Goal: Task Accomplishment & Management: Use online tool/utility

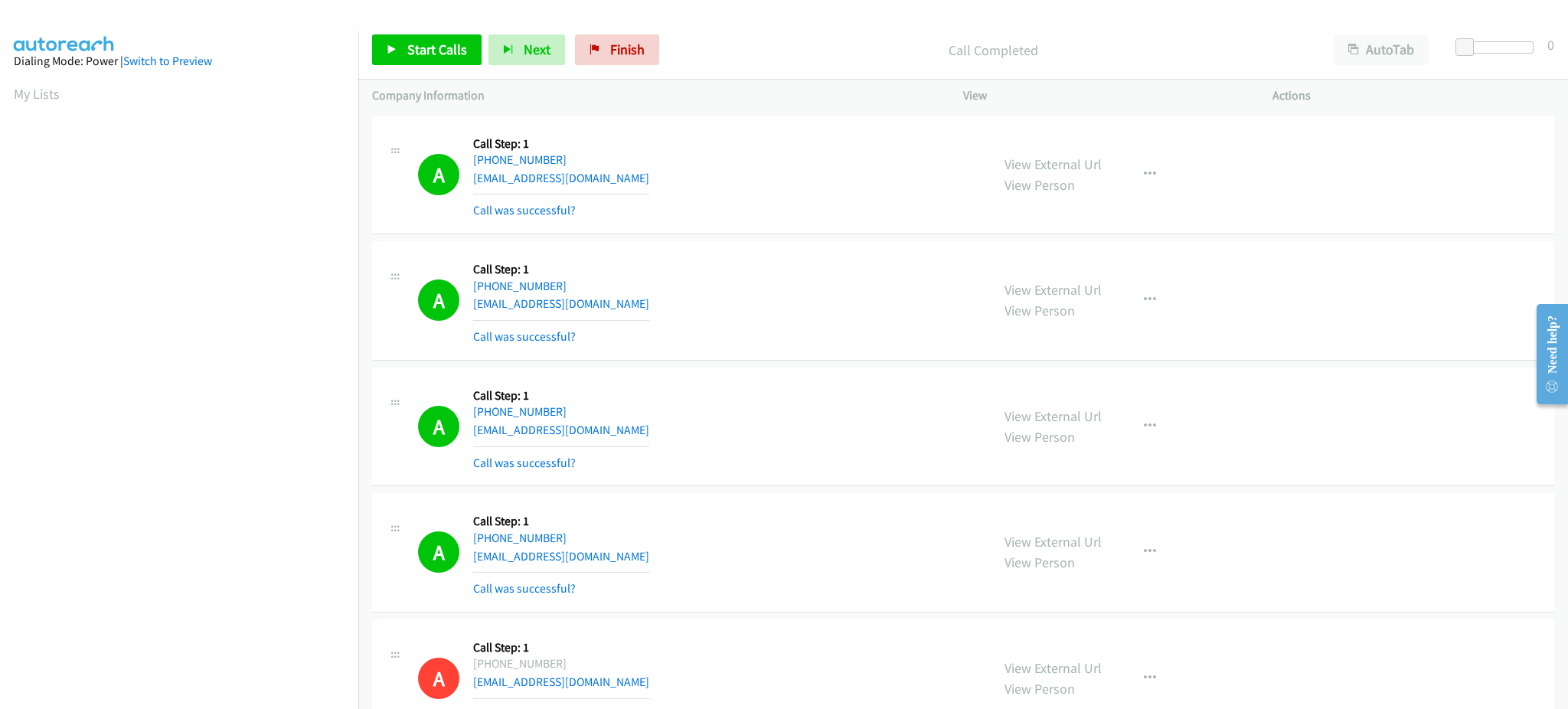
scroll to position [121, 0]
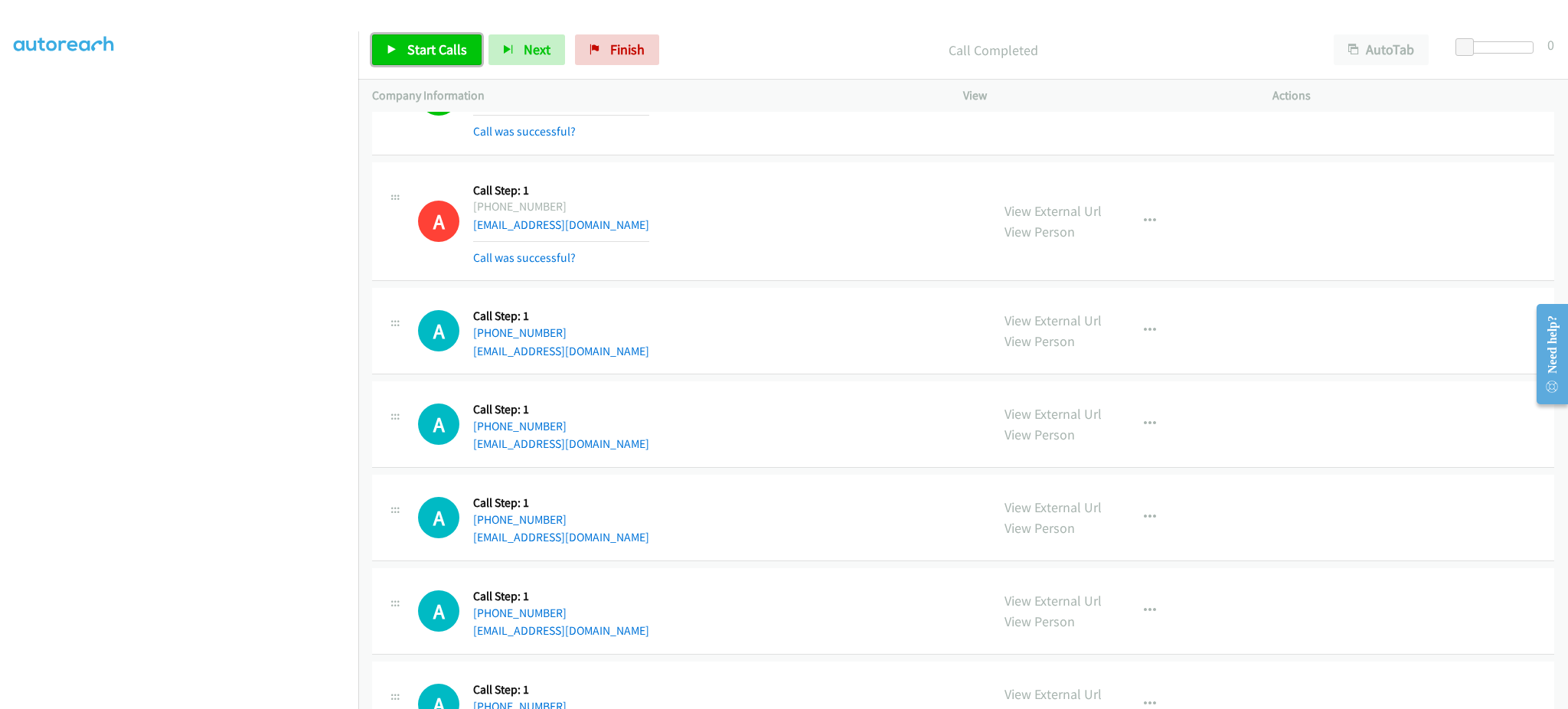
drag, startPoint x: 460, startPoint y: 44, endPoint x: 469, endPoint y: 35, distance: 12.7
click at [460, 44] on span "Start Calls" at bounding box center [437, 49] width 59 height 17
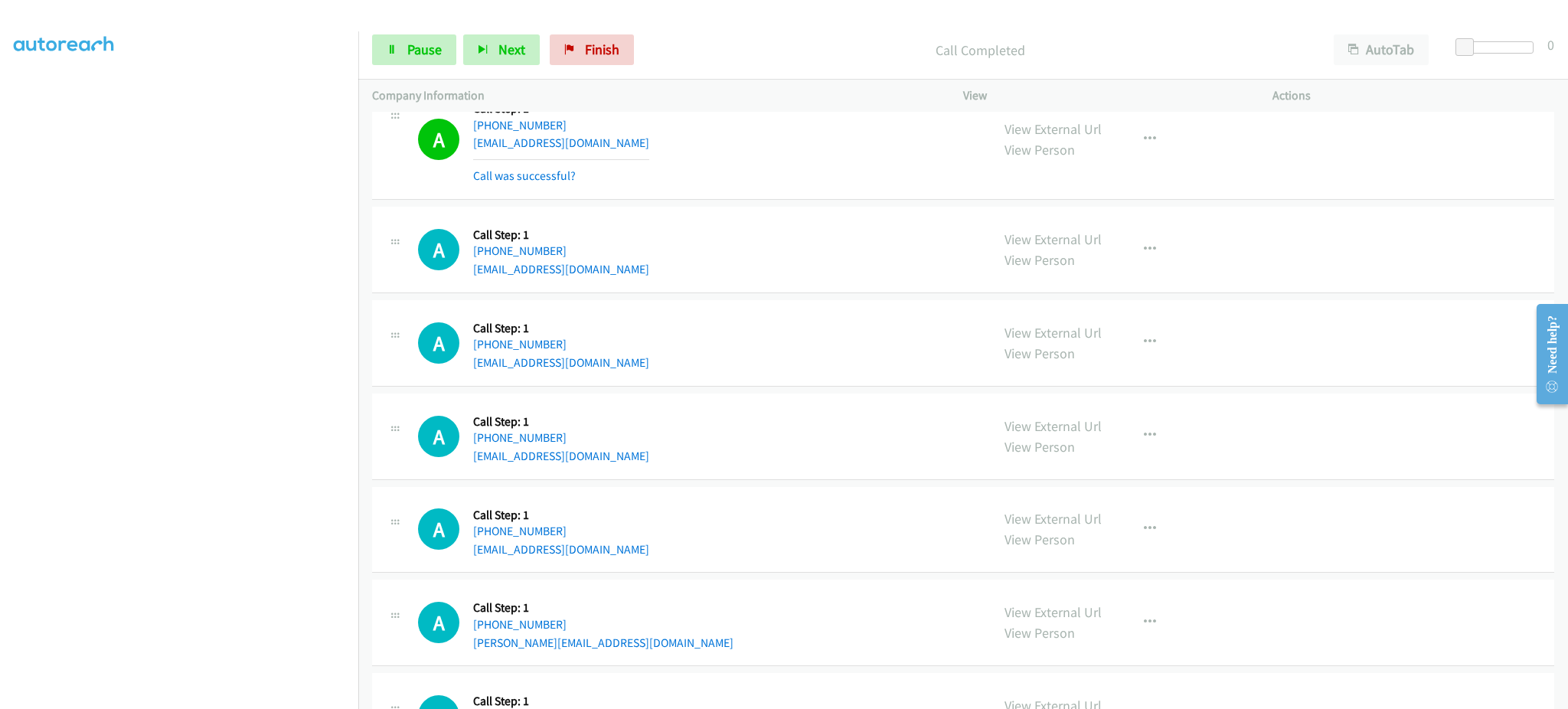
scroll to position [27256, 0]
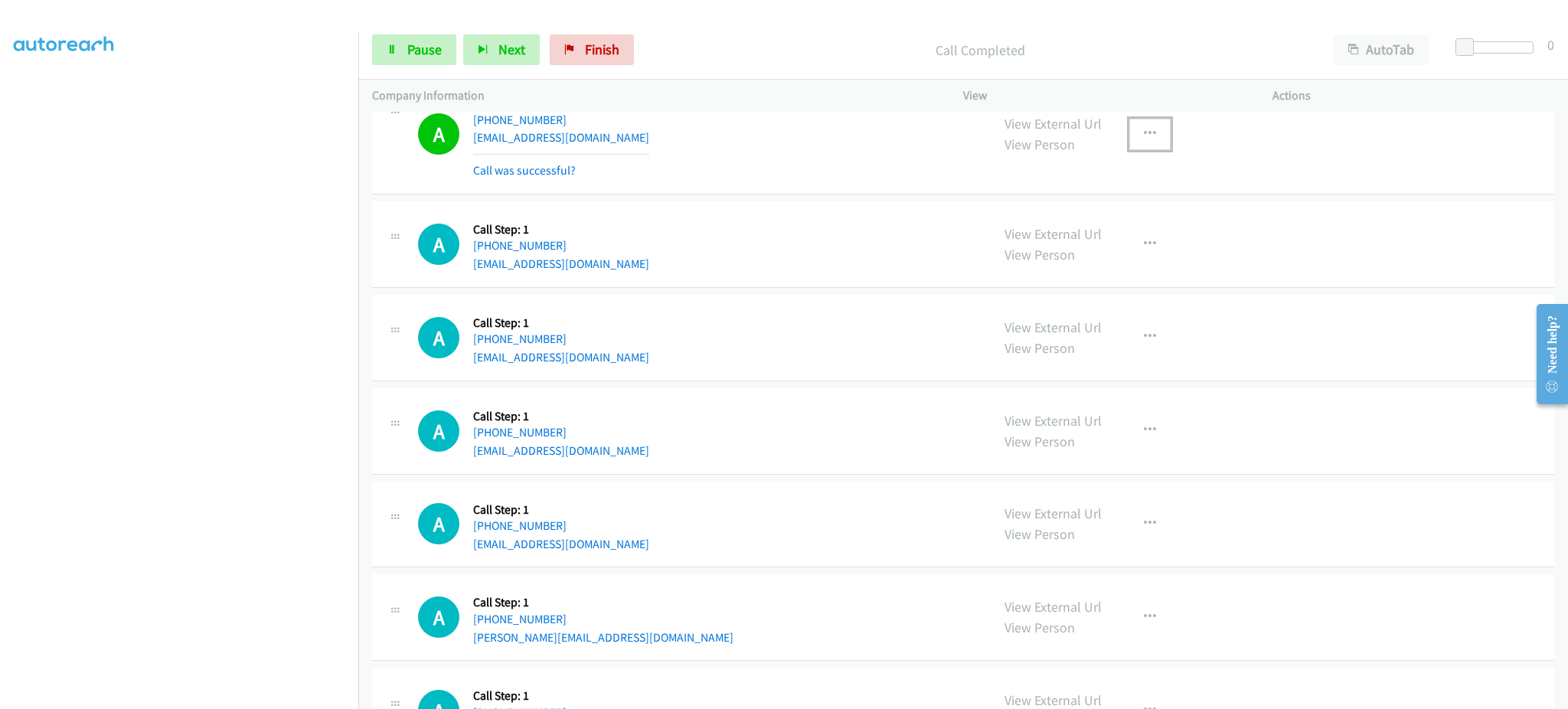
click at [1138, 149] on button "button" at bounding box center [1149, 134] width 41 height 31
drag, startPoint x: 1087, startPoint y: 276, endPoint x: 1079, endPoint y: 282, distance: 10.0
click at [1087, 276] on link "Add to do not call list" at bounding box center [1068, 265] width 204 height 31
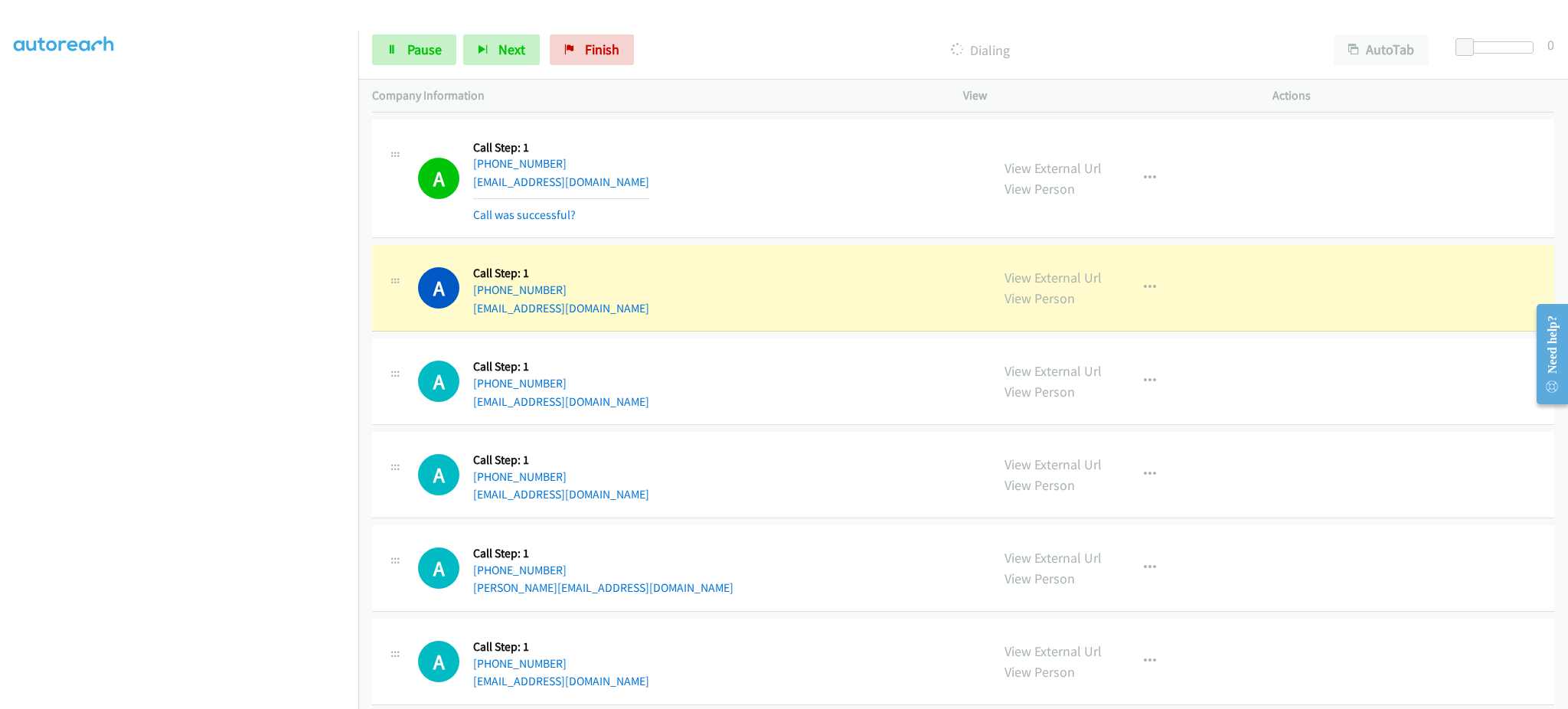
scroll to position [27377, 0]
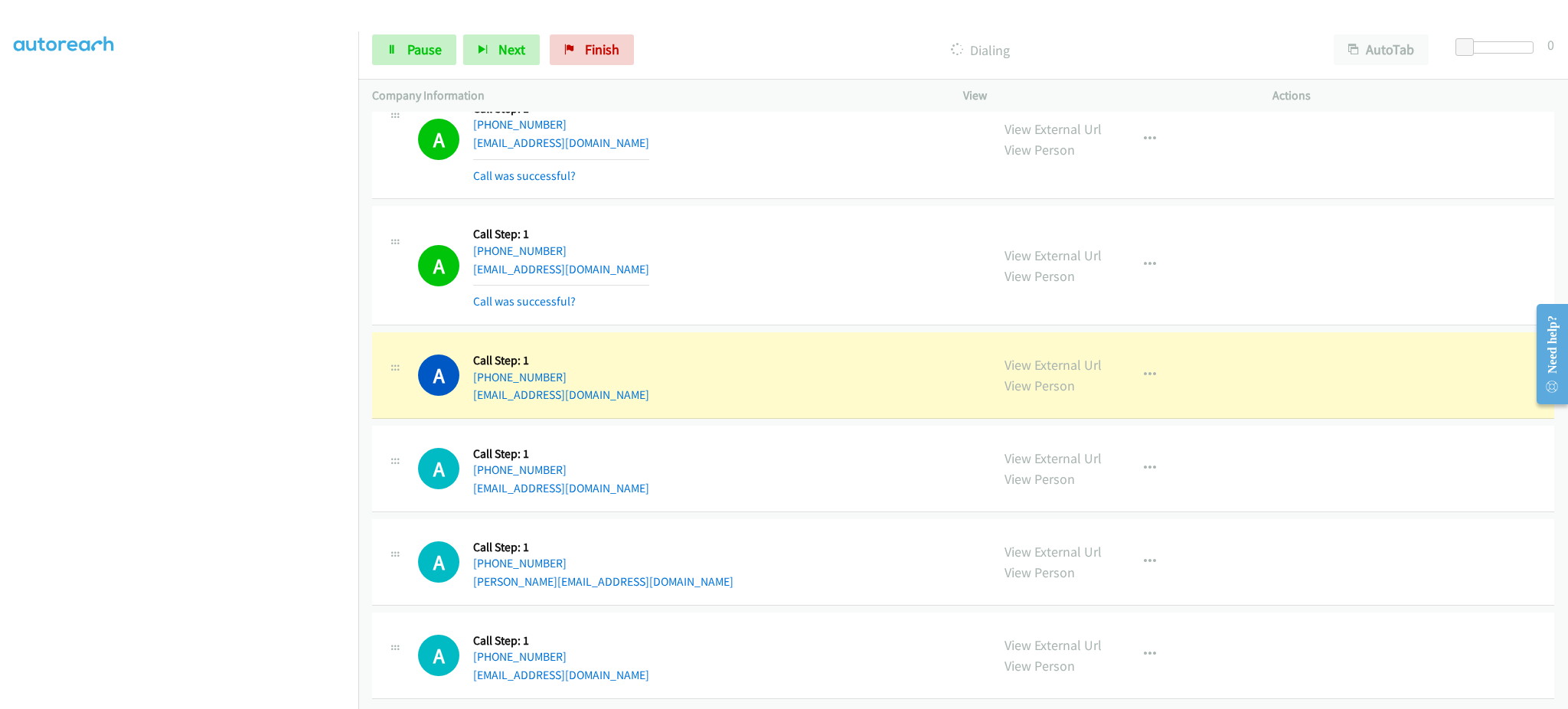
click at [419, 68] on div "Start Calls Pause Next Finish Dialing AutoTab AutoTab 0" at bounding box center [963, 51] width 1210 height 59
click at [419, 50] on span "Pause" at bounding box center [424, 49] width 34 height 17
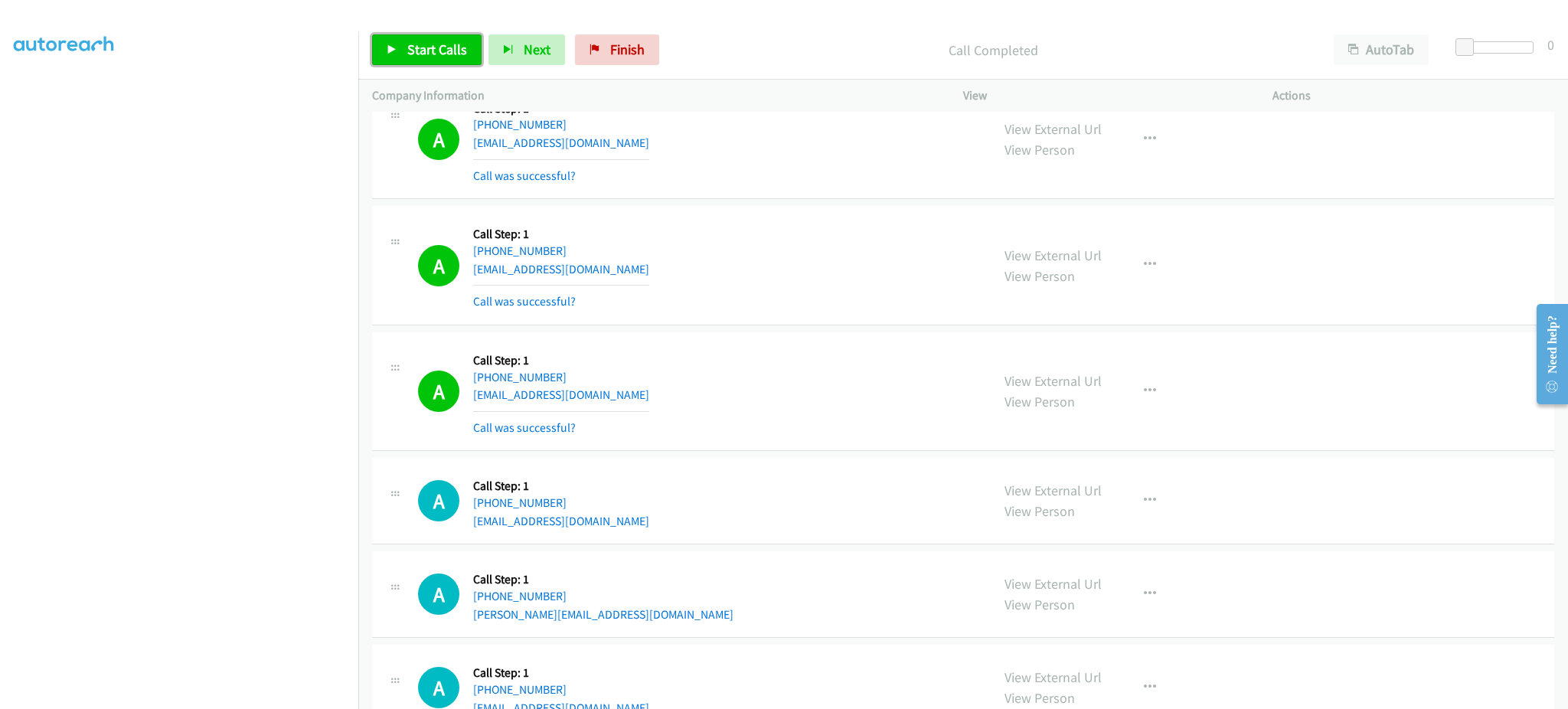
click at [443, 44] on span "Start Calls" at bounding box center [437, 49] width 59 height 17
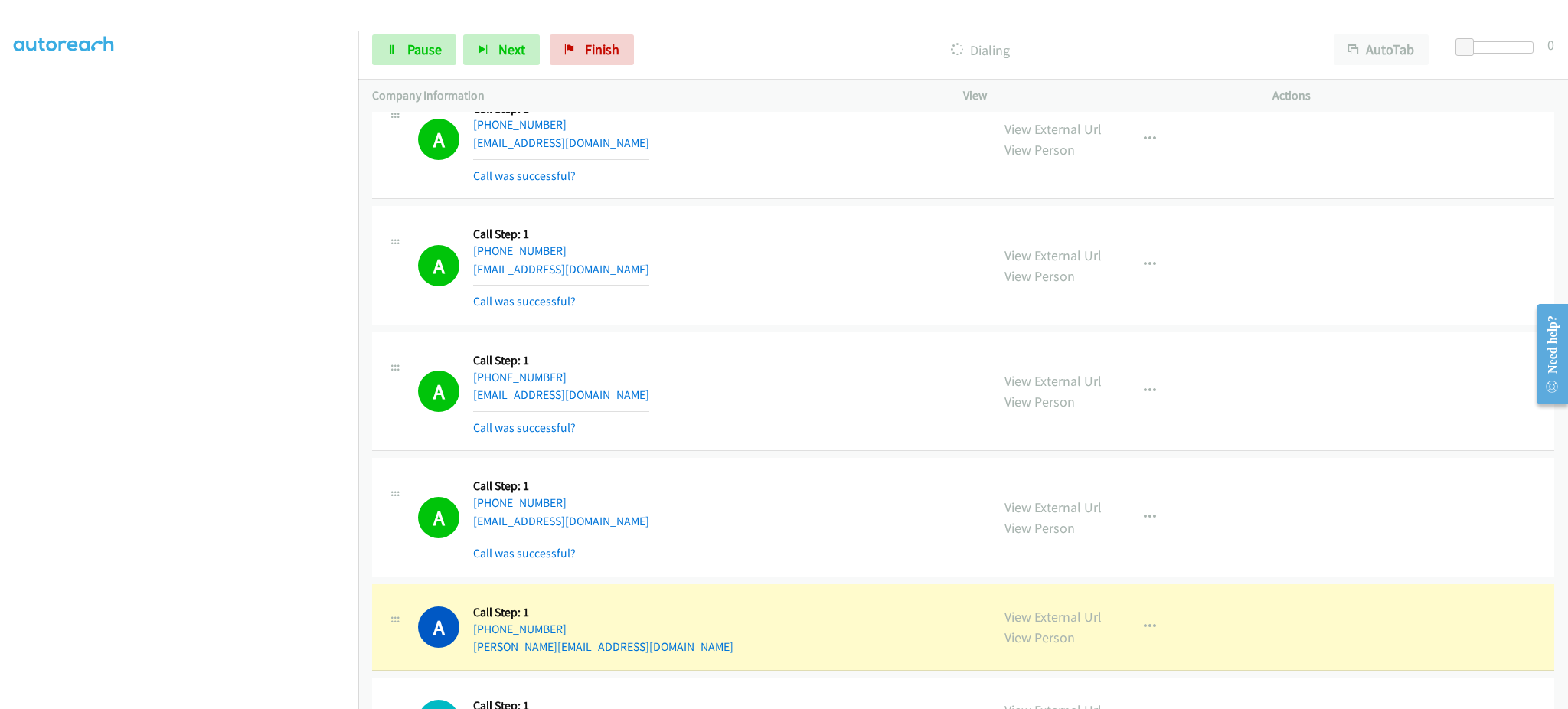
scroll to position [27475, 0]
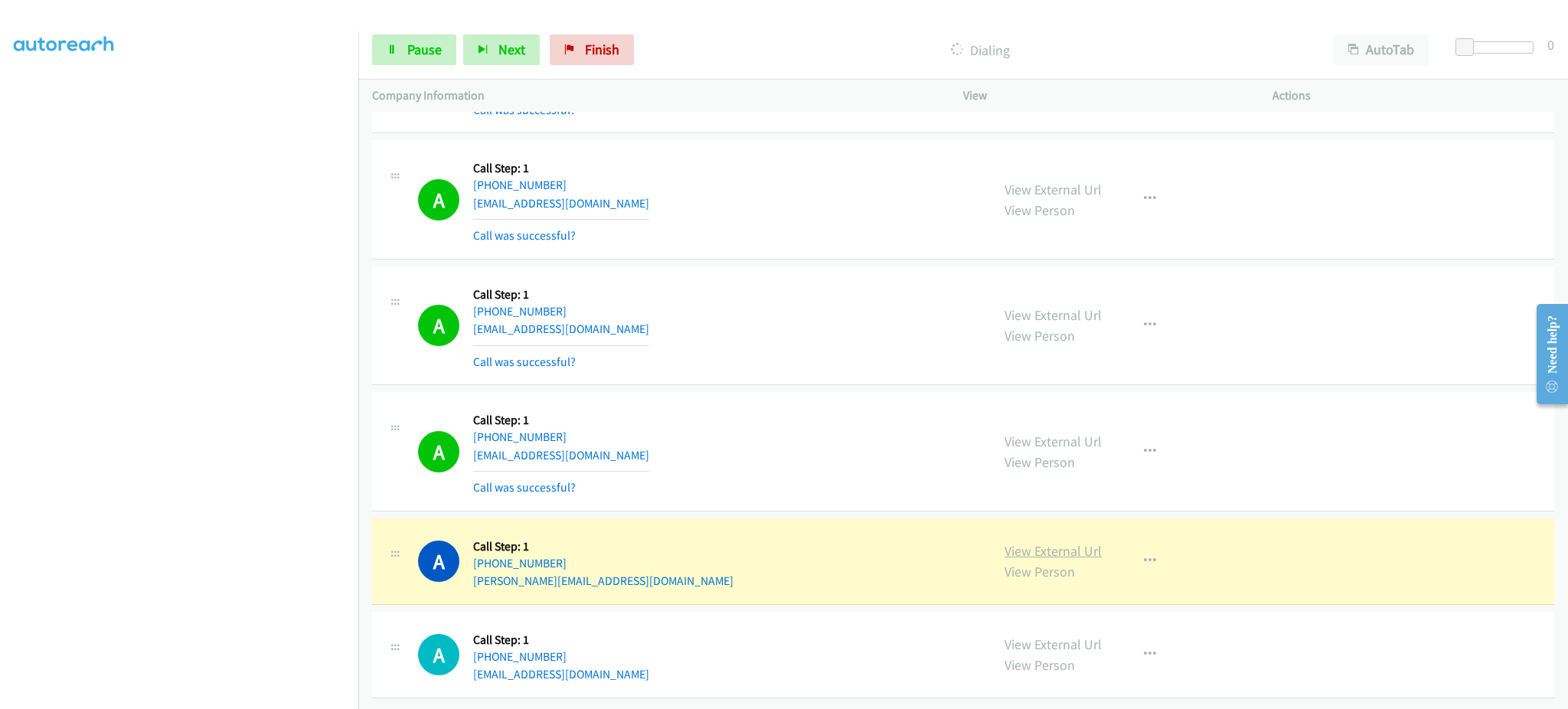
click at [1093, 542] on link "View External Url" at bounding box center [1054, 551] width 98 height 17
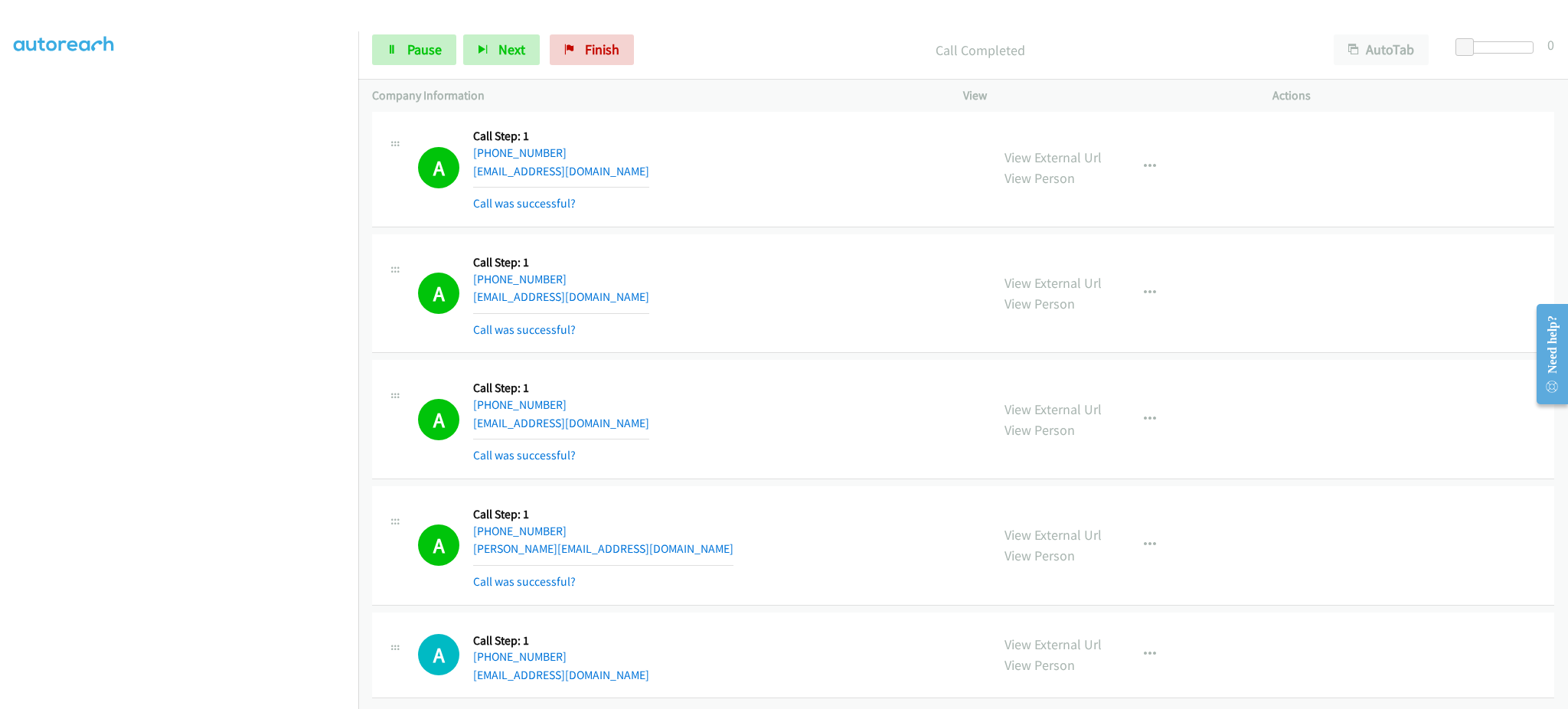
scroll to position [27507, 0]
click at [1148, 538] on icon "button" at bounding box center [1149, 544] width 12 height 12
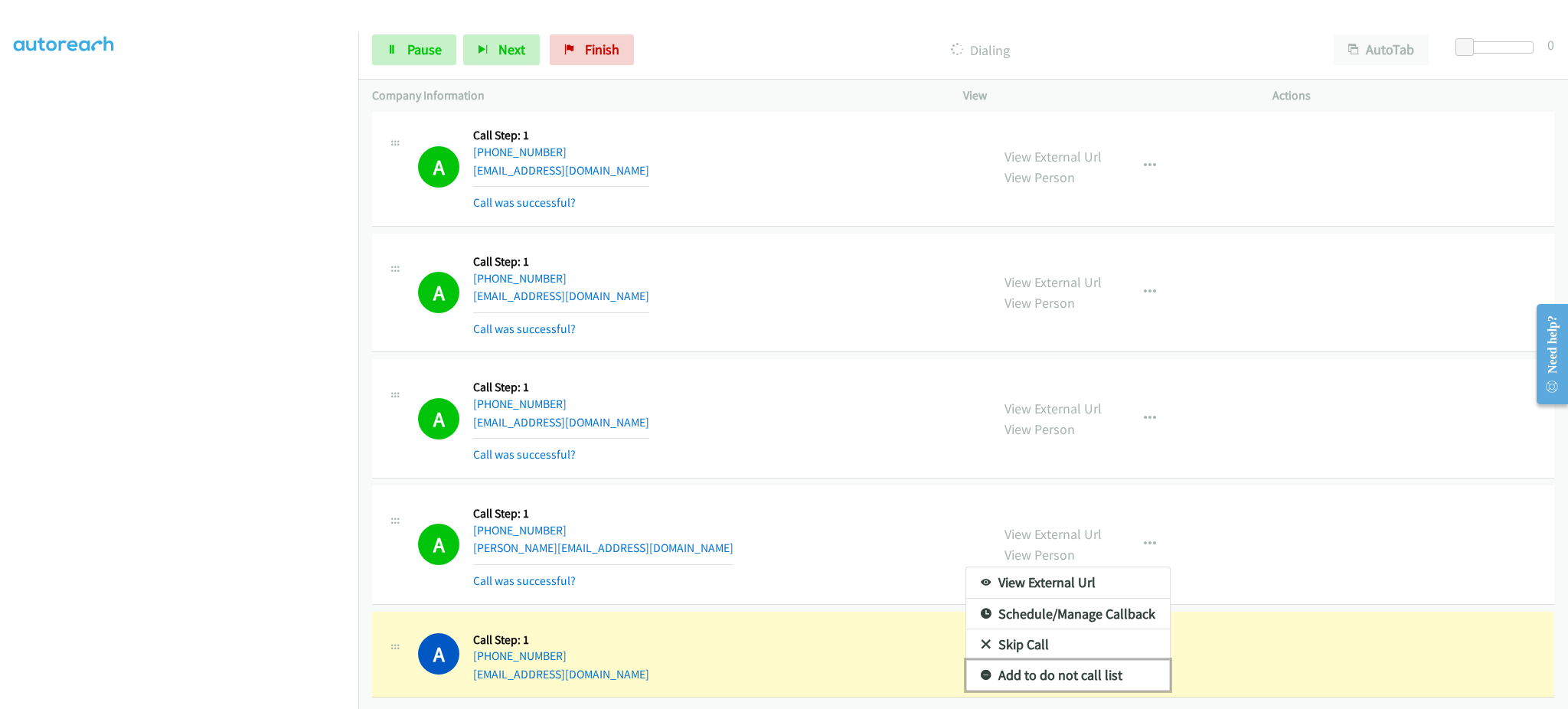
click at [1094, 665] on link "Add to do not call list" at bounding box center [1068, 675] width 204 height 31
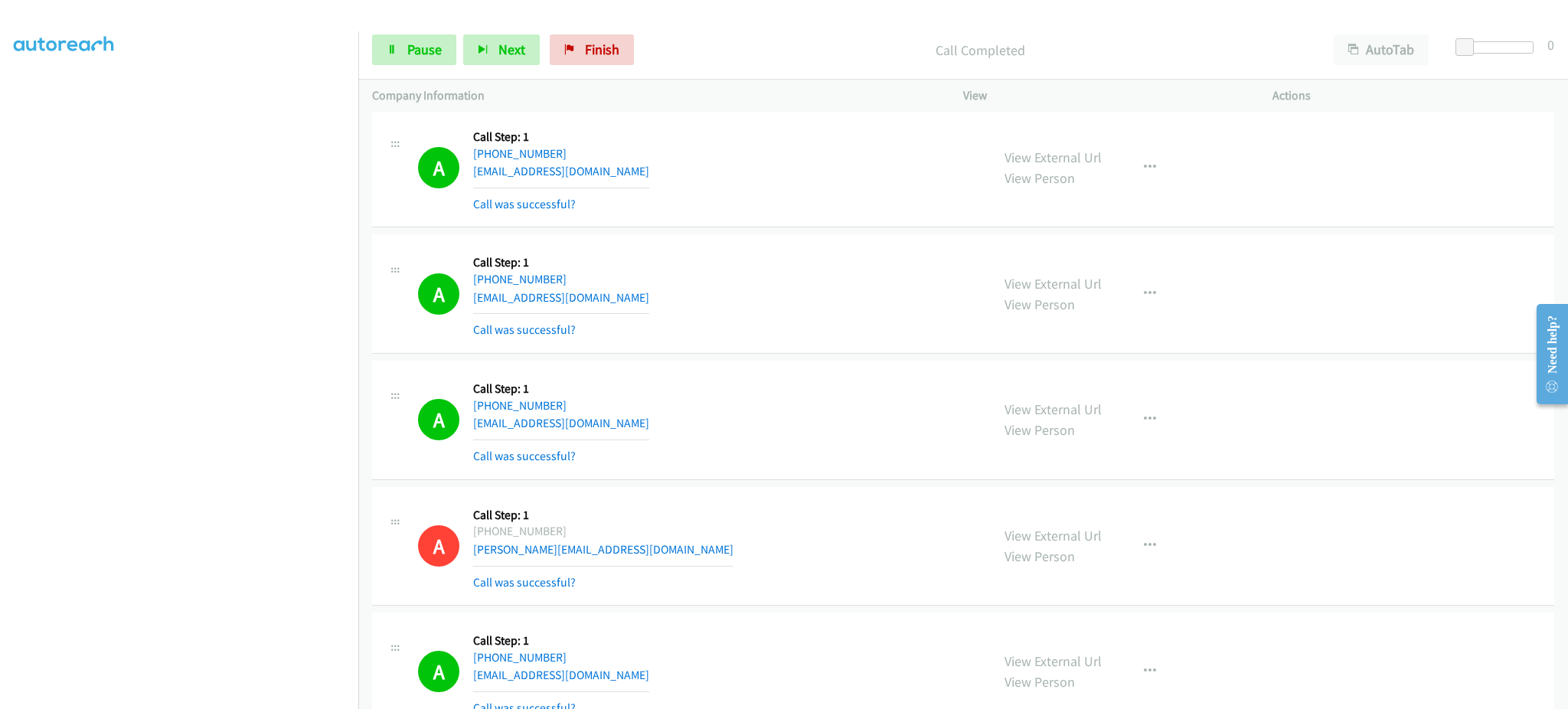
scroll to position [27540, 0]
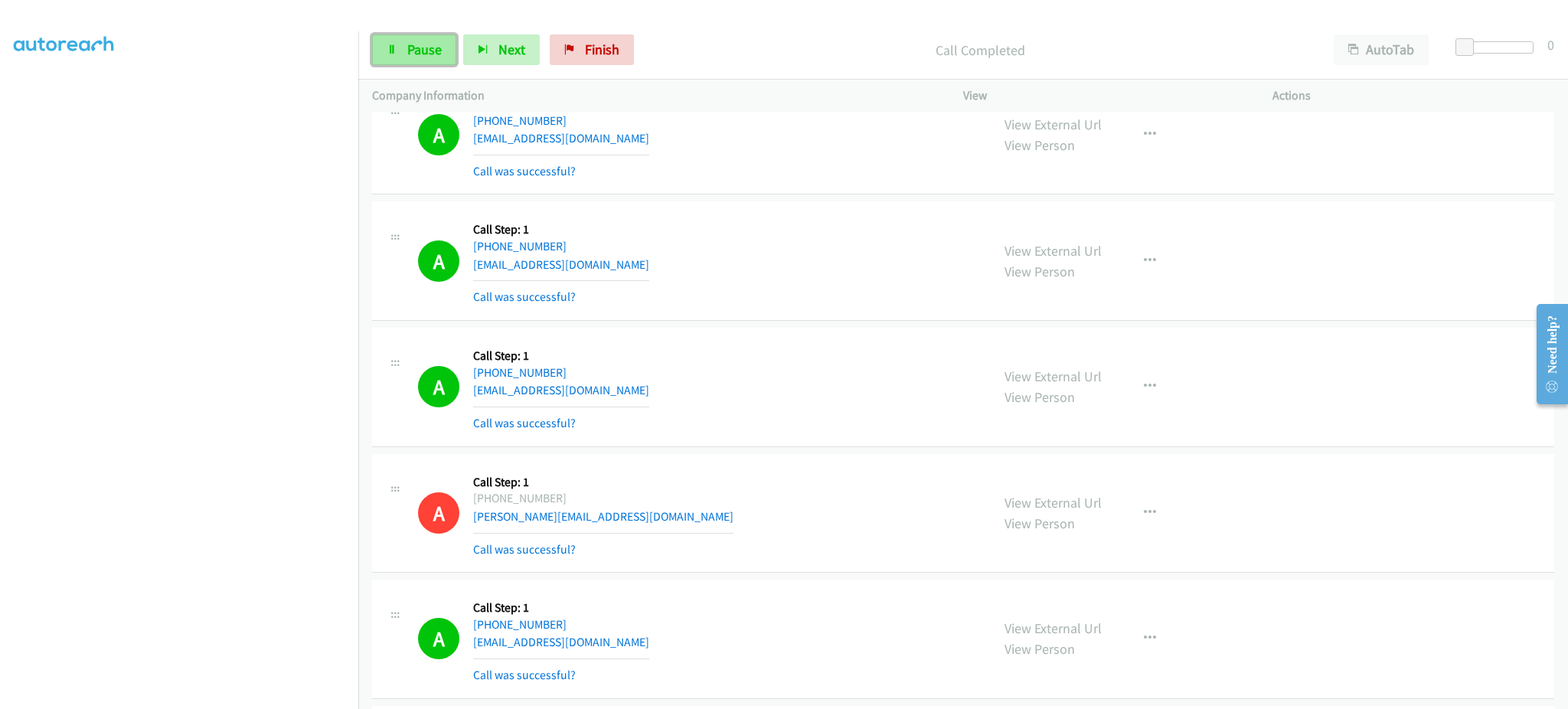
click at [429, 44] on span "Pause" at bounding box center [424, 49] width 34 height 17
click at [427, 55] on span "Start Calls" at bounding box center [437, 49] width 59 height 17
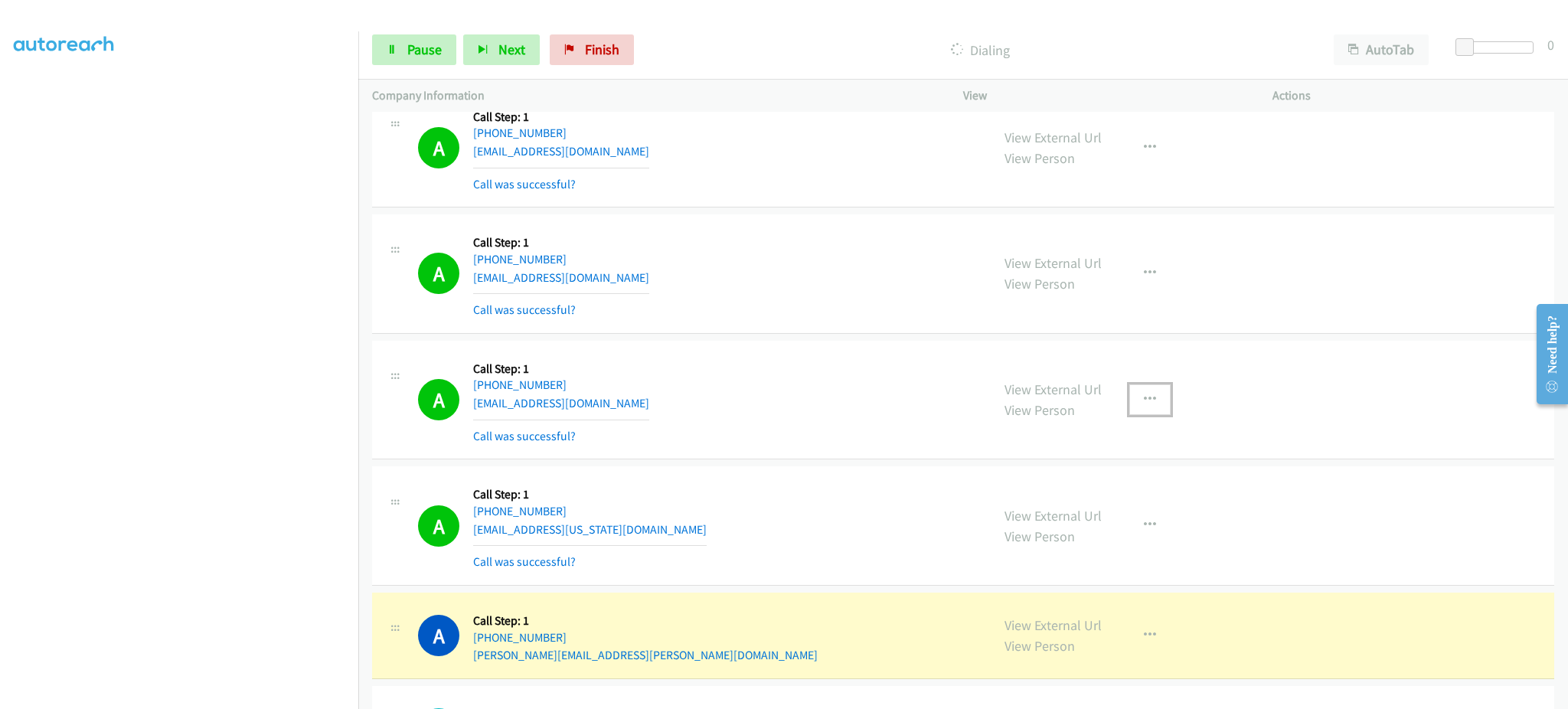
click at [1136, 407] on button "button" at bounding box center [1149, 400] width 41 height 31
drag, startPoint x: 1108, startPoint y: 539, endPoint x: 1079, endPoint y: 548, distance: 30.4
click at [1108, 539] on link "Add to do not call list" at bounding box center [1068, 531] width 204 height 31
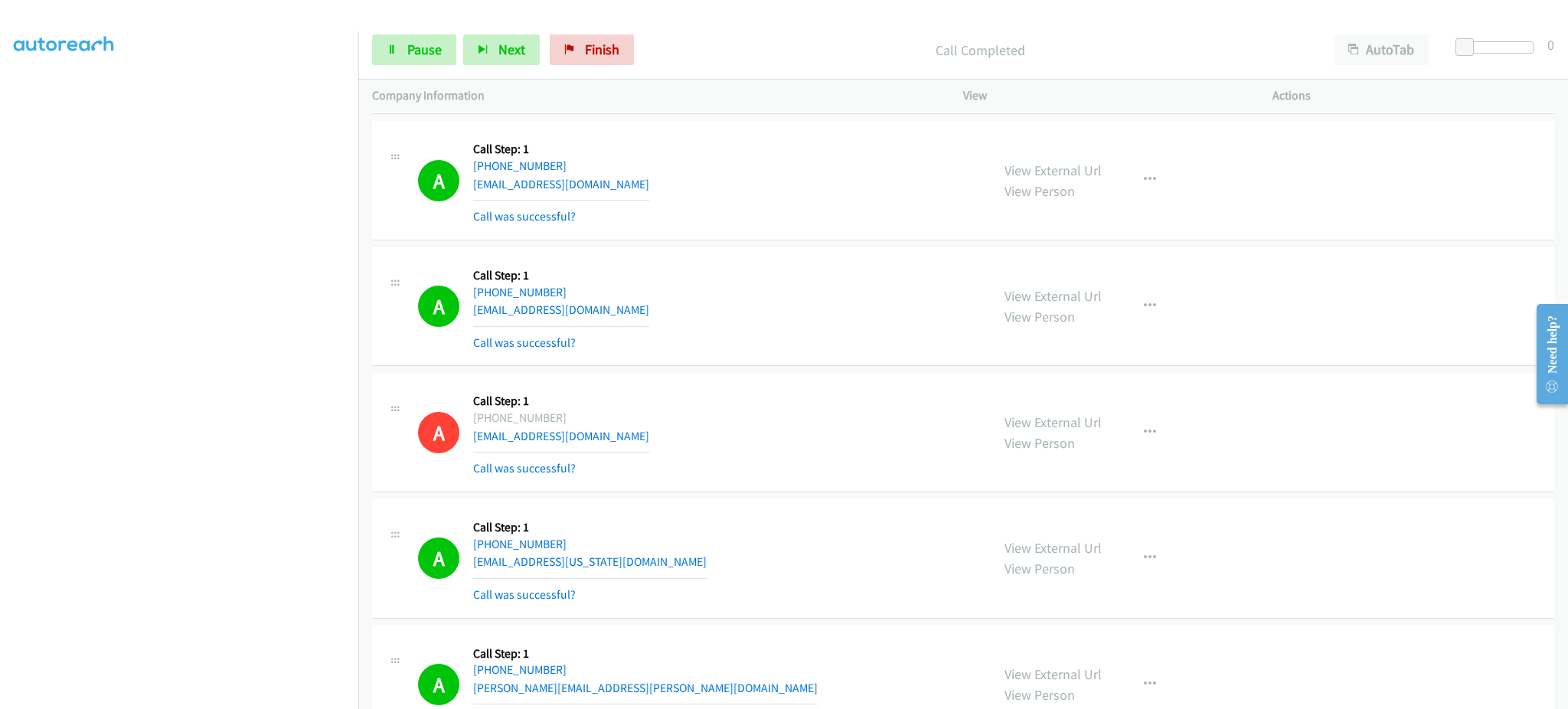
scroll to position [28283, 0]
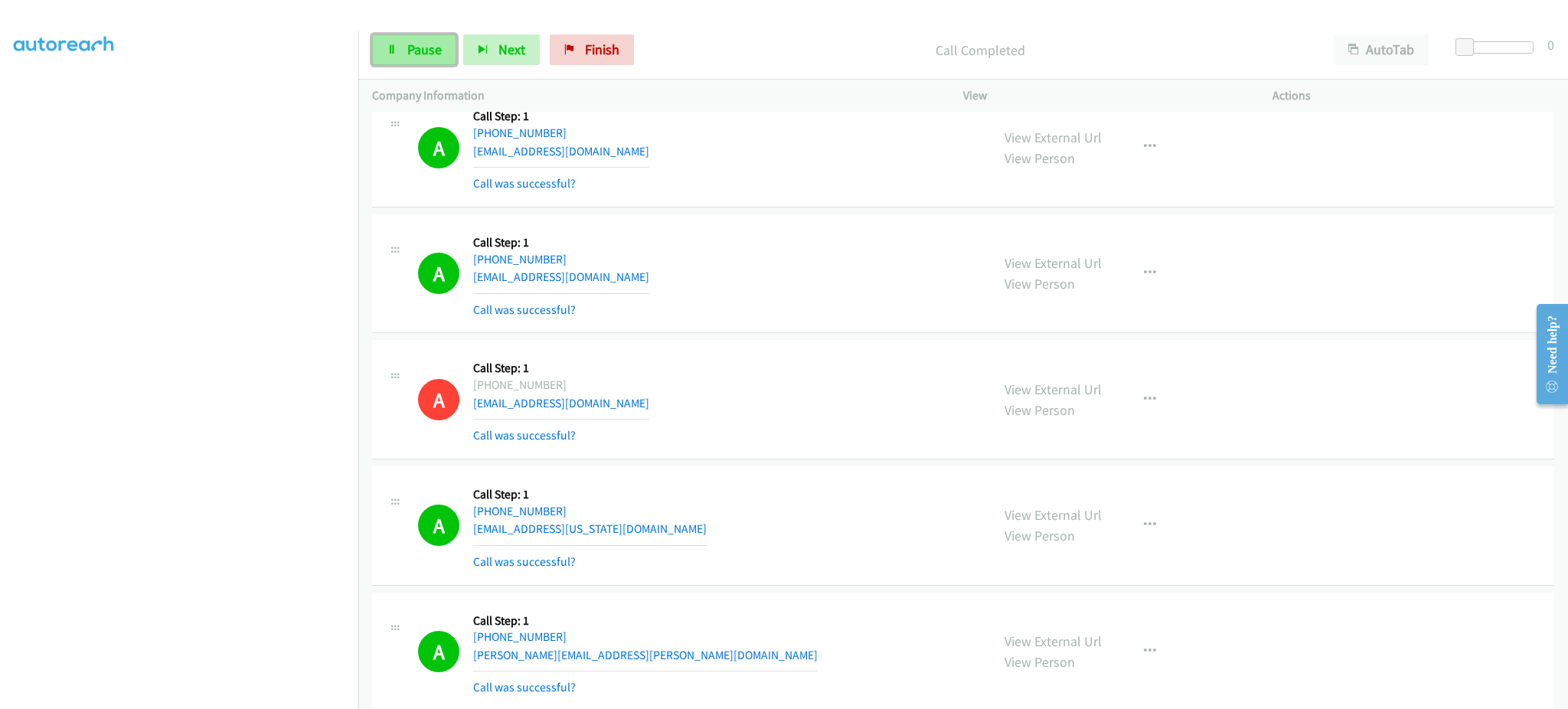
click at [420, 57] on span "Pause" at bounding box center [424, 49] width 34 height 17
click at [432, 57] on span "Start Calls" at bounding box center [437, 49] width 59 height 17
click at [420, 50] on span "Pause" at bounding box center [424, 49] width 34 height 17
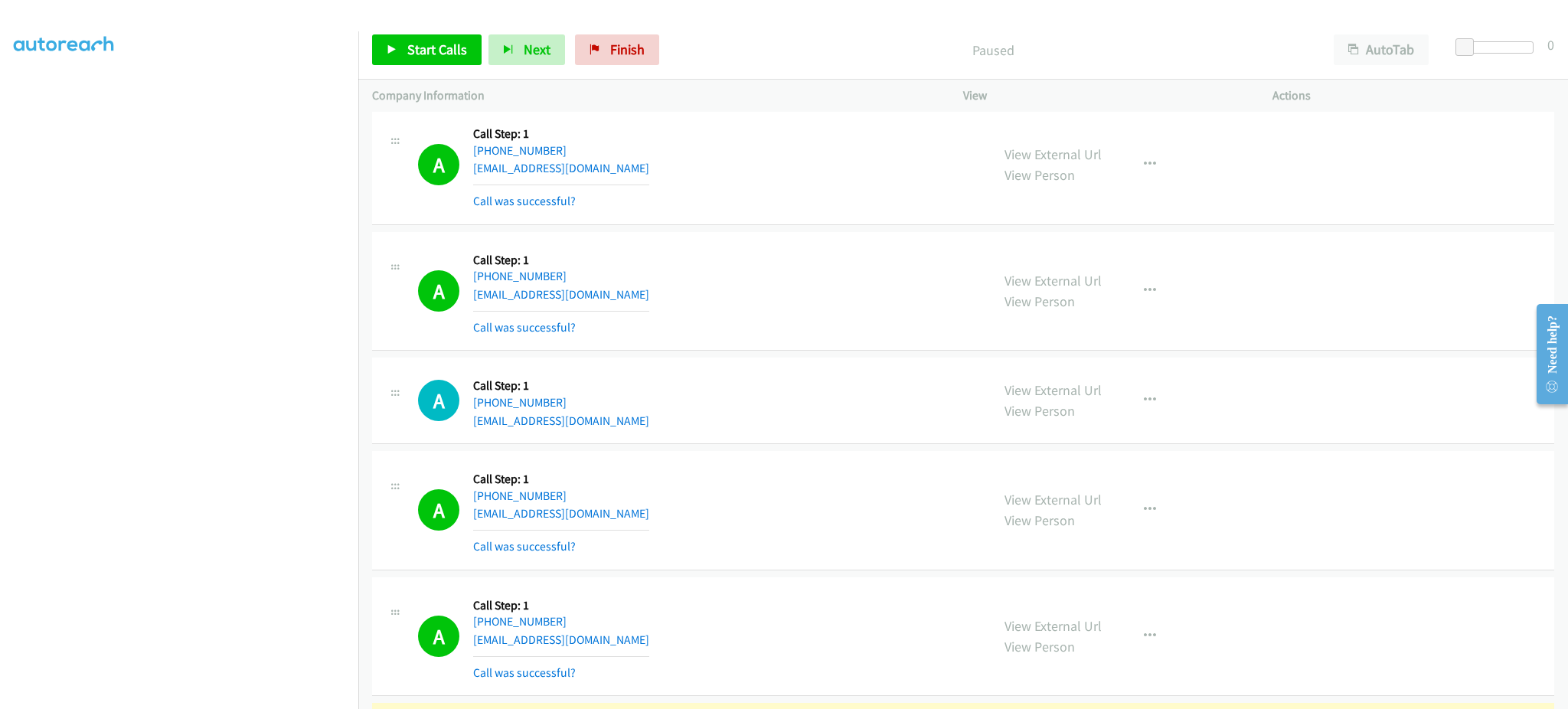
scroll to position [29203, 0]
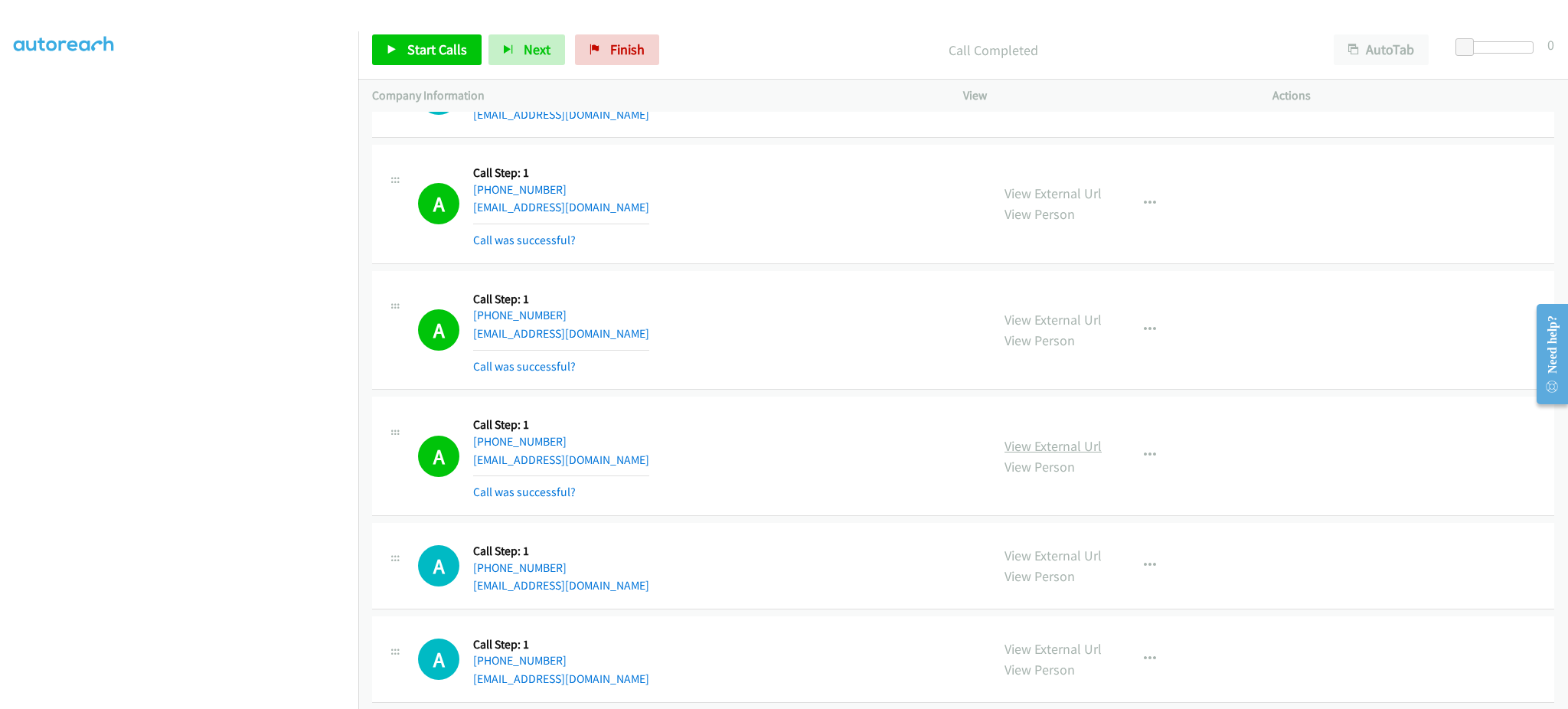
click at [1062, 455] on link "View External Url" at bounding box center [1054, 446] width 98 height 17
click at [1144, 462] on icon "button" at bounding box center [1149, 455] width 12 height 12
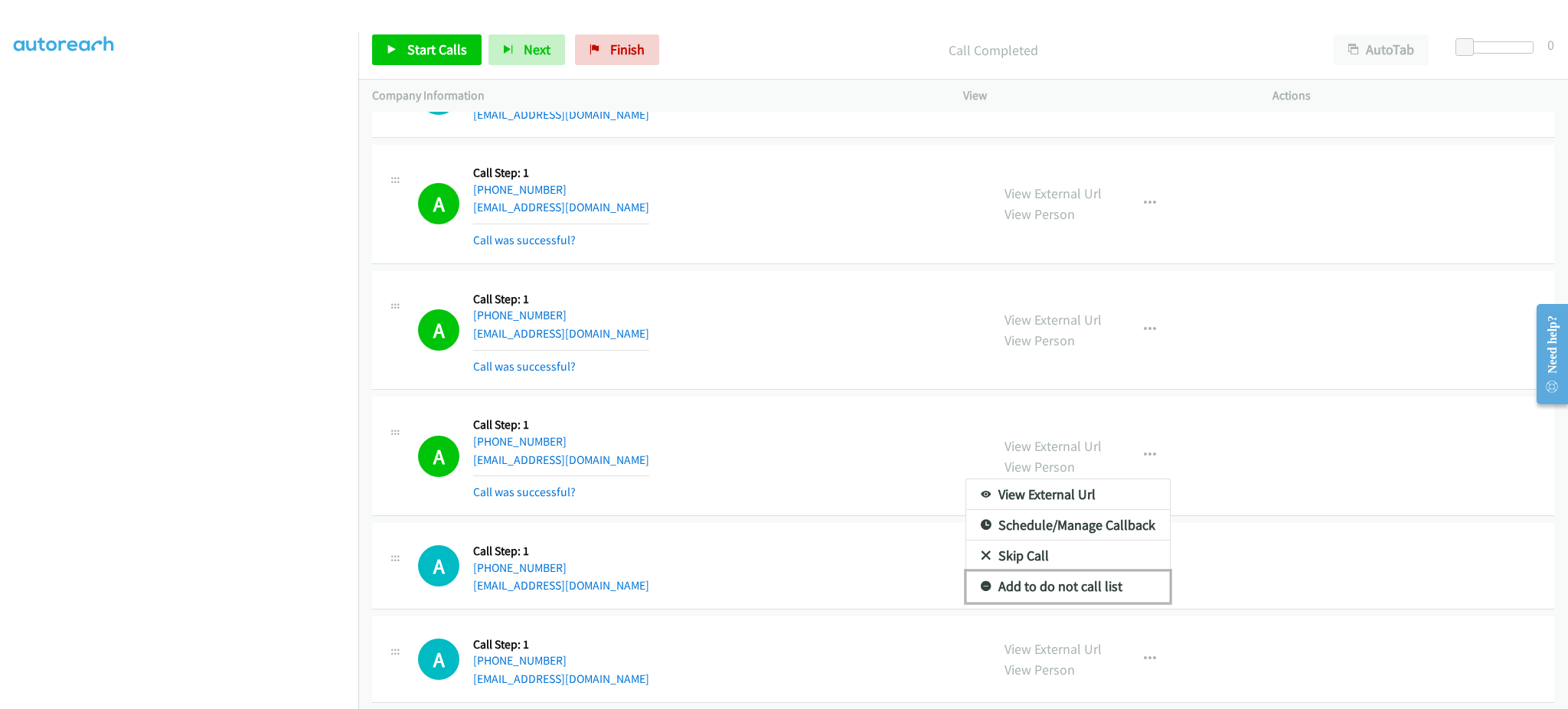
click at [1101, 602] on link "Add to do not call list" at bounding box center [1068, 586] width 204 height 31
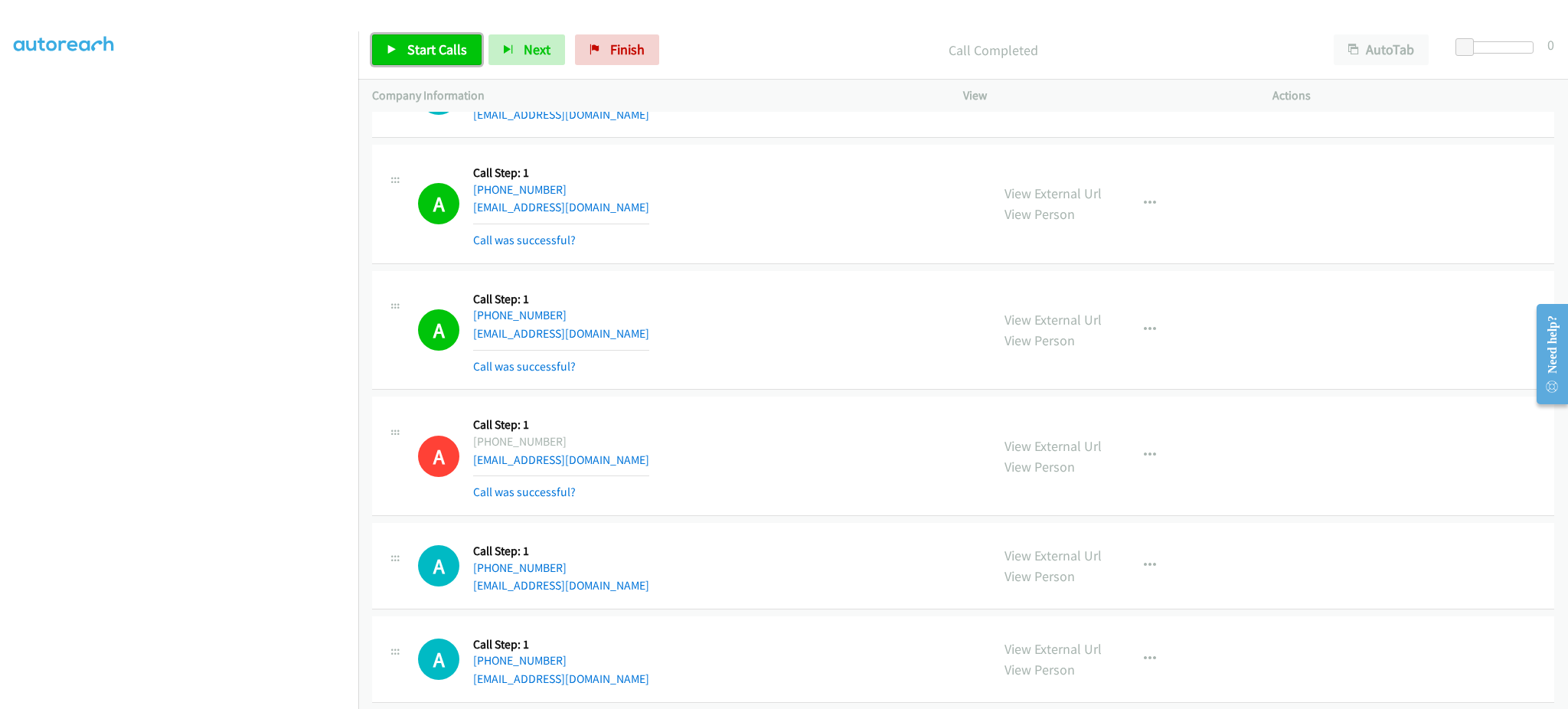
click at [421, 52] on span "Start Calls" at bounding box center [437, 49] width 59 height 17
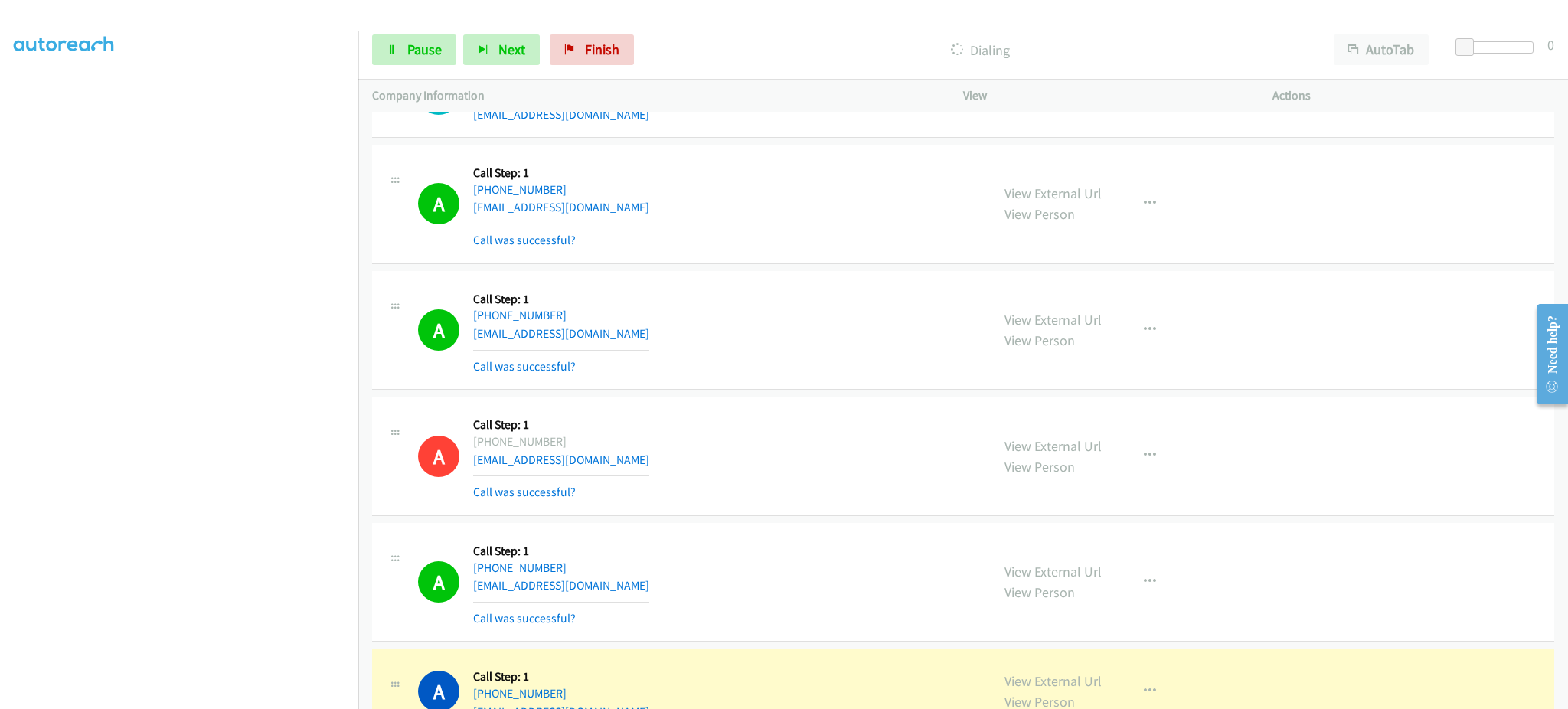
scroll to position [14260, 0]
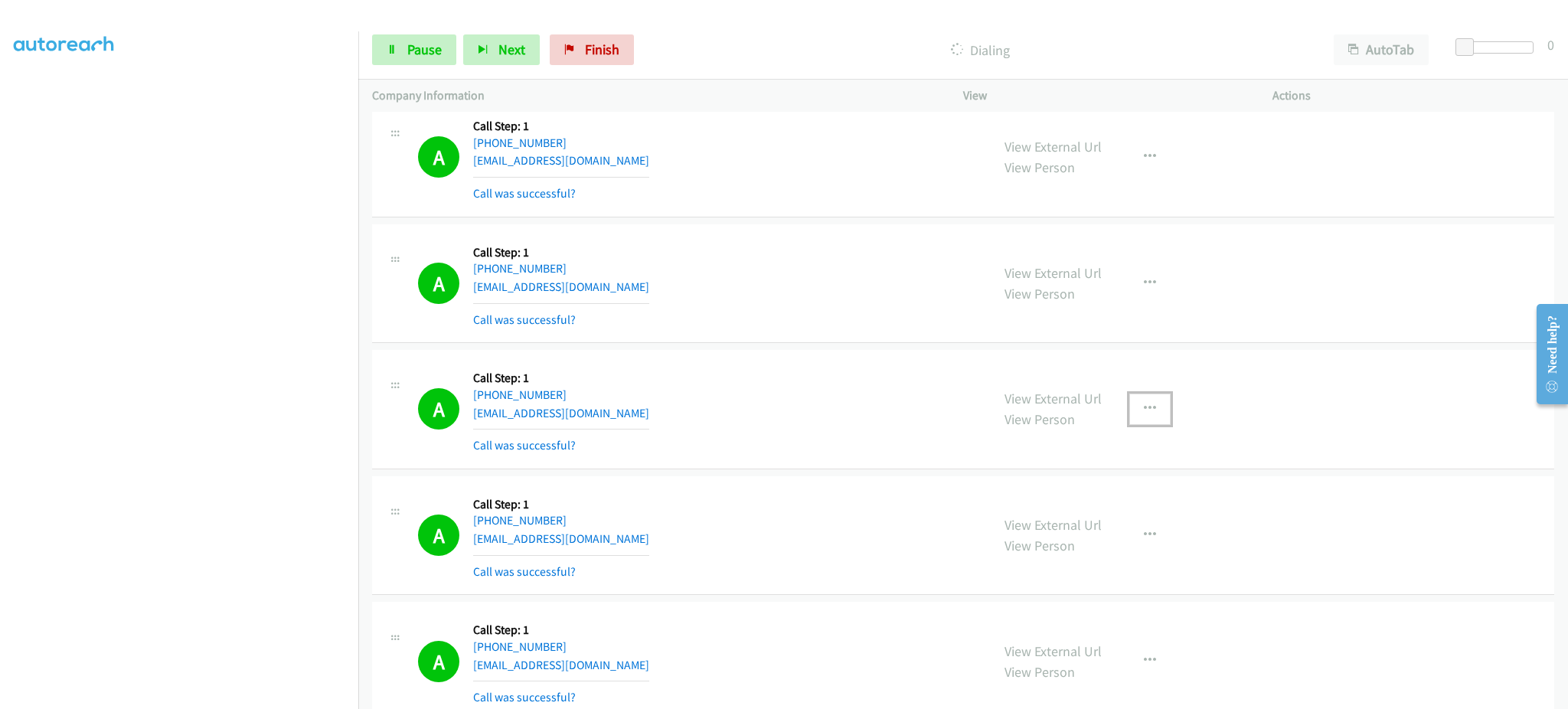
click at [1136, 423] on button "button" at bounding box center [1149, 409] width 41 height 31
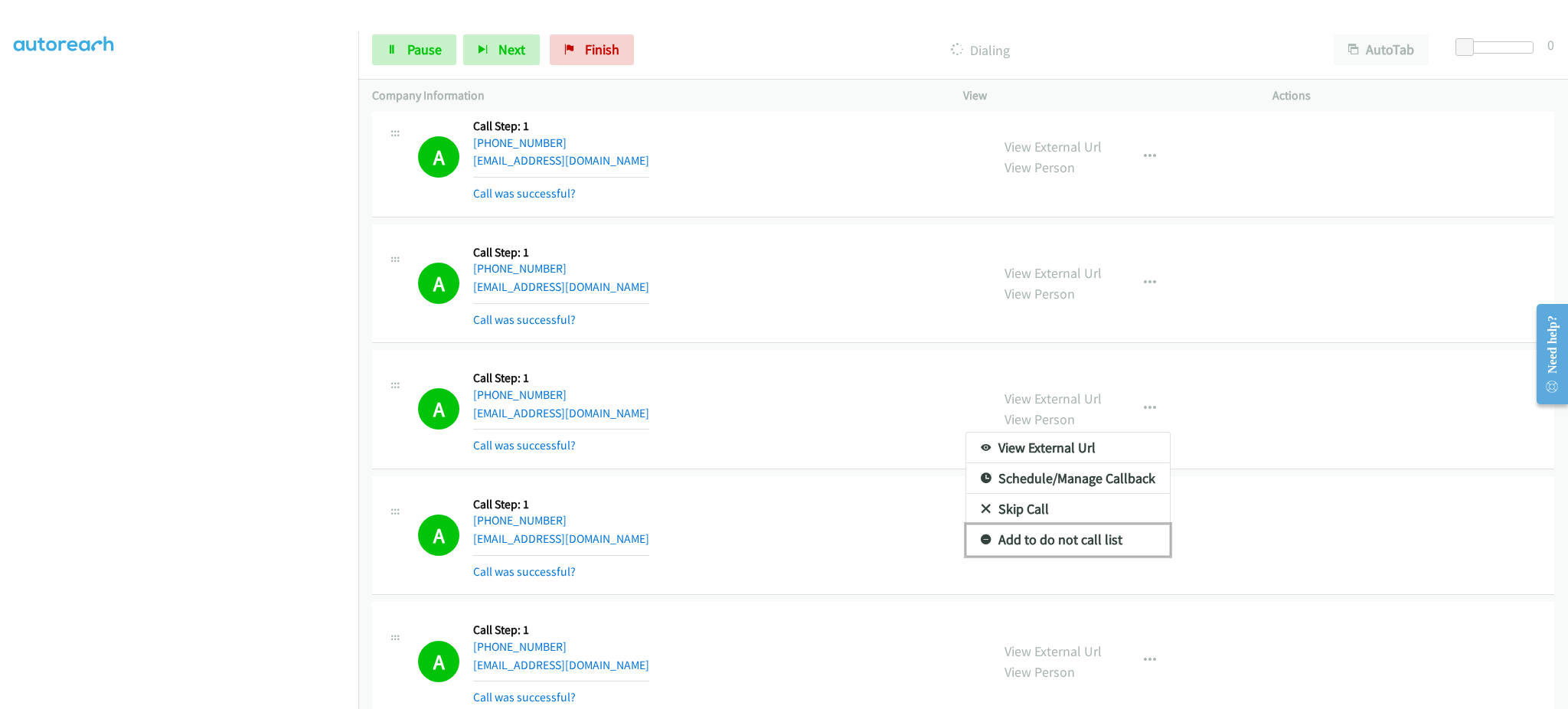
click at [1102, 537] on link "Add to do not call list" at bounding box center [1068, 540] width 204 height 31
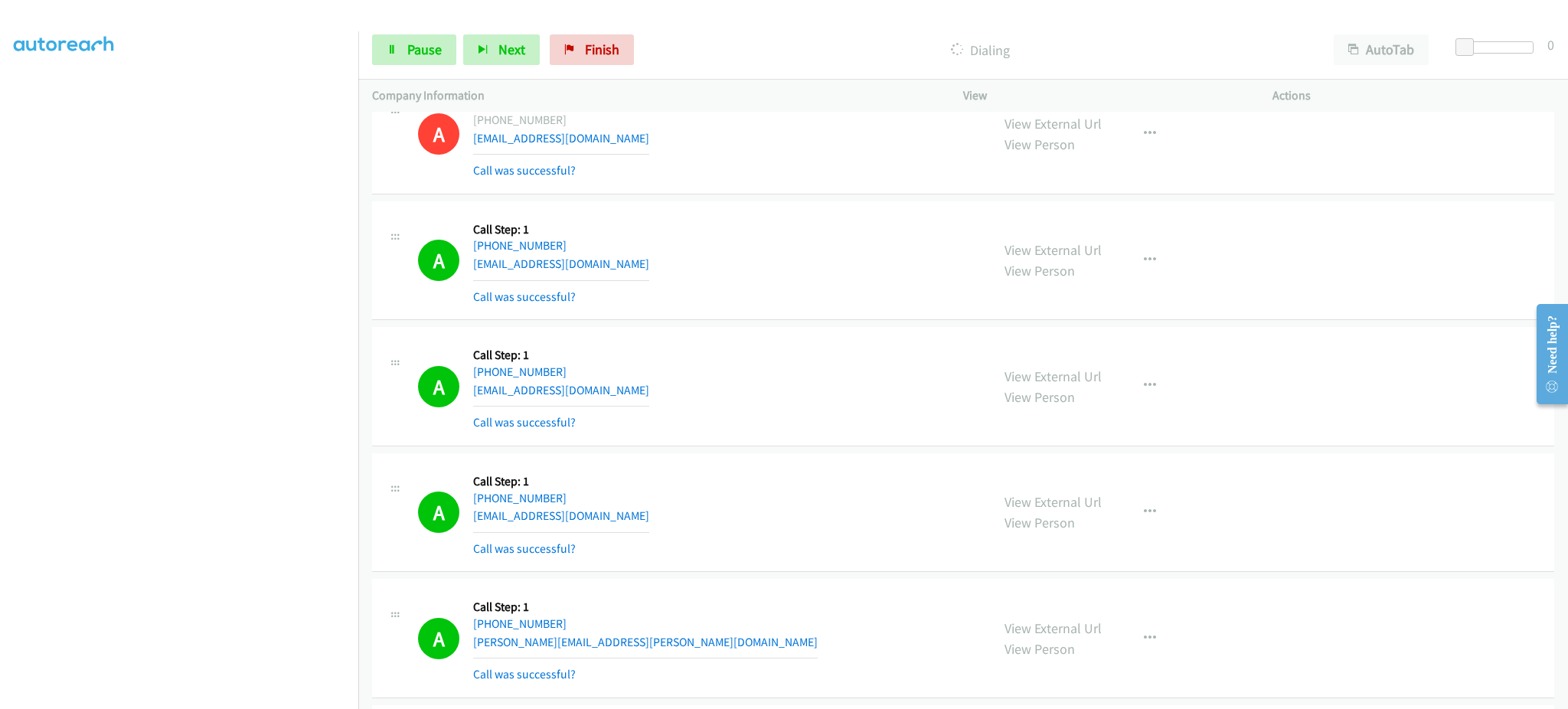
scroll to position [14566, 0]
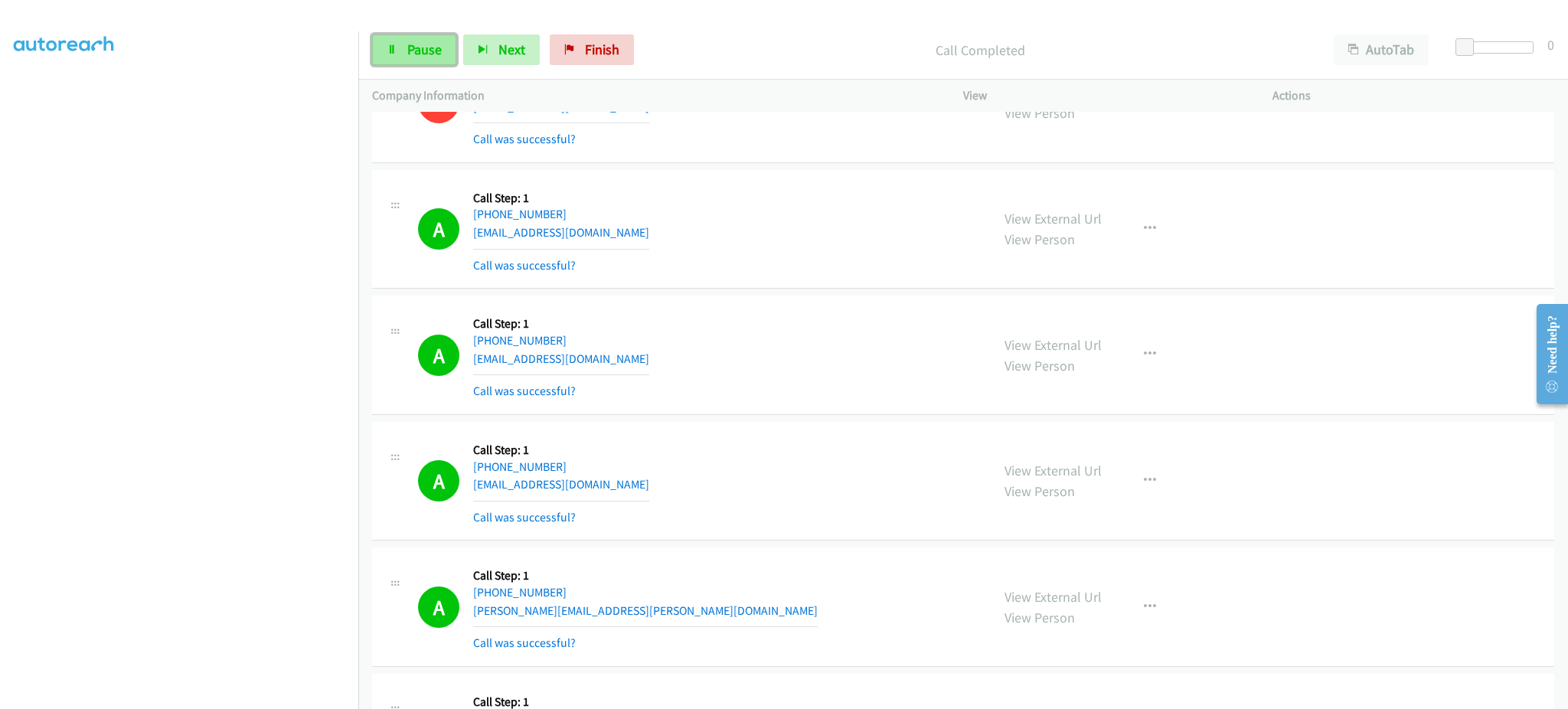
click at [414, 56] on span "Pause" at bounding box center [424, 49] width 34 height 17
drag, startPoint x: 724, startPoint y: 455, endPoint x: 725, endPoint y: 407, distance: 48.0
click at [715, 427] on td "A Callback Scheduled Call Step: 1 America/Los_Angeles +1 925-683-7179 maxpienkn…" at bounding box center [963, 481] width 1210 height 126
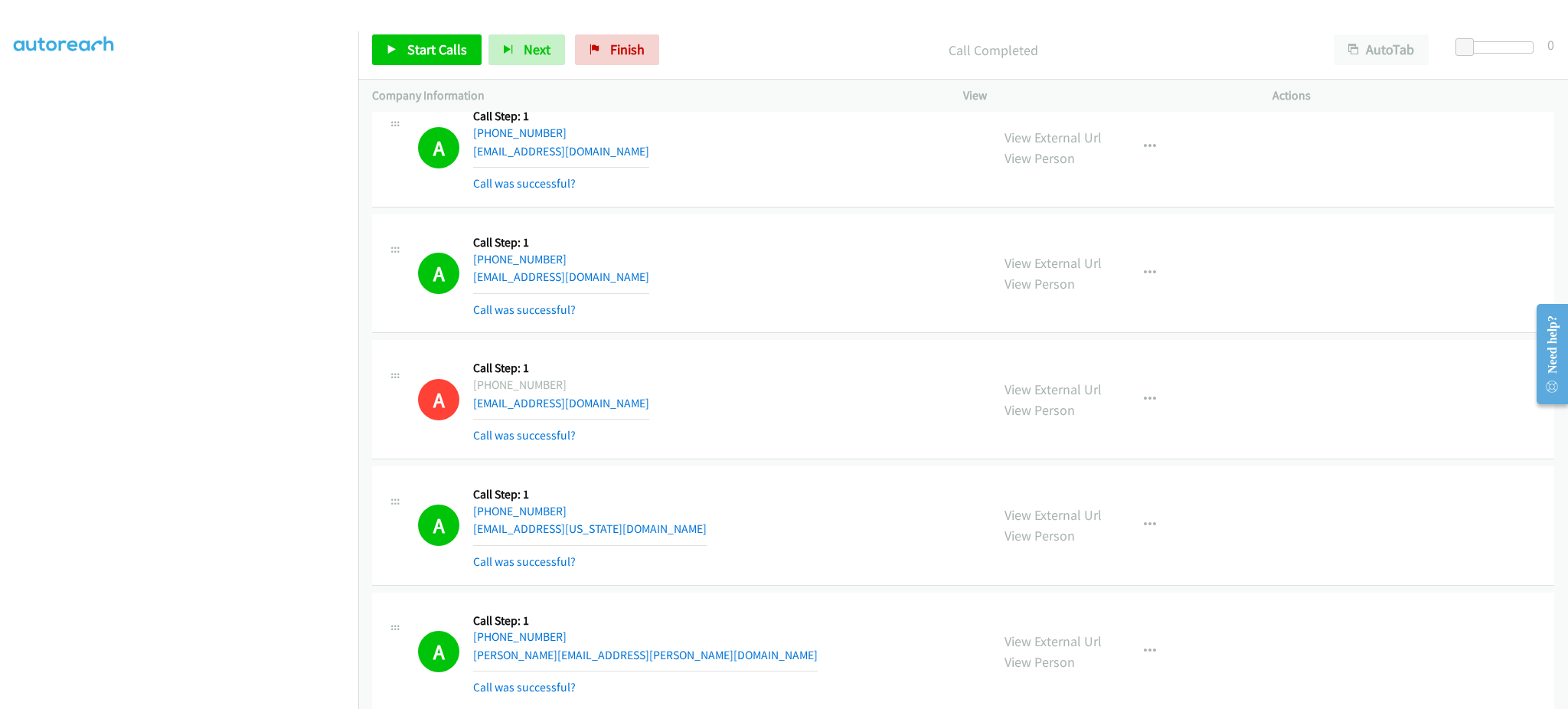
scroll to position [29385, 0]
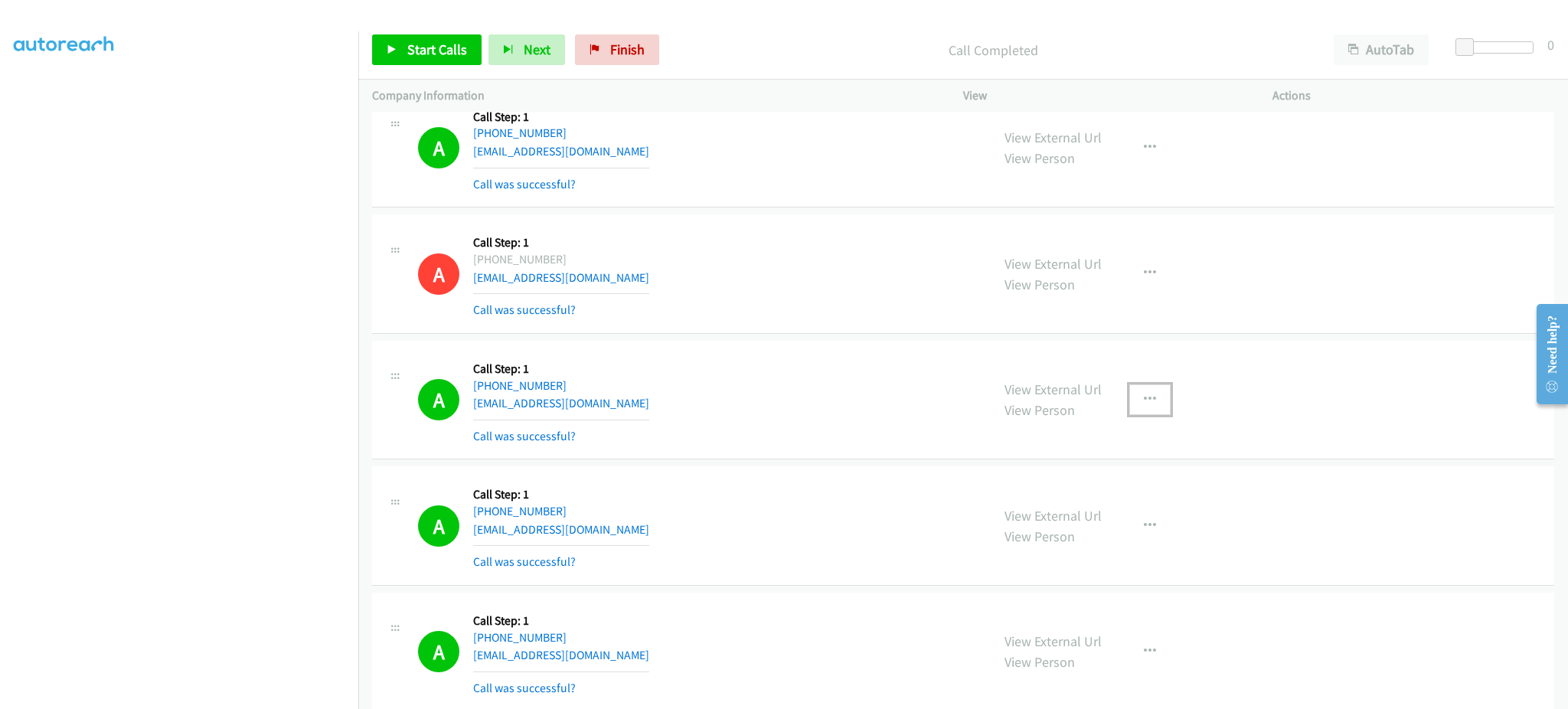
click at [1144, 406] on icon "button" at bounding box center [1149, 400] width 12 height 12
click at [1107, 546] on link "Add to do not call list" at bounding box center [1068, 531] width 204 height 31
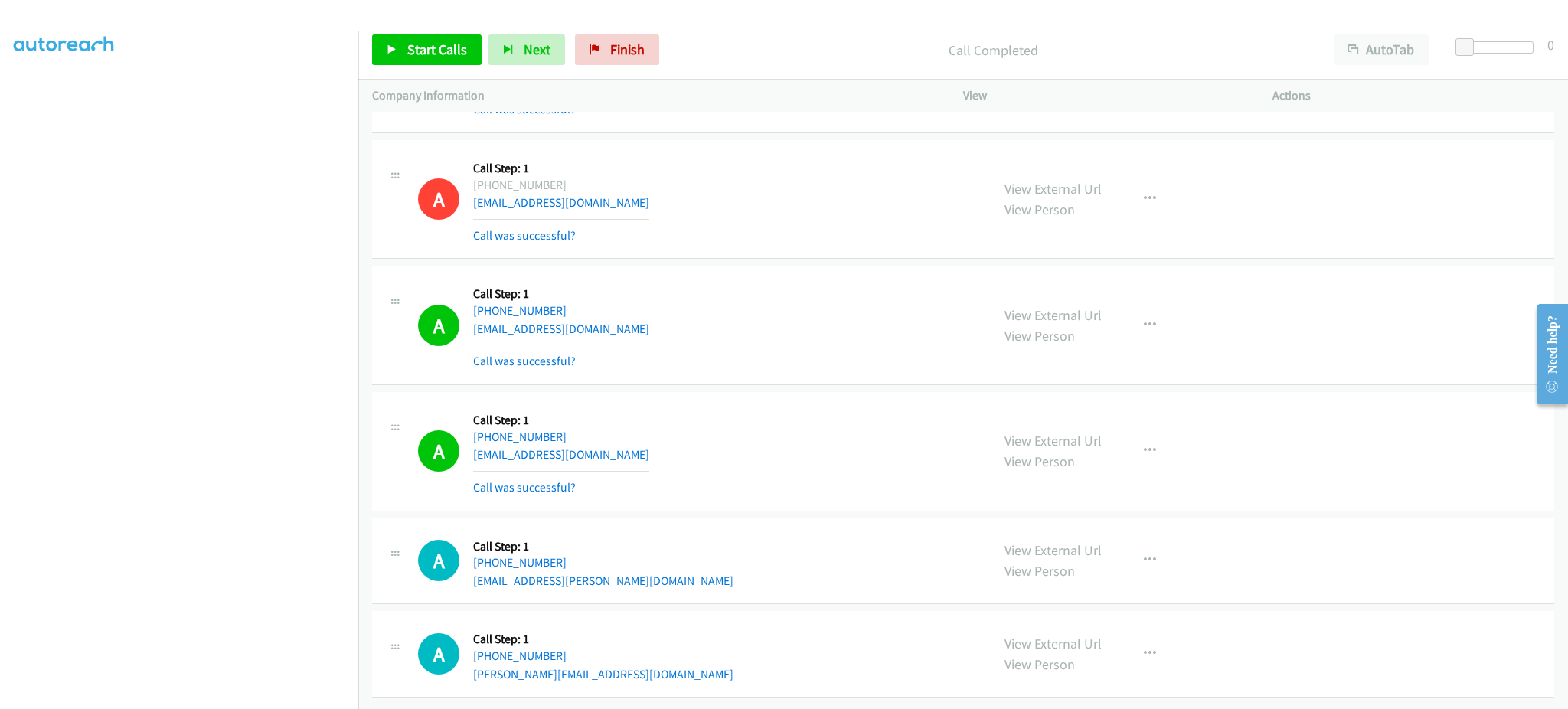
scroll to position [29619, 0]
click at [620, 438] on div "A Callback Scheduled Call Step: 1 America/New_York +1 478-636-1154 hay23605@gma…" at bounding box center [697, 451] width 559 height 91
copy div "hay23605@gmail.com"
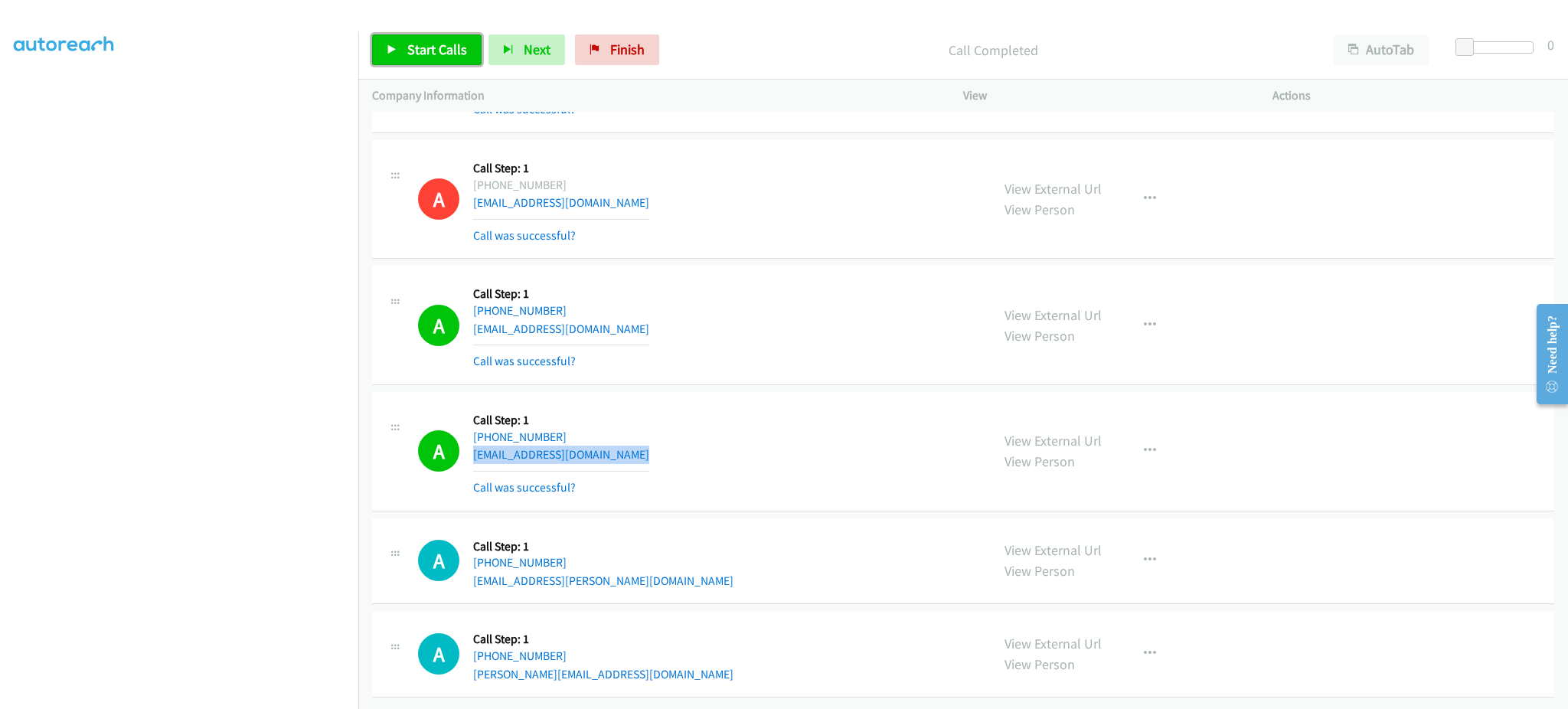
click at [399, 37] on link "Start Calls" at bounding box center [427, 50] width 109 height 31
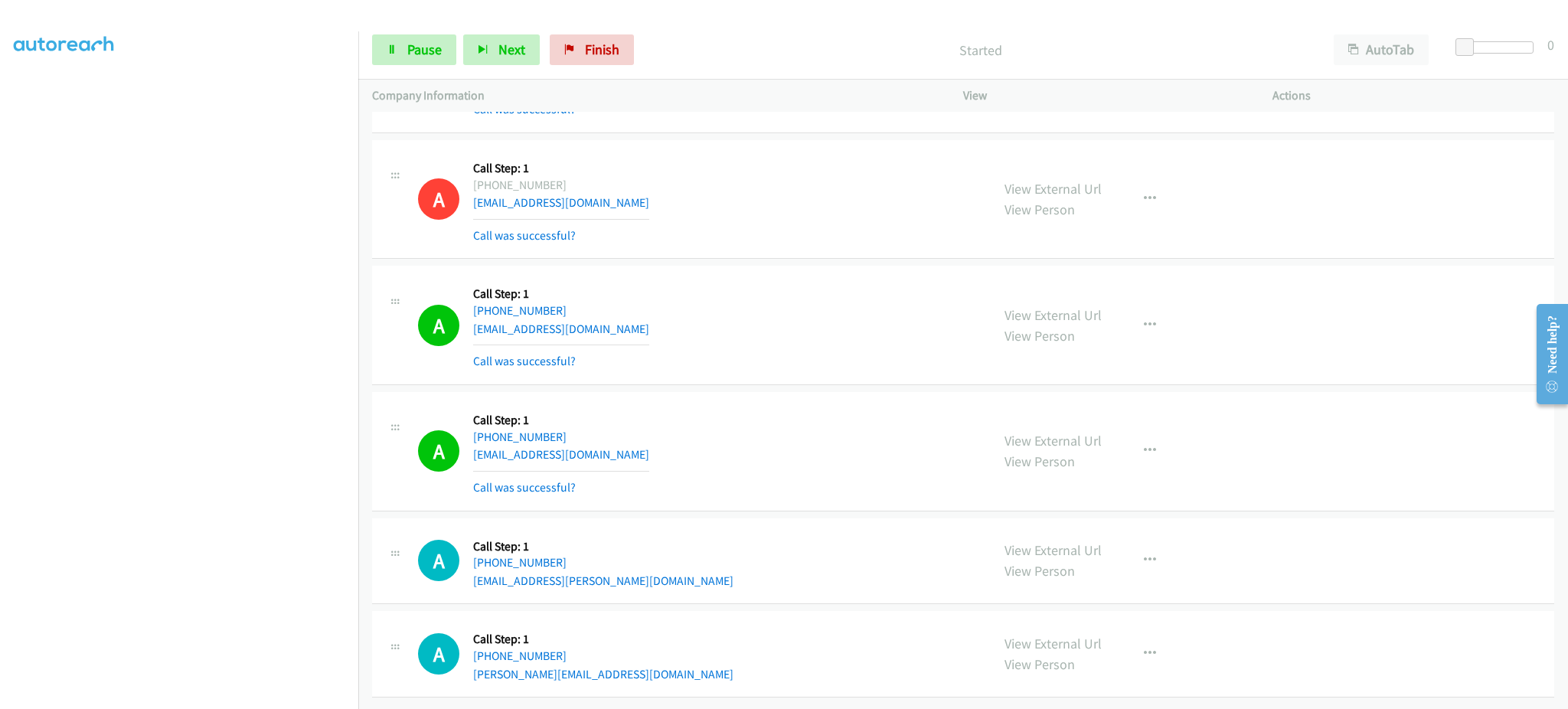
click at [628, 311] on div "A Callback Scheduled Call Step: 1 America/Chicago +1 320-491-2233 kmjenkin@gmai…" at bounding box center [697, 325] width 559 height 91
copy div "kmjenkin@gmail.com"
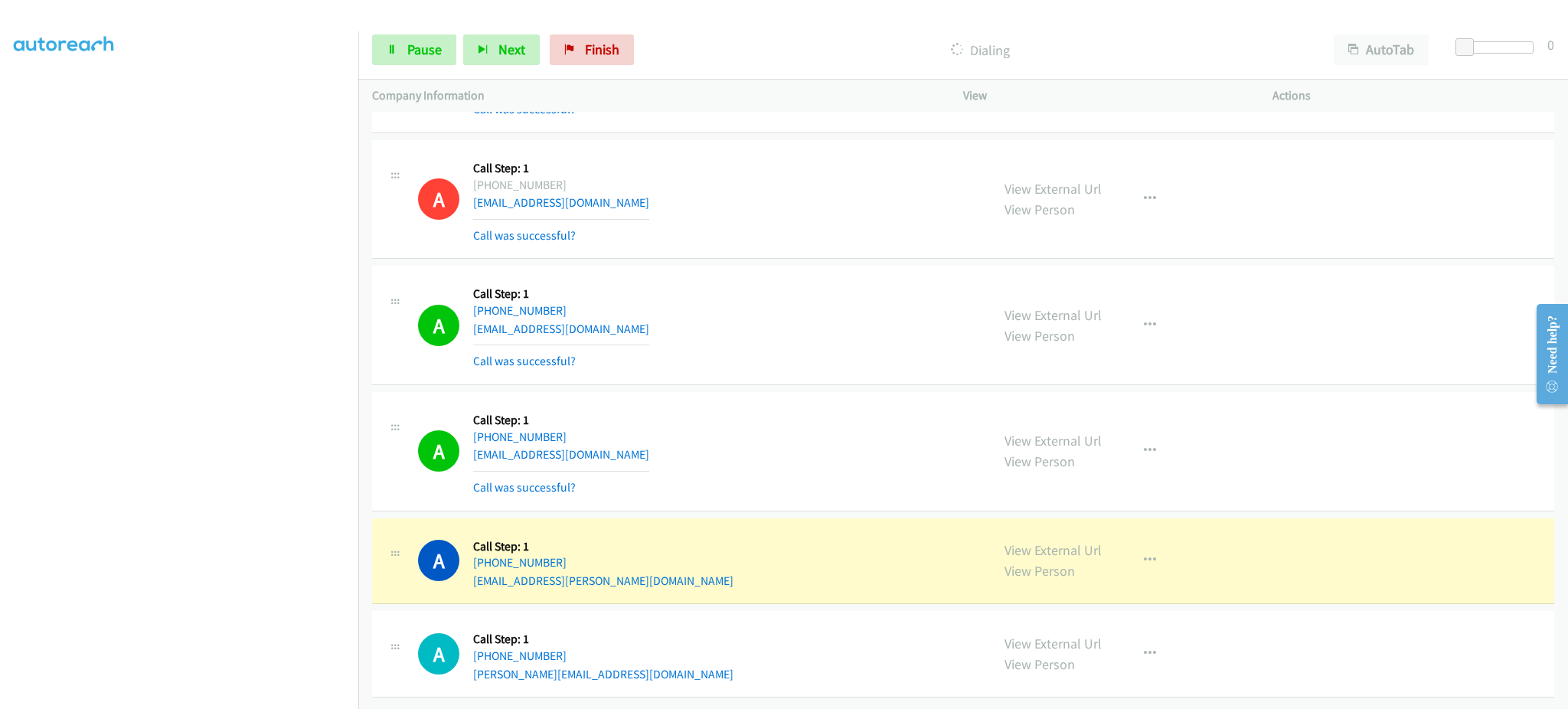
click at [610, 660] on div "A Callback Scheduled Call Step: 1 America/Los_Angeles +1 310-344-2745 babji.p1@…" at bounding box center [697, 653] width 559 height 58
copy div "babji.p1@gmail.com"
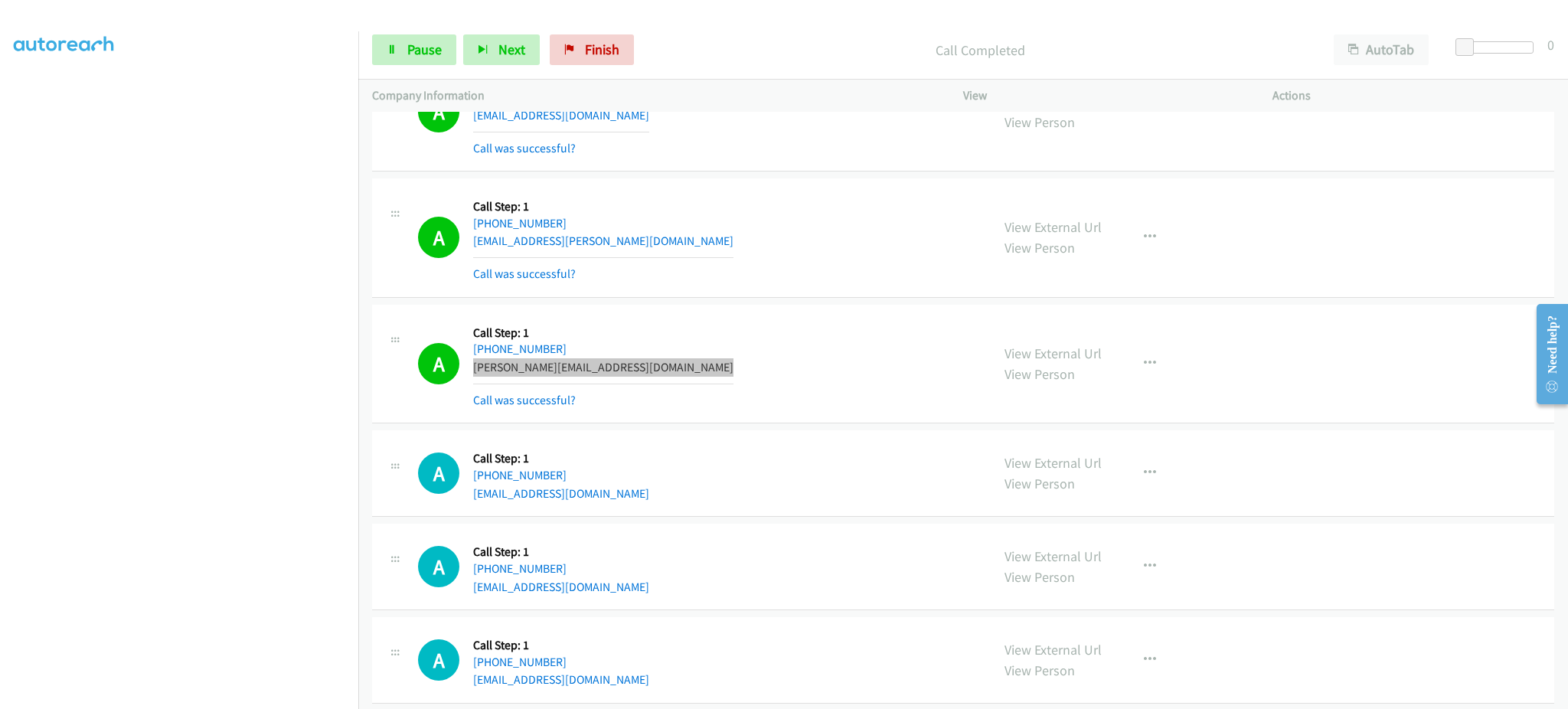
scroll to position [29991, 0]
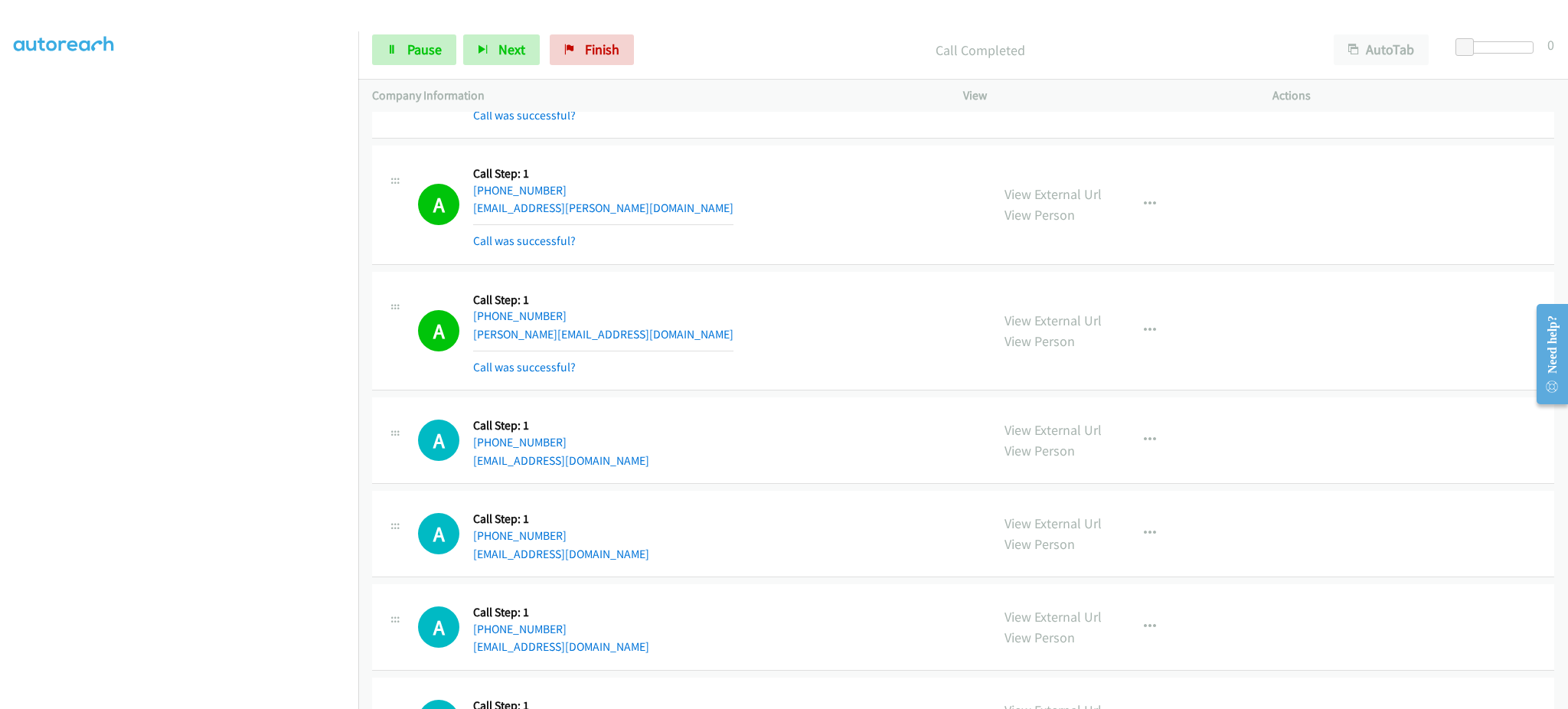
click at [398, 71] on div "Start Calls Pause Next Finish Call Completed AutoTab AutoTab 0" at bounding box center [963, 51] width 1210 height 59
click at [399, 52] on link "Pause" at bounding box center [415, 50] width 84 height 31
click at [448, 53] on span "Start Calls" at bounding box center [437, 49] width 59 height 17
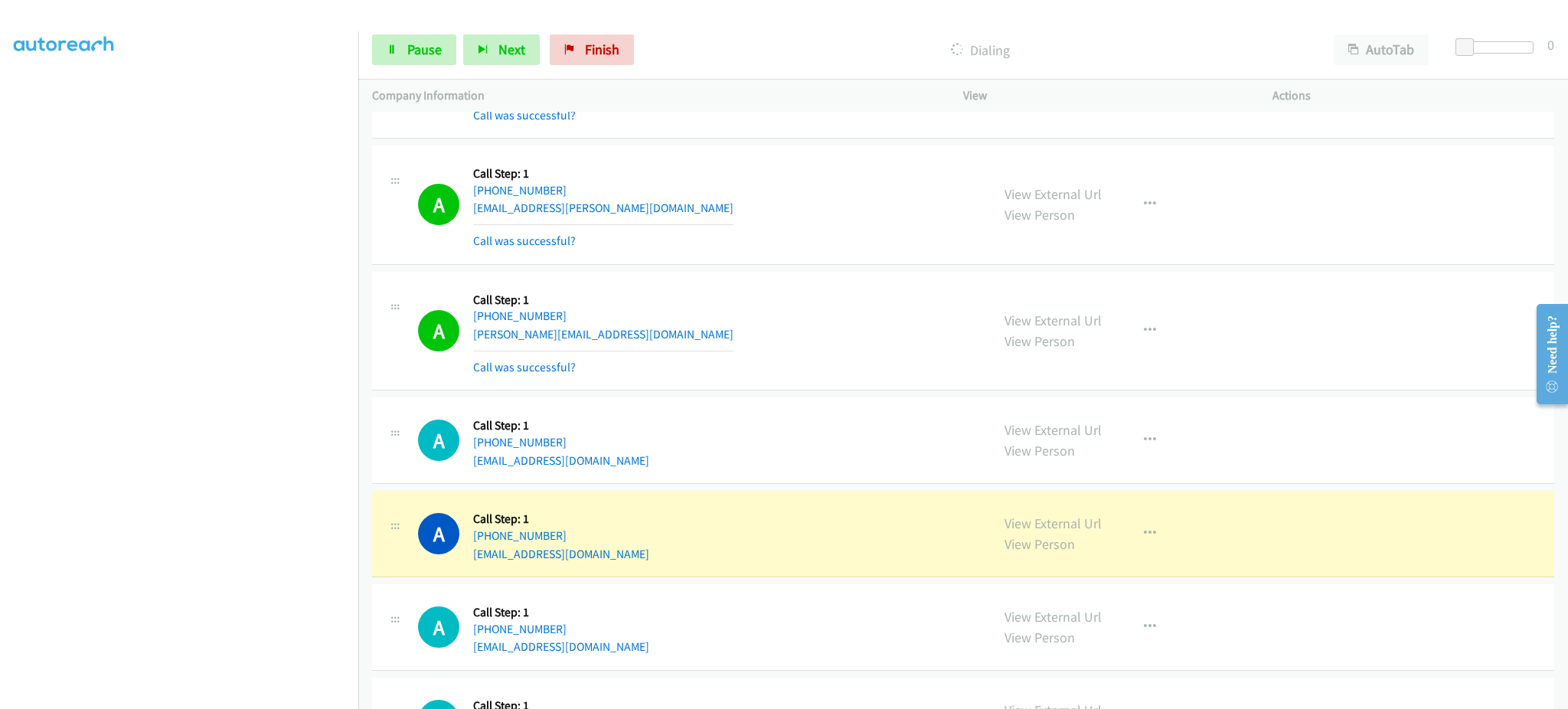
scroll to position [30465, 0]
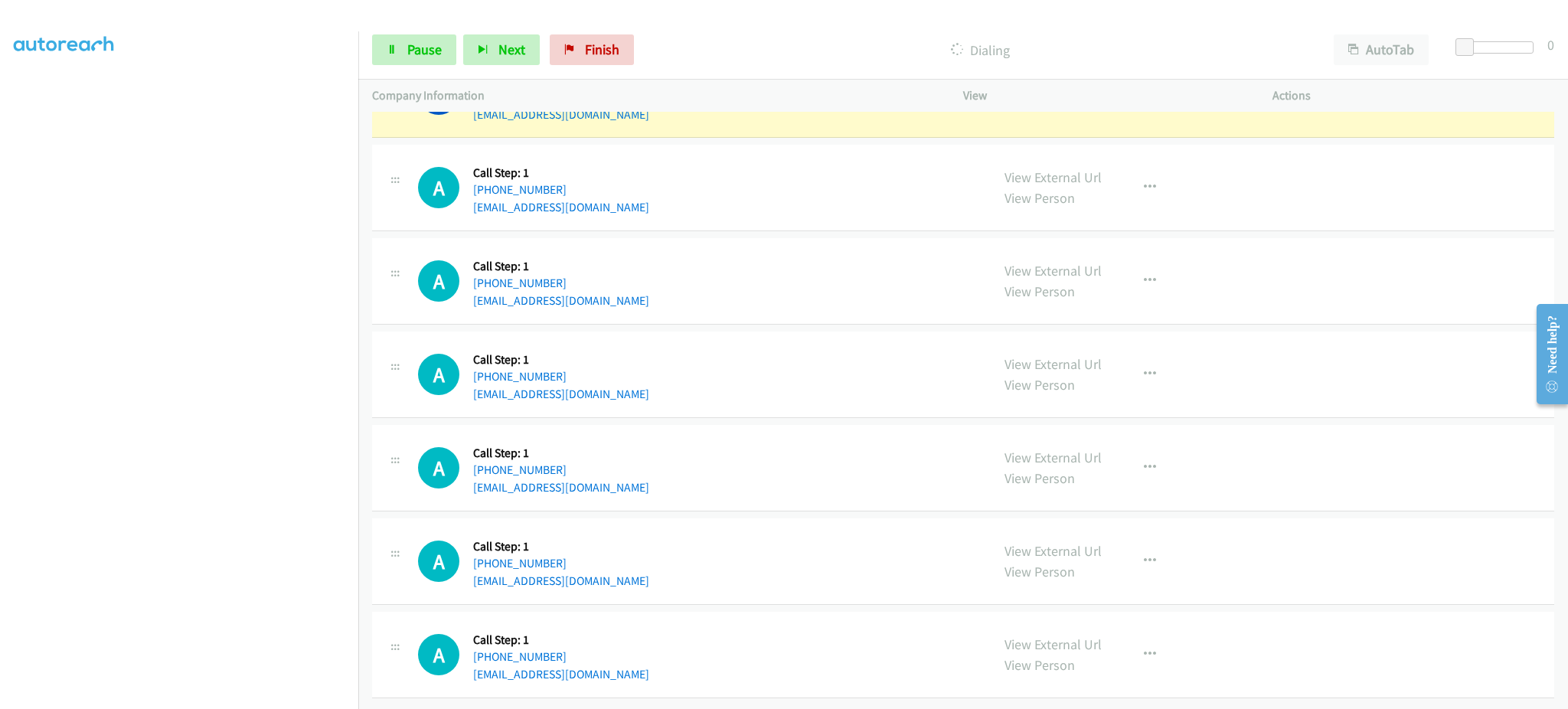
click at [605, 571] on div "A Callback Scheduled Call Step: 1 America/New_York +1 864-641-8903 tysheka34@gm…" at bounding box center [697, 561] width 559 height 58
copy div "tysheka34@gmail.com"
click at [647, 656] on div "A Callback Scheduled Call Step: 1 America/New_York +1 724-219-7742 sosjeffjudy@…" at bounding box center [697, 654] width 559 height 58
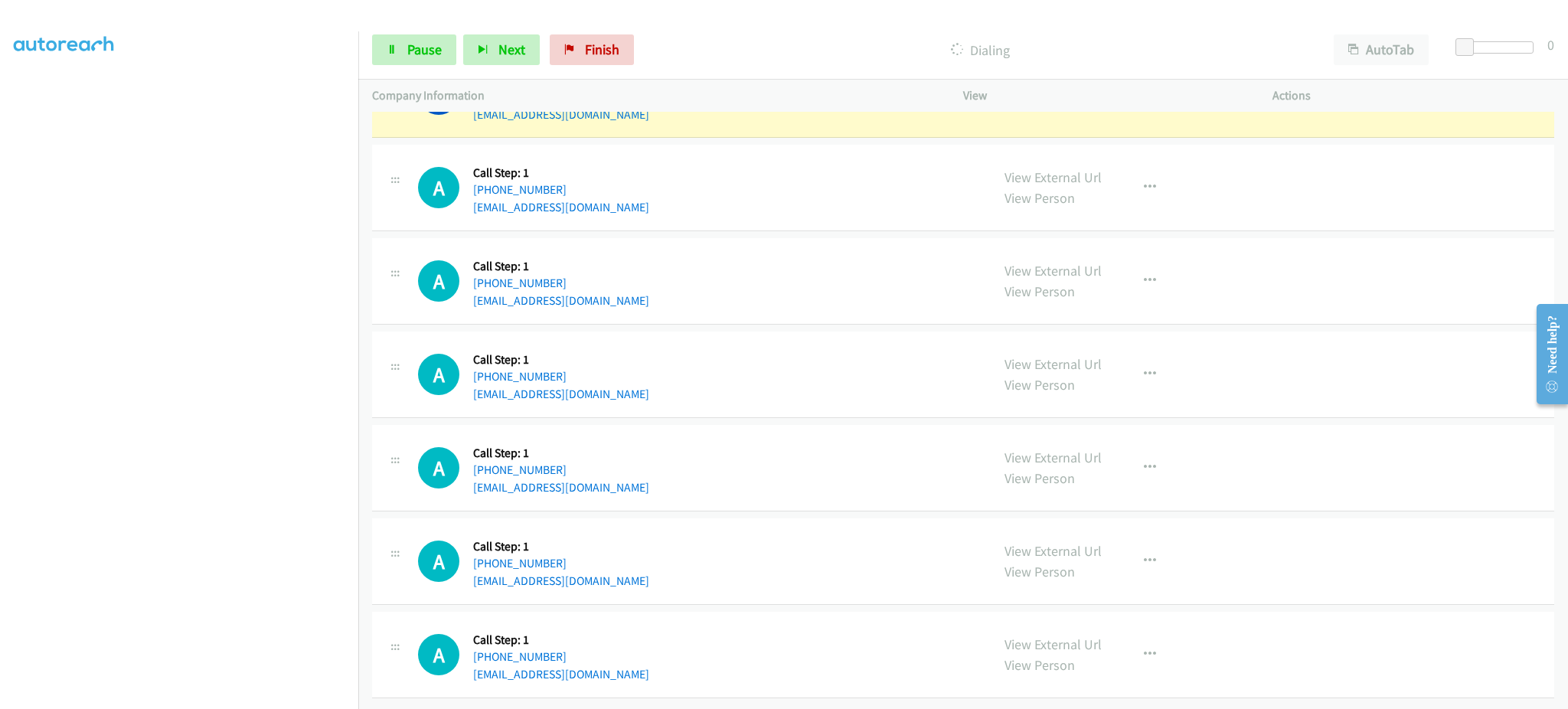
click at [647, 656] on div "A Callback Scheduled Call Step: 1 America/New_York +1 724-219-7742 sosjeffjudy@…" at bounding box center [697, 654] width 559 height 58
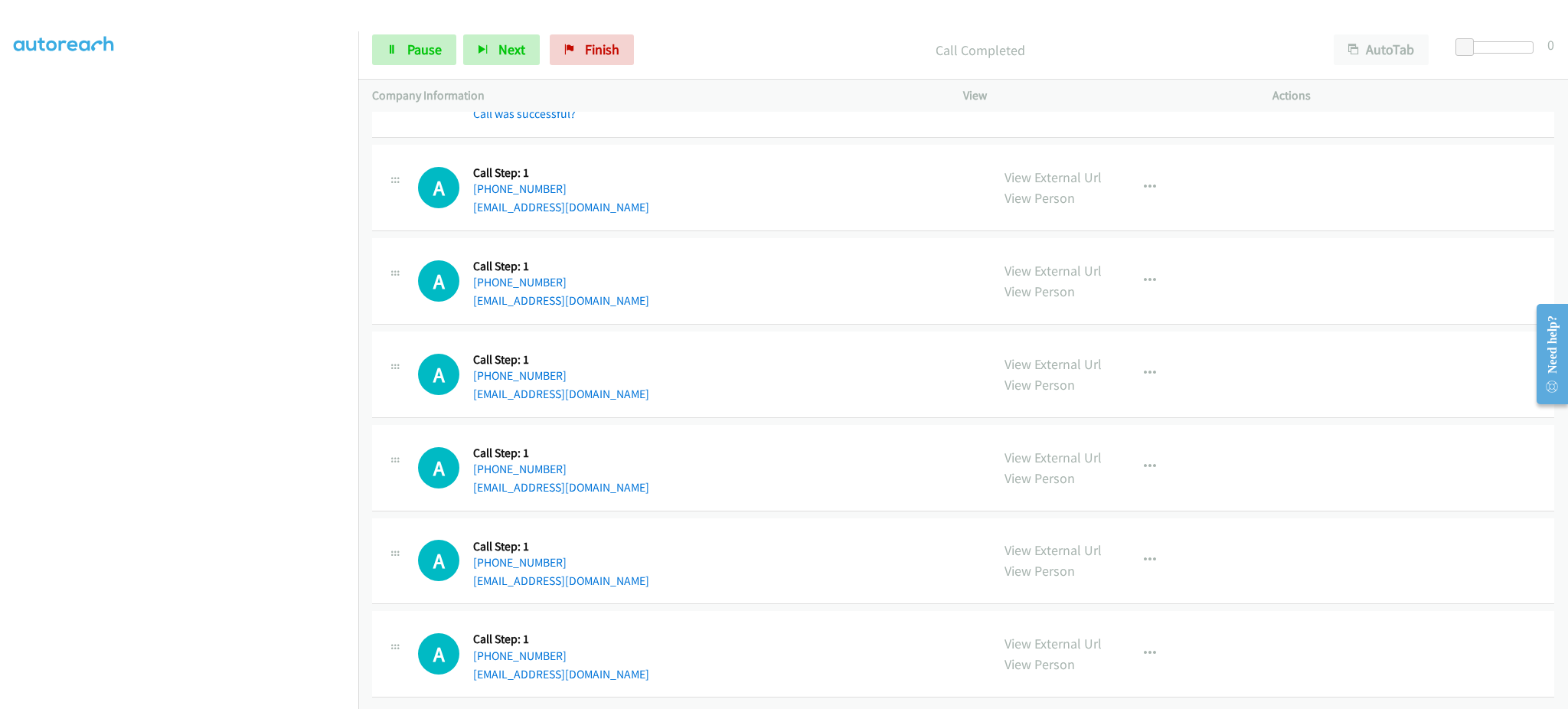
click at [609, 677] on div "A Callback Scheduled Call Step: 1 America/New_York +1 724-219-7742 sosjeffjudy@…" at bounding box center [697, 653] width 559 height 58
click at [605, 683] on div "A Callback Scheduled Call Step: 1 America/New_York +1 724-219-7742 sosjeffjudy@…" at bounding box center [697, 653] width 559 height 58
copy div "sosjeffjudy@gmail.com"
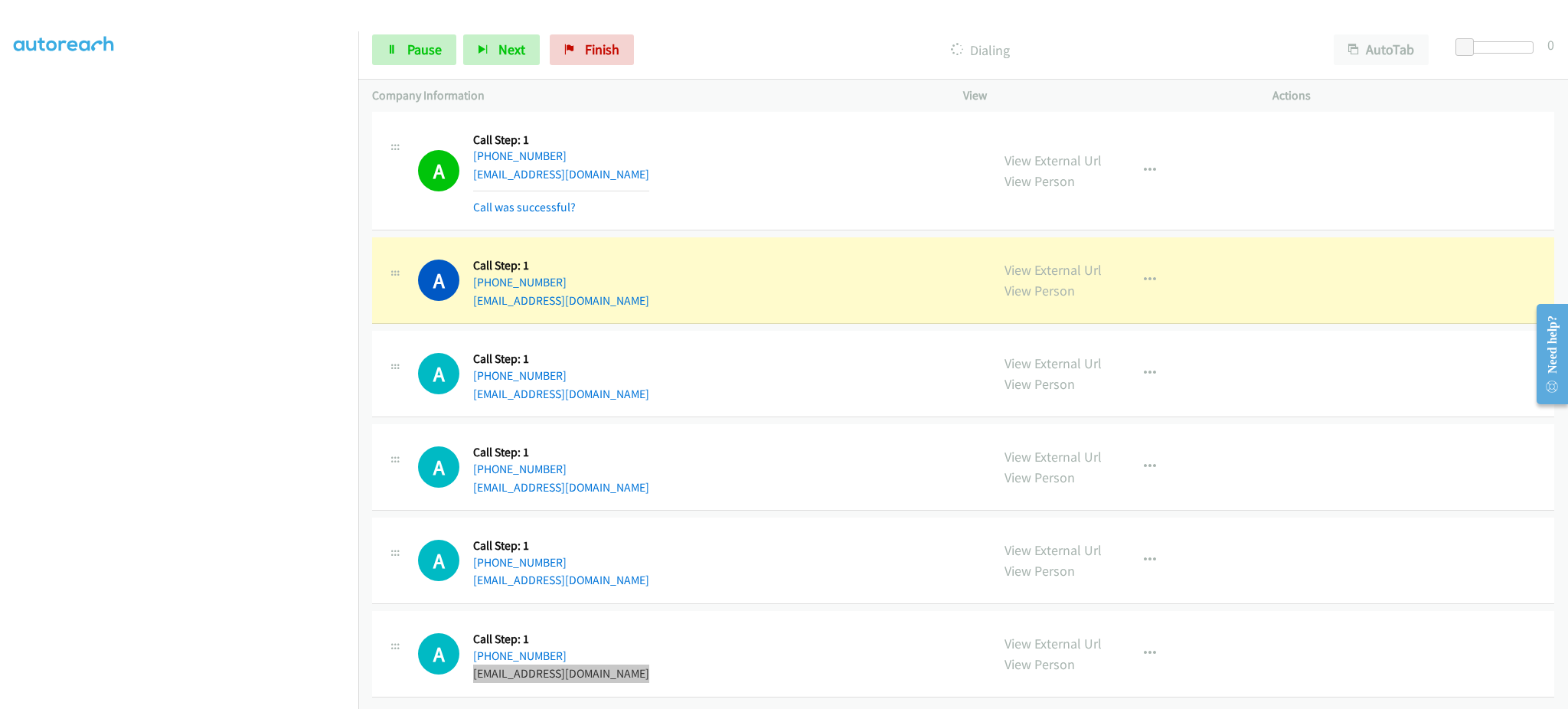
scroll to position [30530, 0]
click at [613, 380] on div "A Callback Scheduled Call Step: 1 America/Denver +1 970-390-5821 mrbarrym@gmail…" at bounding box center [697, 374] width 559 height 58
click at [608, 274] on div "A Callback Scheduled Call Step: 1 America/New_York +1 850-554-3598 bill@dalesma…" at bounding box center [697, 280] width 559 height 58
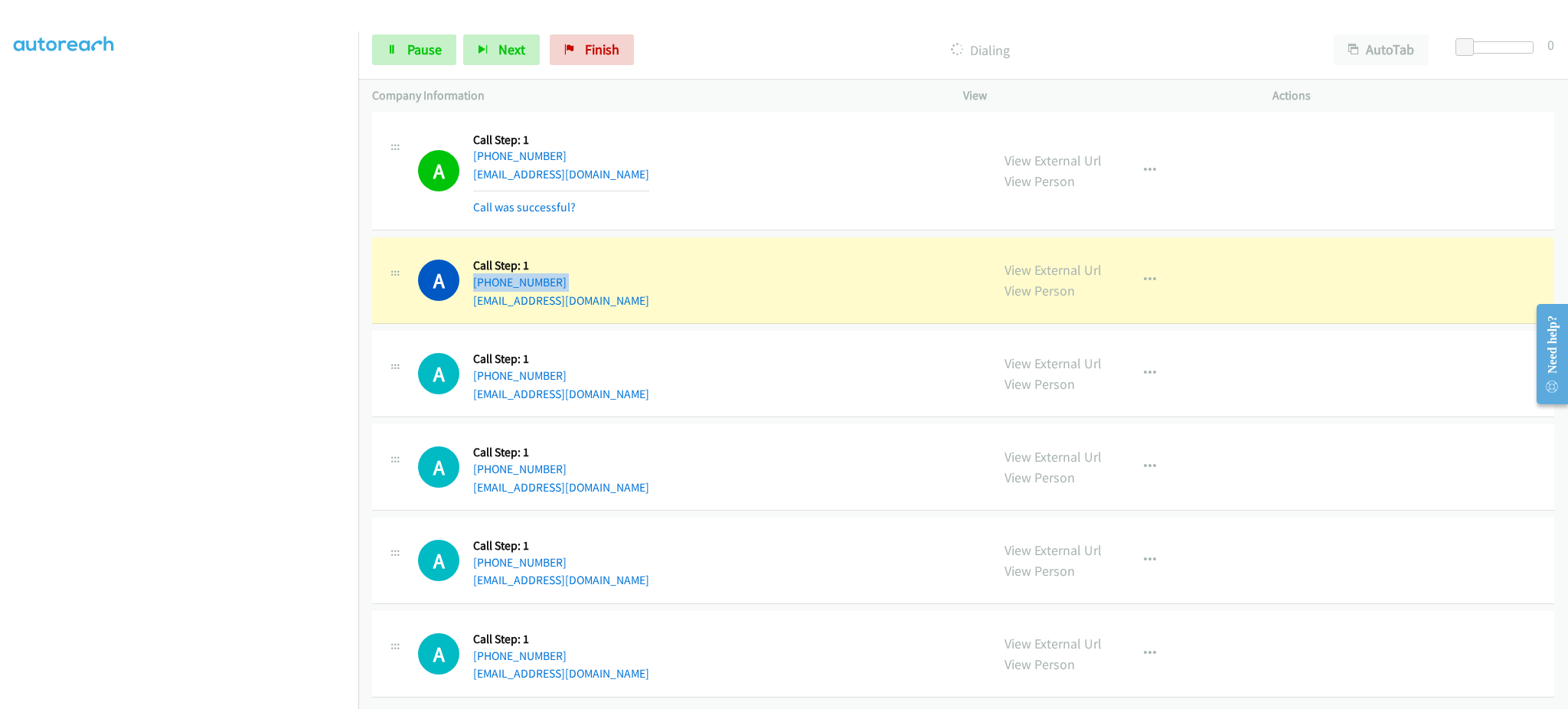
click at [608, 274] on div "A Callback Scheduled Call Step: 1 America/New_York +1 850-554-3598 bill@dalesma…" at bounding box center [697, 280] width 559 height 58
click at [602, 295] on div "A Callback Scheduled Call Step: 1 America/New_York +1 850-554-3598 bill@dalesma…" at bounding box center [964, 281] width 1182 height 86
copy div "bill@dalesmarine.com"
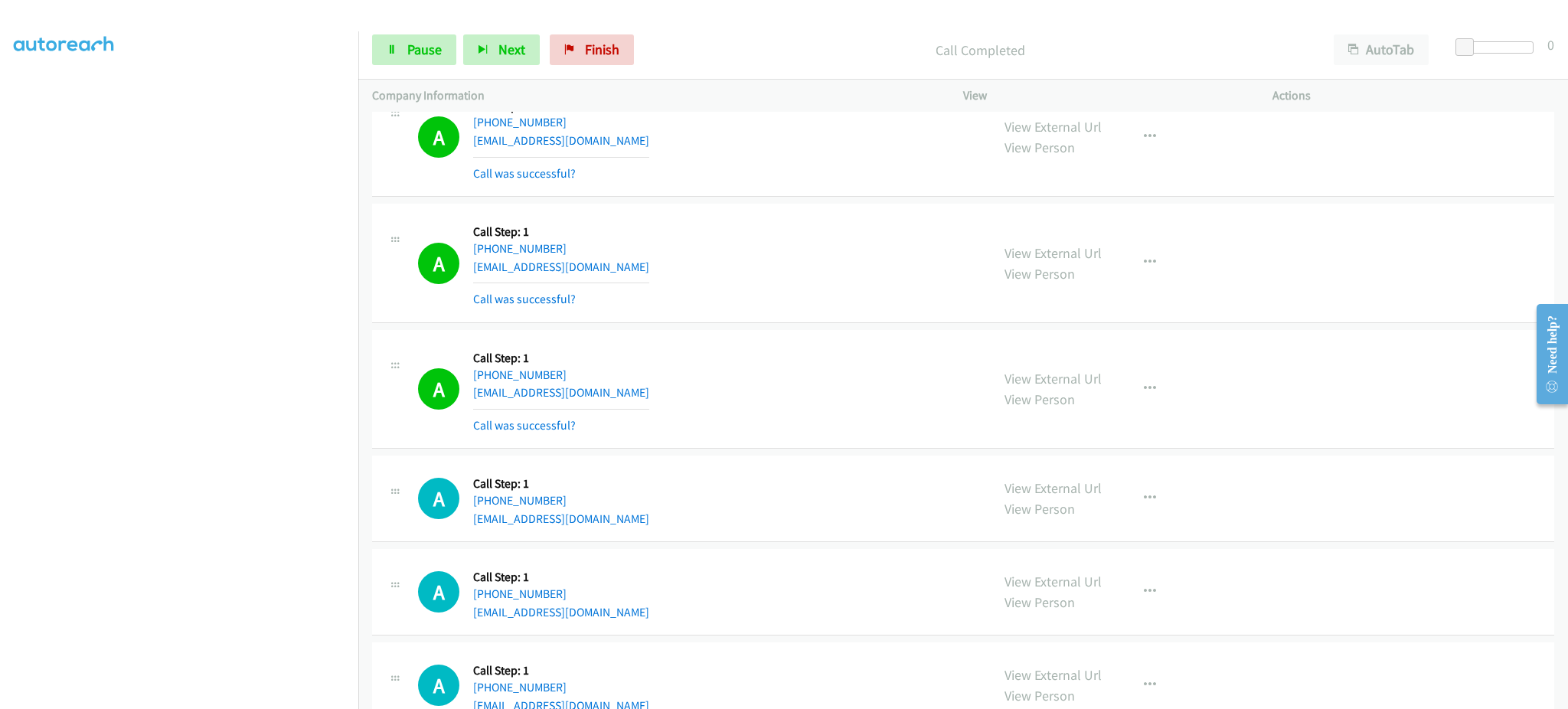
click at [972, 414] on div "A Callback Scheduled Call Step: 1 America/Denver +1 970-390-5821 mrbarrym@gmail…" at bounding box center [682, 389] width 619 height 91
click at [1144, 395] on icon "button" at bounding box center [1149, 389] width 12 height 12
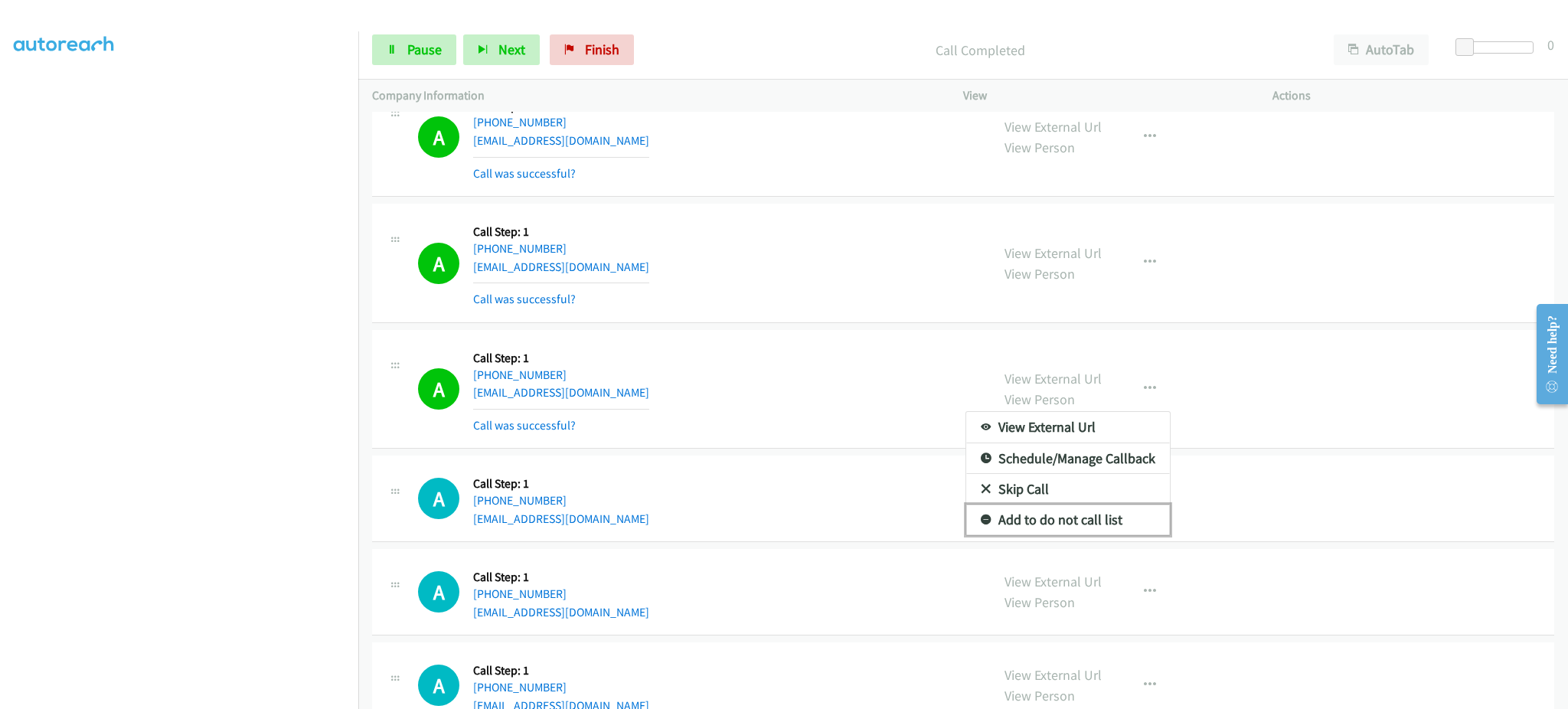
click at [1108, 536] on link "Add to do not call list" at bounding box center [1068, 520] width 204 height 31
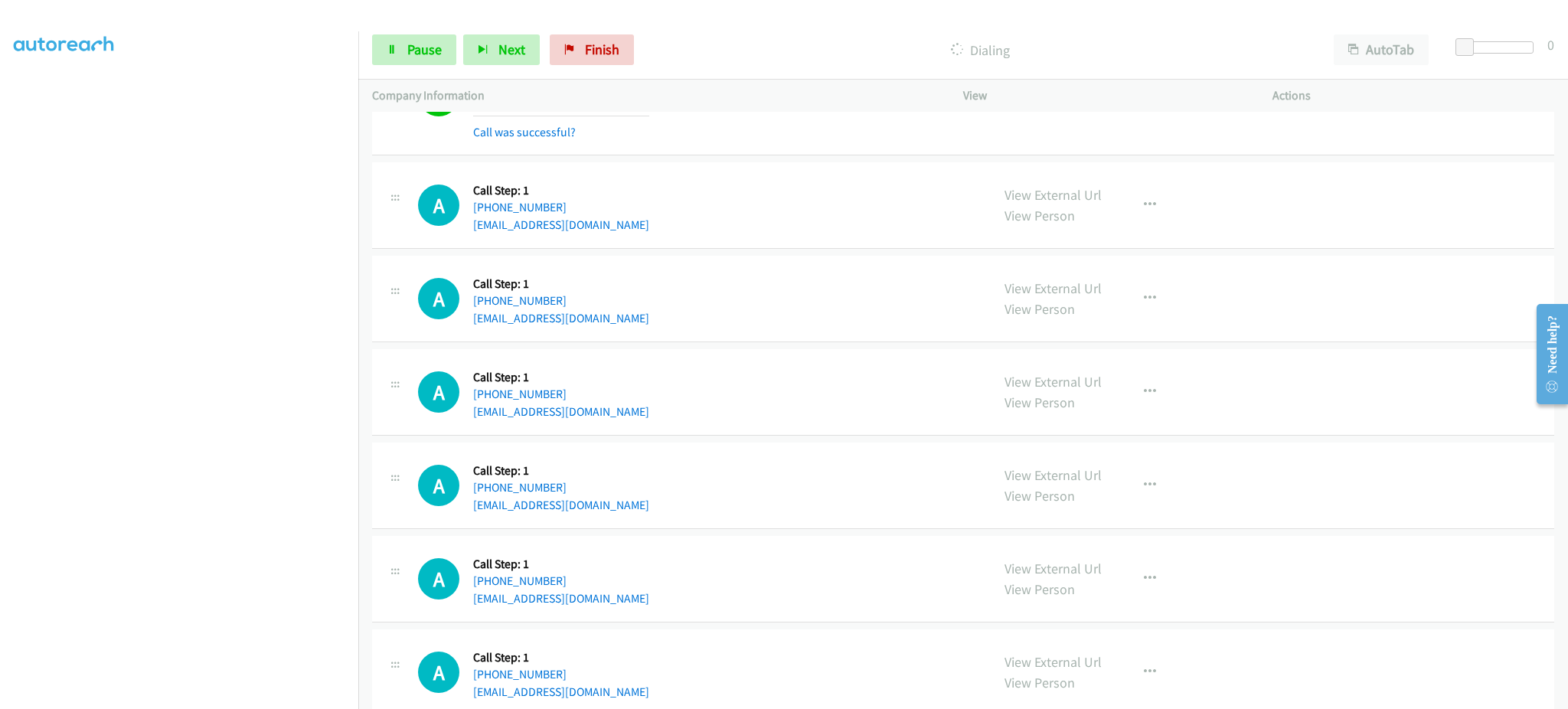
scroll to position [31440, 0]
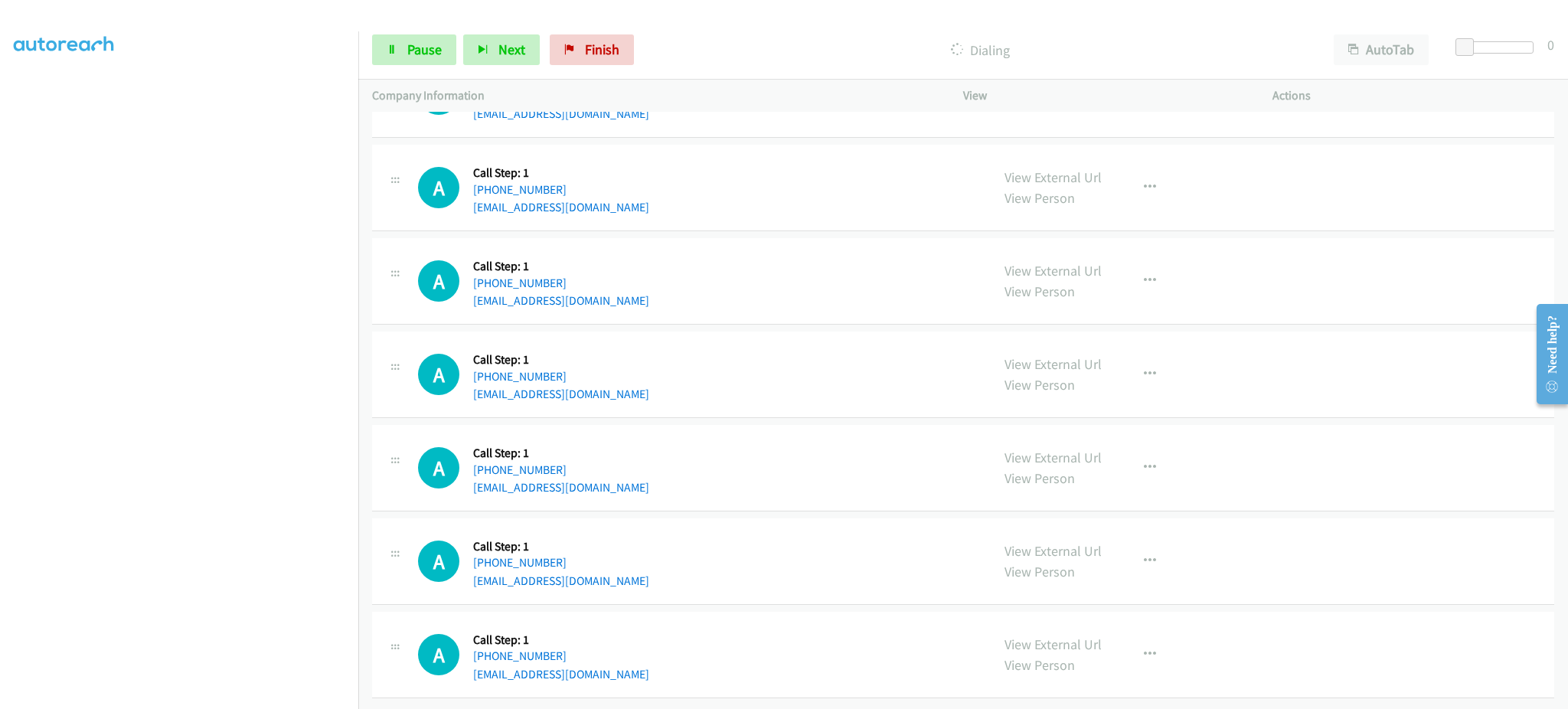
click at [647, 479] on div "A Callback Scheduled Call Step: 1 America/Chicago +1 217-377-4451 scurtis1960@y…" at bounding box center [697, 468] width 559 height 58
click at [646, 479] on div "A Callback Scheduled Call Step: 1 America/Chicago +1 217-377-4451 scurtis1960@y…" at bounding box center [697, 468] width 559 height 58
copy div "scurtis1960@yahoo.com"
drag, startPoint x: 414, startPoint y: 56, endPoint x: 410, endPoint y: 12, distance: 44.2
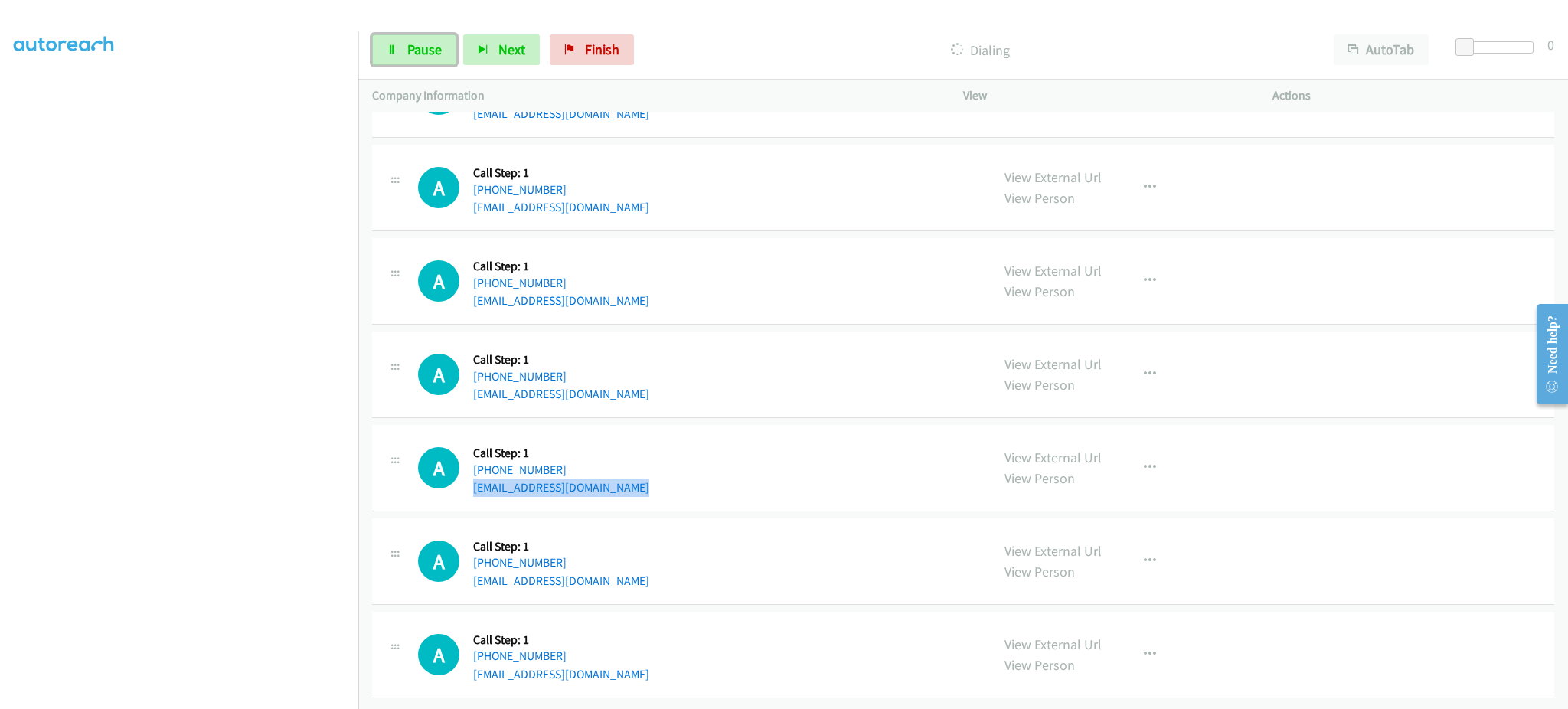
click at [414, 56] on span "Pause" at bounding box center [424, 49] width 34 height 17
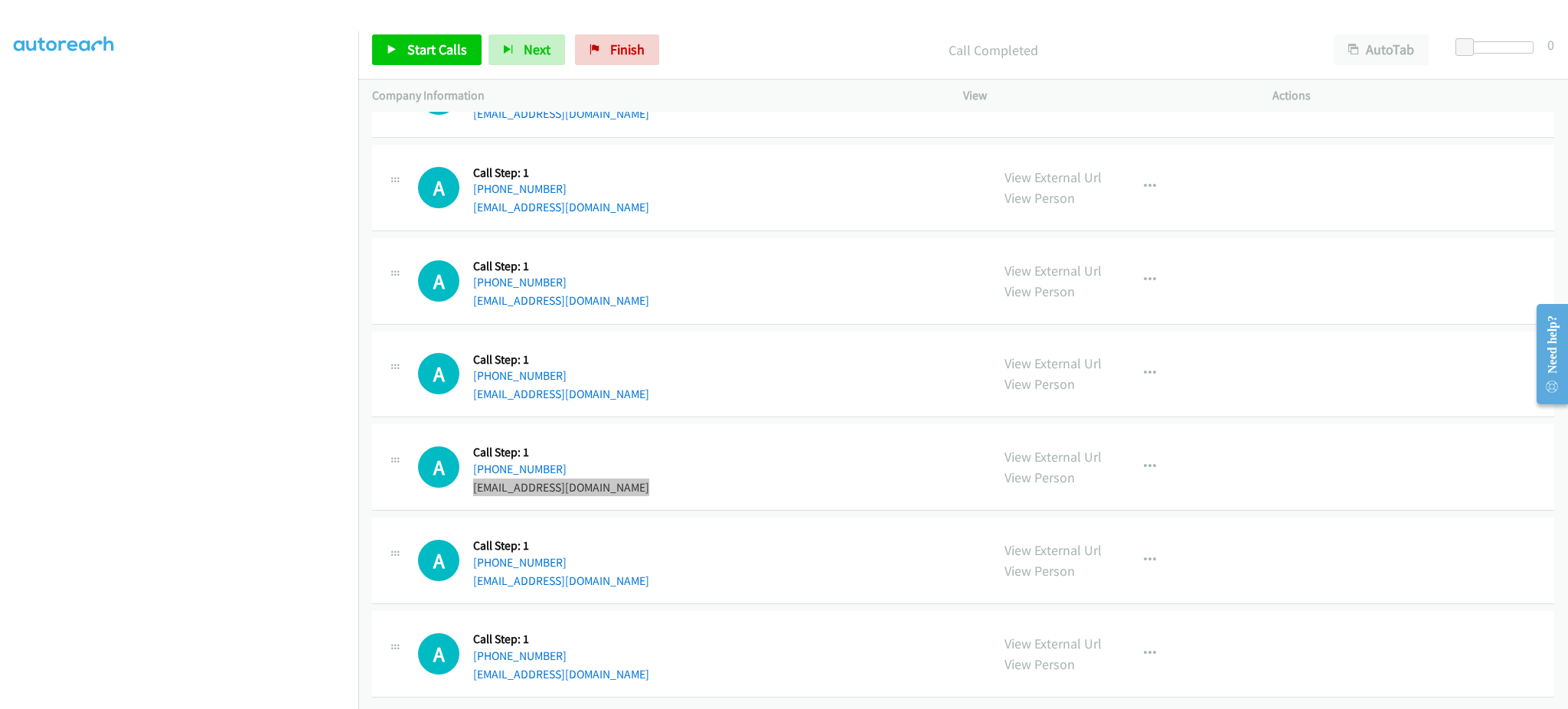
scroll to position [31474, 0]
click at [634, 573] on div "A Callback Scheduled Call Step: 1 America/Chicago +1 414-334-9145 teziyataylor@…" at bounding box center [697, 560] width 559 height 58
click at [633, 573] on div "A Callback Scheduled Call Step: 1 America/Chicago +1 414-334-9145 teziyataylor@…" at bounding box center [697, 560] width 559 height 58
click at [632, 571] on div "A Callback Scheduled Call Step: 1 America/Chicago +1 414-334-9145 teziyataylor@…" at bounding box center [697, 560] width 559 height 58
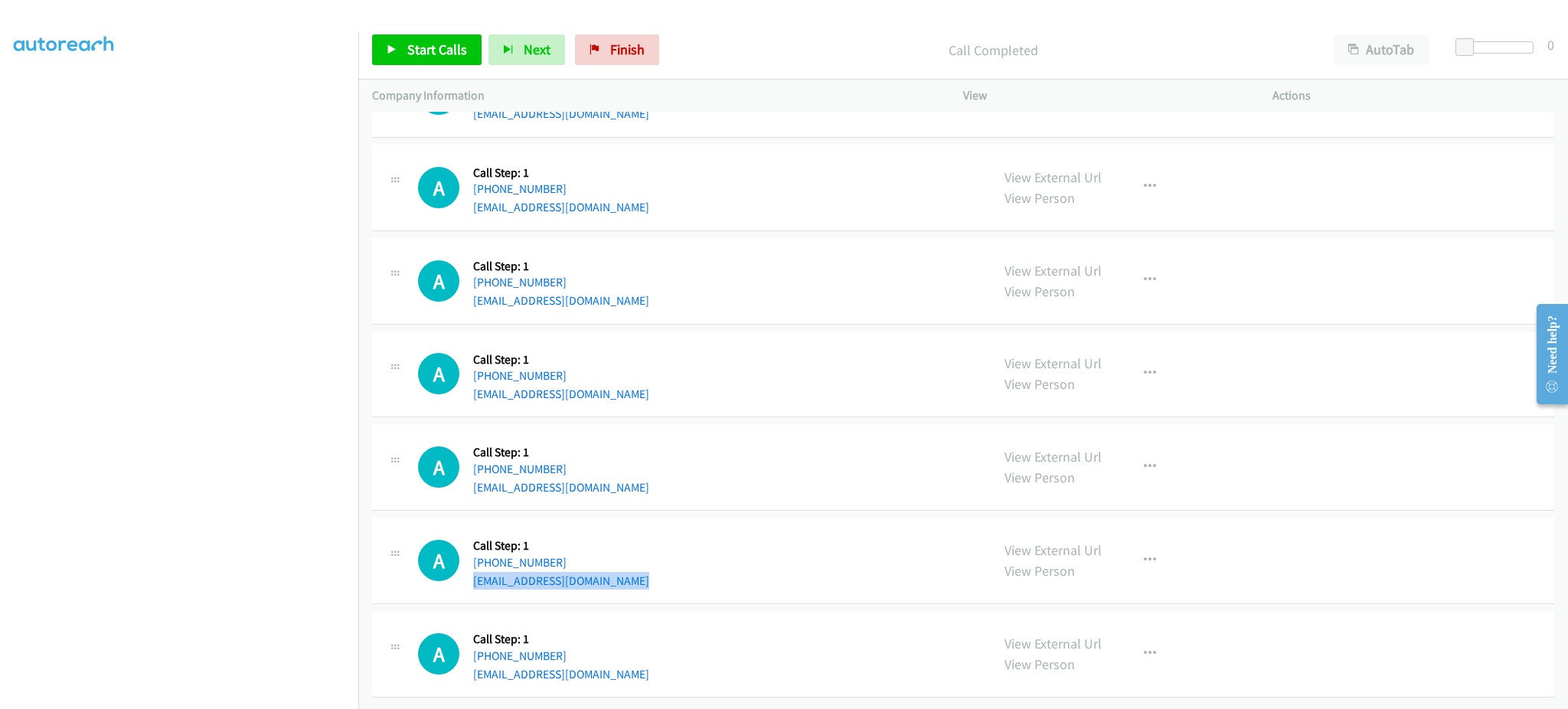
click at [632, 571] on div "A Callback Scheduled Call Step: 1 America/Chicago +1 414-334-9145 teziyataylor@…" at bounding box center [697, 560] width 559 height 58
copy div "teziyataylor@gmail.com"
click at [440, 48] on span "Start Calls" at bounding box center [437, 49] width 59 height 17
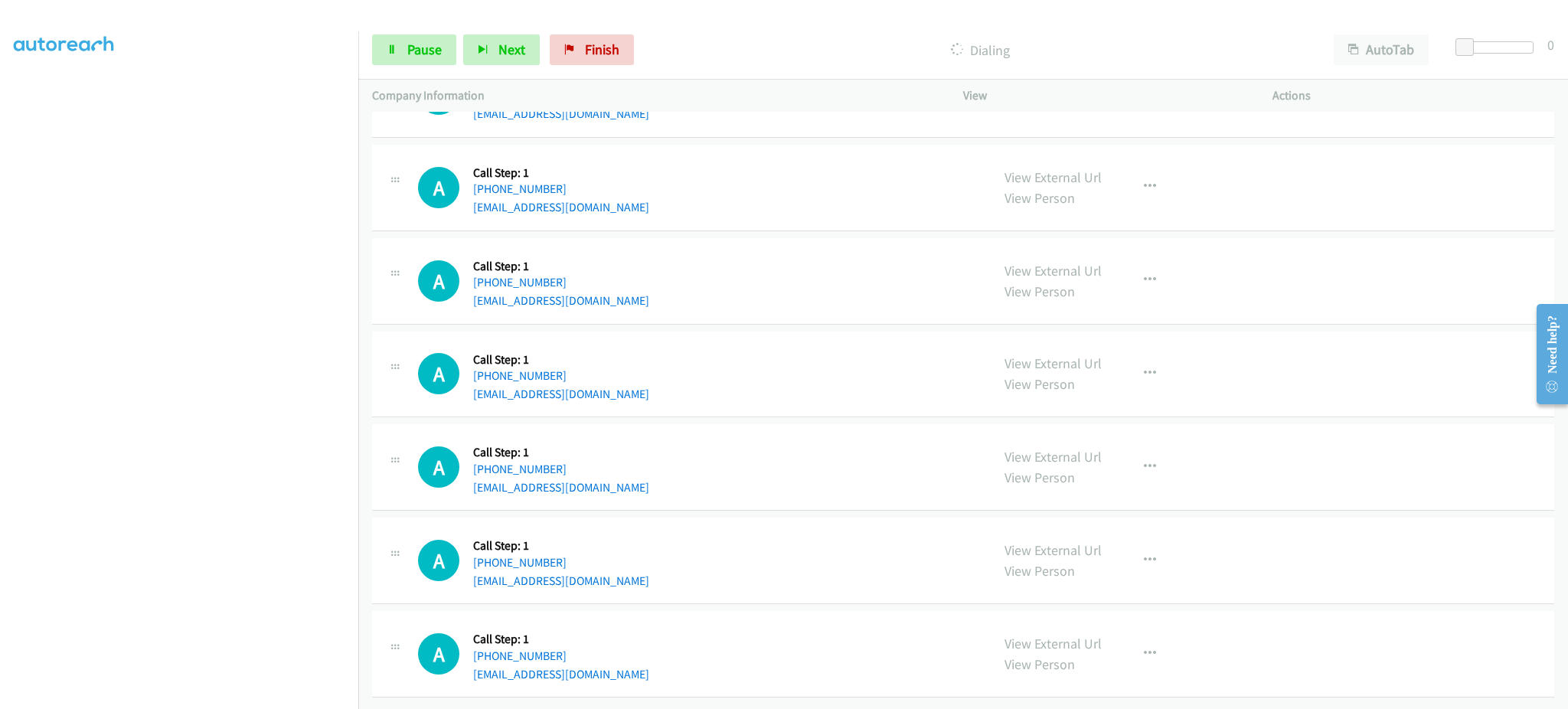
click at [645, 288] on div "A Callback Scheduled Call Step: 1 America/Denver +1 801-450-8695 garryottosen@g…" at bounding box center [697, 281] width 559 height 58
copy div "garryottosen@gmail.com"
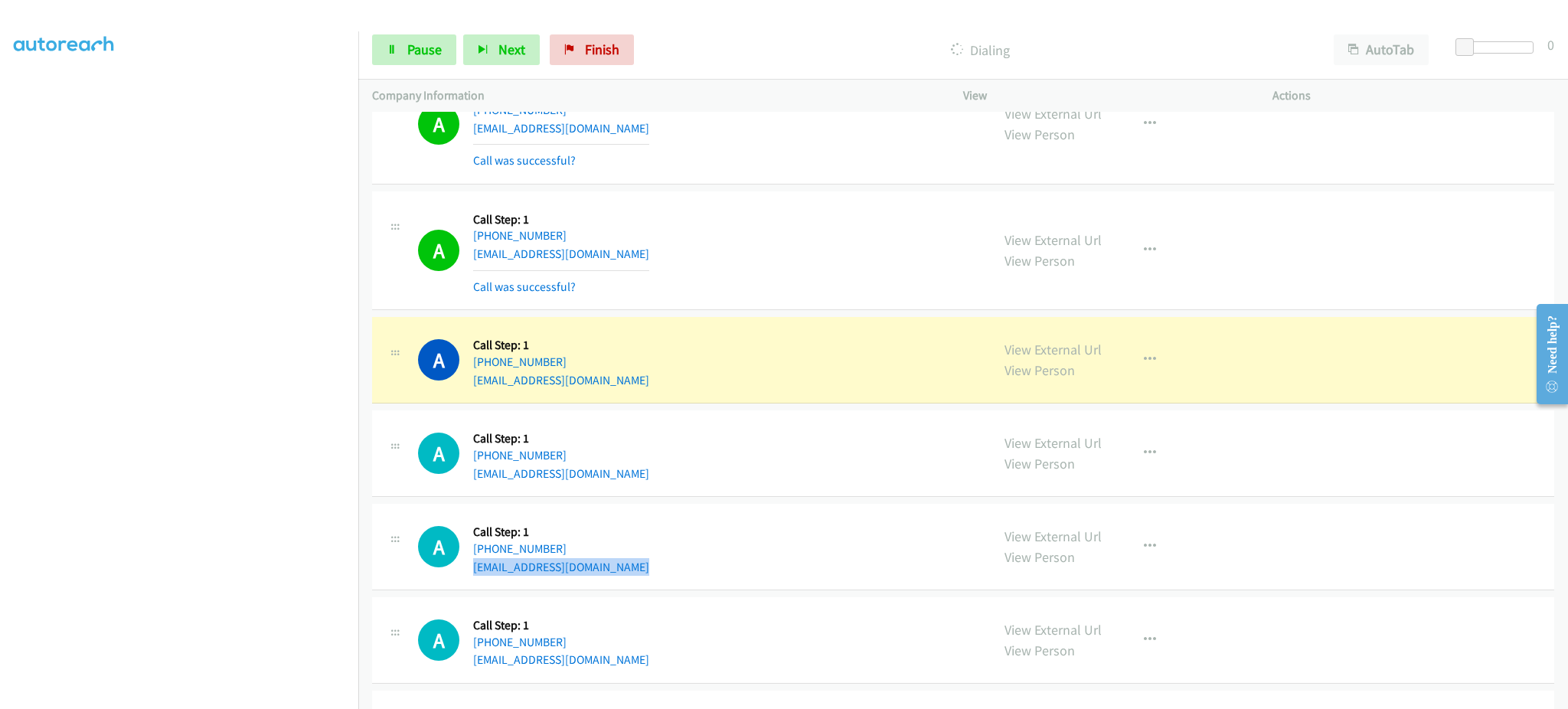
scroll to position [31200, 0]
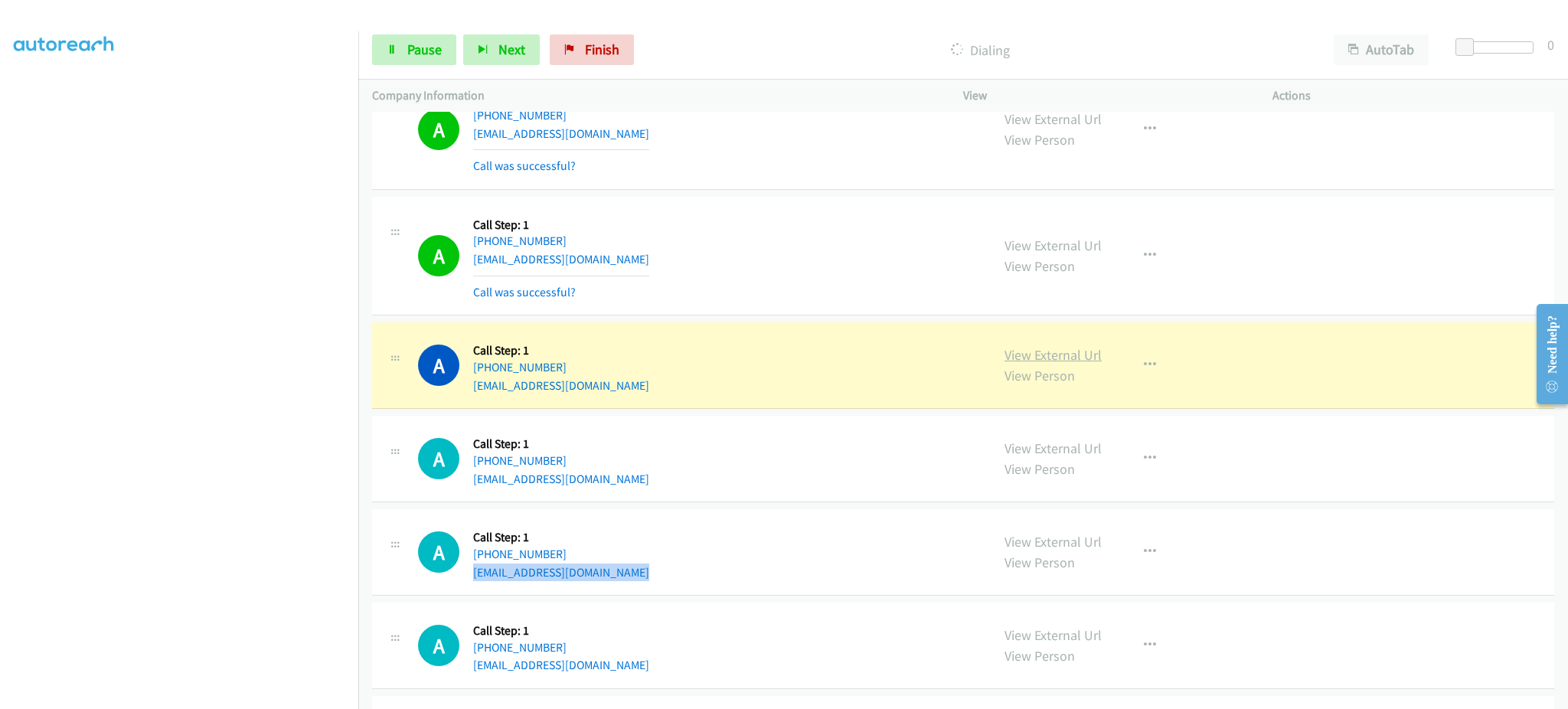
click at [1027, 364] on link "View External Url" at bounding box center [1054, 354] width 98 height 17
click at [404, 40] on link "Pause" at bounding box center [415, 50] width 84 height 31
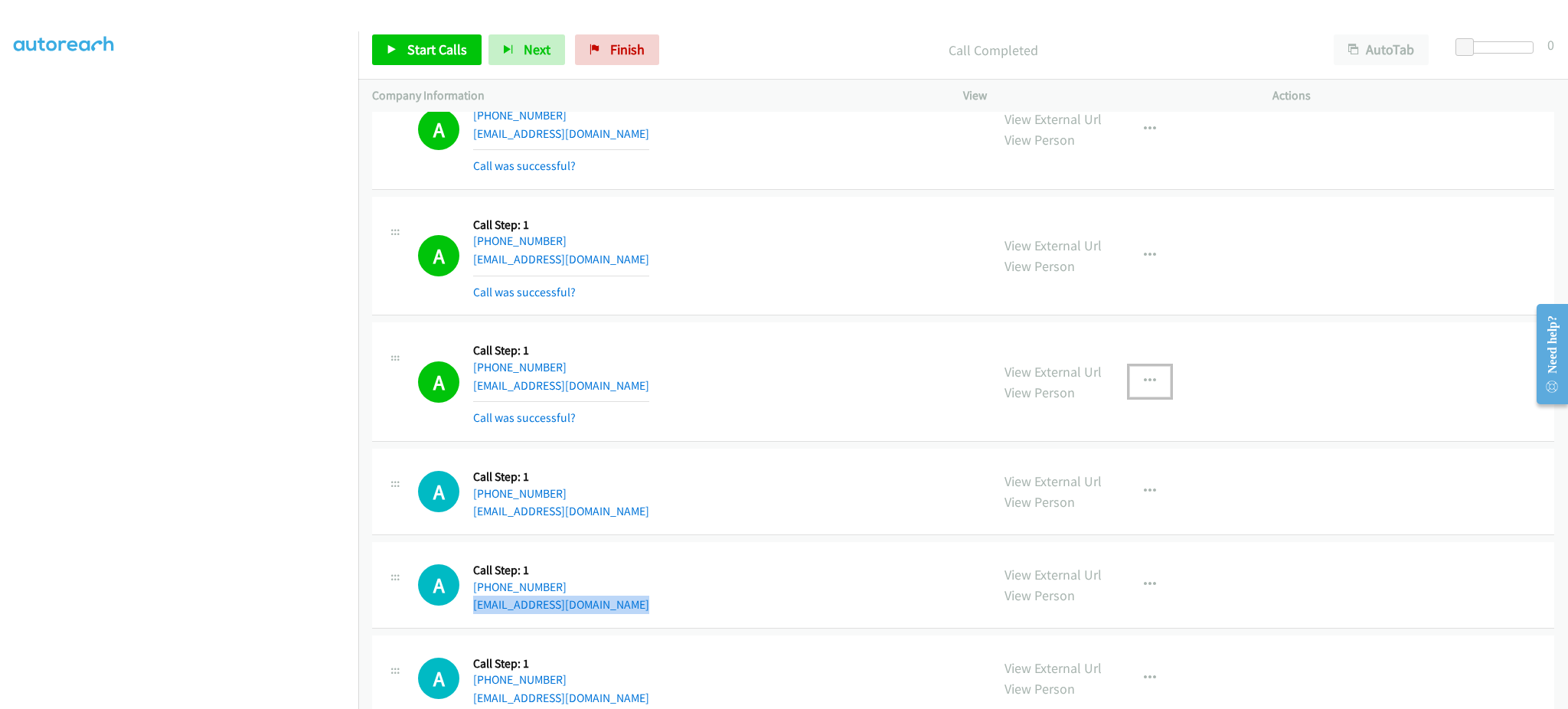
click at [1144, 387] on icon "button" at bounding box center [1149, 381] width 12 height 12
click at [1097, 527] on link "Add to do not call list" at bounding box center [1068, 513] width 204 height 31
click at [460, 46] on span "Start Calls" at bounding box center [437, 49] width 59 height 17
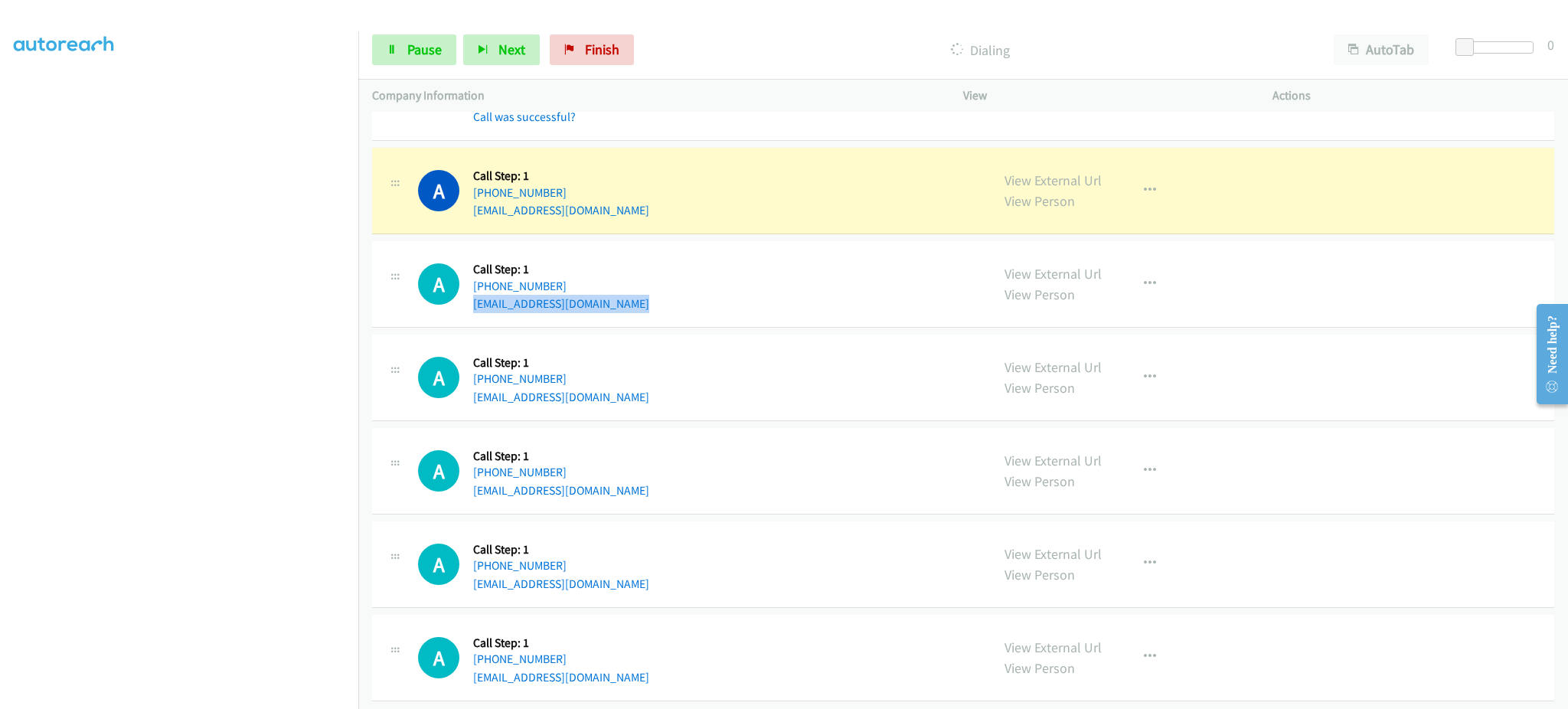
scroll to position [31506, 0]
click at [1070, 186] on link "View External Url" at bounding box center [1054, 177] width 98 height 17
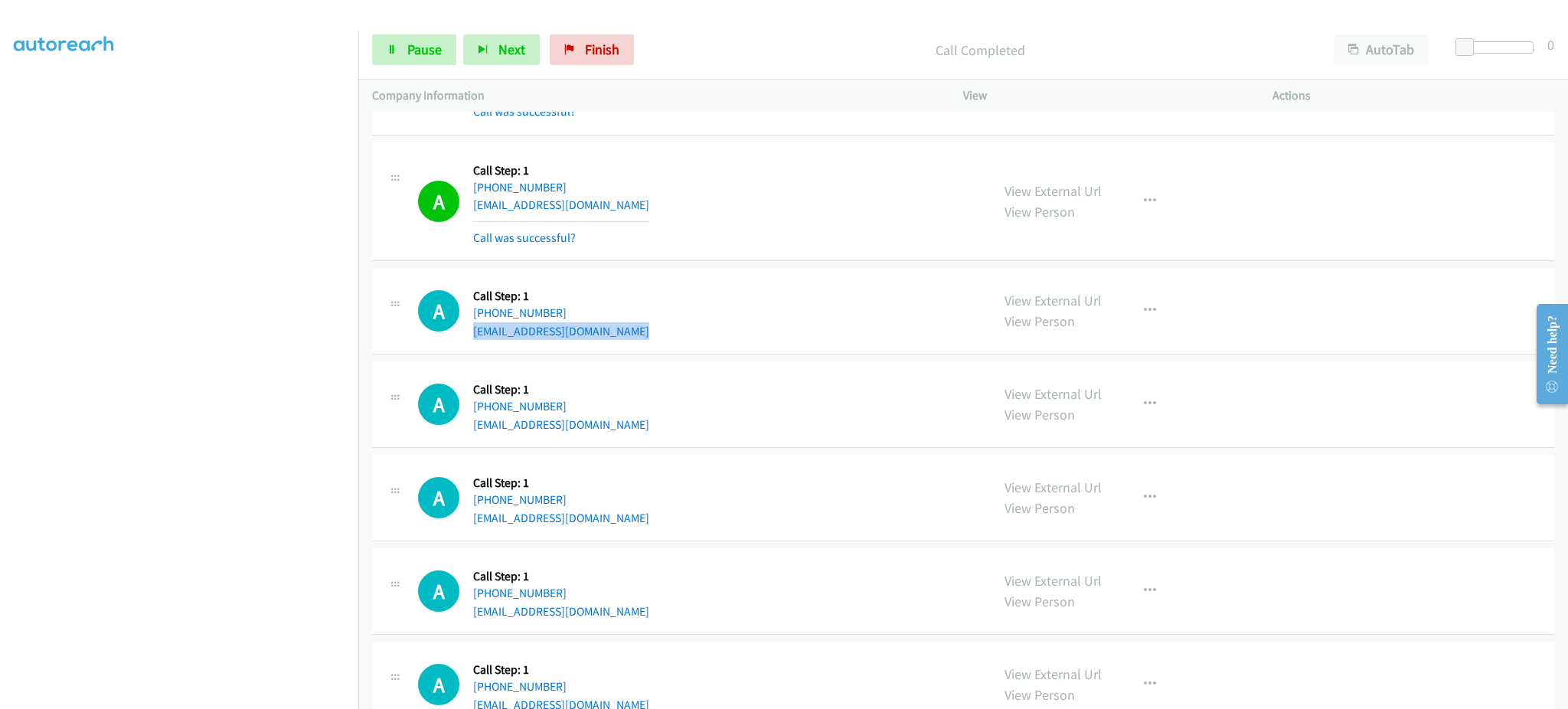
drag, startPoint x: 1181, startPoint y: 159, endPoint x: 1166, endPoint y: 216, distance: 58.9
click at [1178, 163] on td "A Callback Scheduled Call Step: 1 America/Los_Angeles +1 619-987-1082 tennistam…" at bounding box center [963, 202] width 1210 height 126
click at [1160, 217] on button "button" at bounding box center [1149, 201] width 41 height 31
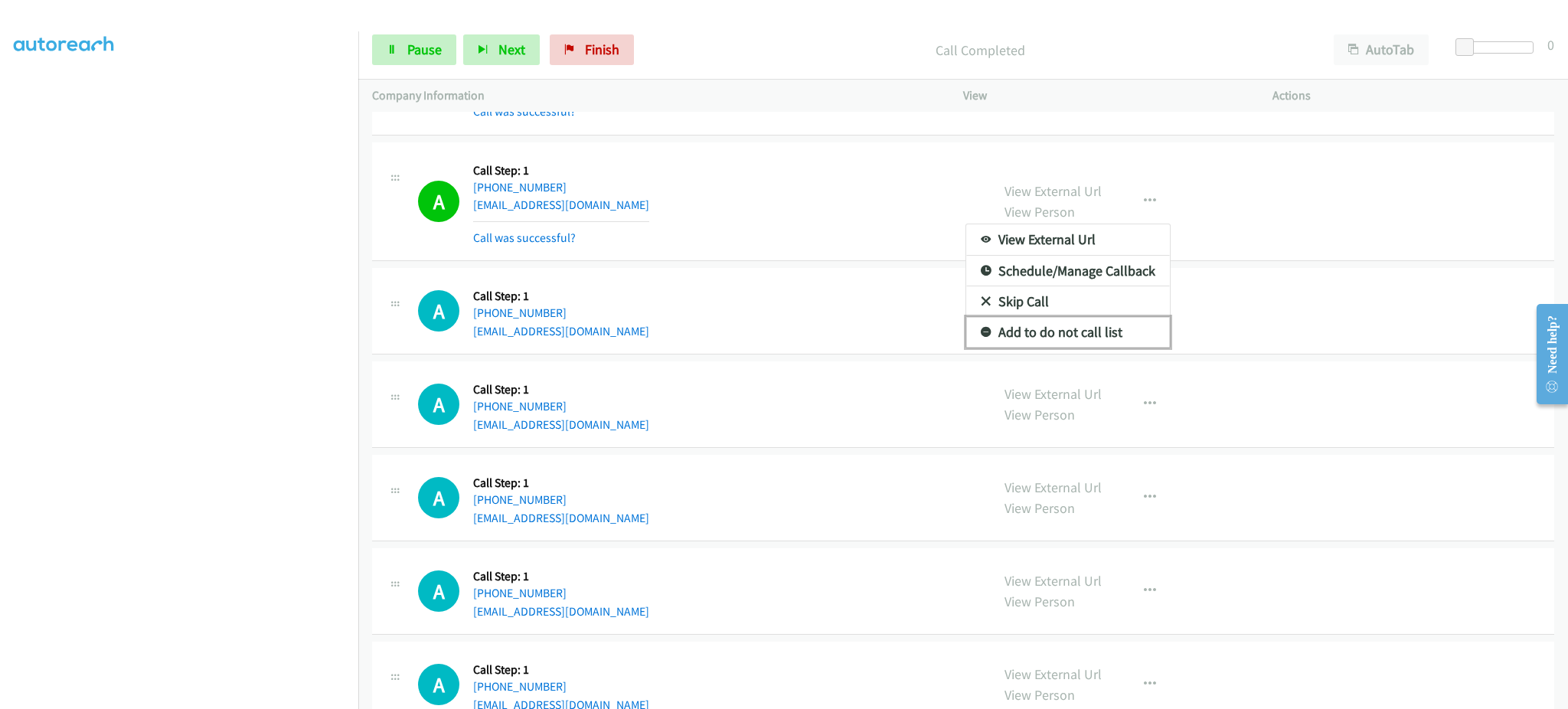
click at [1099, 348] on link "Add to do not call list" at bounding box center [1068, 332] width 204 height 31
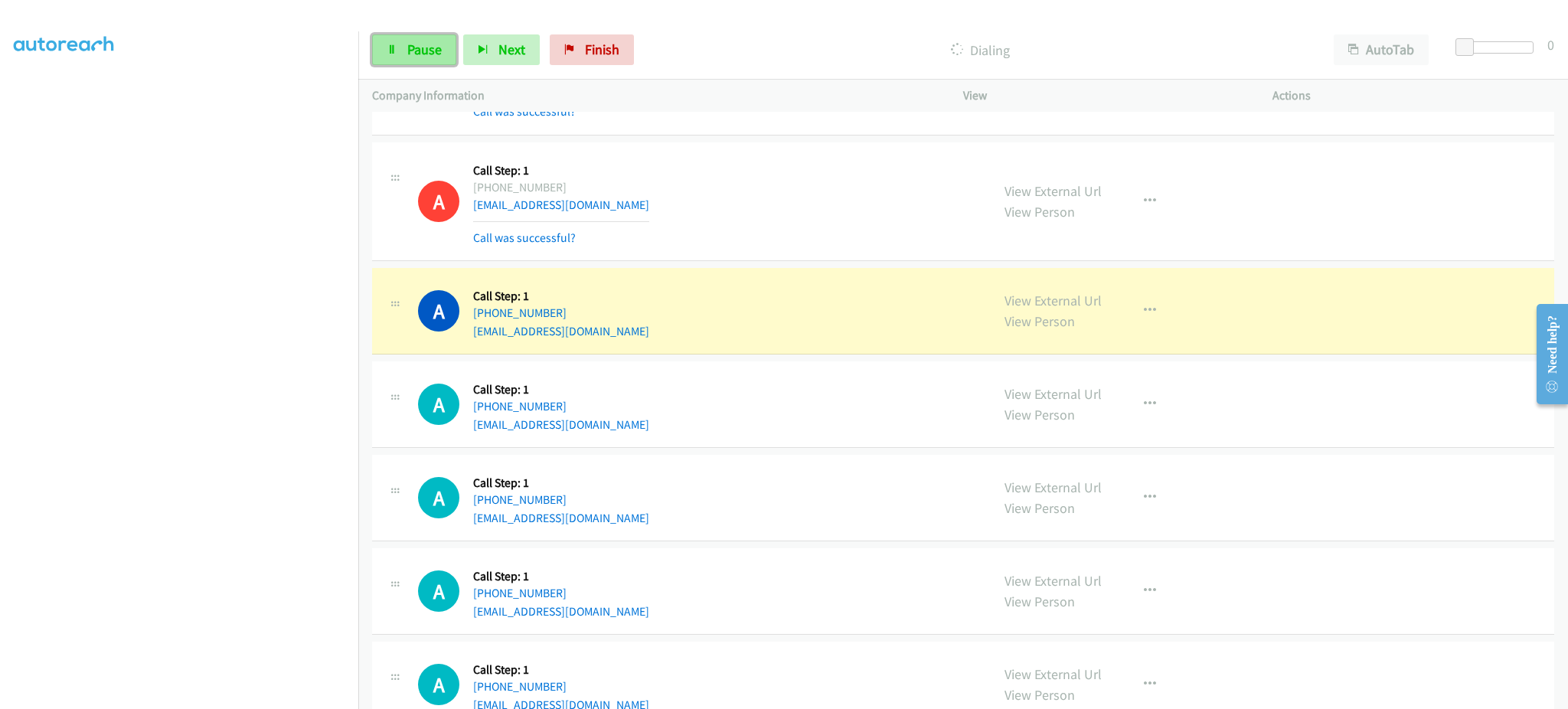
click at [434, 40] on span "Pause" at bounding box center [424, 49] width 34 height 17
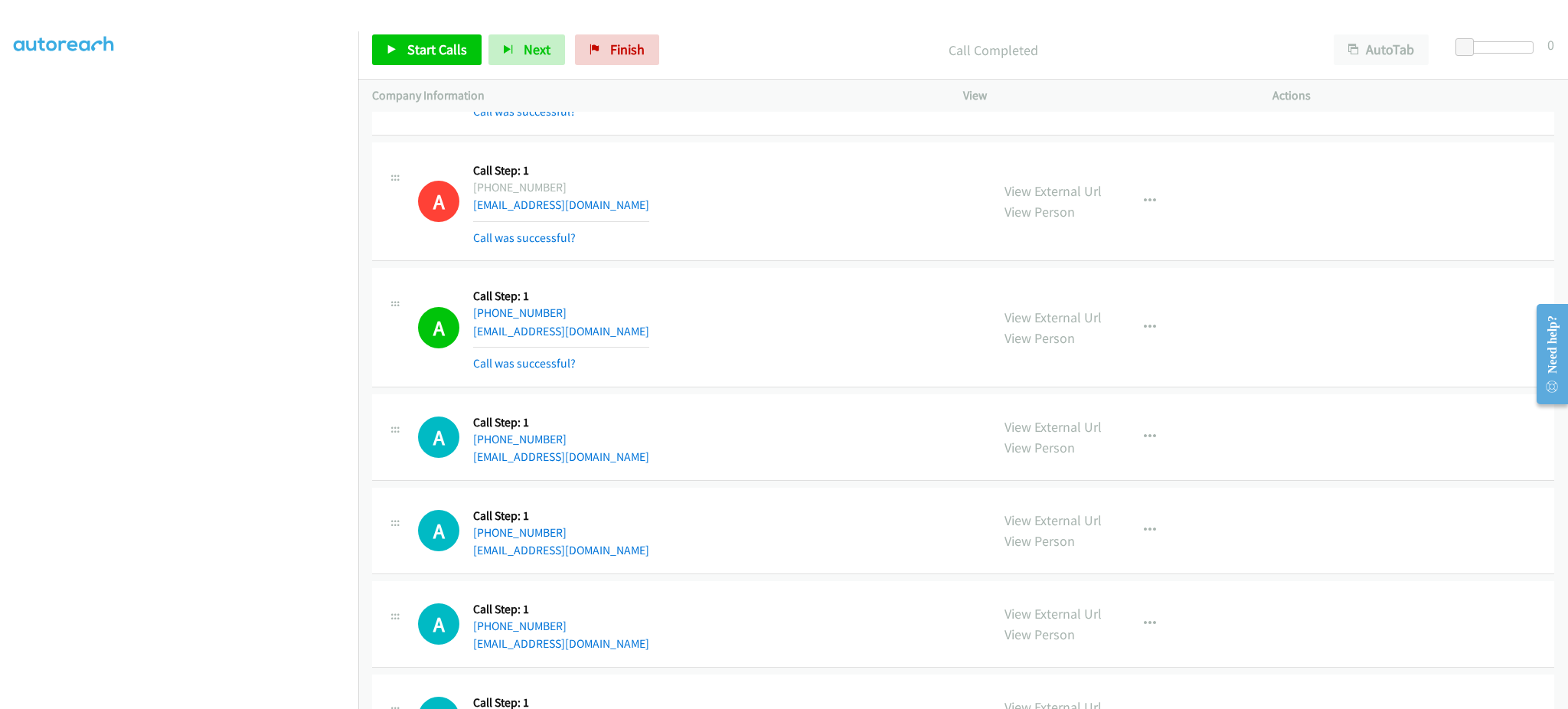
scroll to position [31605, 0]
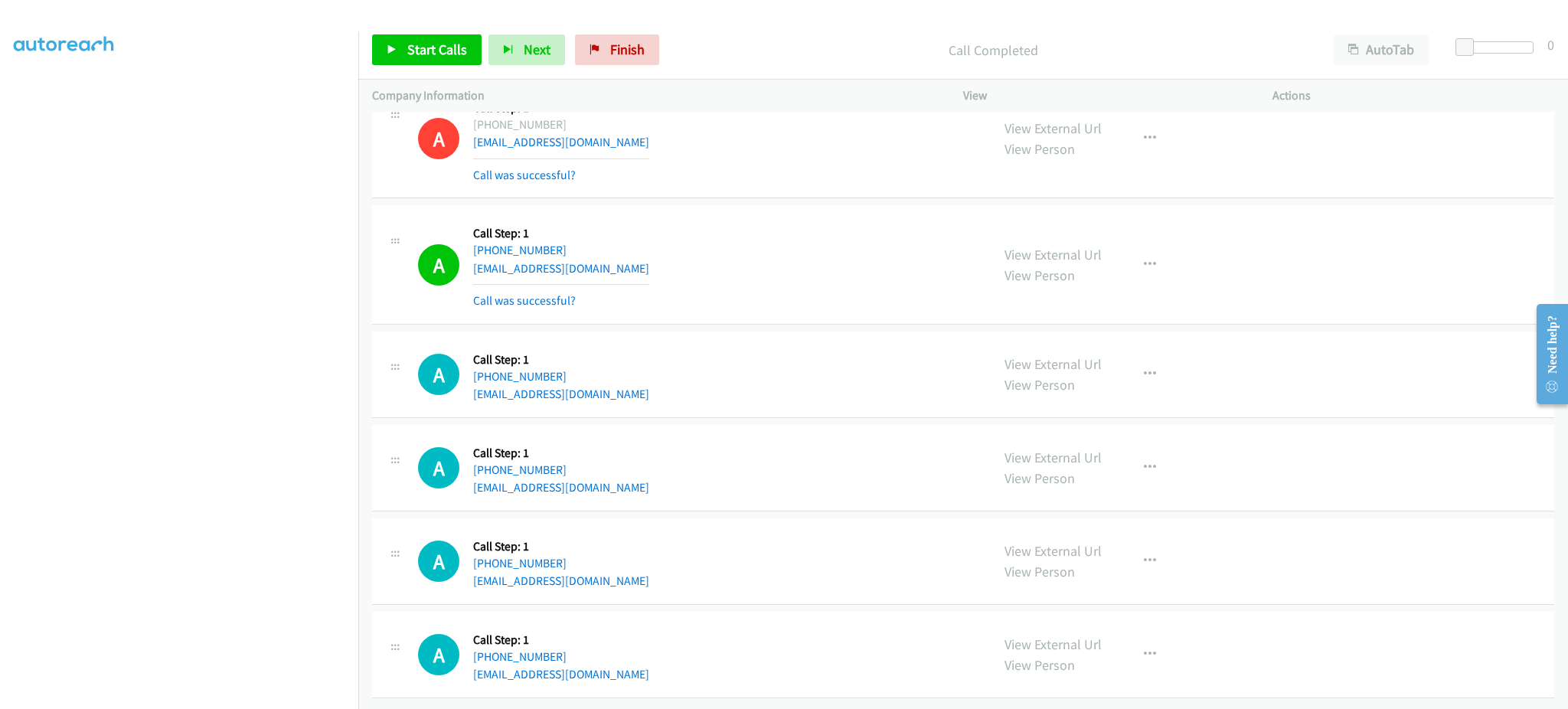
click at [652, 466] on div "A Callback Scheduled Call Step: 1 America/Chicago +1 217-377-4451 scurtis1960@y…" at bounding box center [697, 468] width 559 height 58
copy div "scurtis1960@yahoo.com"
click at [620, 564] on div "A Callback Scheduled Call Step: 1 America/Chicago +1 414-334-9145 teziyataylor@…" at bounding box center [697, 561] width 559 height 58
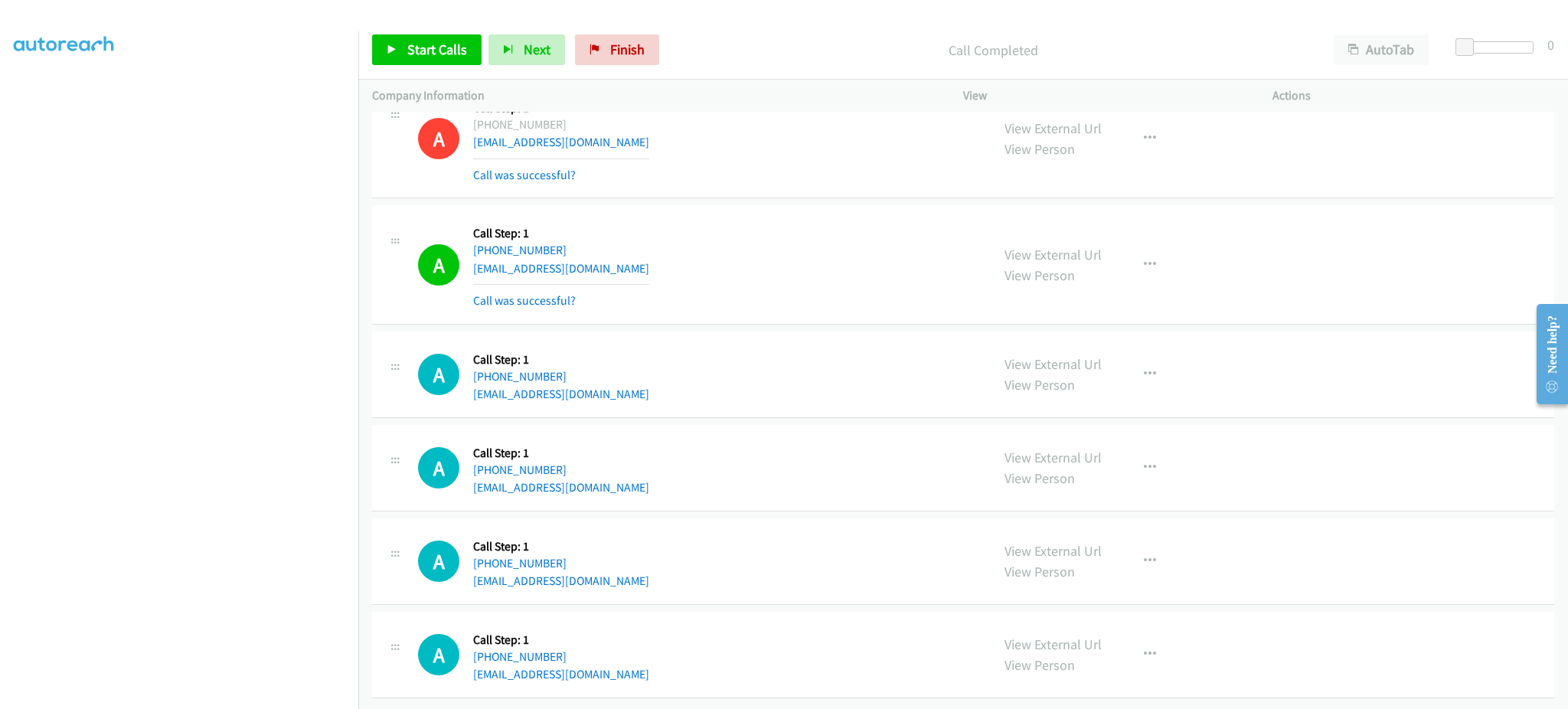
click at [620, 564] on div "A Callback Scheduled Call Step: 1 America/Chicago +1 414-334-9145 teziyataylor@…" at bounding box center [697, 561] width 559 height 58
click at [627, 666] on div "A Callback Scheduled Call Step: 1 America/Anchorage +1 907-571-7402 iliamnaserv…" at bounding box center [697, 654] width 559 height 58
click at [625, 666] on div "A Callback Scheduled Call Step: 1 America/Anchorage +1 907-571-7402 iliamnaserv…" at bounding box center [697, 654] width 559 height 58
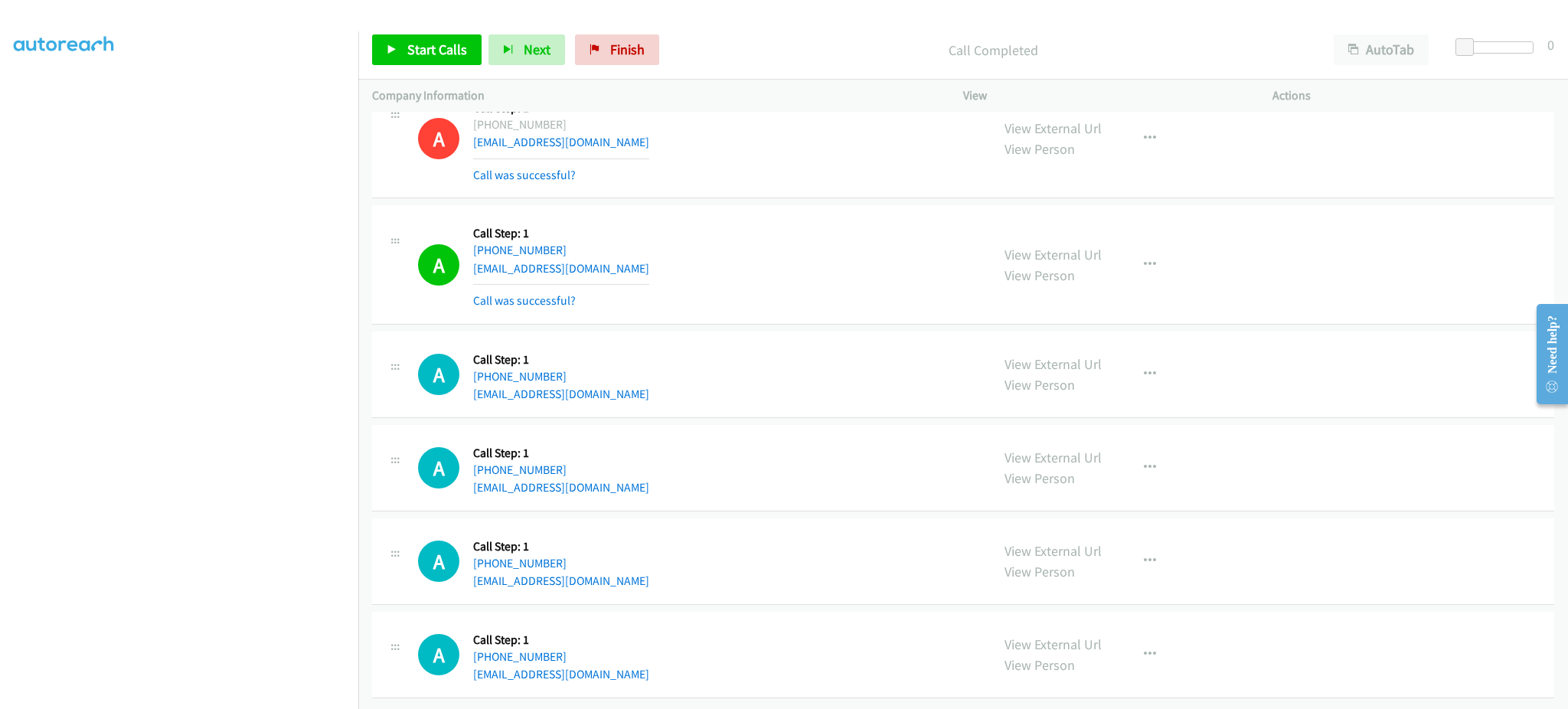
click at [610, 379] on div "A Callback Scheduled Call Step: 1 America/Denver +1 915-478-0432 simiolowe@gmai…" at bounding box center [697, 375] width 559 height 58
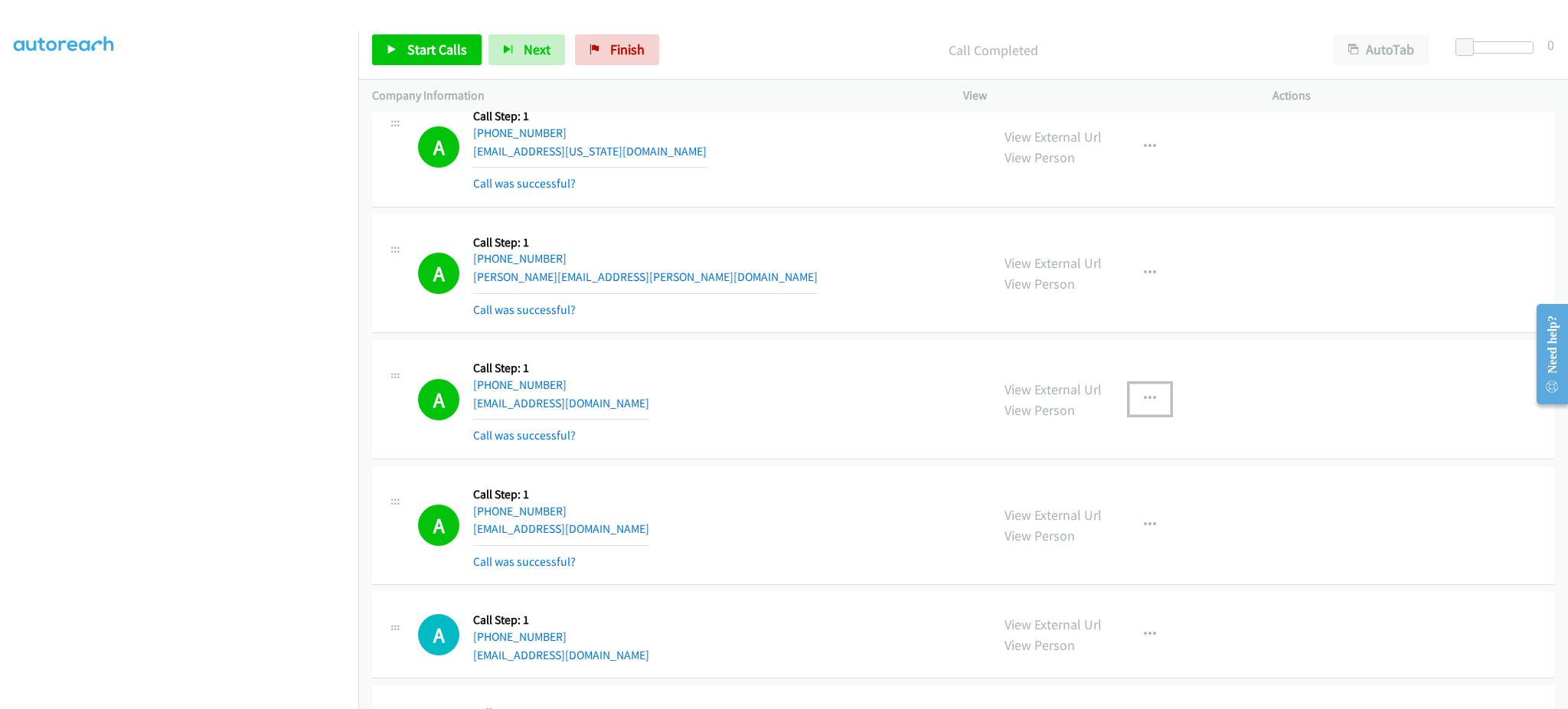
click at [1157, 414] on button "button" at bounding box center [1149, 400] width 41 height 31
click at [1128, 545] on link "Add to do not call list" at bounding box center [1068, 530] width 204 height 31
click at [421, 40] on span "Start Calls" at bounding box center [437, 49] width 59 height 17
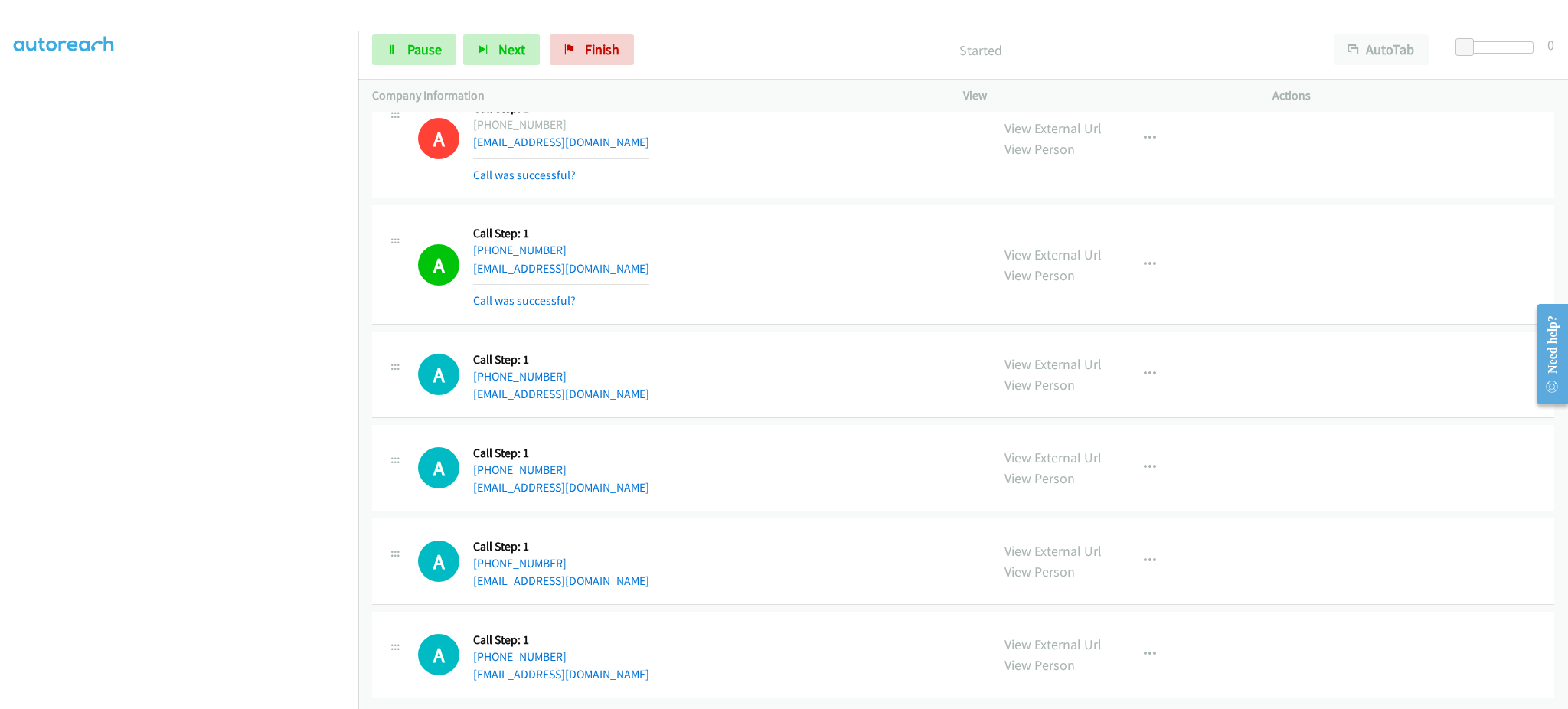
scroll to position [31605, 0]
click at [429, 54] on span "Pause" at bounding box center [424, 49] width 34 height 17
click at [430, 49] on span "Start Calls" at bounding box center [437, 49] width 59 height 17
click at [653, 553] on div "A Callback Scheduled Call Step: 1 America/Chicago +1 414-334-9145 teziyataylor@…" at bounding box center [697, 561] width 559 height 58
click at [648, 557] on div "A Callback Scheduled Call Step: 1 America/Chicago +1 414-334-9145 teziyataylor@…" at bounding box center [697, 561] width 559 height 58
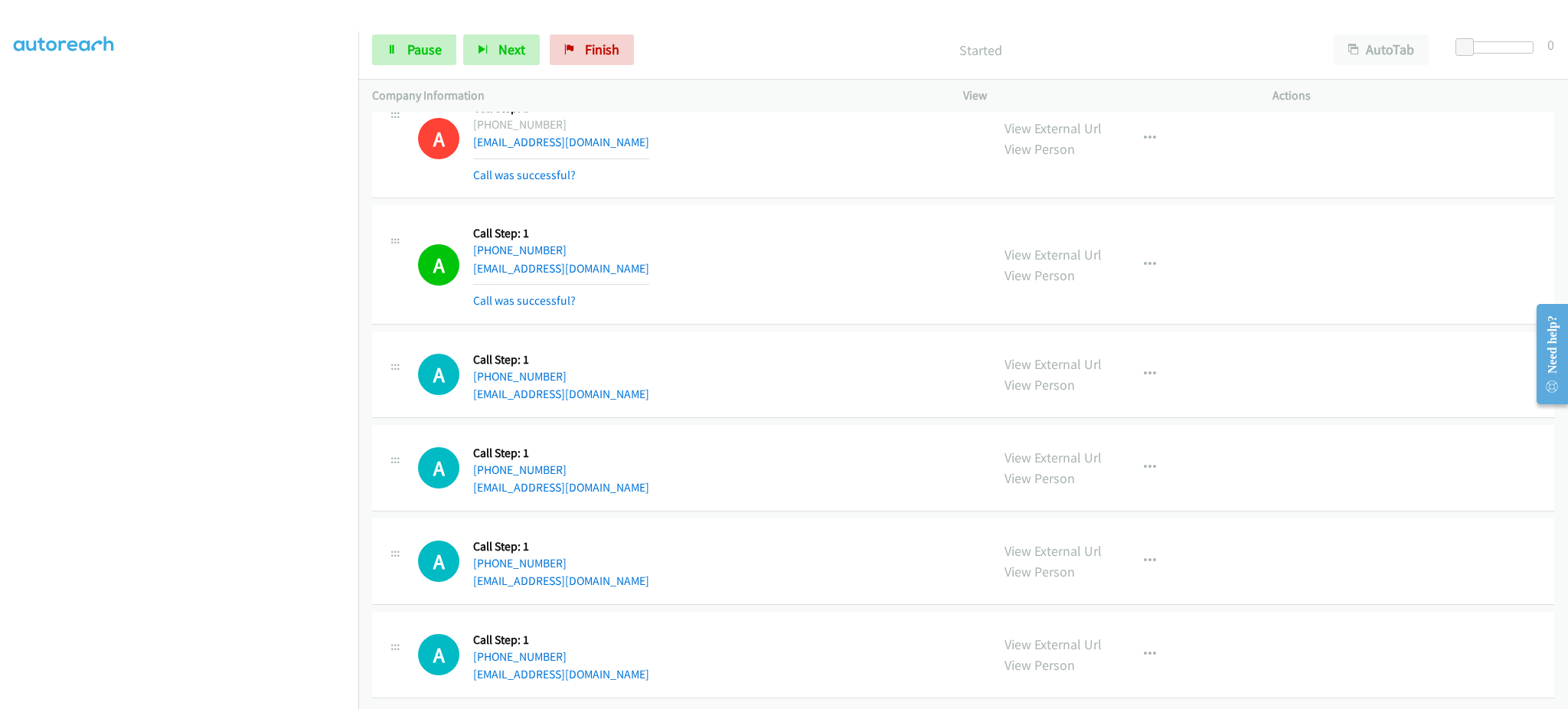
click at [648, 557] on div "A Callback Scheduled Call Step: 1 America/Chicago +1 414-334-9145 teziyataylor@…" at bounding box center [697, 561] width 559 height 58
click at [632, 560] on div "A Callback Scheduled Call Step: 1 America/Chicago +1 414-334-9145 teziyataylor@…" at bounding box center [697, 561] width 559 height 58
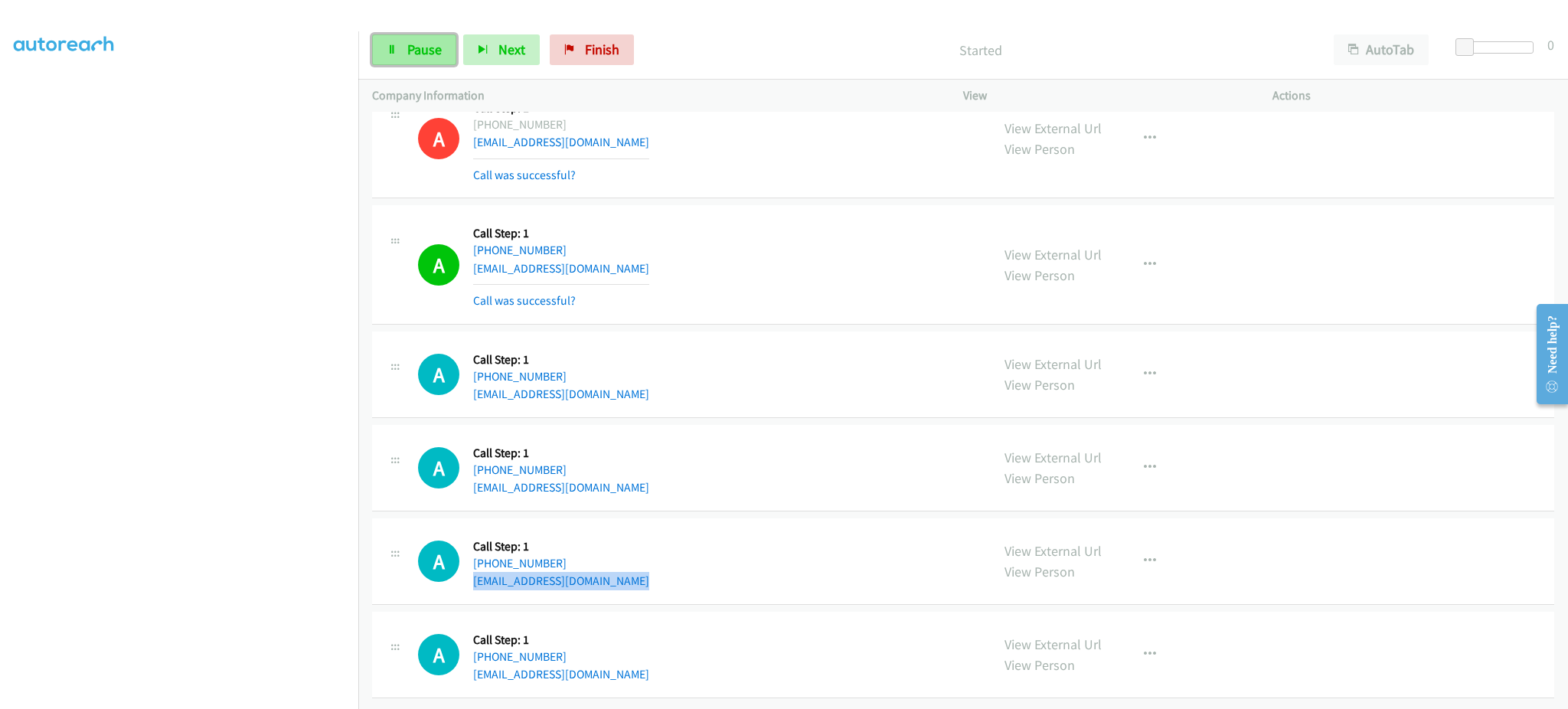
click at [410, 46] on span "Pause" at bounding box center [424, 49] width 34 height 17
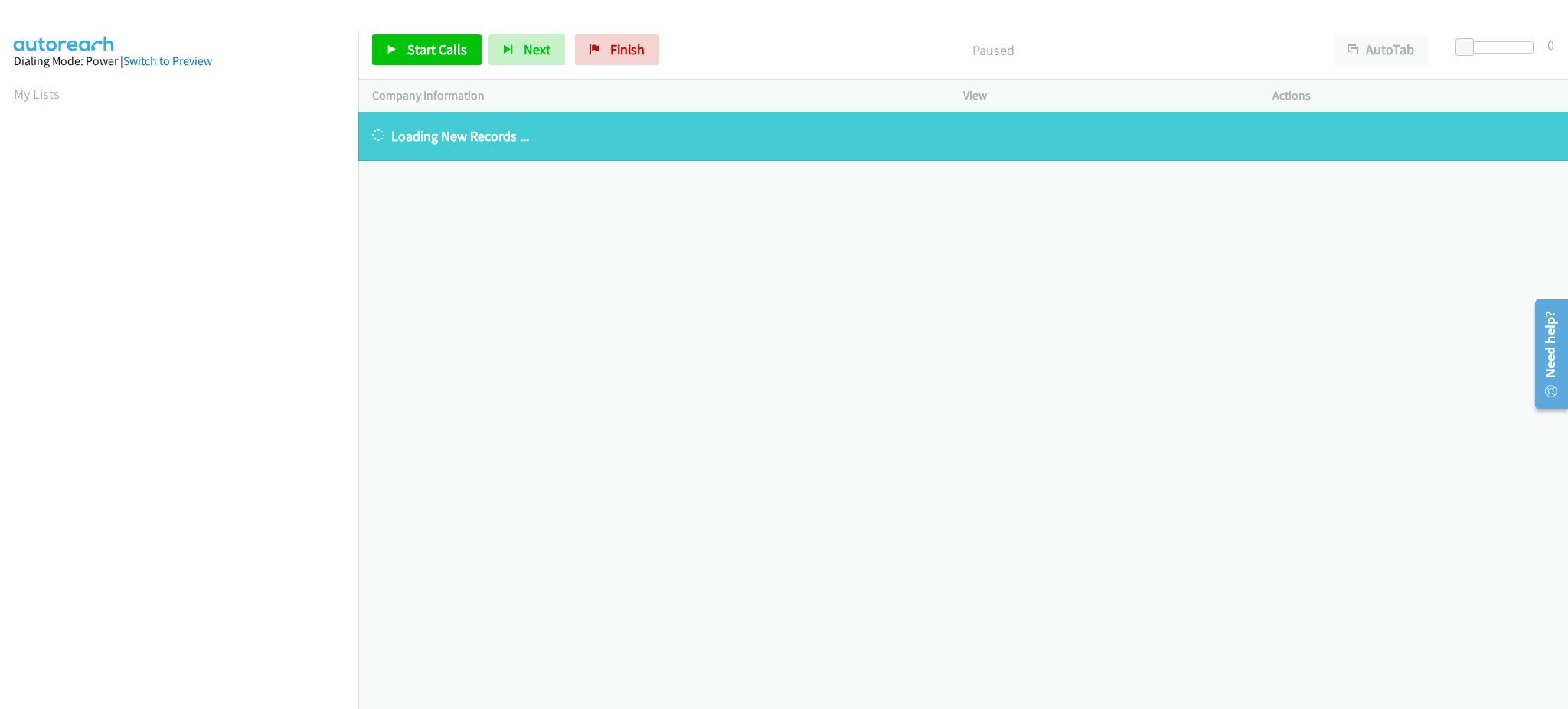
click at [43, 98] on link "My Lists" at bounding box center [36, 94] width 46 height 17
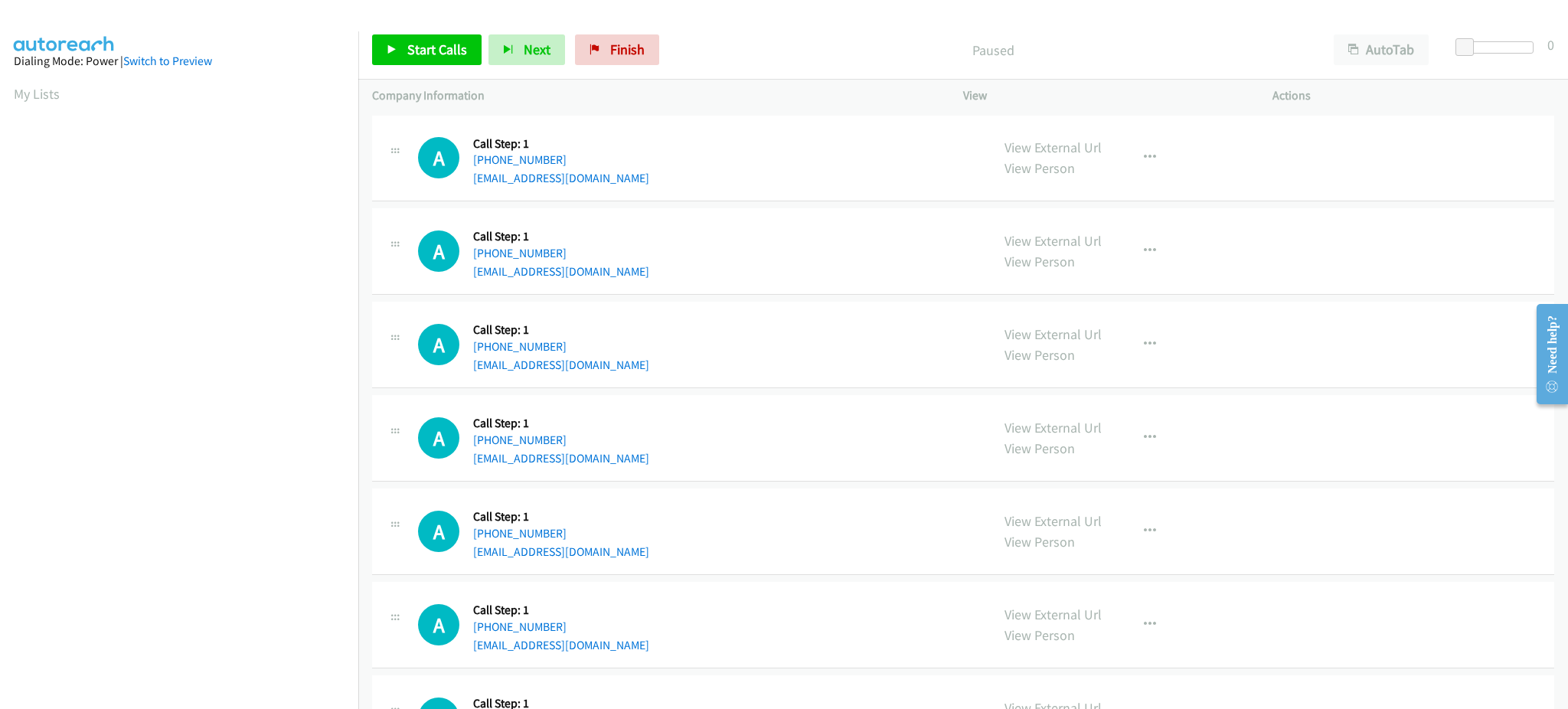
scroll to position [153, 0]
click at [461, 40] on span "Start Calls" at bounding box center [437, 49] width 59 height 17
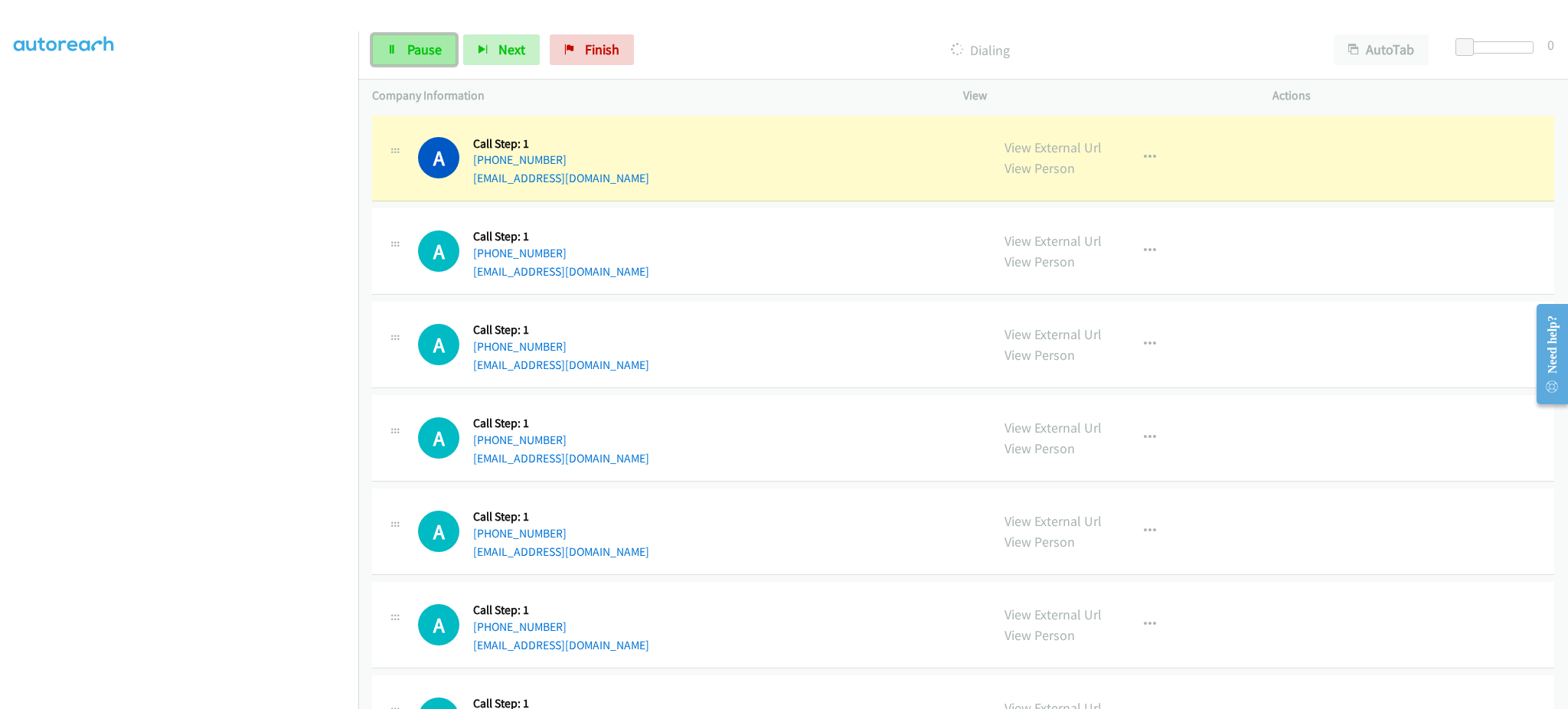
click at [410, 48] on span "Pause" at bounding box center [424, 49] width 34 height 17
click at [586, 178] on div "A Callback Scheduled Call Step: 1 America/New_York +1 843-758-4407 spncr.p@gmai…" at bounding box center [697, 158] width 559 height 58
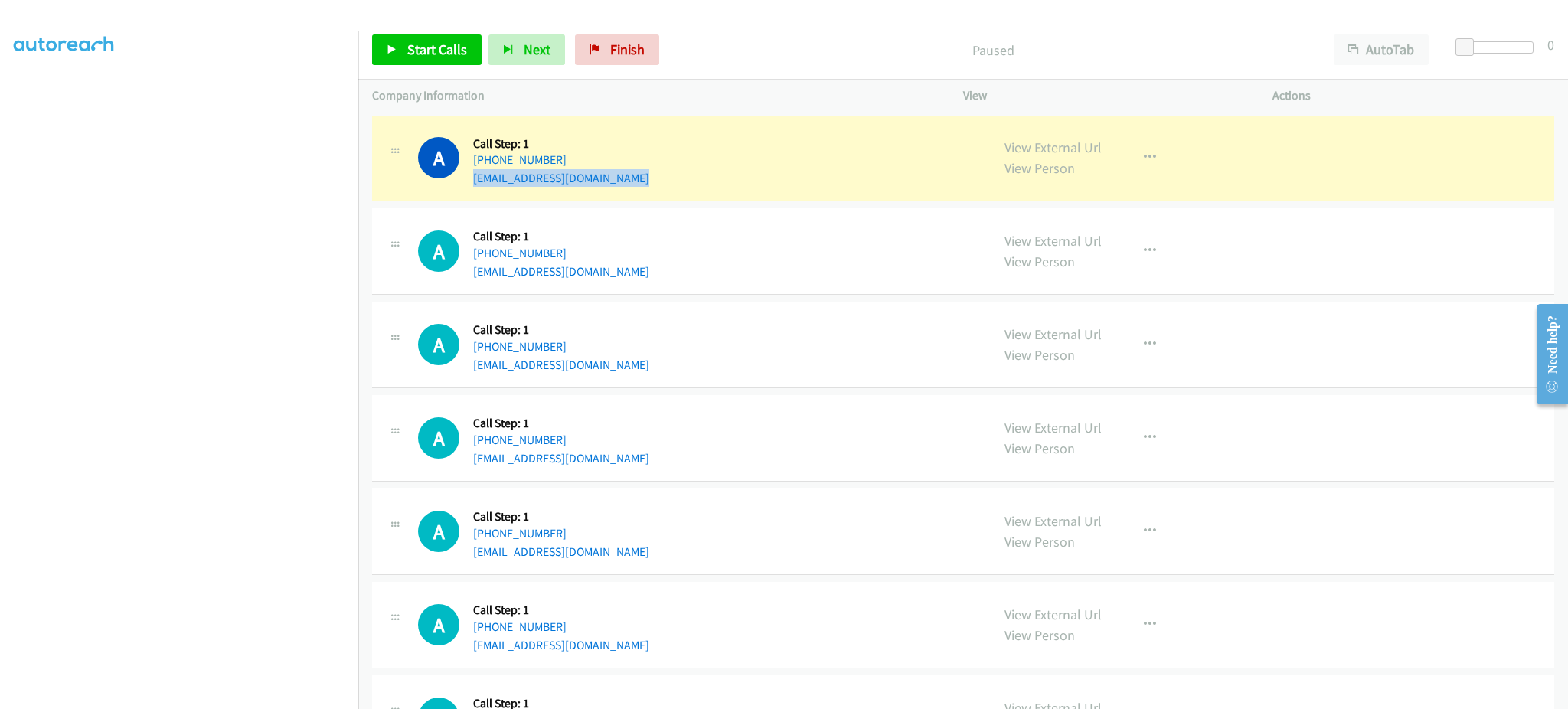
click at [586, 178] on div "A Callback Scheduled Call Step: 1 America/New_York +1 843-758-4407 spncr.p@gmai…" at bounding box center [697, 158] width 559 height 58
copy div "spncr.p@gmail.com"
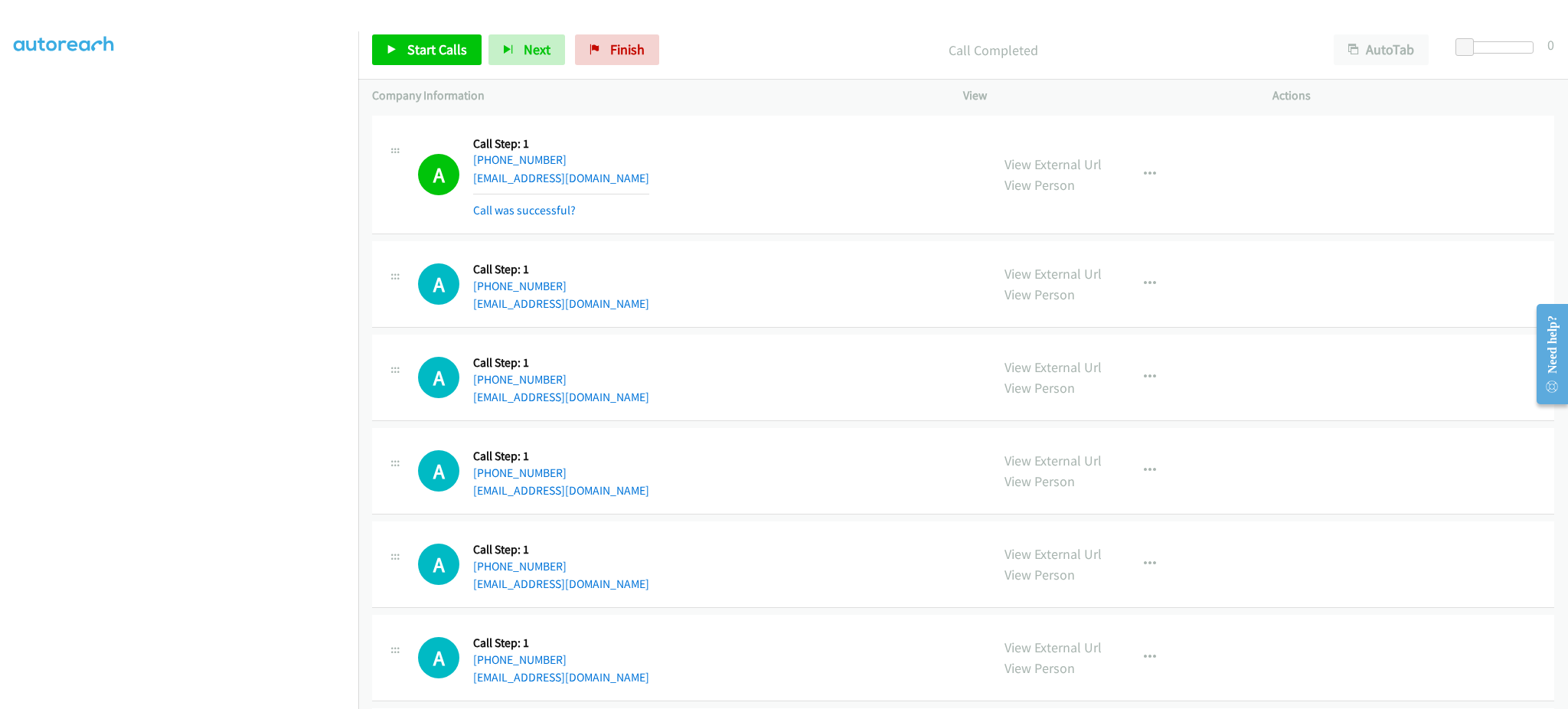
click at [650, 302] on div "A Callback Scheduled Call Step: 1 America/Los_Angeles +1 360-733-7300 forestb@b…" at bounding box center [697, 284] width 559 height 58
copy div "forestb@bellinghamnissan.com"
click at [421, 57] on span "Start Calls" at bounding box center [437, 49] width 59 height 17
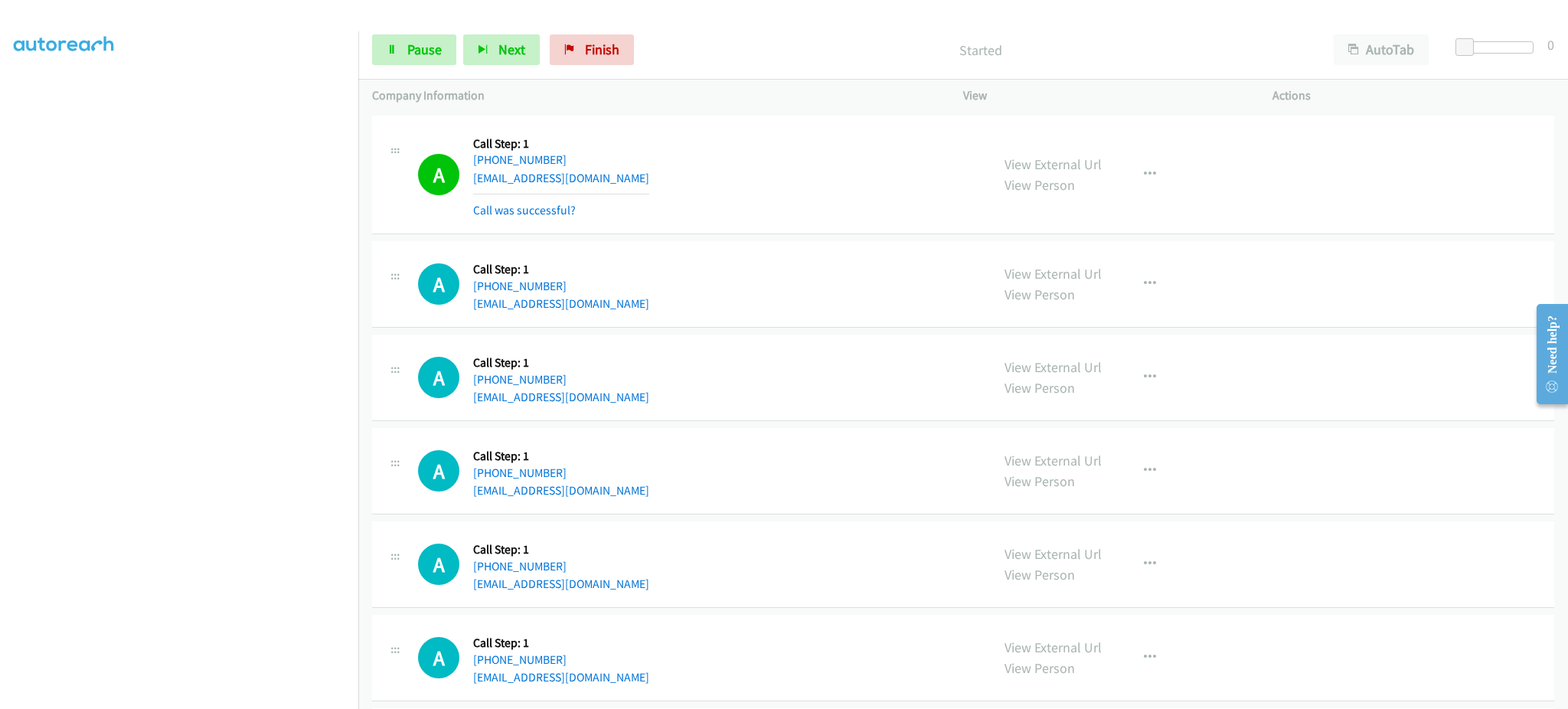
click at [780, 280] on div "A Callback Scheduled Call Step: 1 America/Los_Angeles +1 360-733-7300 forestb@b…" at bounding box center [697, 284] width 559 height 58
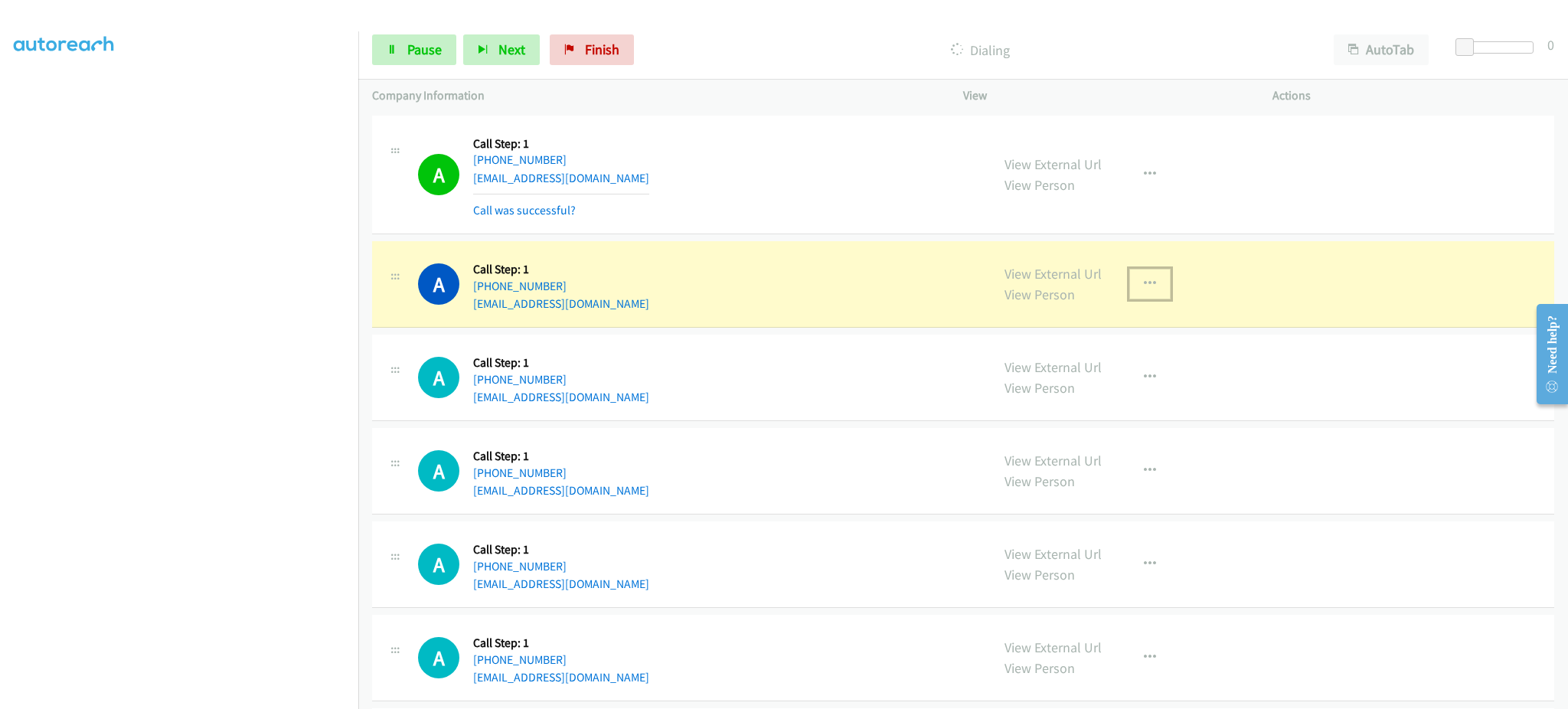
click at [1147, 279] on icon "button" at bounding box center [1149, 284] width 12 height 12
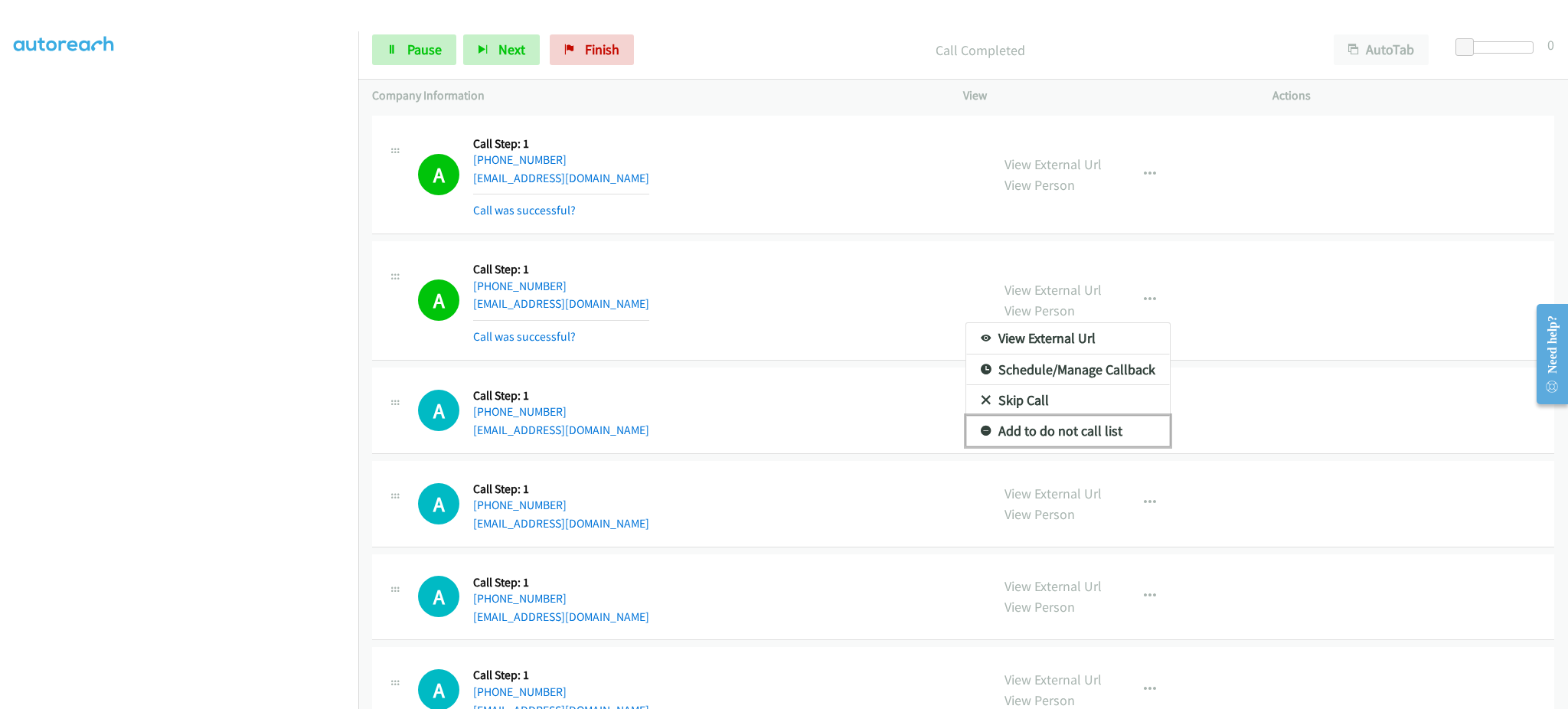
click at [1090, 421] on link "Add to do not call list" at bounding box center [1068, 431] width 204 height 31
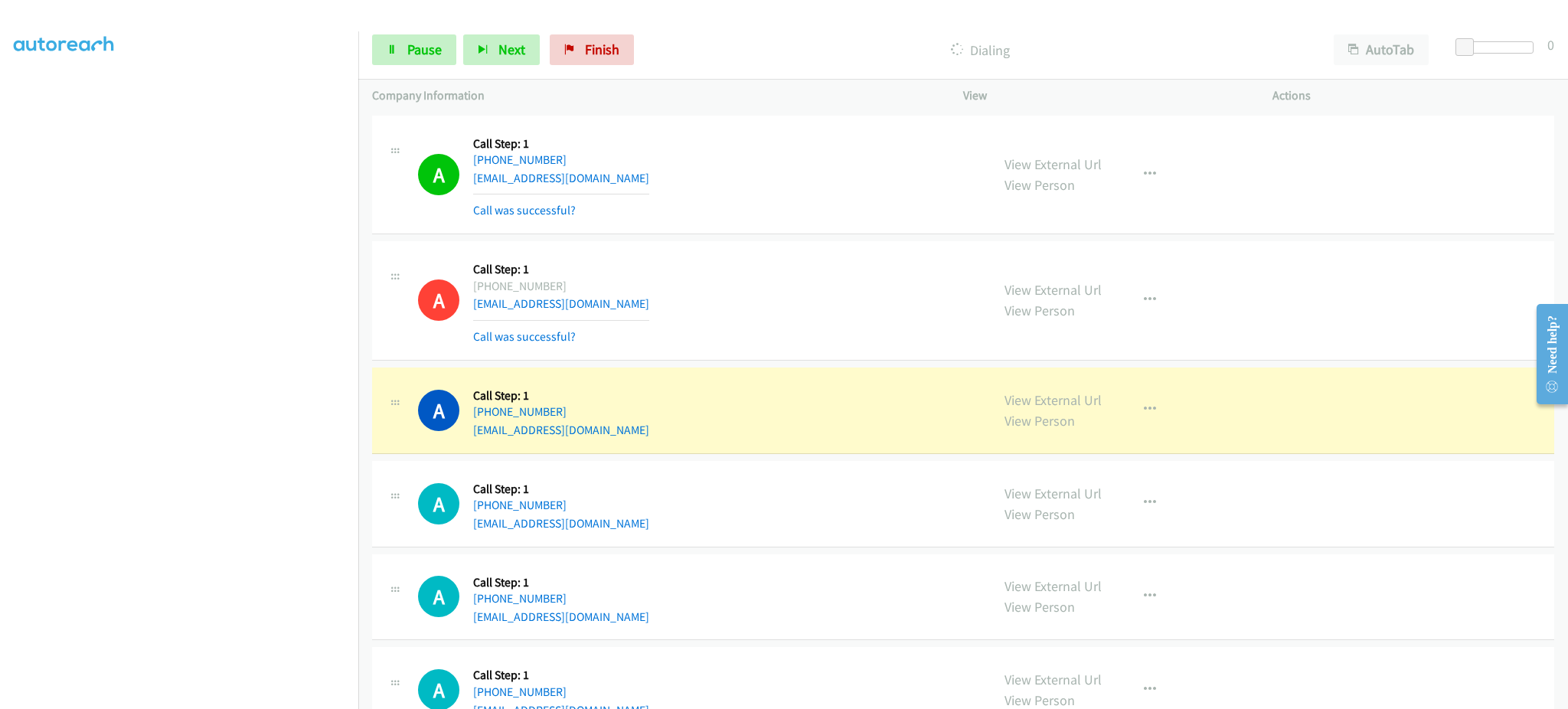
click at [609, 437] on div "A Callback Scheduled Call Step: 1 America/New_York +1 586-879-4163 motleymot1@g…" at bounding box center [697, 410] width 559 height 58
copy div "motleymot1@gmail.com"
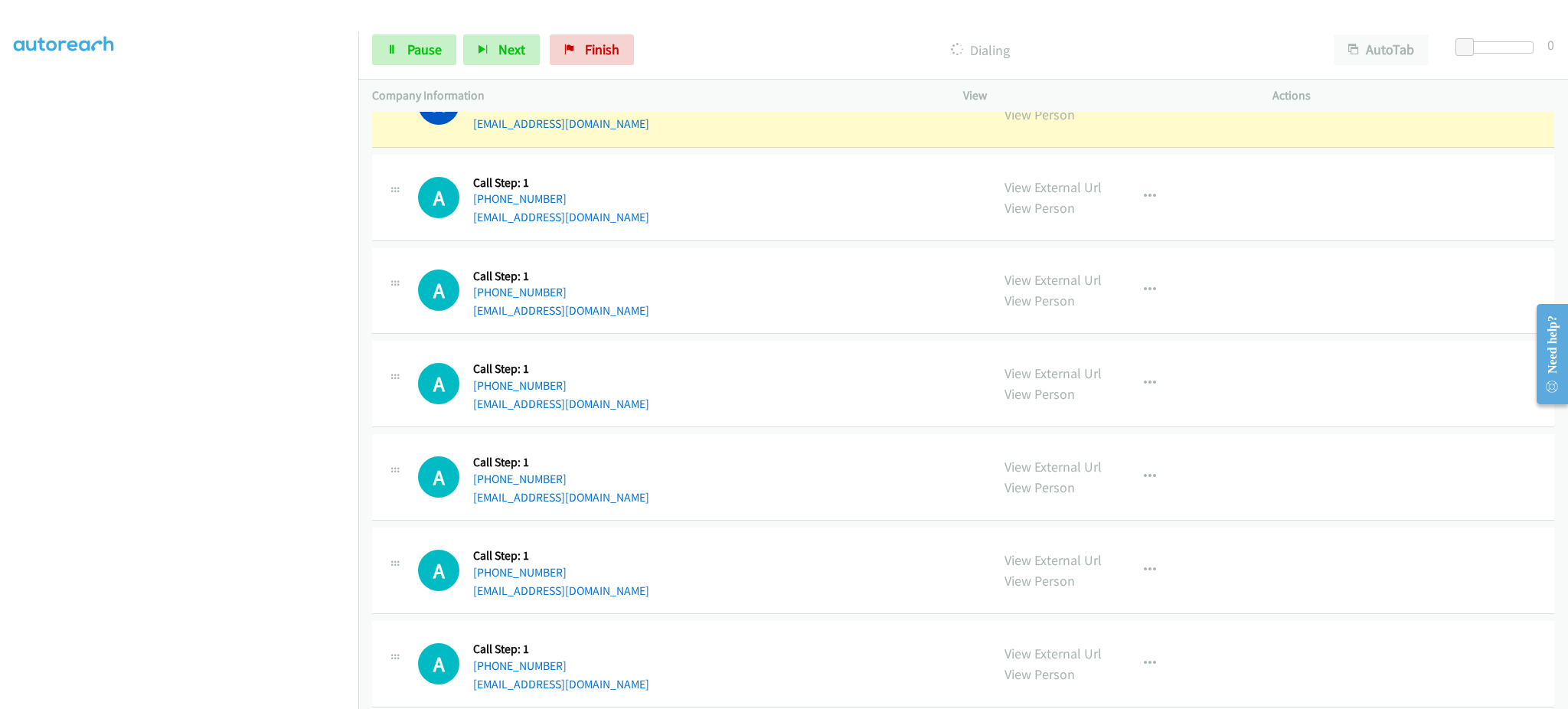
click at [608, 219] on div "A Callback Scheduled Call Step: 1 America/Los_Angeles +1 253-347-5589 craw1981@…" at bounding box center [697, 197] width 559 height 58
copy div "craw1981@outlook.com"
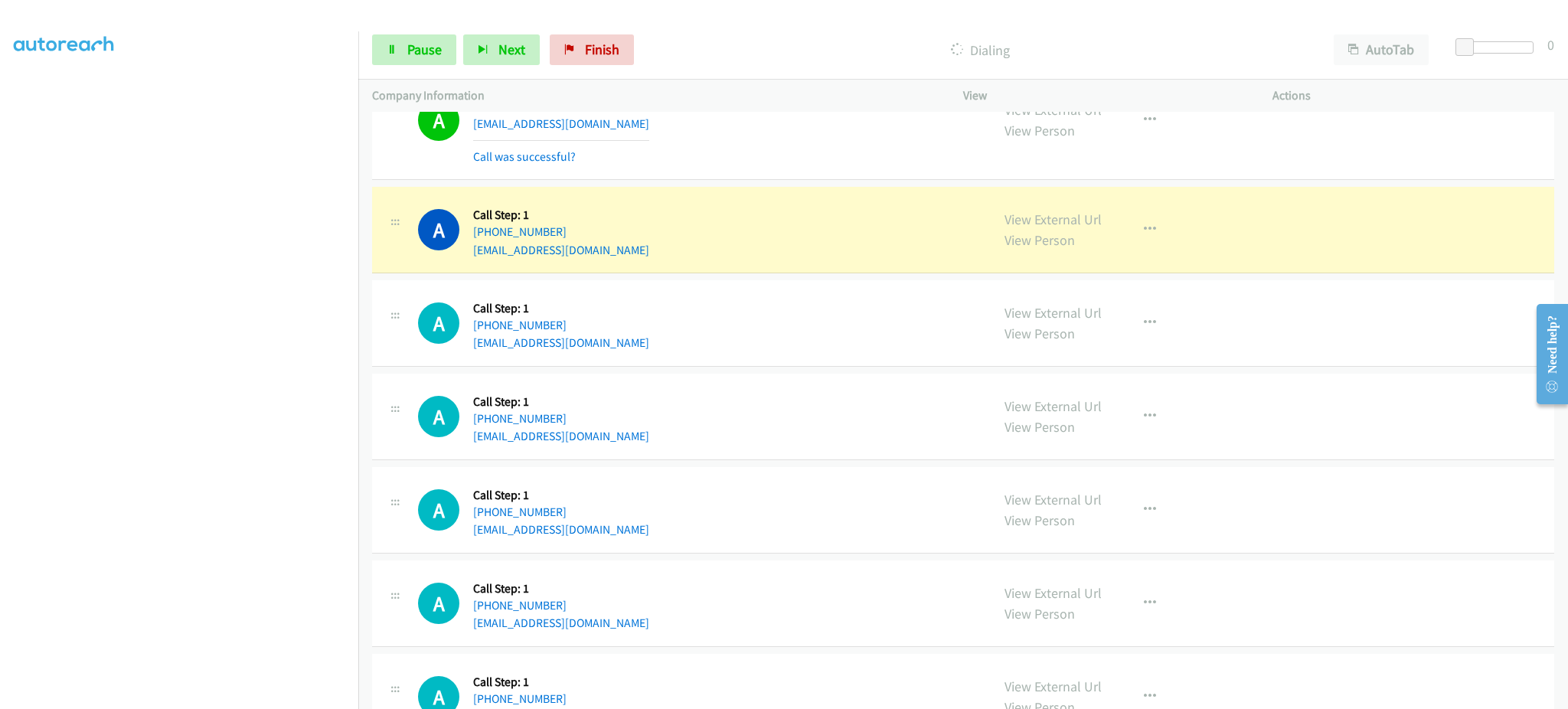
click at [643, 347] on div "A Callback Scheduled Call Step: 1 America/New_York +1 201-686-1312 paulinafrass…" at bounding box center [697, 323] width 559 height 58
copy div "paulinafrasse@gmail.com"
click at [591, 437] on div "A Callback Scheduled Call Step: 1 America/Chicago +1 773-742-3003 ttiselle@gmai…" at bounding box center [697, 416] width 559 height 58
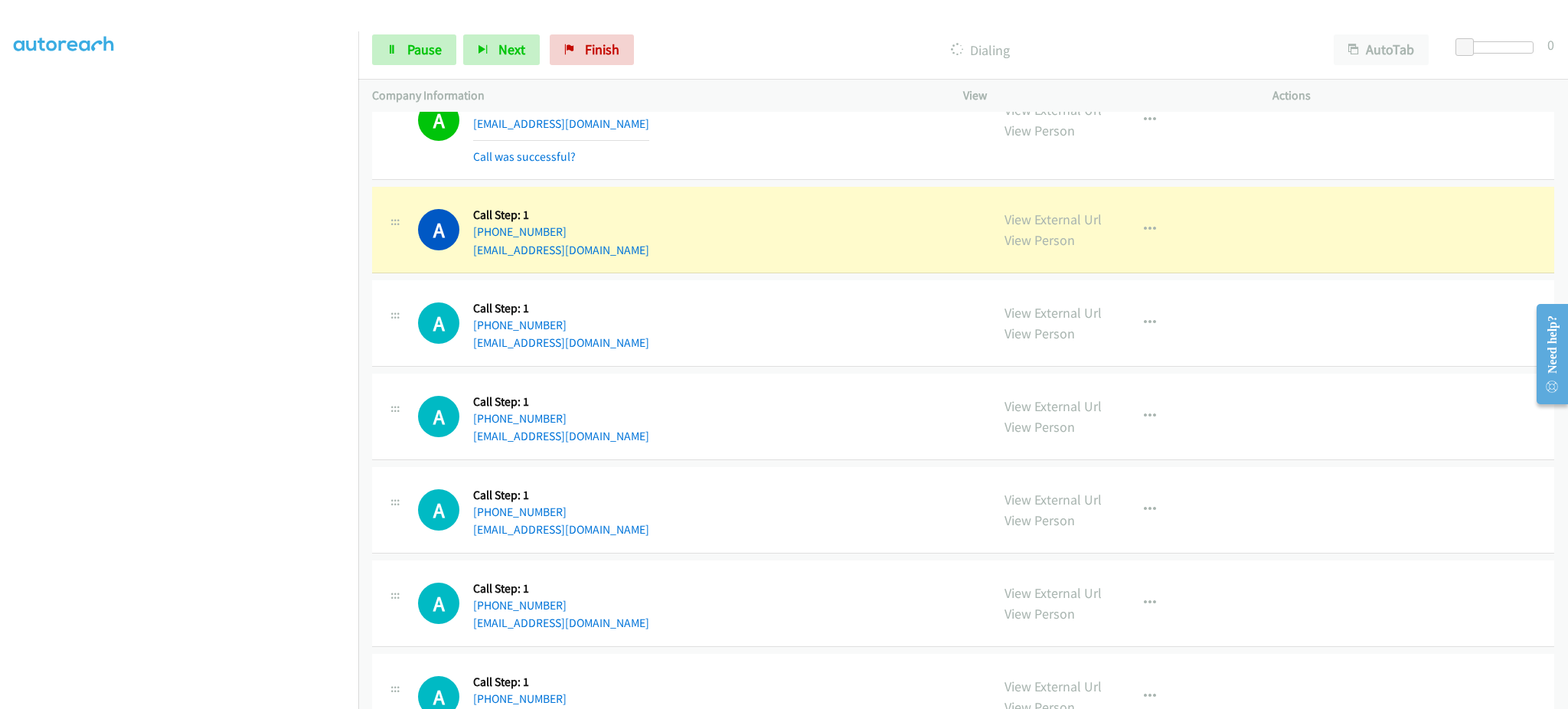
click at [591, 437] on div "A Callback Scheduled Call Step: 1 America/Chicago +1 773-742-3003 ttiselle@gmai…" at bounding box center [697, 416] width 559 height 58
copy div "ttiselle@gmail.com"
click at [609, 532] on div "A Callback Scheduled Call Step: 1 America/New_York +1 856-764-1594 bcoffield4@g…" at bounding box center [697, 510] width 559 height 58
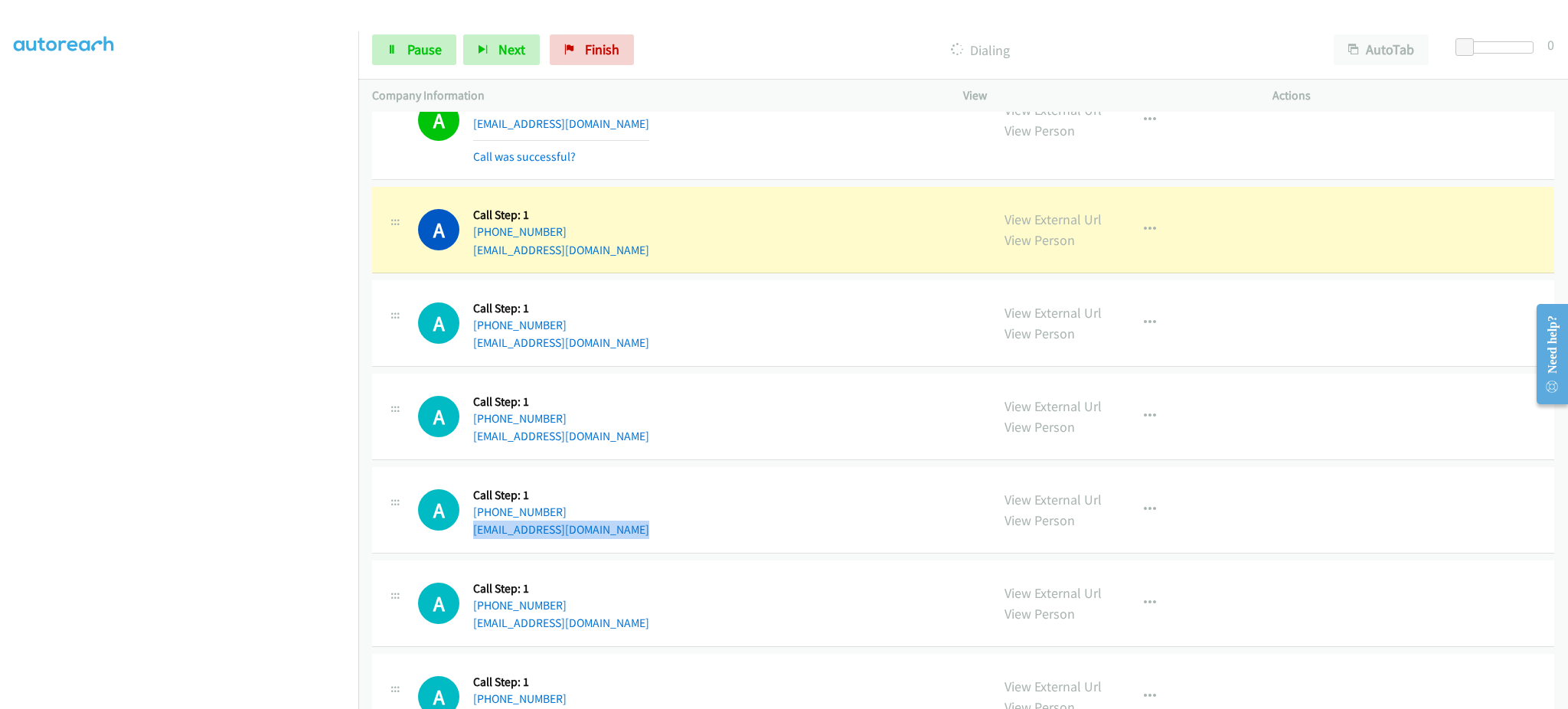
click at [609, 532] on div "A Callback Scheduled Call Step: 1 America/New_York +1 856-764-1594 bcoffield4@g…" at bounding box center [697, 510] width 559 height 58
copy div "bcoffield4@gmail.com"
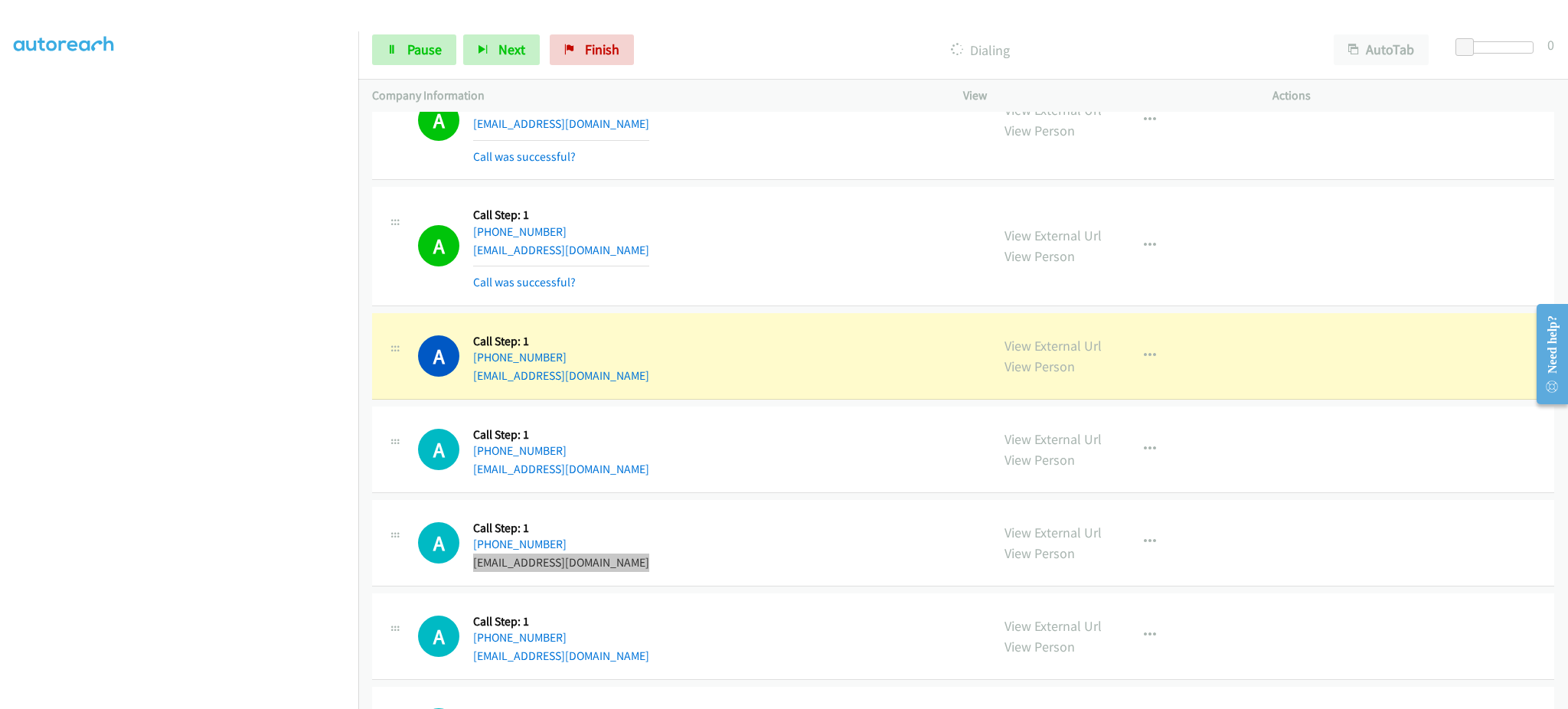
scroll to position [613, 0]
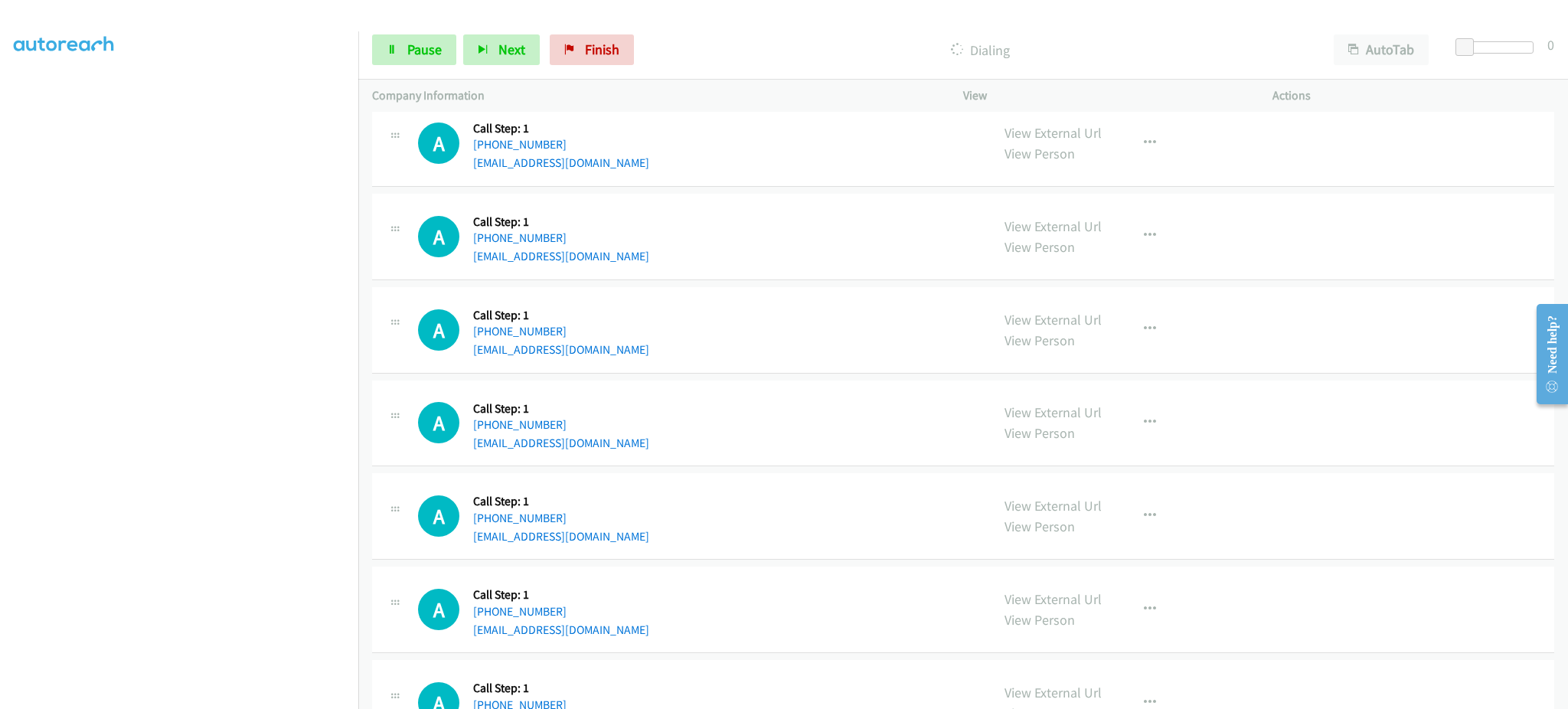
click at [638, 350] on div "A Callback Scheduled Call Step: 1 America/New_York +1 202-864-9208 chavarriasam…" at bounding box center [697, 330] width 559 height 58
copy div "chavarriasamuel77@gmail.com"
click at [387, 57] on link "Pause" at bounding box center [415, 50] width 84 height 31
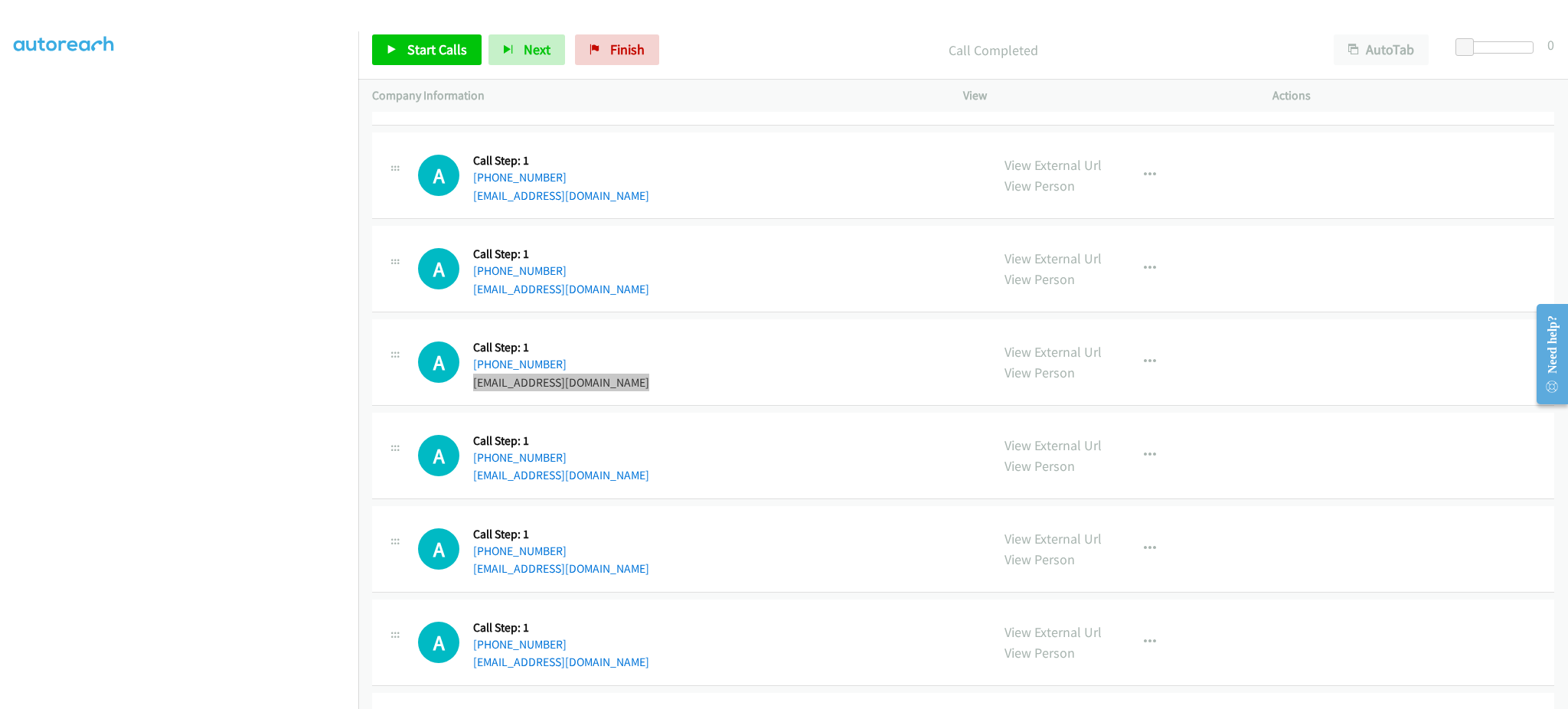
scroll to position [645, 0]
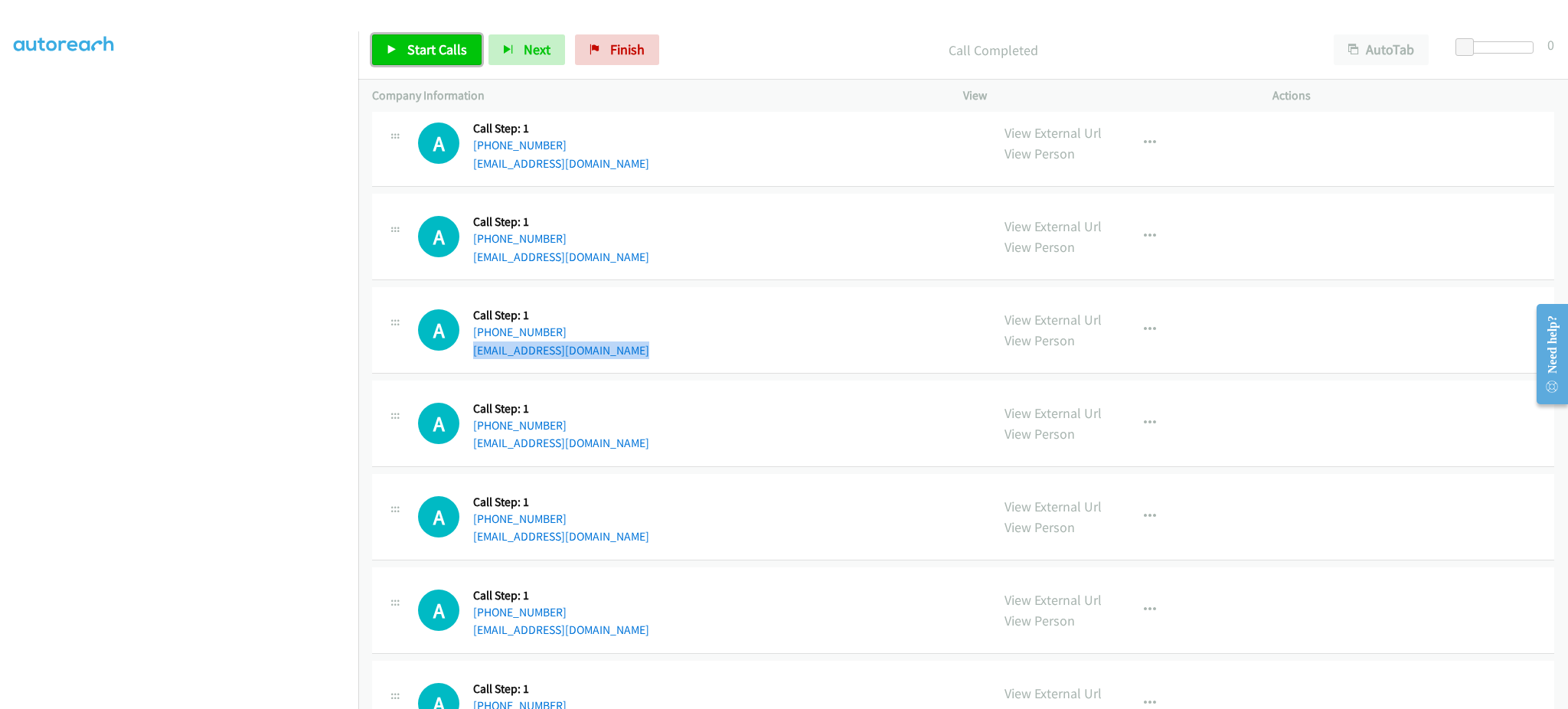
click at [443, 48] on span "Start Calls" at bounding box center [437, 49] width 59 height 17
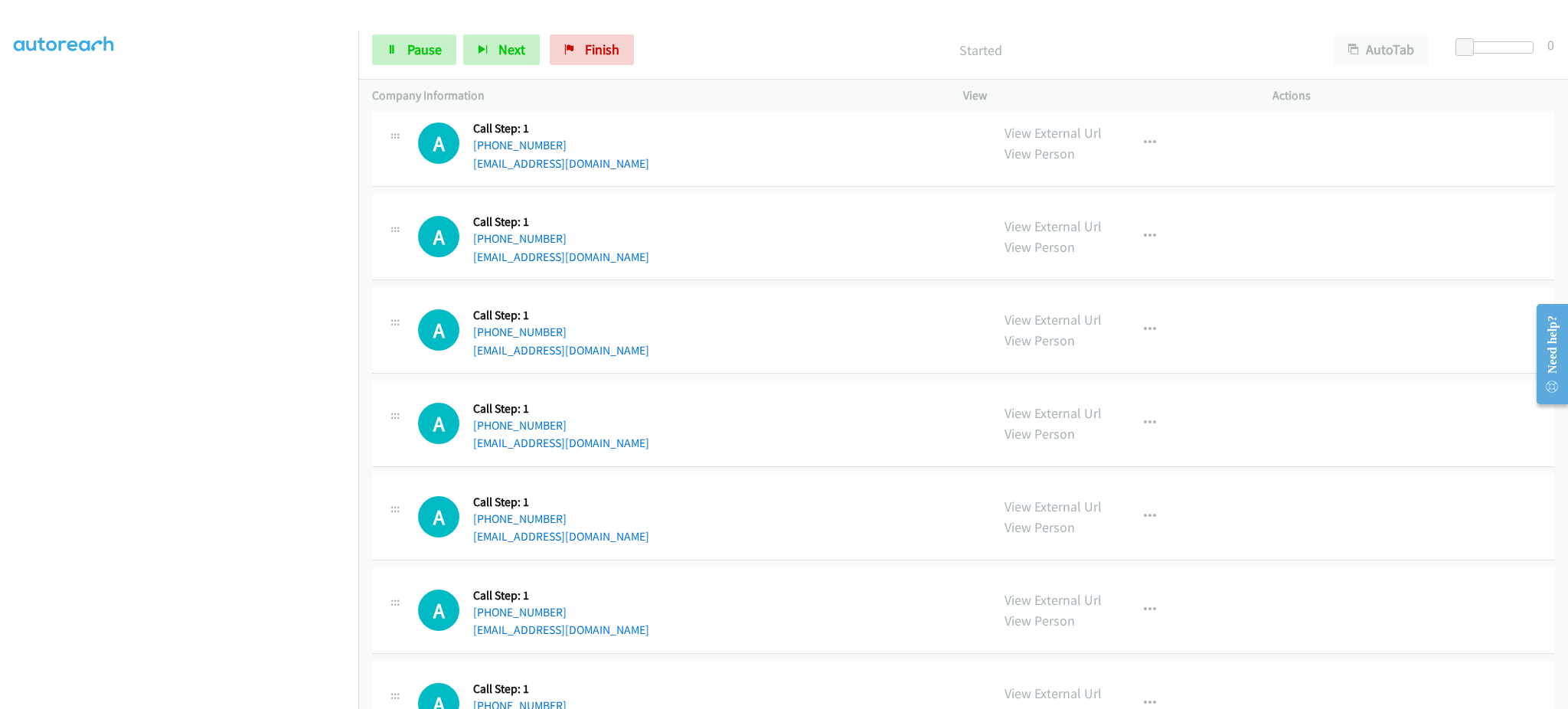
click at [640, 440] on div "A Callback Scheduled Call Step: 1 America/New_York +1 860-900-9133 aleahmattis@…" at bounding box center [697, 423] width 559 height 58
click at [640, 441] on div "A Callback Scheduled Call Step: 1 America/New_York +1 860-900-9133 aleahmattis@…" at bounding box center [697, 423] width 559 height 58
copy div "aleahmattis@gmail.com"
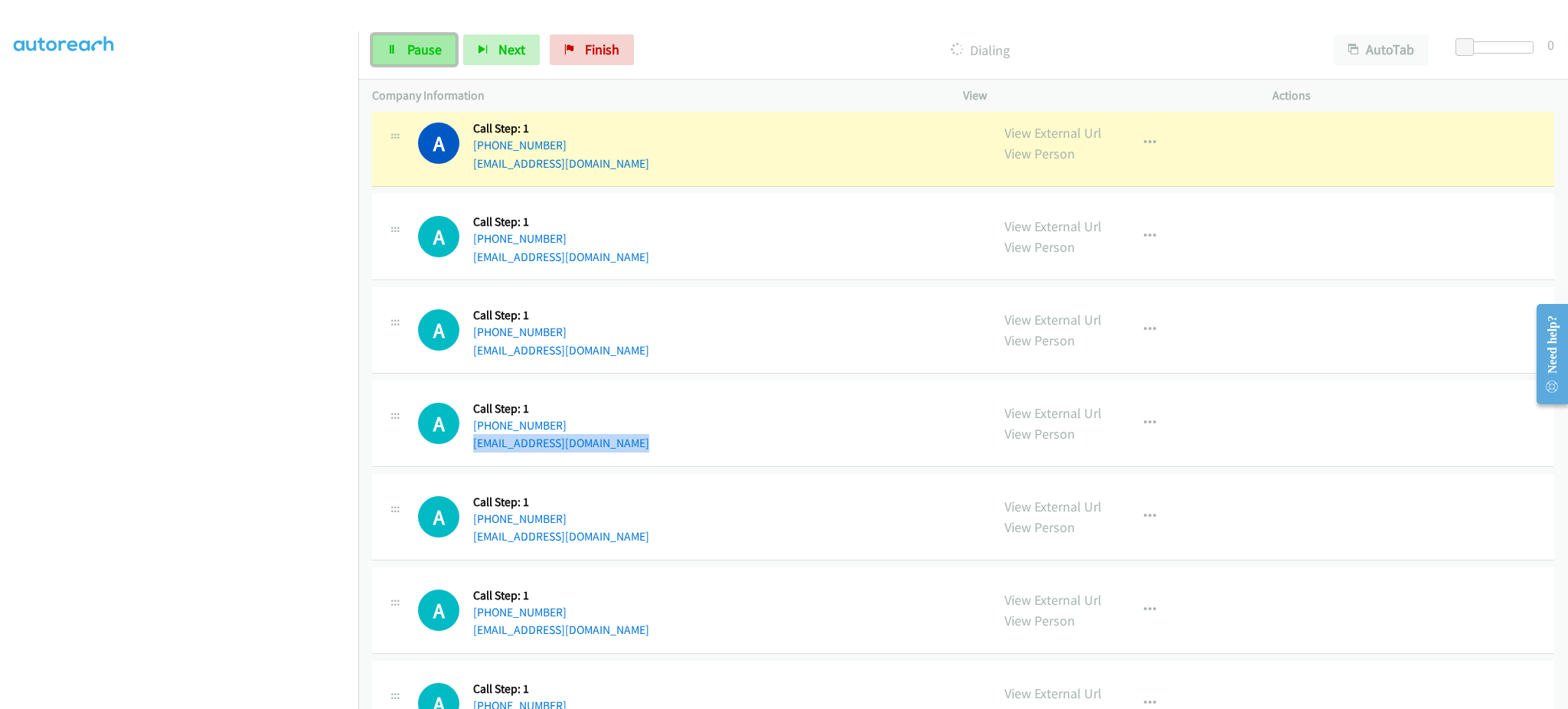
click at [429, 44] on span "Pause" at bounding box center [424, 49] width 34 height 17
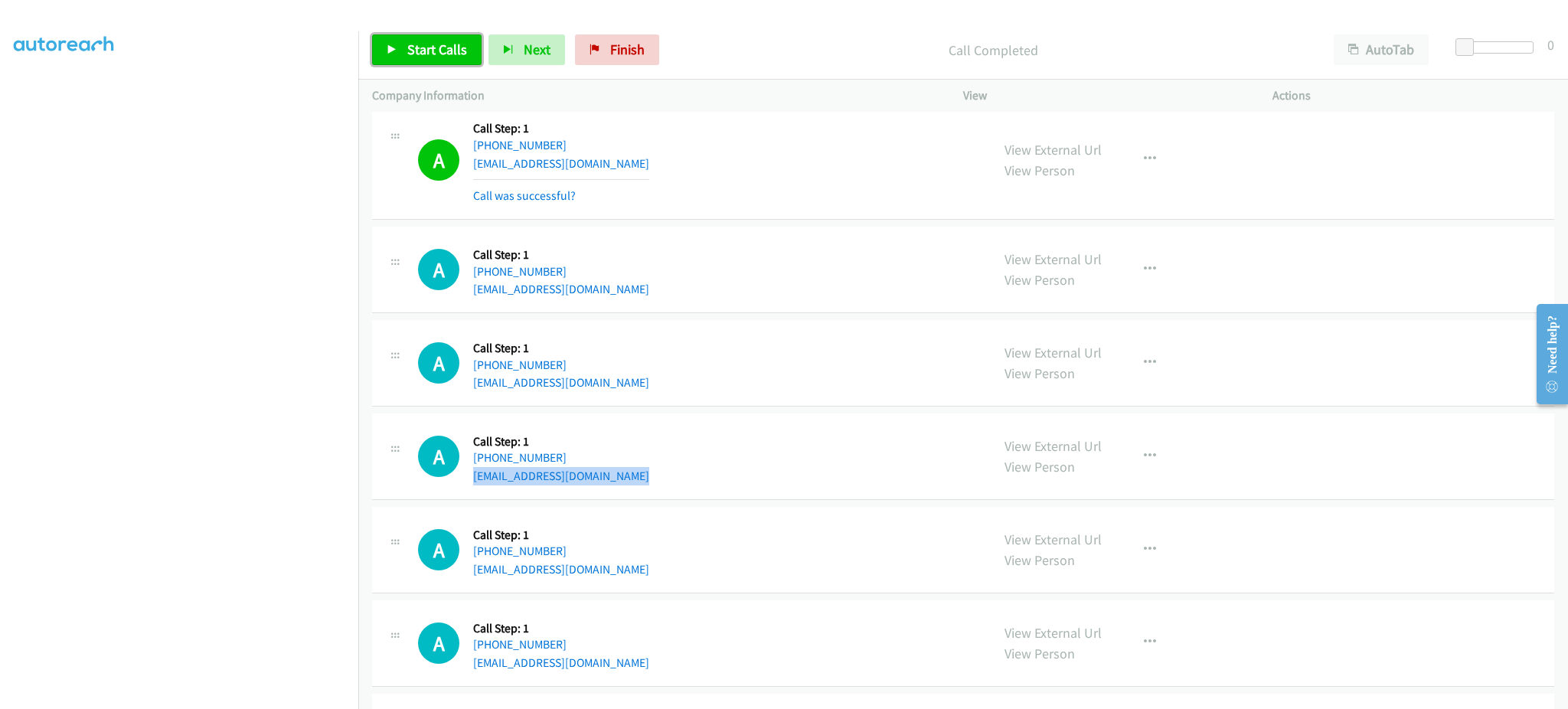
click at [425, 59] on link "Start Calls" at bounding box center [427, 50] width 109 height 31
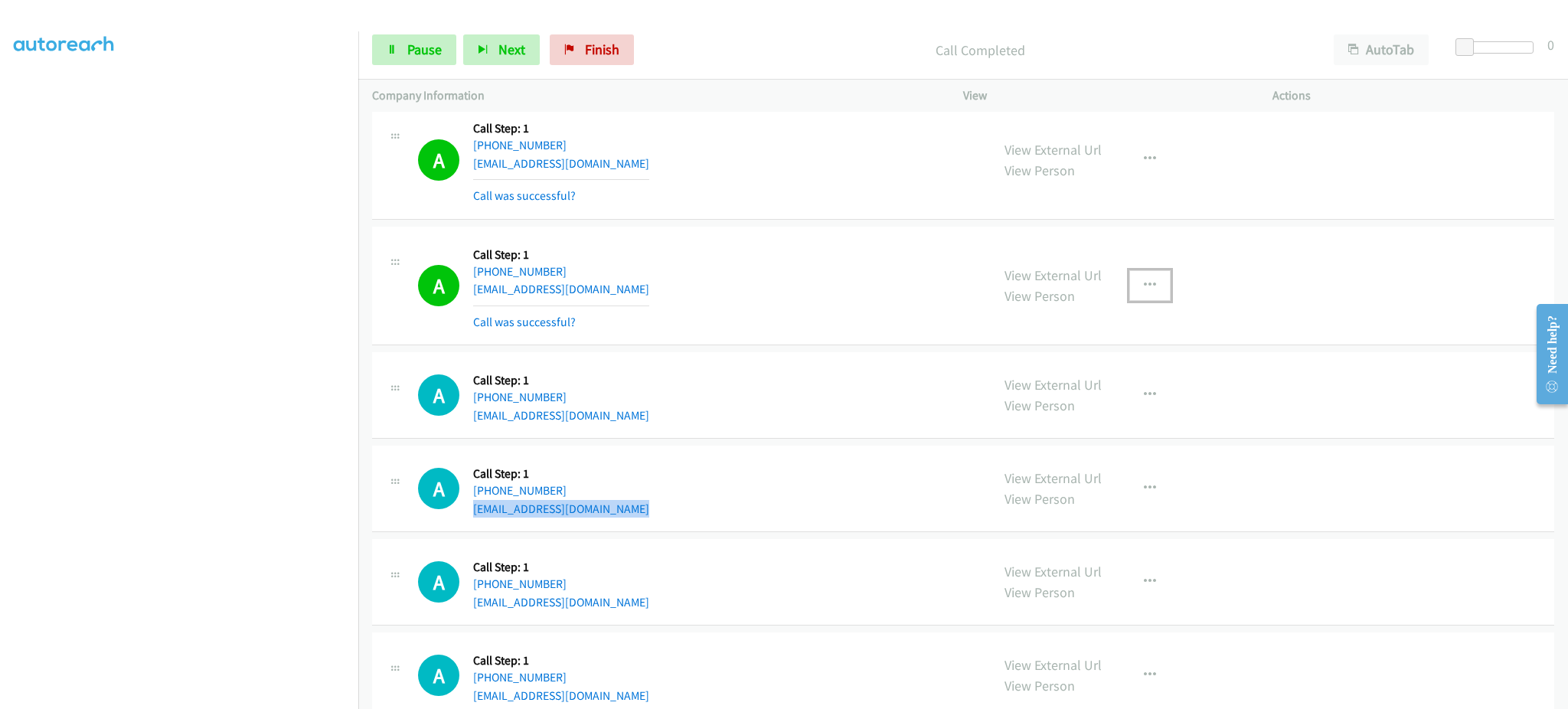
click at [1144, 281] on icon "button" at bounding box center [1149, 286] width 12 height 12
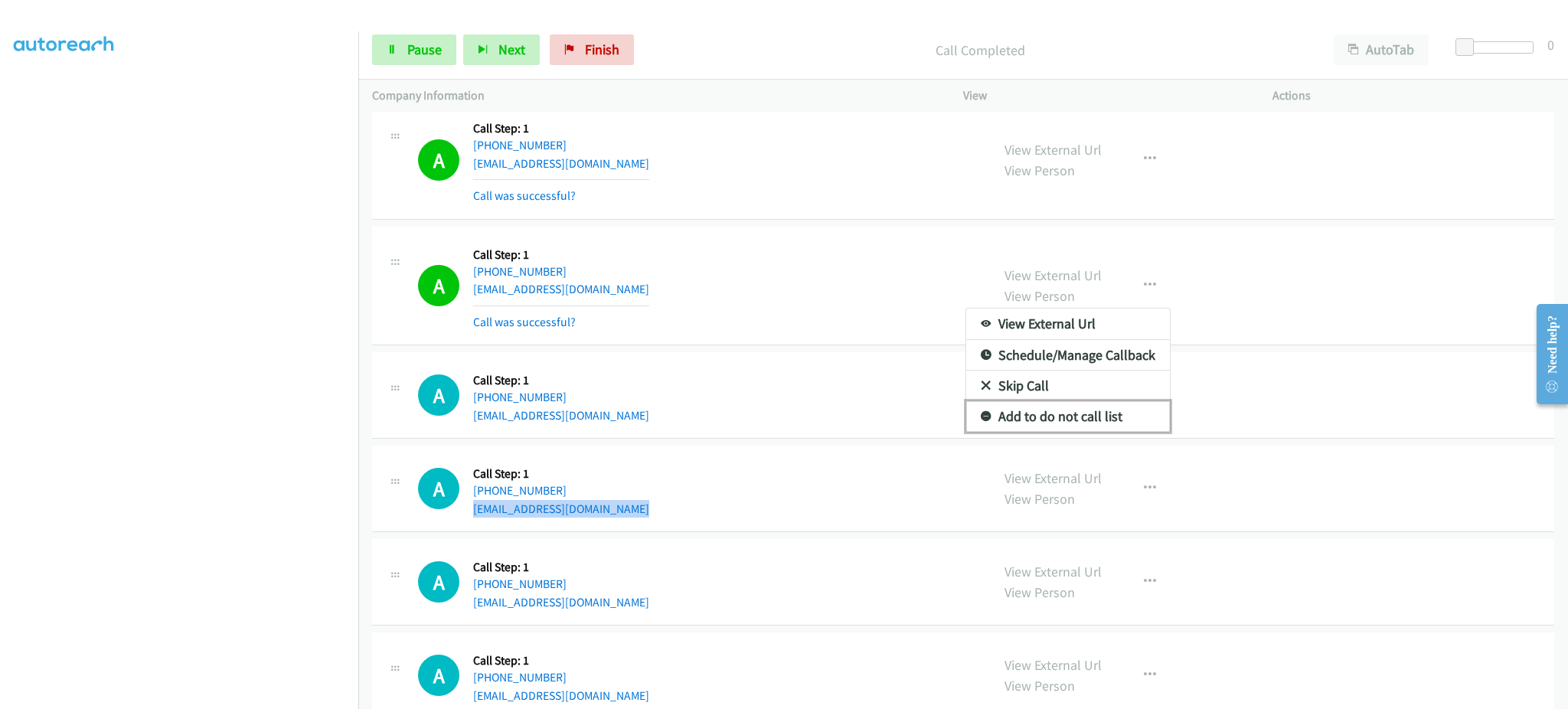
click at [1108, 418] on link "Add to do not call list" at bounding box center [1068, 417] width 204 height 31
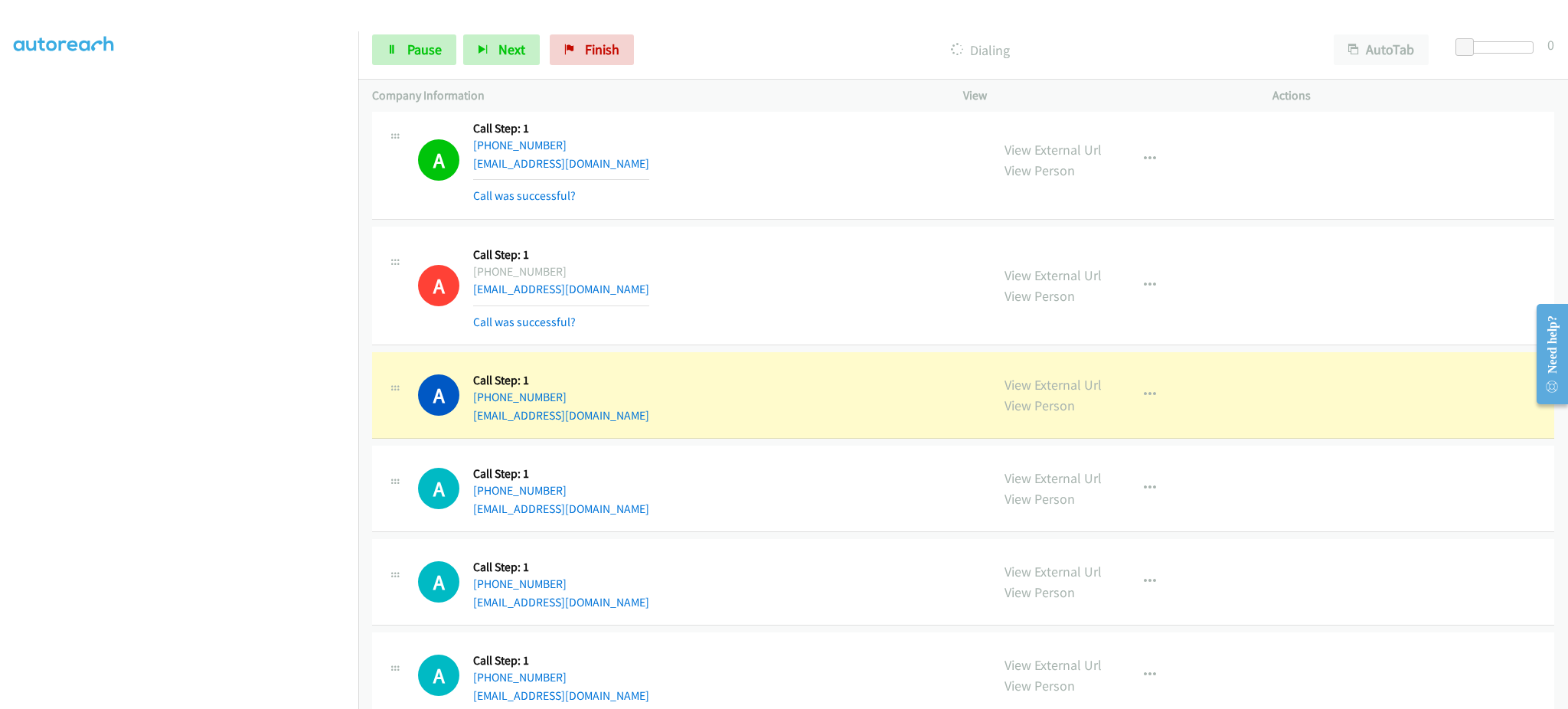
click at [921, 670] on div "A Callback Scheduled Call Step: 1 America/New_York +1 973-882-1920 mriotto@avst…" at bounding box center [697, 675] width 559 height 58
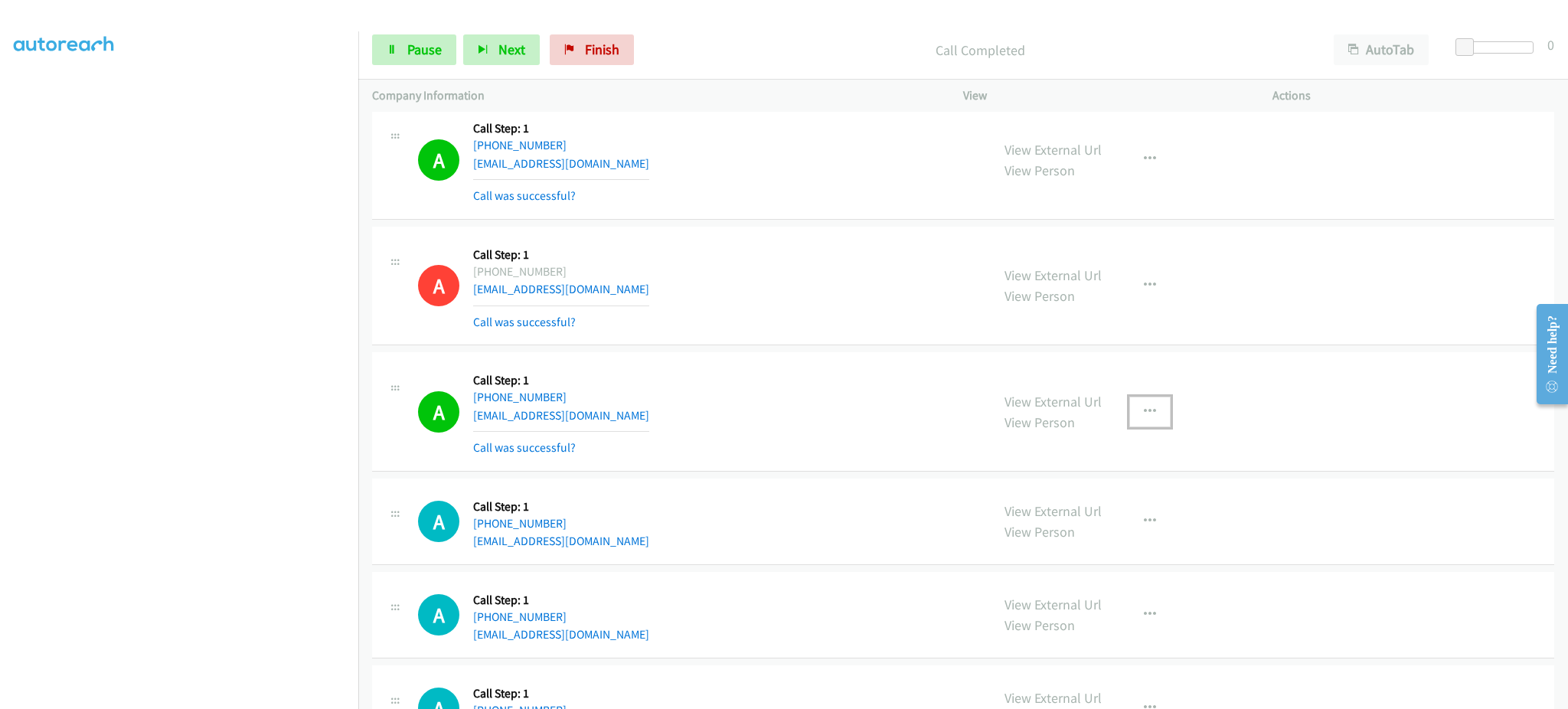
drag, startPoint x: 1158, startPoint y: 423, endPoint x: 1154, endPoint y: 415, distance: 8.9
click at [1154, 418] on button "button" at bounding box center [1149, 412] width 41 height 31
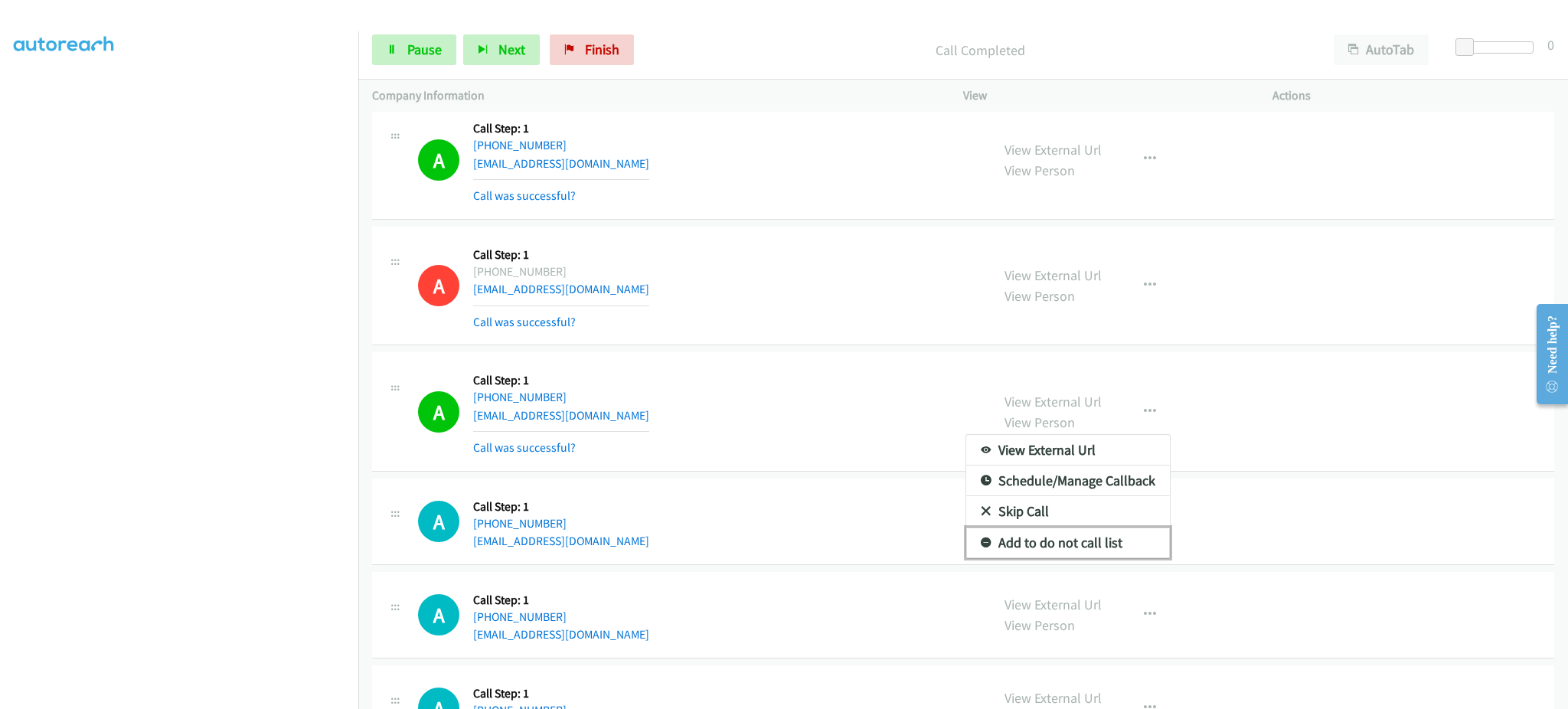
click at [1097, 550] on link "Add to do not call list" at bounding box center [1068, 543] width 204 height 31
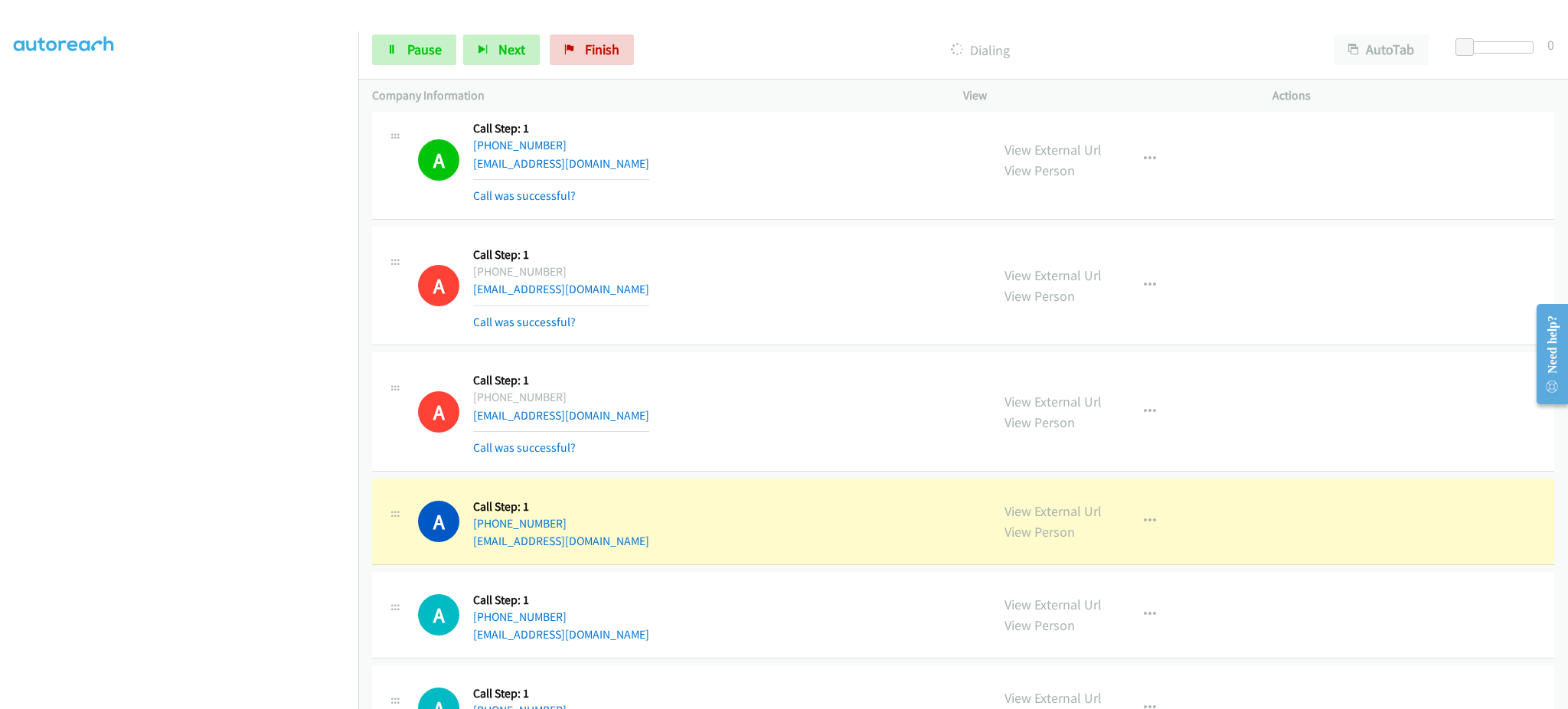
scroll to position [951, 0]
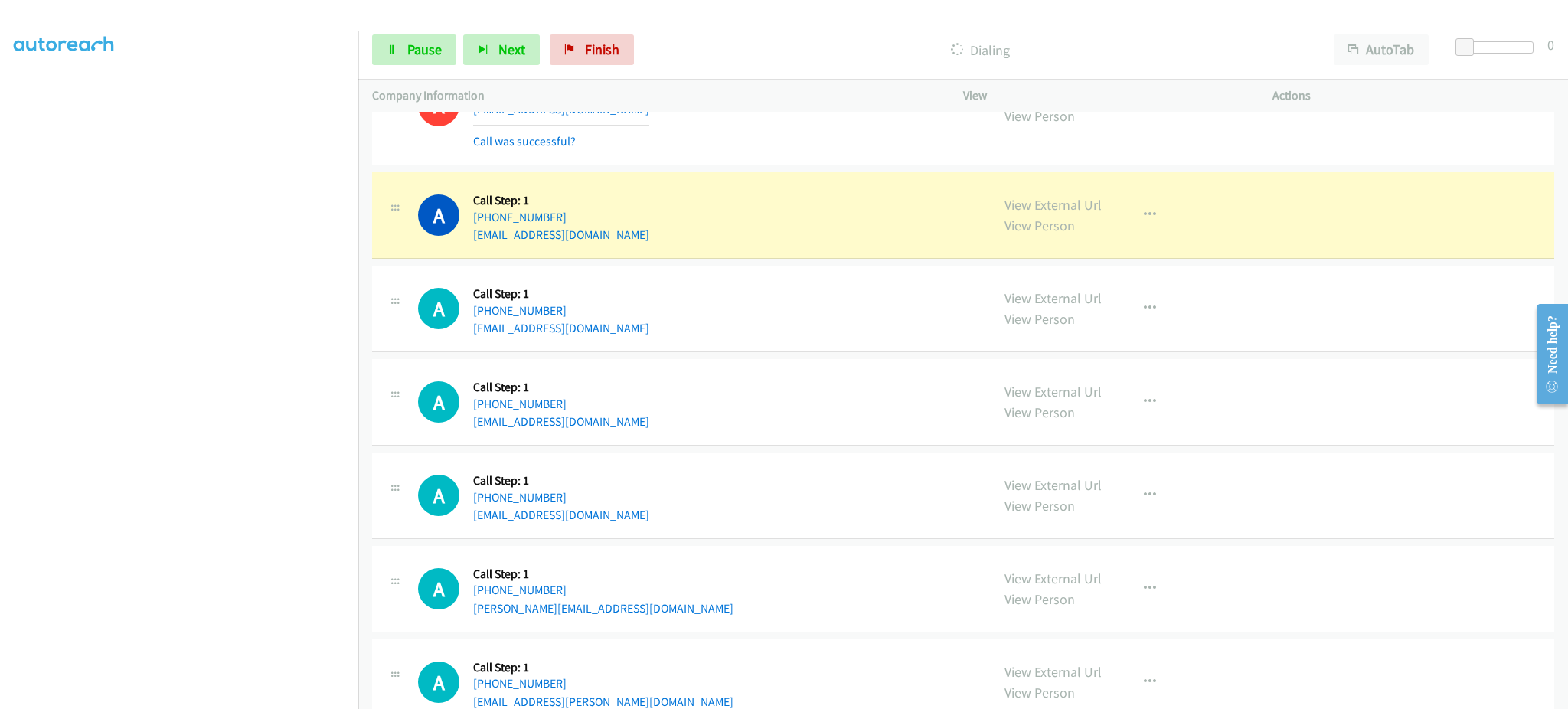
click at [618, 240] on div "A Callback Scheduled Call Step: 1 America/New_York +1 860-900-9133 aleahmattis@…" at bounding box center [697, 215] width 559 height 58
copy div "aleahmattis@gmail.com"
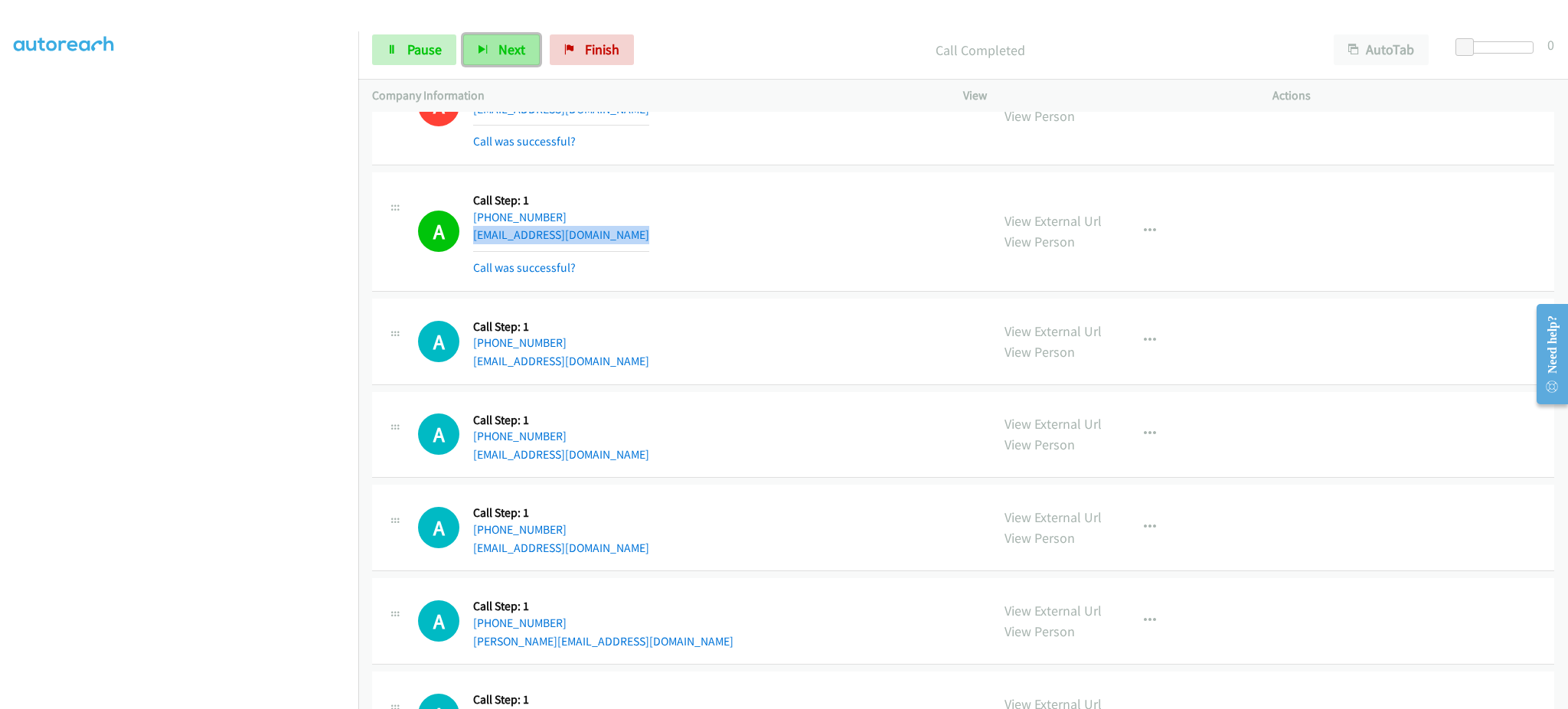
click at [507, 56] on span "Next" at bounding box center [511, 49] width 27 height 17
click at [632, 454] on div "A Callback Scheduled Call Step: 1 America/New_York +1 973-882-1920 mriotto@avst…" at bounding box center [697, 435] width 559 height 58
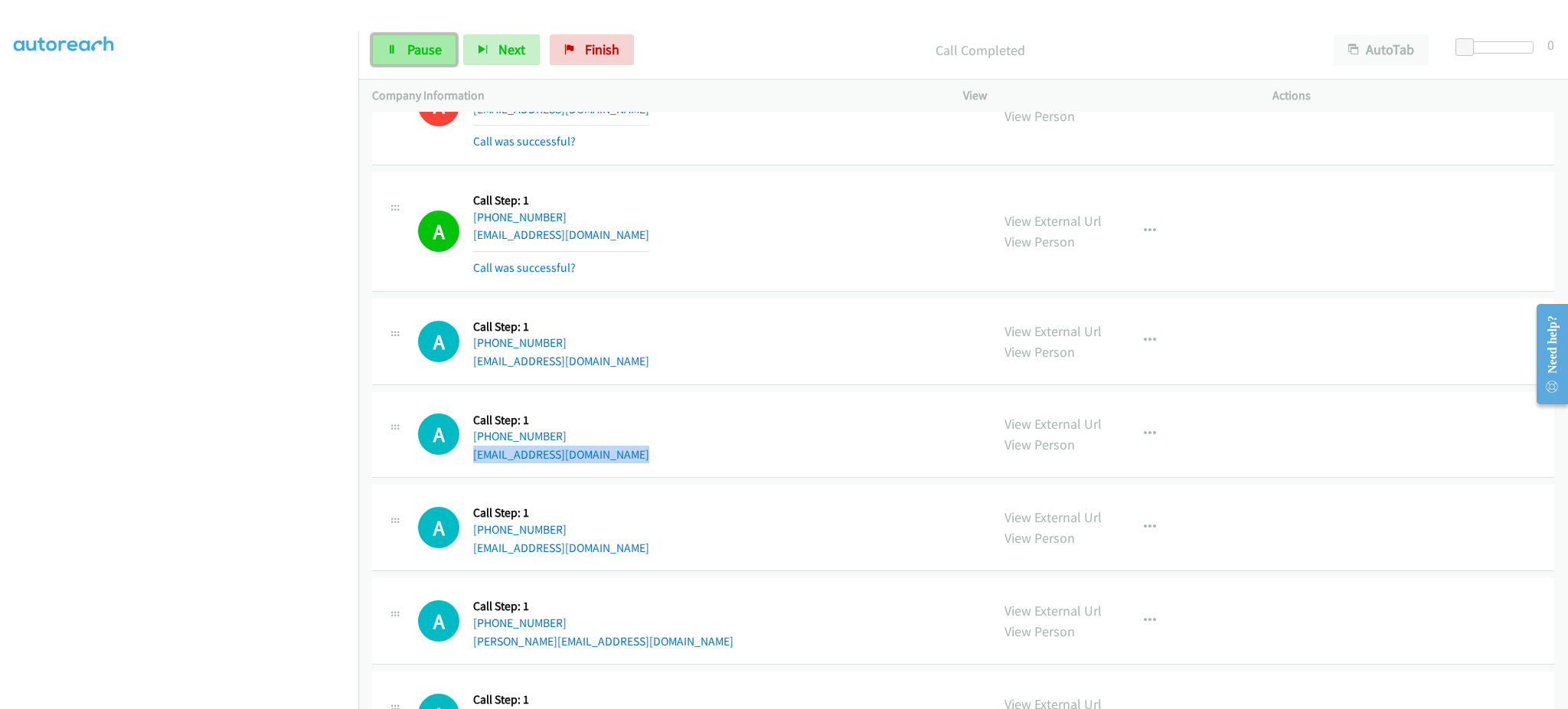
click at [433, 49] on span "Pause" at bounding box center [424, 49] width 34 height 17
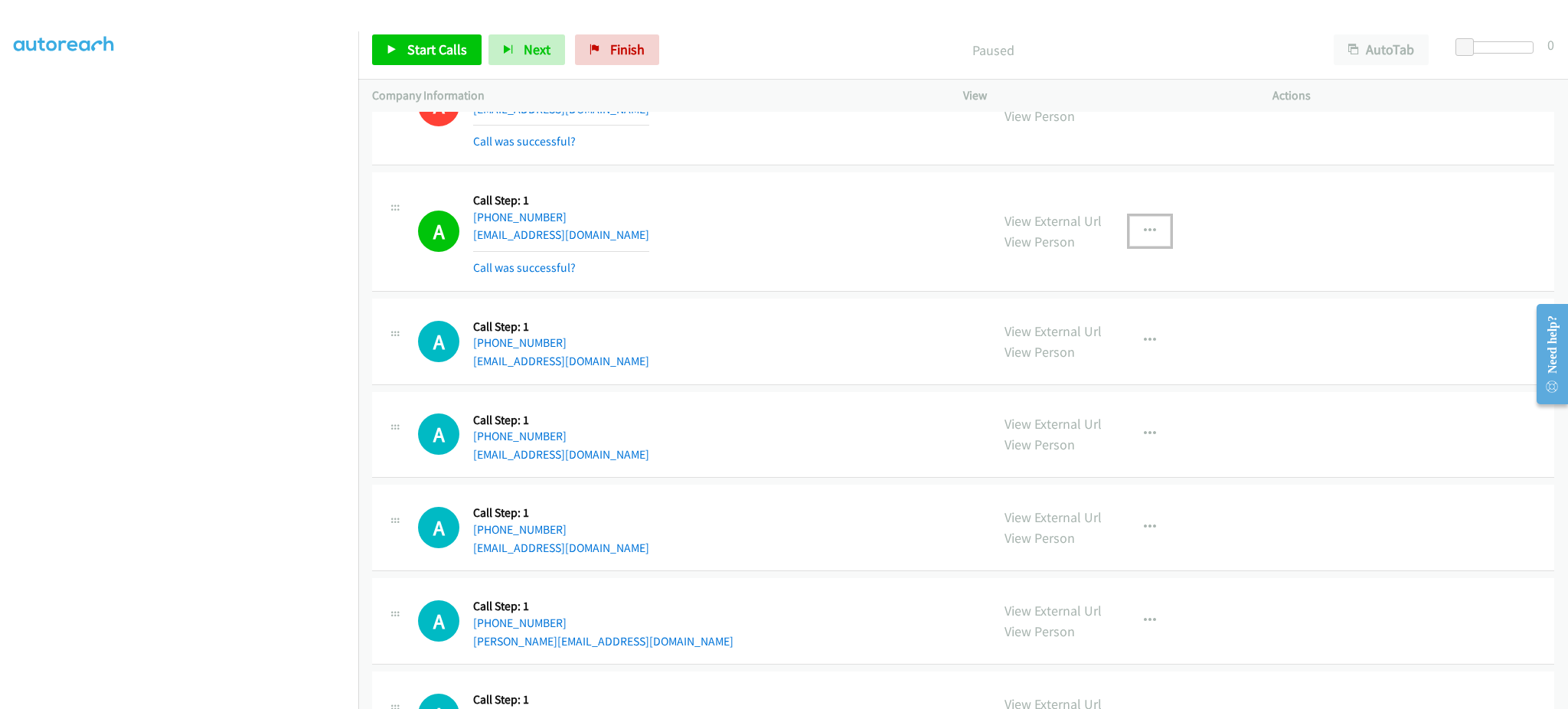
click at [1129, 232] on button "button" at bounding box center [1149, 231] width 41 height 31
click at [1085, 364] on link "Add to do not call list" at bounding box center [1068, 362] width 204 height 31
click at [415, 34] on link "Start Calls" at bounding box center [427, 50] width 109 height 31
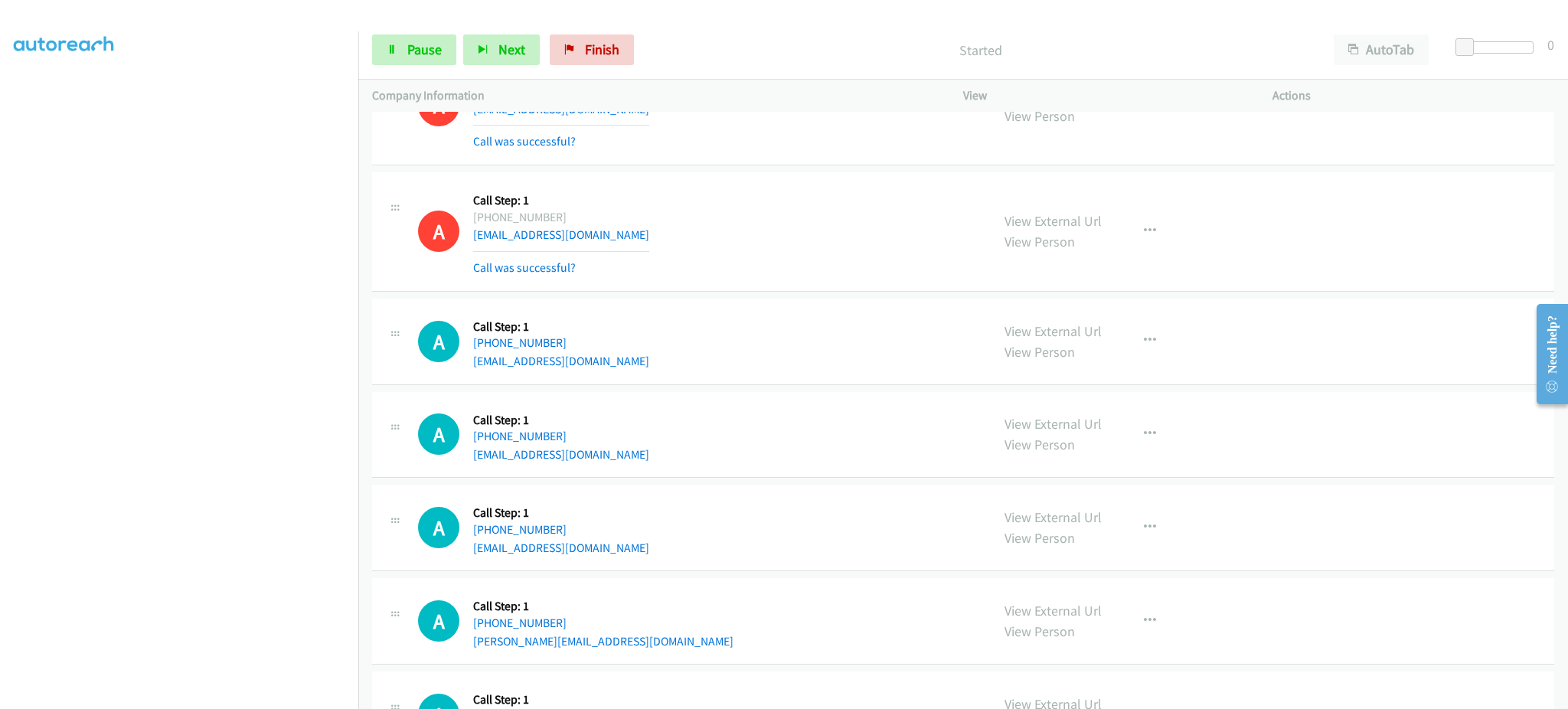
click at [704, 273] on div "A Callback Scheduled Call Step: 1 America/New_York +1 860-900-9133 aleahmattis@…" at bounding box center [697, 231] width 559 height 91
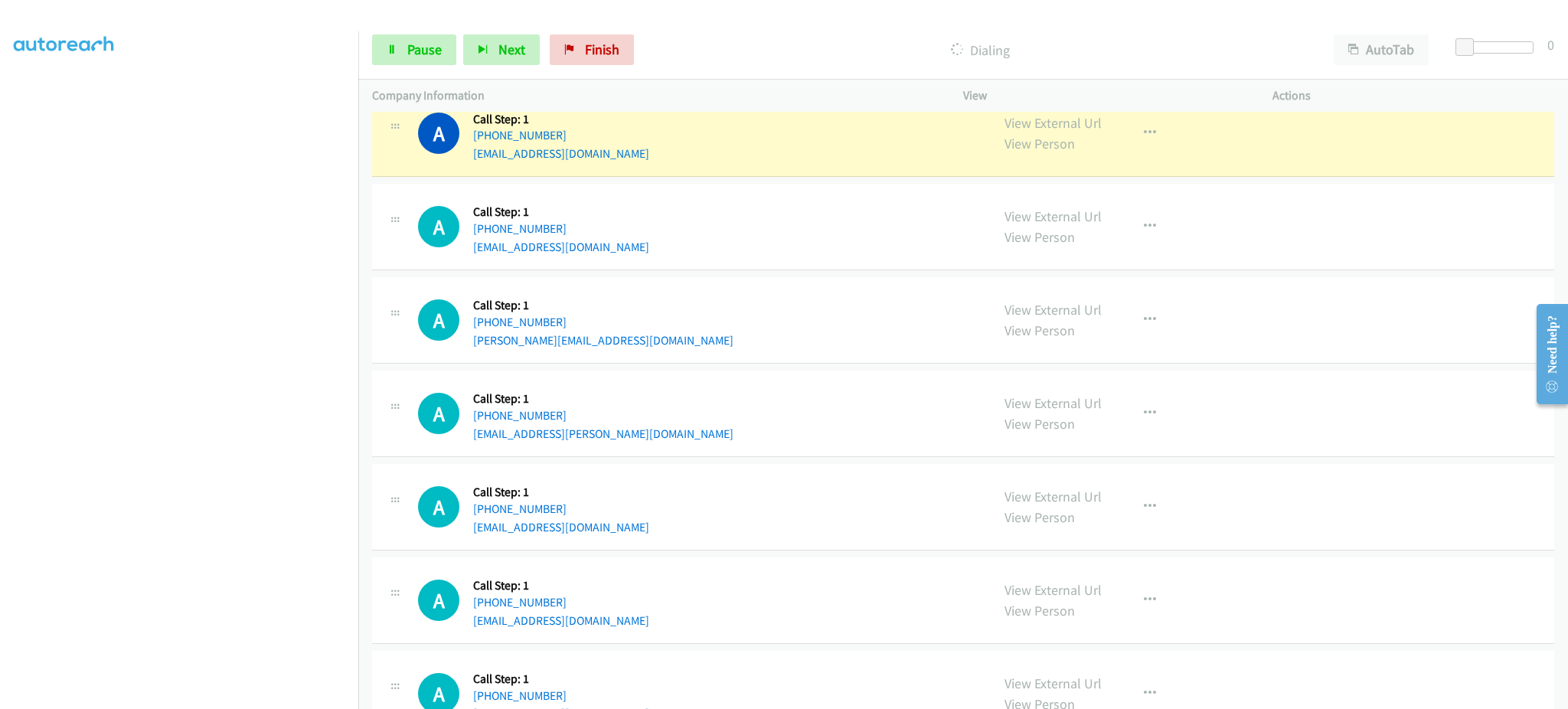
scroll to position [1258, 0]
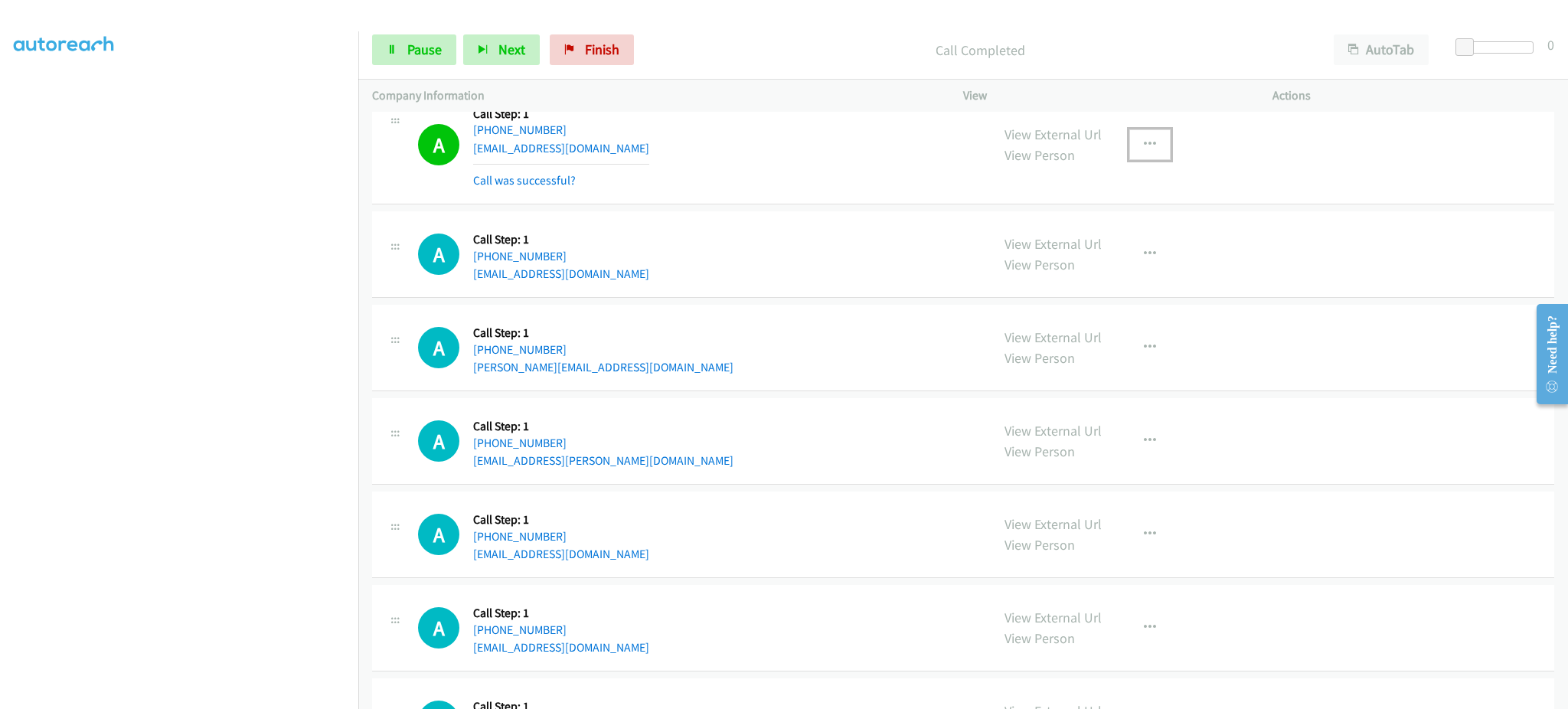
click at [1155, 151] on button "button" at bounding box center [1149, 145] width 41 height 31
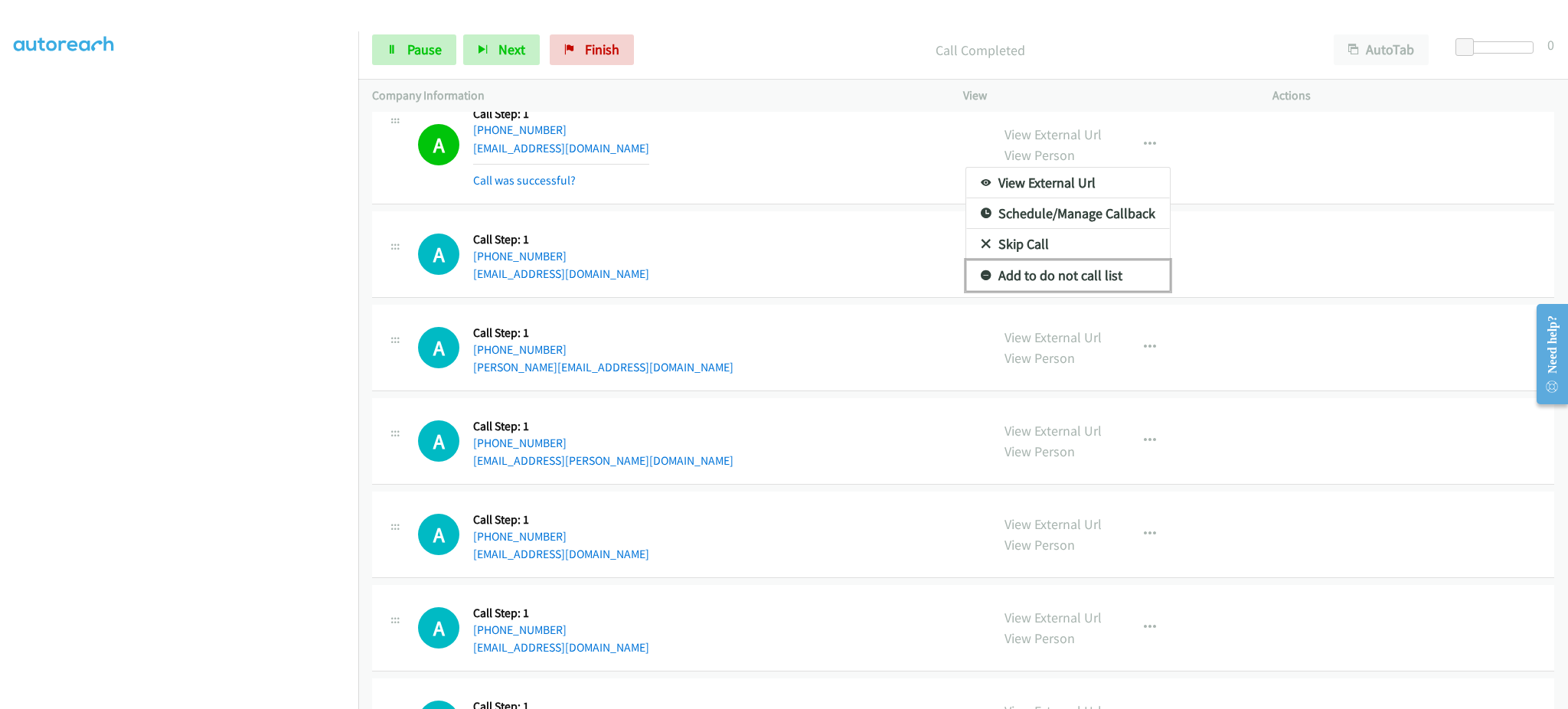
click at [1097, 276] on link "Add to do not call list" at bounding box center [1068, 276] width 204 height 31
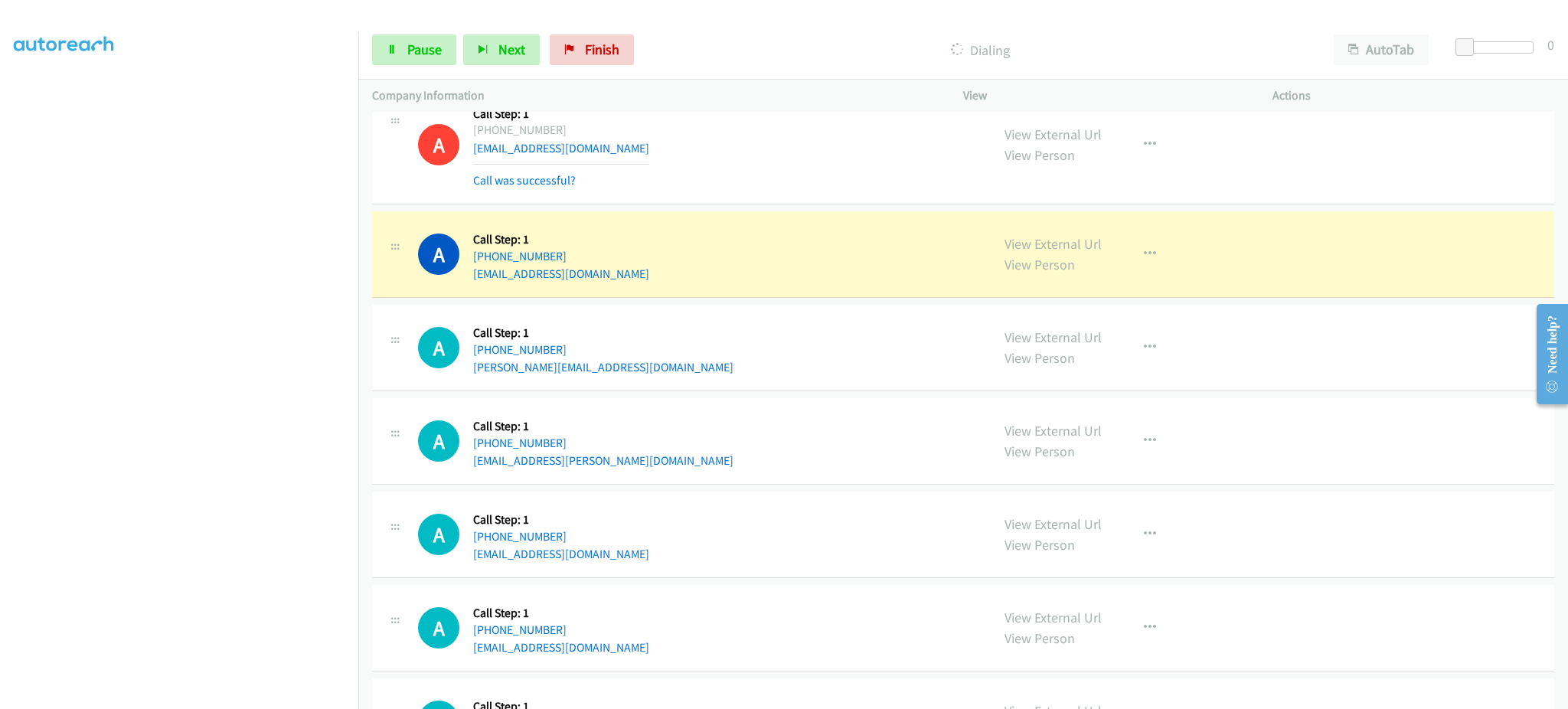
click at [630, 282] on div "A Callback Scheduled Call Step: 1 America/New_York +1 203-361-1235 lenarryoung@…" at bounding box center [697, 254] width 559 height 58
click at [620, 269] on div "A Callback Scheduled Call Step: 1 America/New_York +1 203-361-1235 lenarryoung@…" at bounding box center [697, 254] width 559 height 58
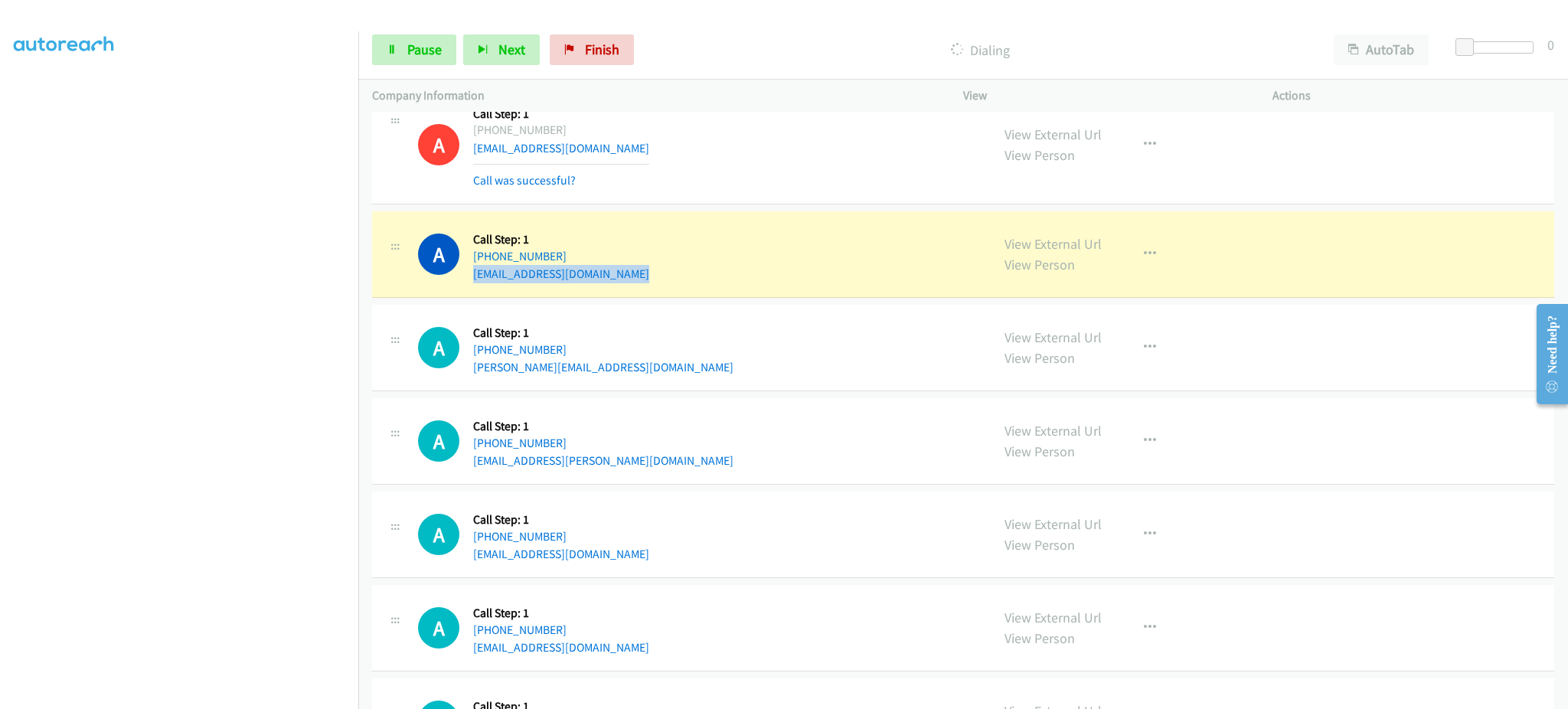
click at [620, 269] on div "A Callback Scheduled Call Step: 1 America/New_York +1 203-361-1235 lenarryoung@…" at bounding box center [697, 254] width 559 height 58
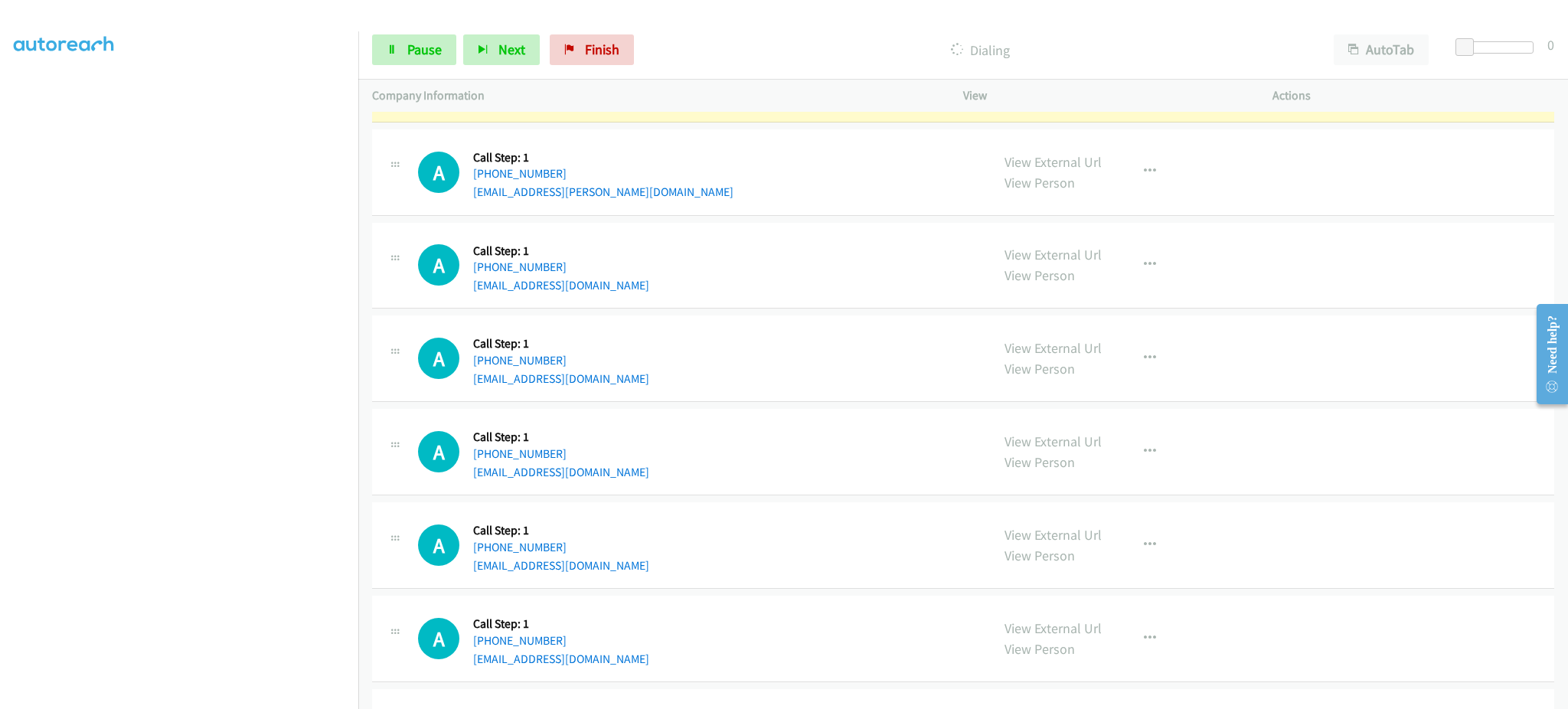
scroll to position [1564, 0]
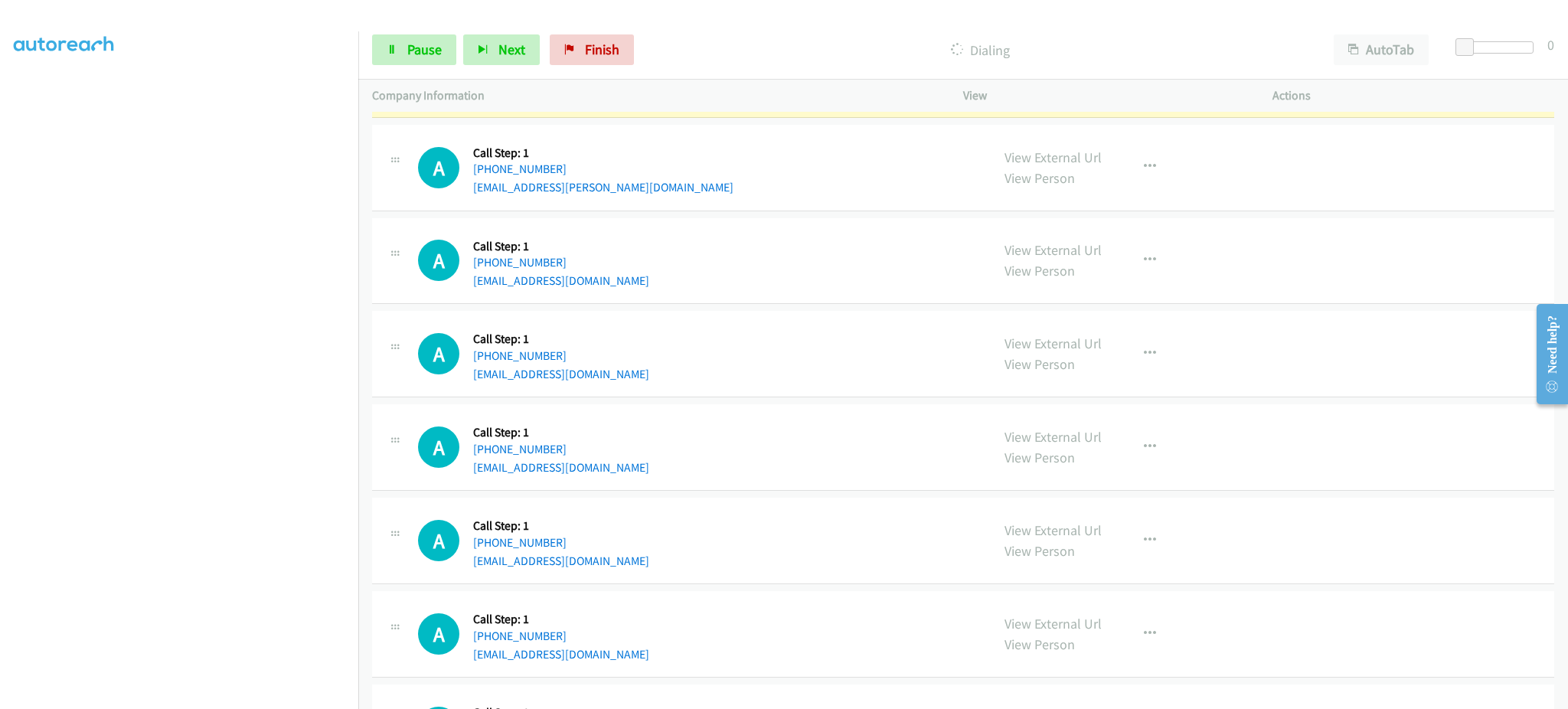
click at [649, 181] on div "A Callback Scheduled Call Step: 1 America/Chicago +1 504-575-7687 micah.davis@d…" at bounding box center [697, 168] width 559 height 58
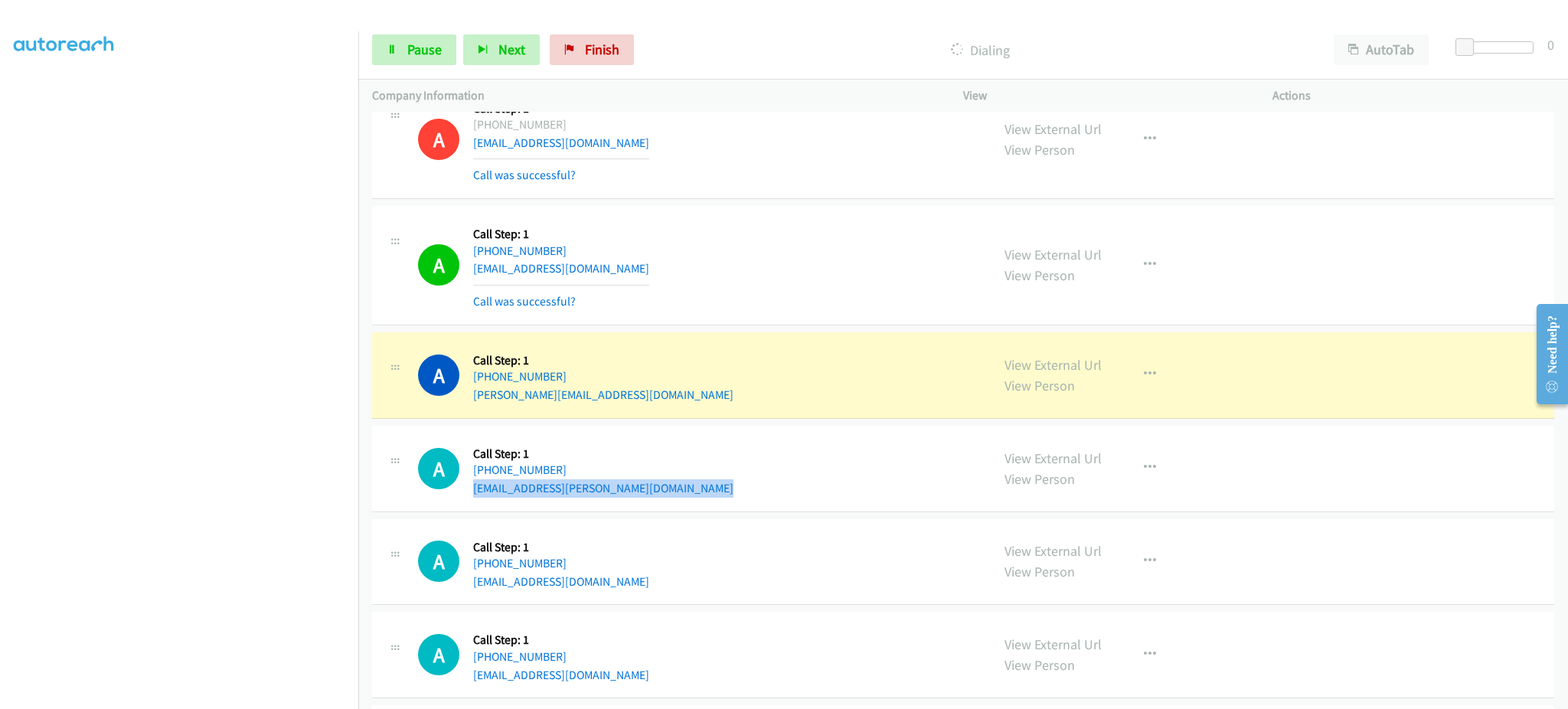
scroll to position [1258, 0]
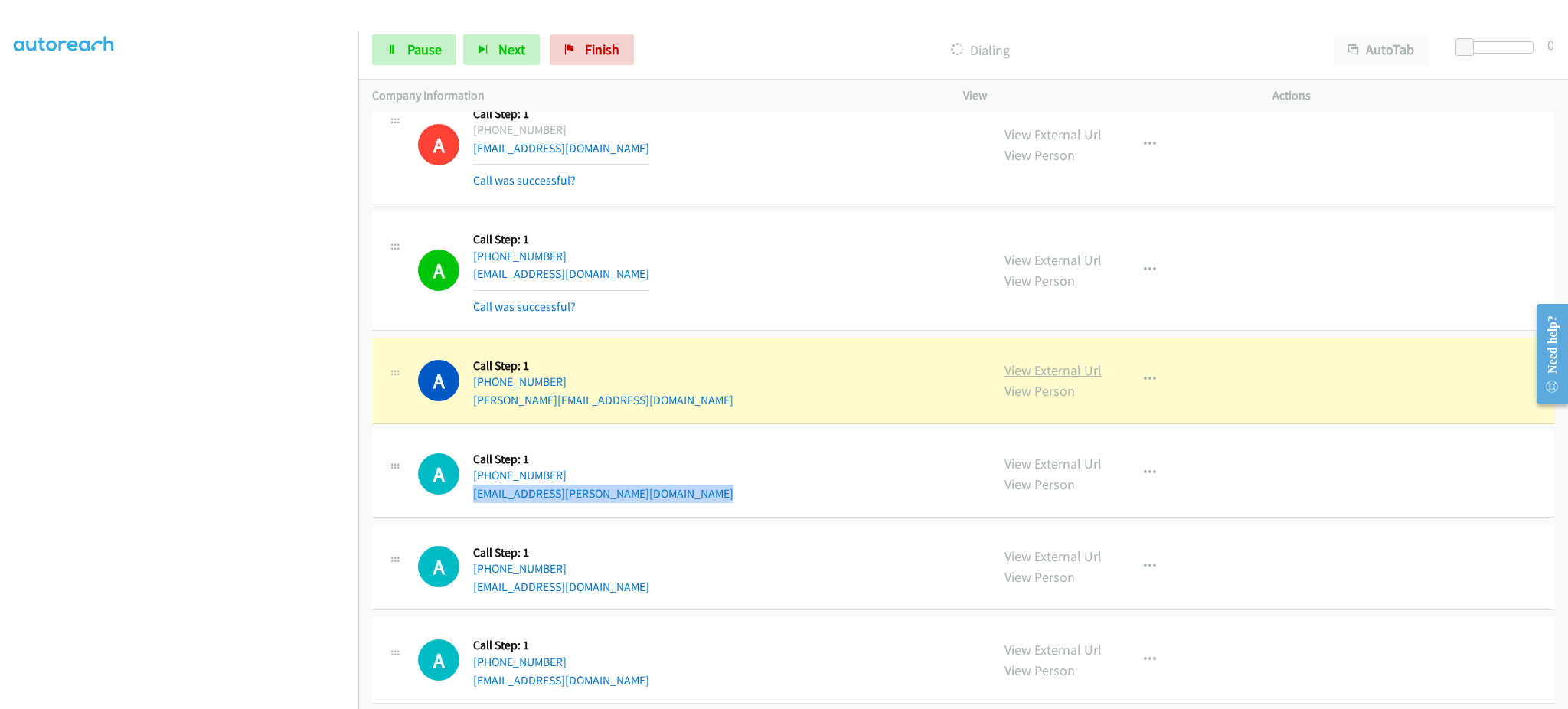
click at [1057, 369] on link "View External Url" at bounding box center [1054, 370] width 98 height 17
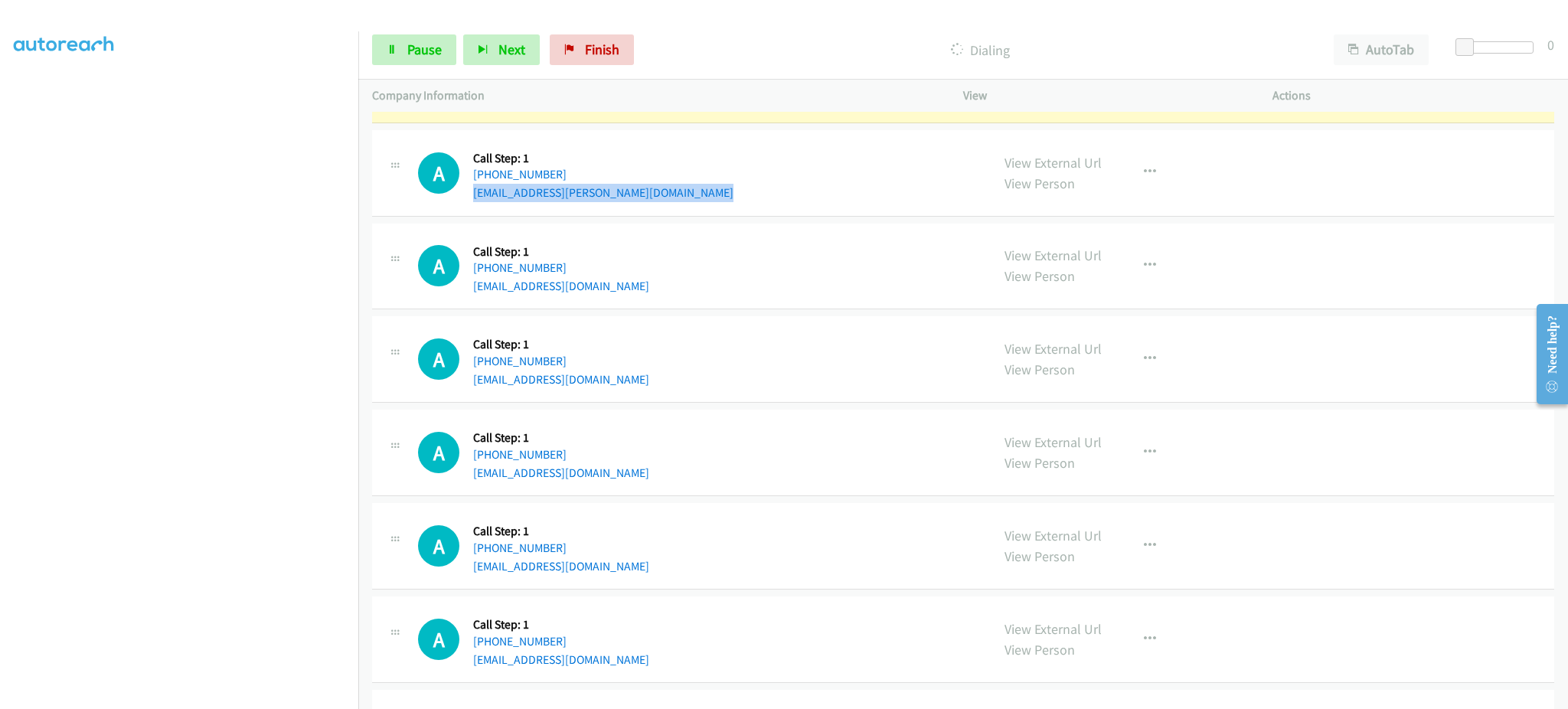
scroll to position [1564, 0]
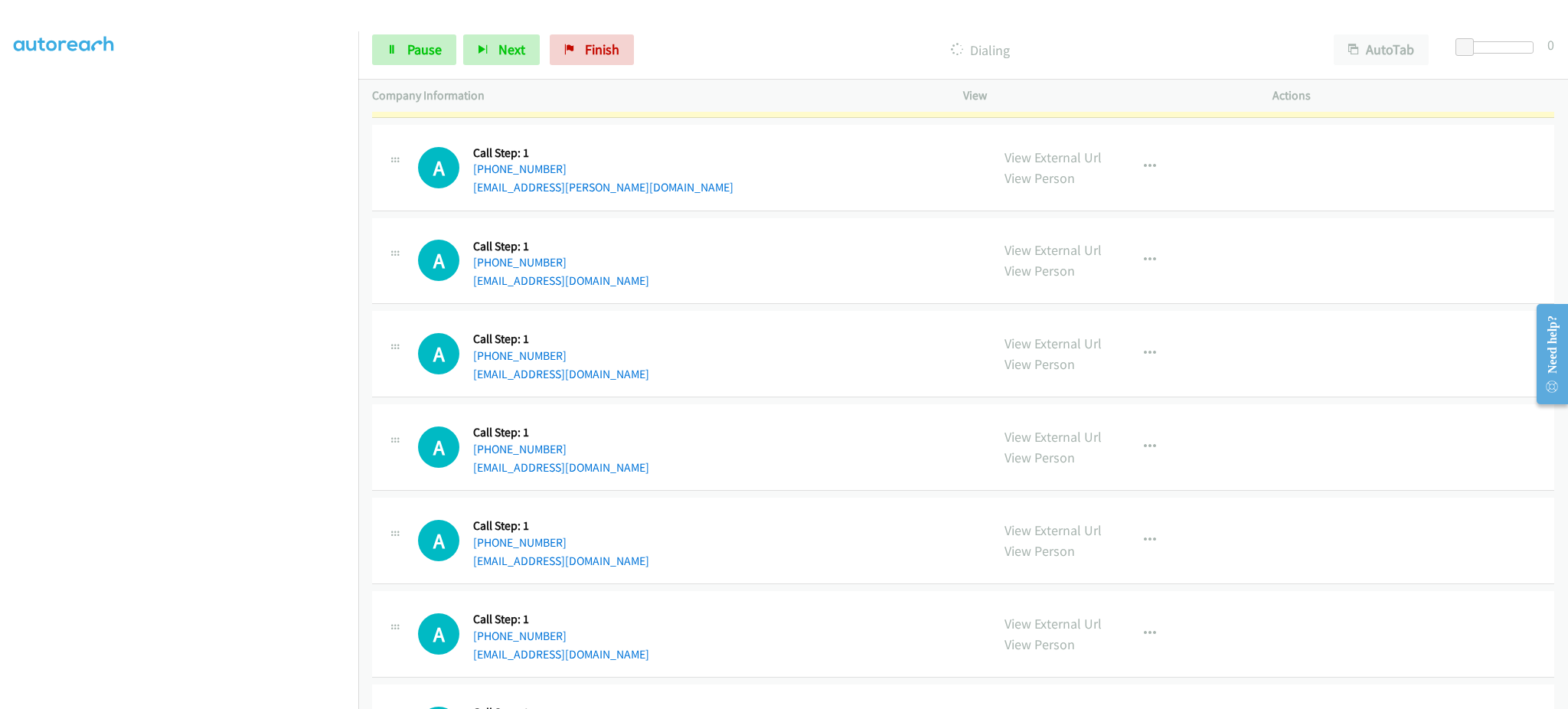
click at [610, 384] on div "A Callback Scheduled Call Step: 1 America/Anchorage +1 907-978-9930 crosalesr@l…" at bounding box center [964, 354] width 1182 height 86
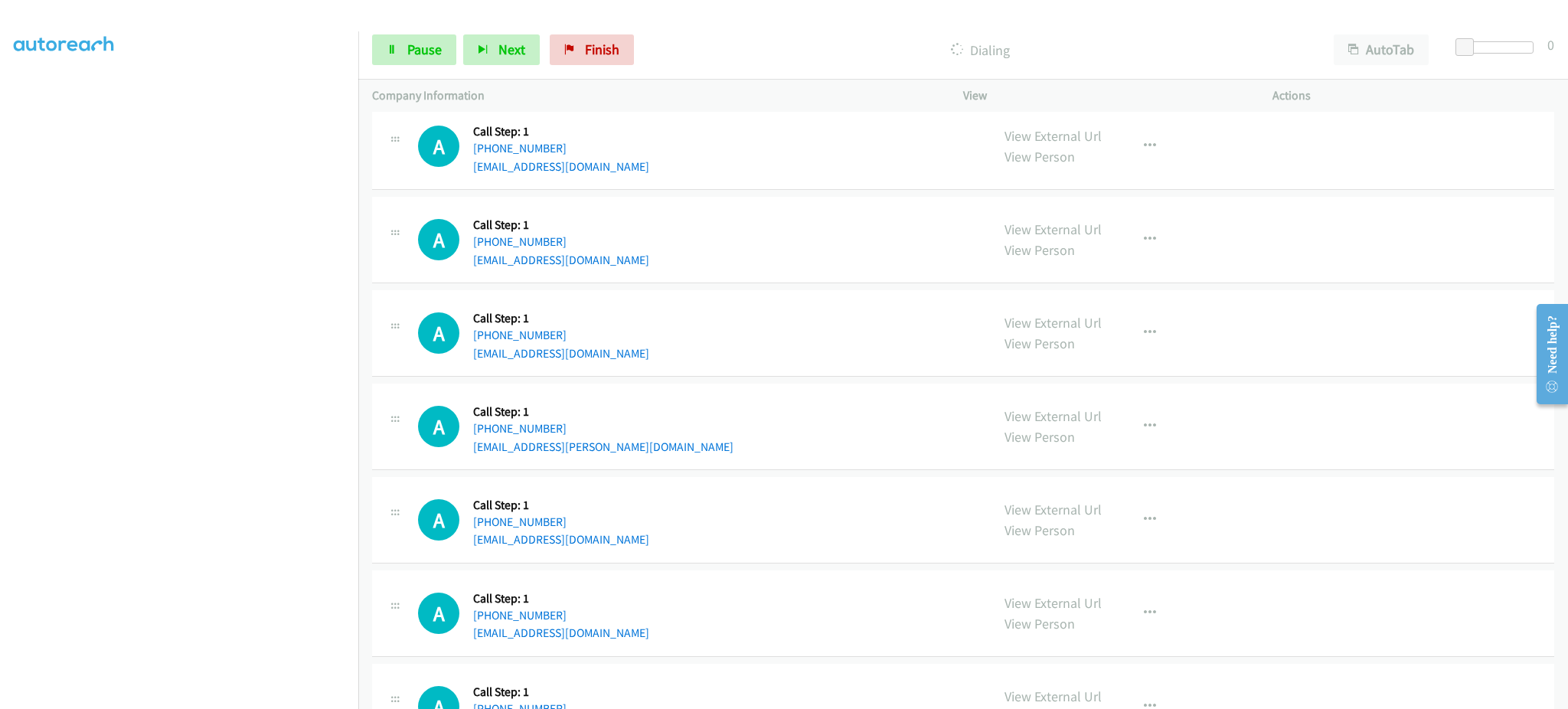
scroll to position [1870, 0]
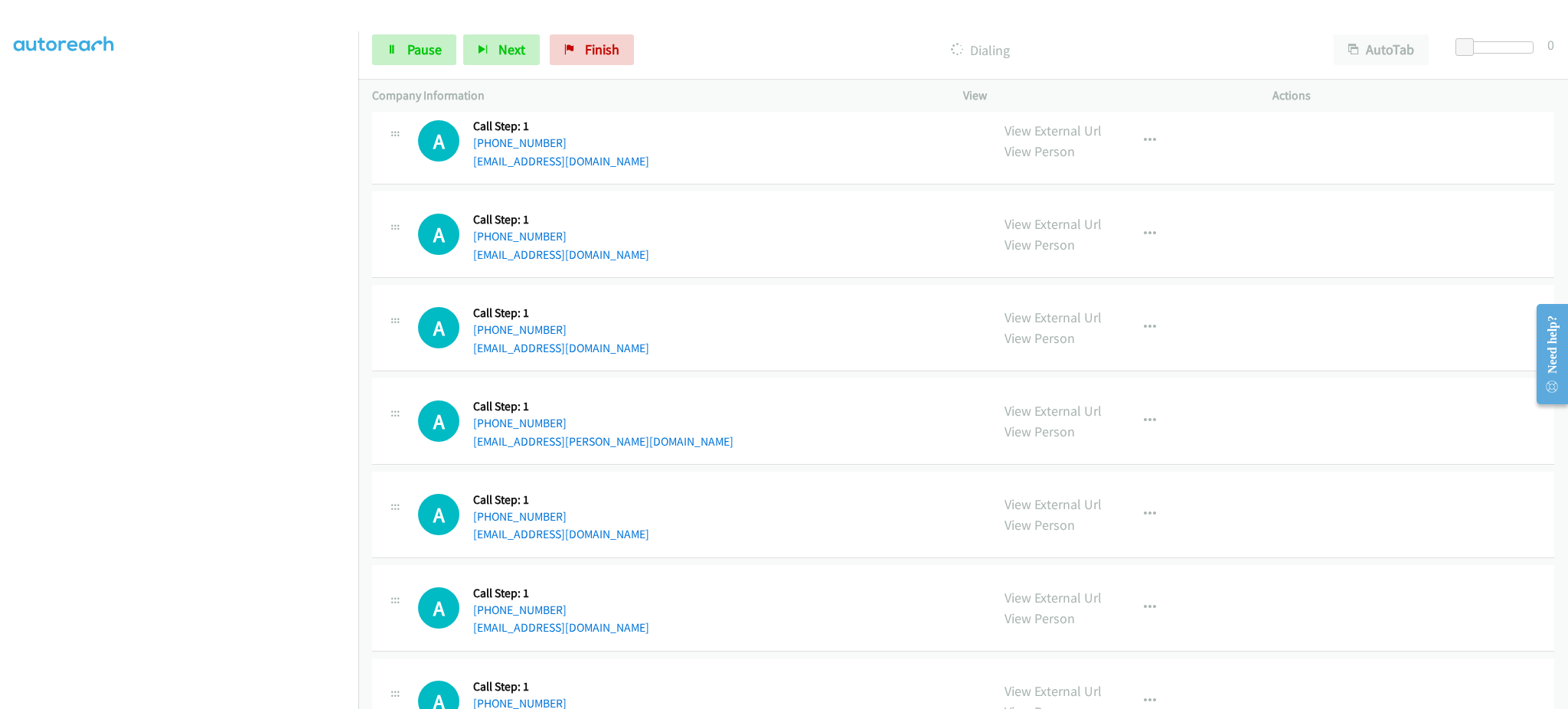
click at [643, 358] on div "A Callback Scheduled Call Step: 1 America/New_York +1 941-307-3007 mchomegroupl…" at bounding box center [964, 328] width 1182 height 86
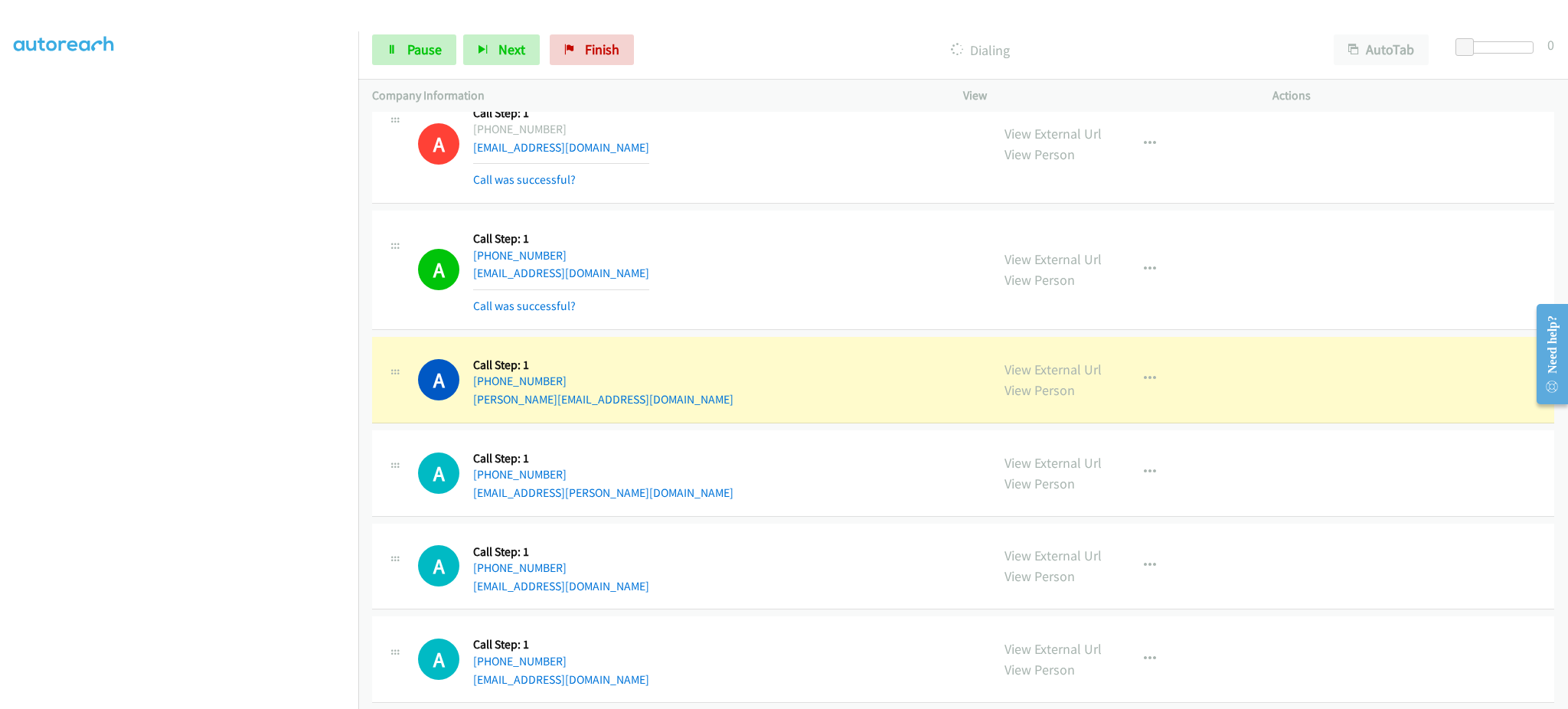
scroll to position [1258, 0]
click at [1152, 365] on div "View External Url View Person View External Url Email Schedule/Manage Callback …" at bounding box center [1151, 380] width 323 height 58
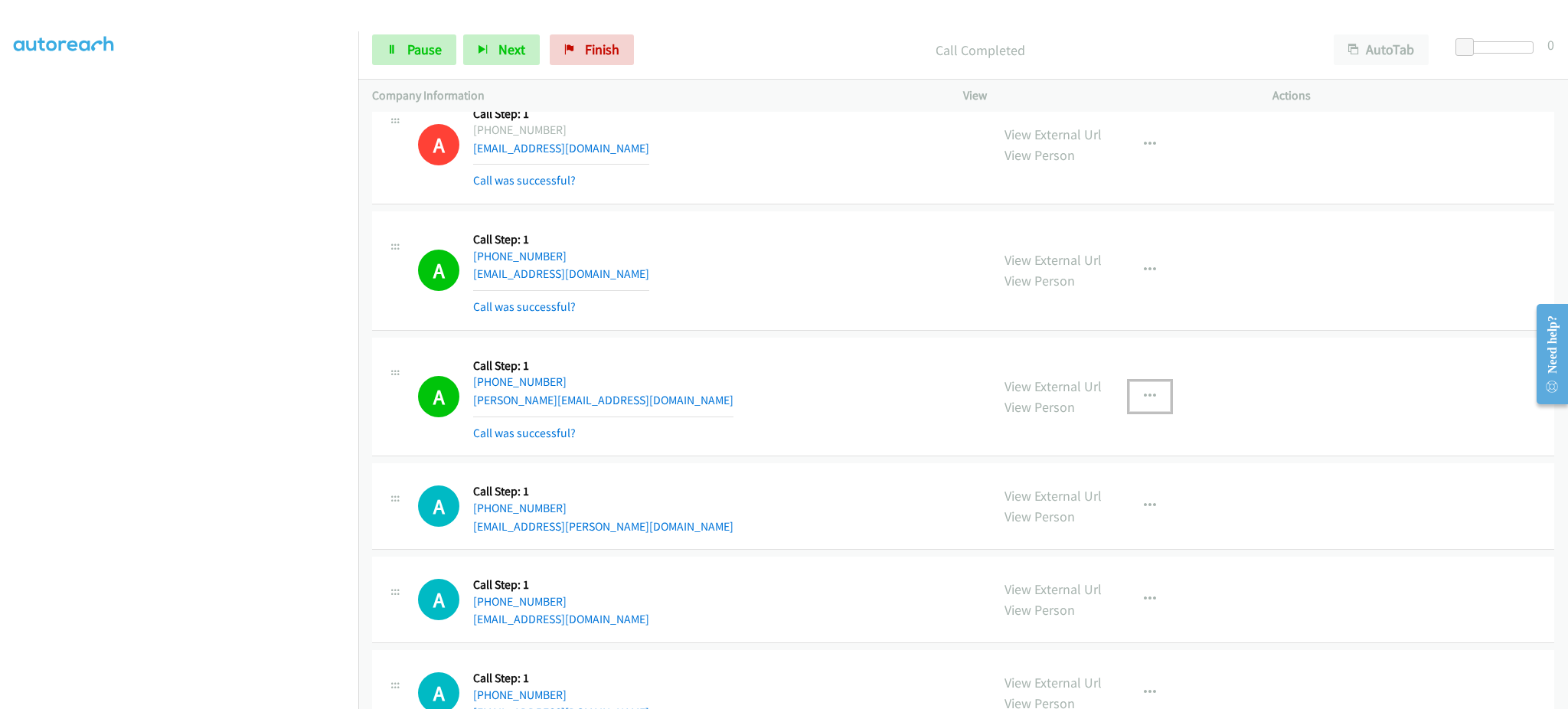
click at [1144, 393] on icon "button" at bounding box center [1149, 397] width 12 height 12
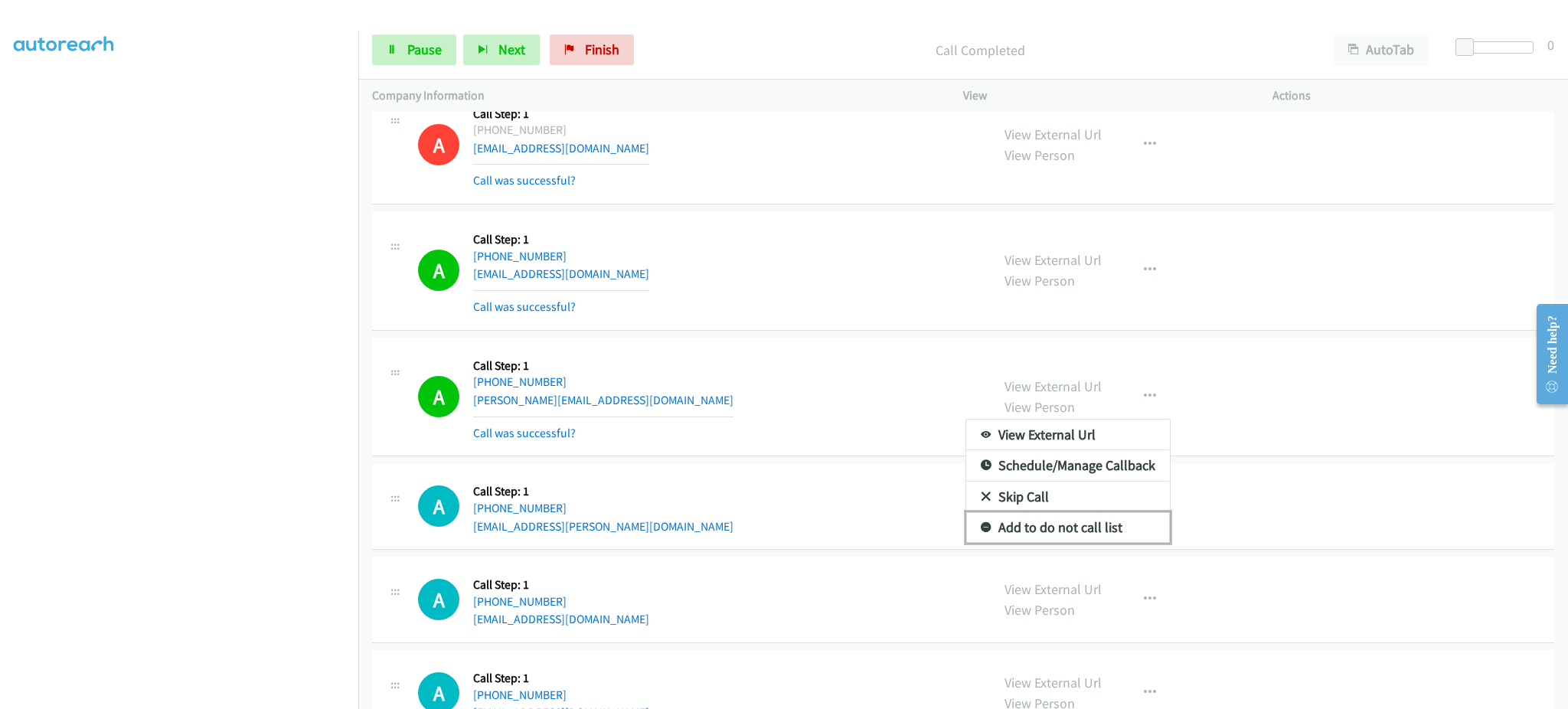
click at [1117, 536] on link "Add to do not call list" at bounding box center [1068, 528] width 204 height 31
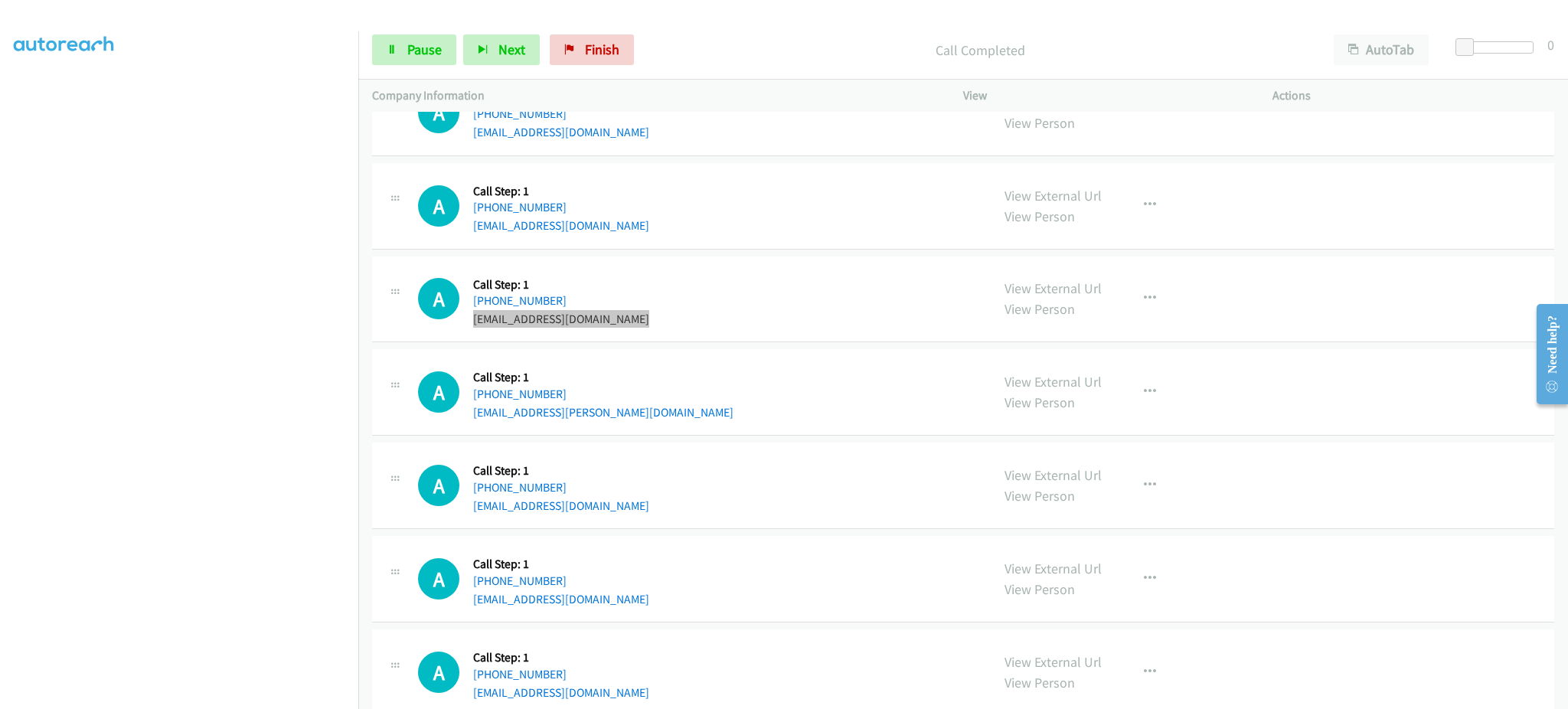
scroll to position [1999, 0]
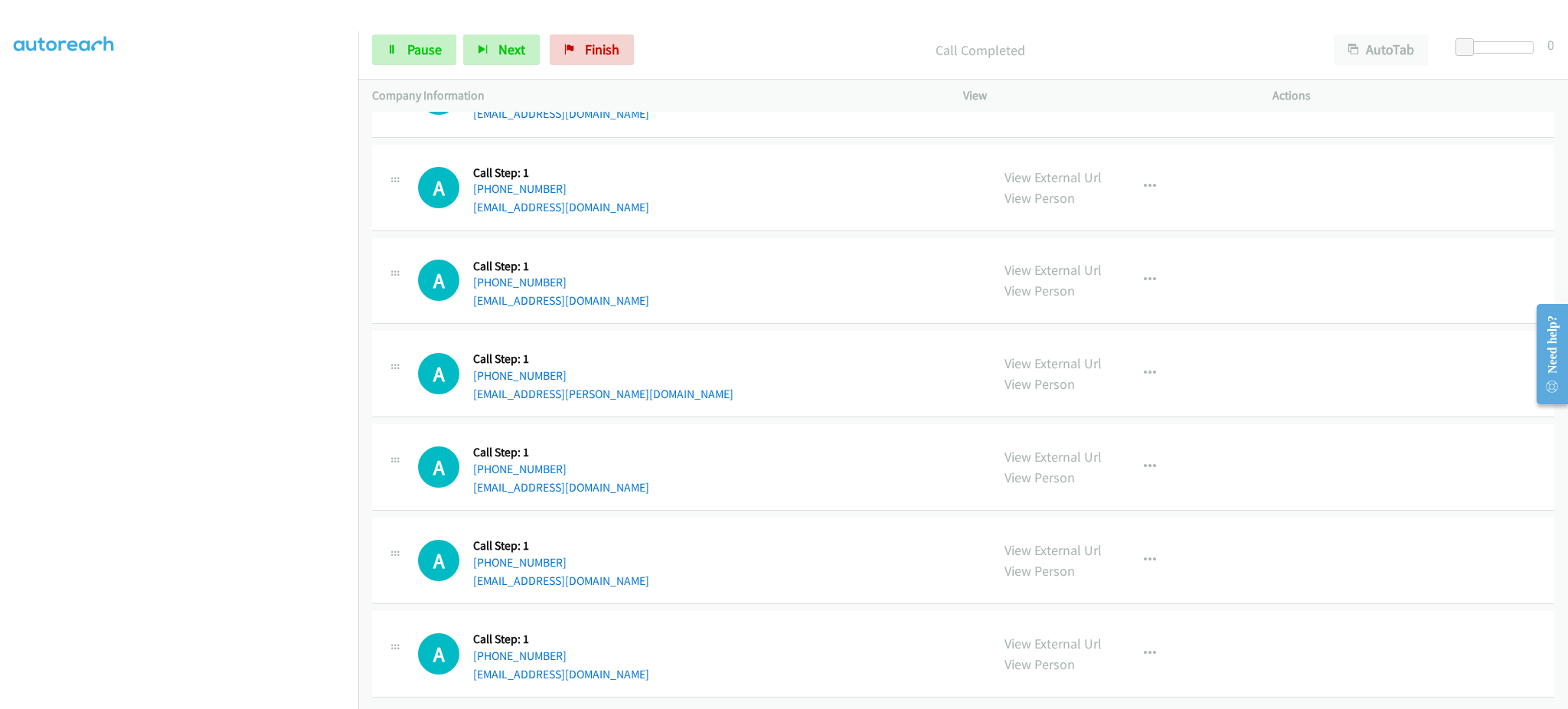
click at [633, 361] on div "A Callback Scheduled Call Step: 1 America/New_York +1 202-617-4674 koren.steven…" at bounding box center [697, 374] width 559 height 58
click at [637, 375] on div "A Callback Scheduled Call Step: 1 America/New_York +1 202-617-4674 koren.steven…" at bounding box center [697, 374] width 559 height 58
click at [637, 475] on div "A Callback Scheduled Call Step: 1 America/New_York +1 203-745-9848 stevenreynol…" at bounding box center [697, 467] width 559 height 58
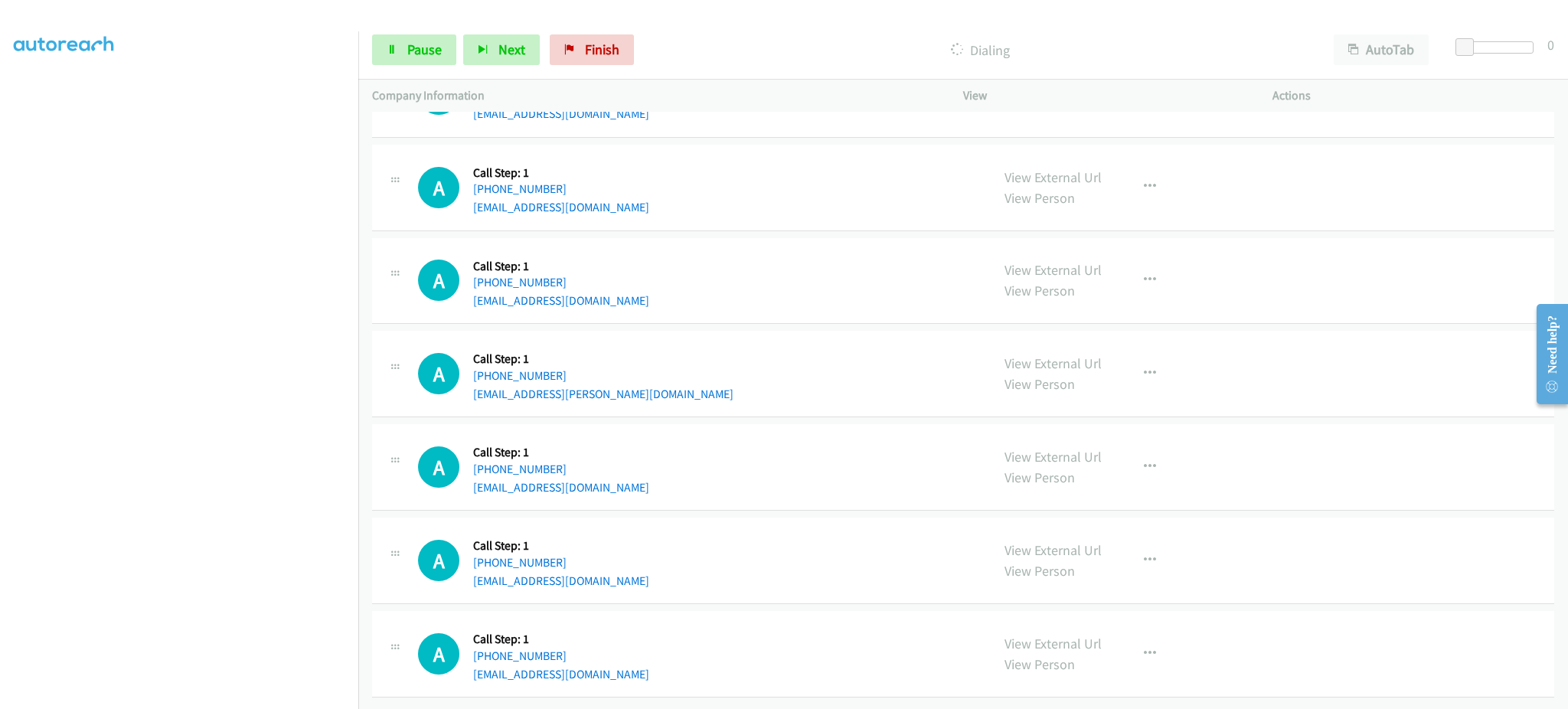
click at [637, 475] on div "A Callback Scheduled Call Step: 1 America/New_York +1 203-745-9848 stevenreynol…" at bounding box center [697, 467] width 559 height 58
click at [634, 562] on div "A Callback Scheduled Call Step: 1 America/New_York +1 908-839-3864 loganrosh29@…" at bounding box center [697, 560] width 559 height 58
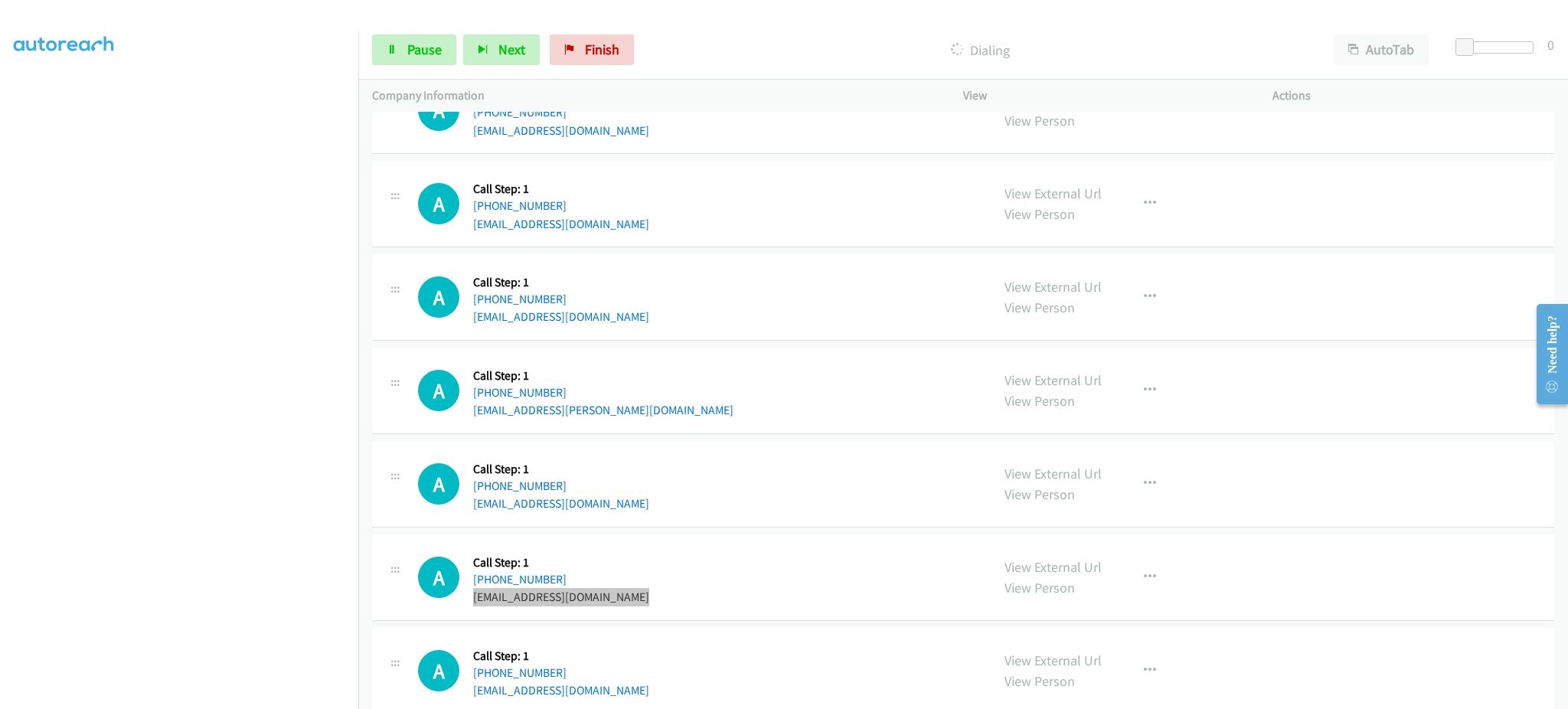
scroll to position [2031, 0]
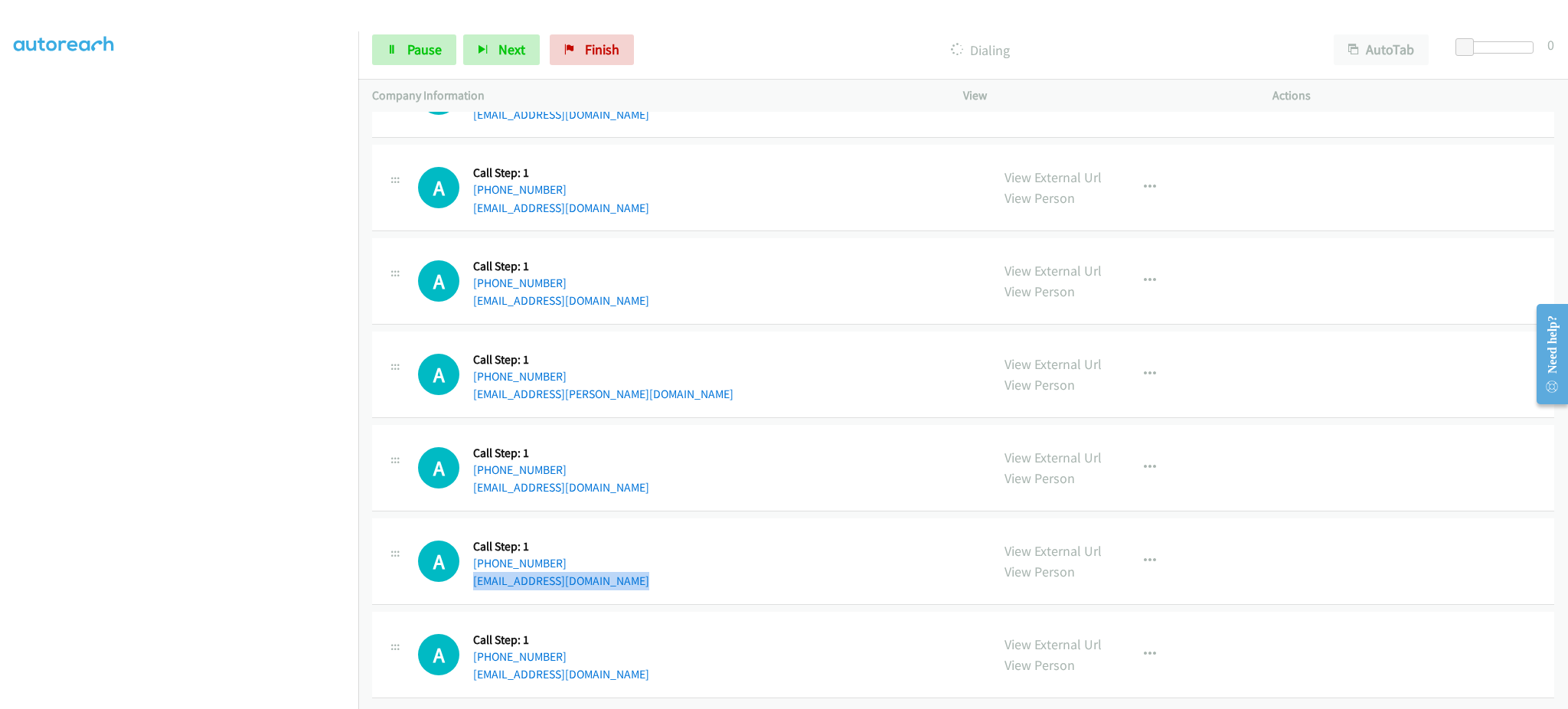
click at [634, 675] on div "A Callback Scheduled Call Step: 1 America/Chicago +1 847-971-0735 hsaiyed33@gma…" at bounding box center [964, 655] width 1182 height 86
click at [629, 666] on div "A Callback Scheduled Call Step: 1 America/Chicago +1 847-971-0735 hsaiyed33@gma…" at bounding box center [697, 654] width 559 height 58
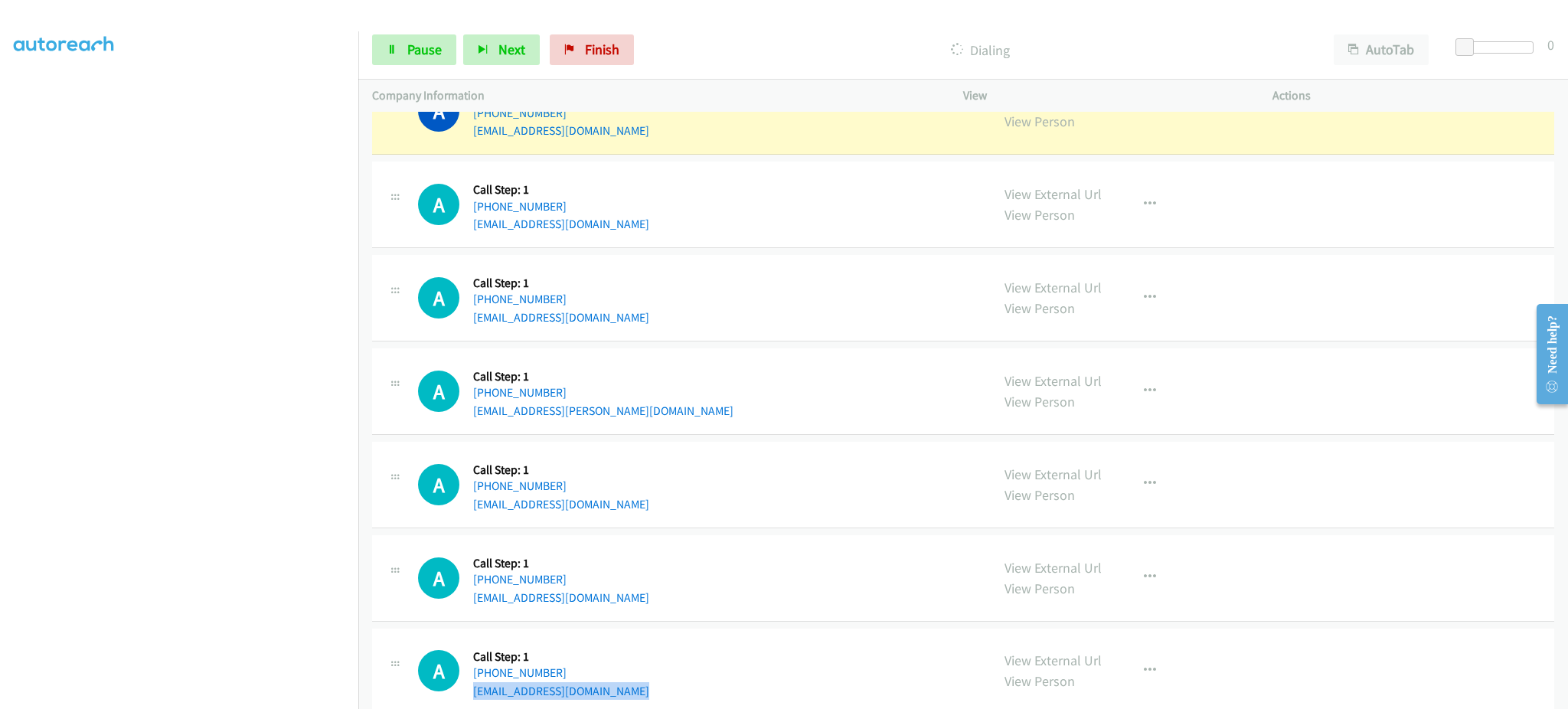
scroll to position [2064, 0]
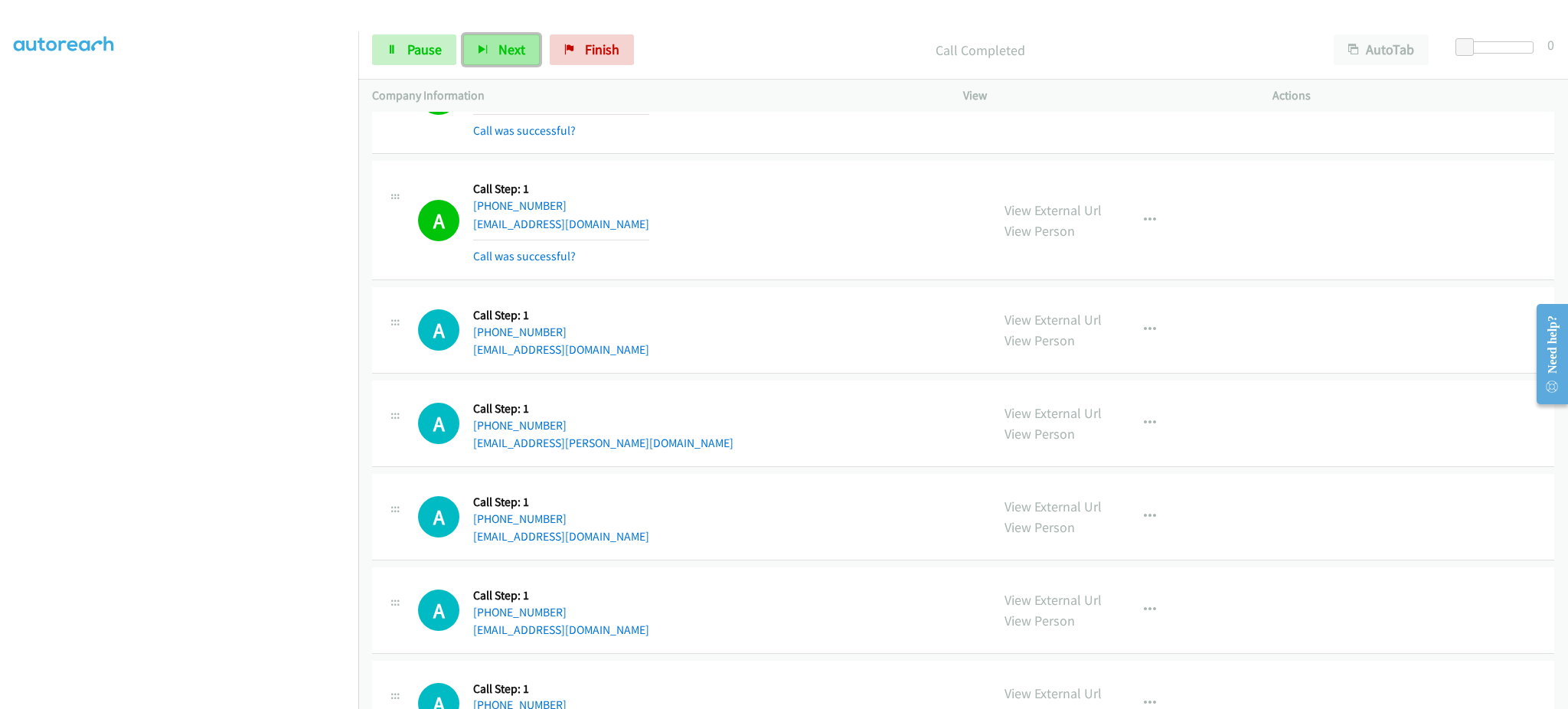
click at [478, 41] on button "Next" at bounding box center [502, 50] width 77 height 31
click at [393, 63] on link "Pause" at bounding box center [415, 50] width 84 height 31
click at [407, 48] on span "Start Calls" at bounding box center [437, 49] width 59 height 17
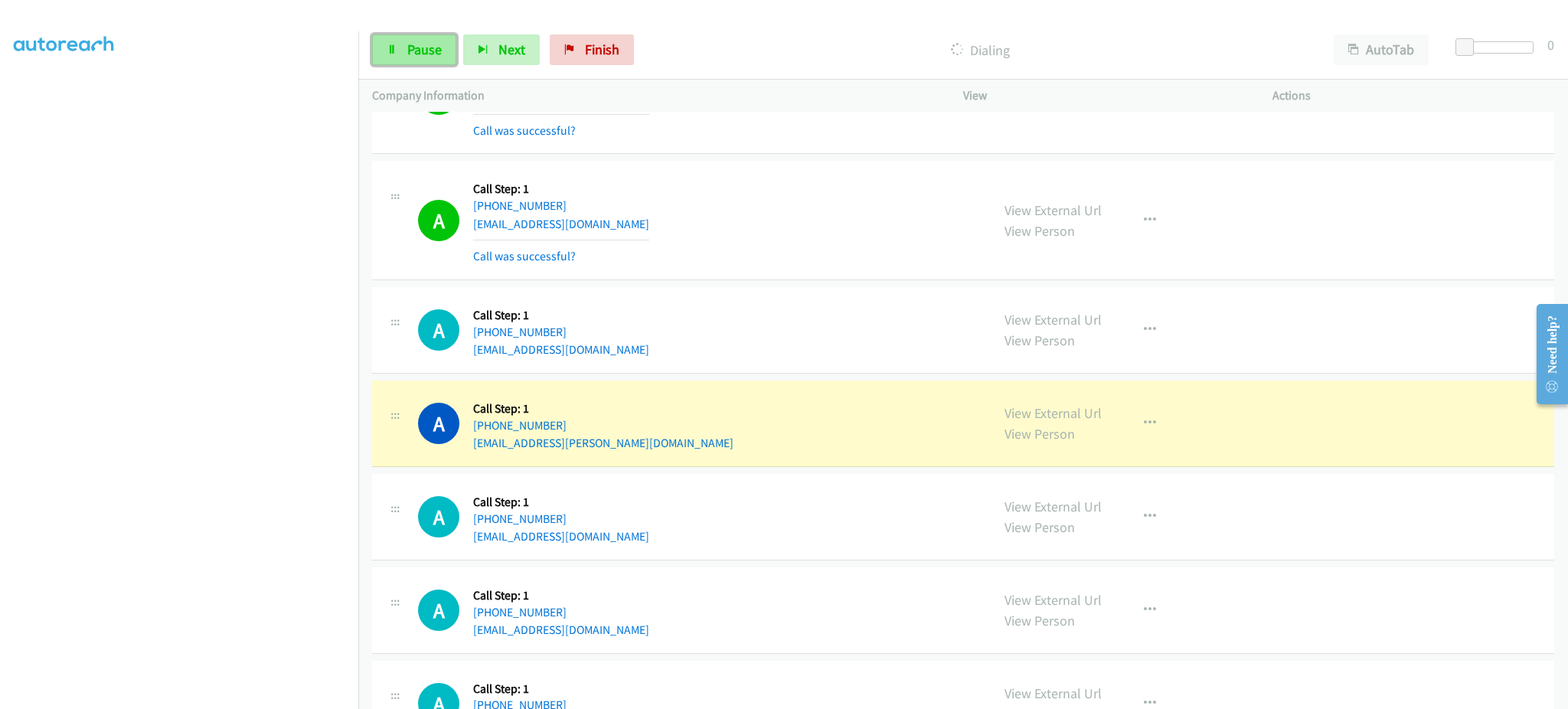
click at [418, 41] on span "Pause" at bounding box center [424, 49] width 34 height 17
drag, startPoint x: 286, startPoint y: 697, endPoint x: 279, endPoint y: 690, distance: 9.9
click at [286, 696] on section at bounding box center [178, 345] width 330 height 733
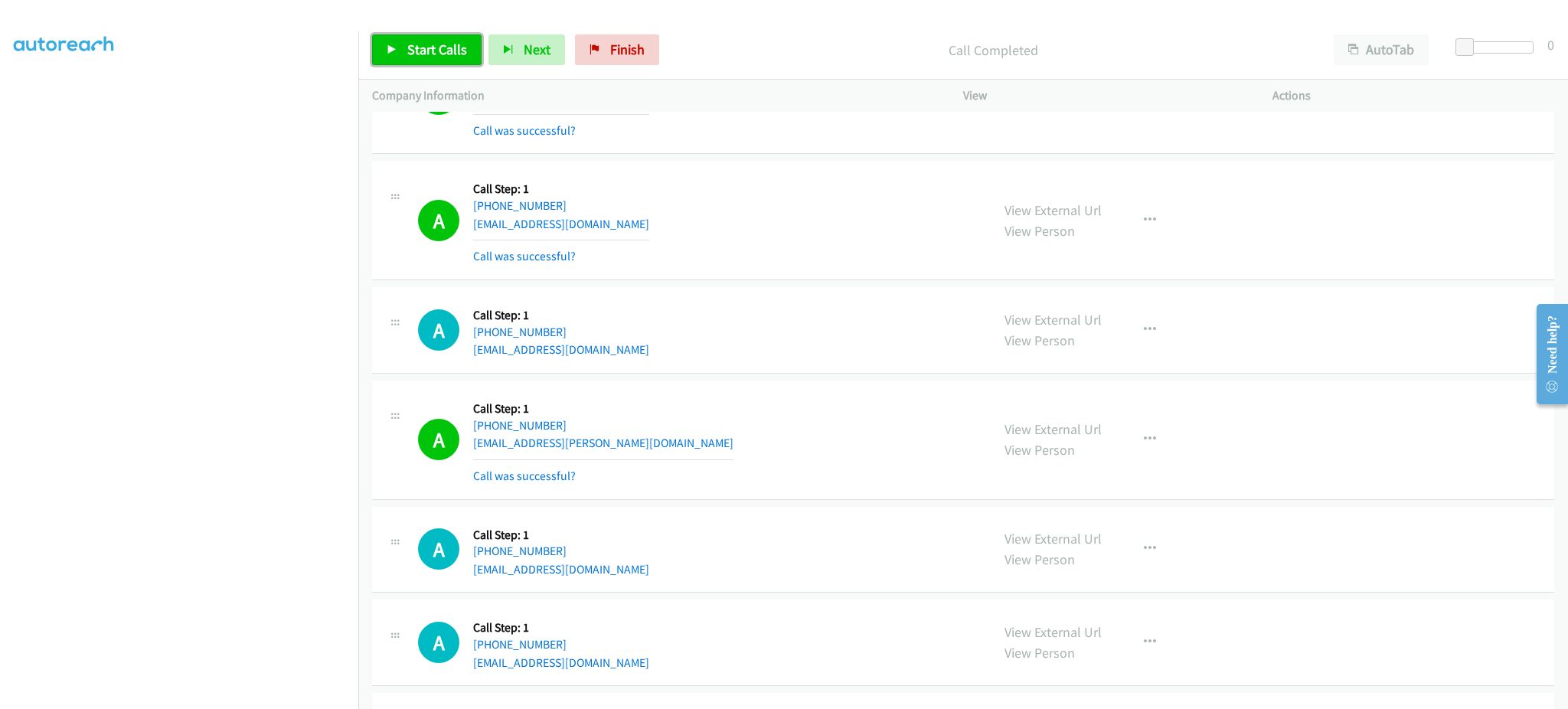
click at [440, 42] on span "Start Calls" at bounding box center [437, 49] width 59 height 17
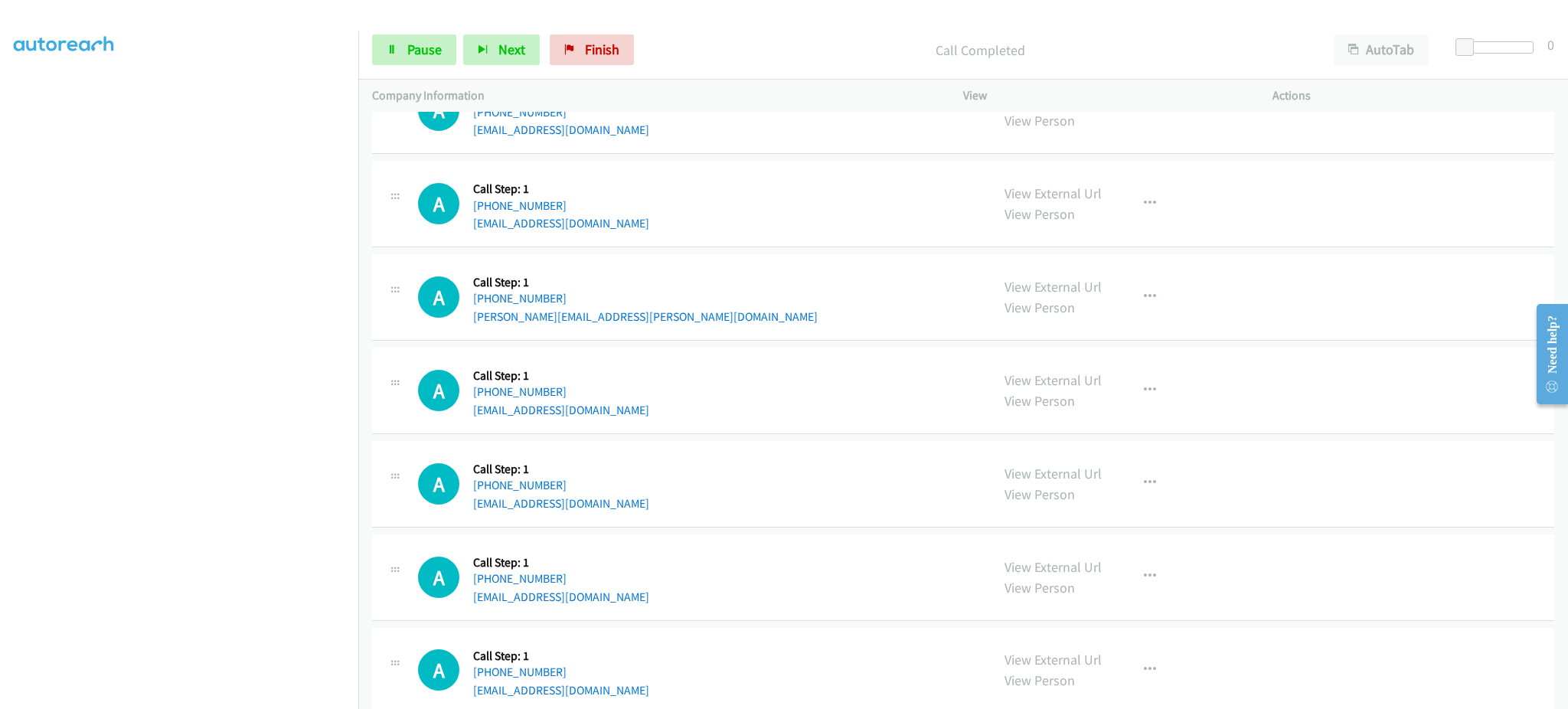
scroll to position [2942, 0]
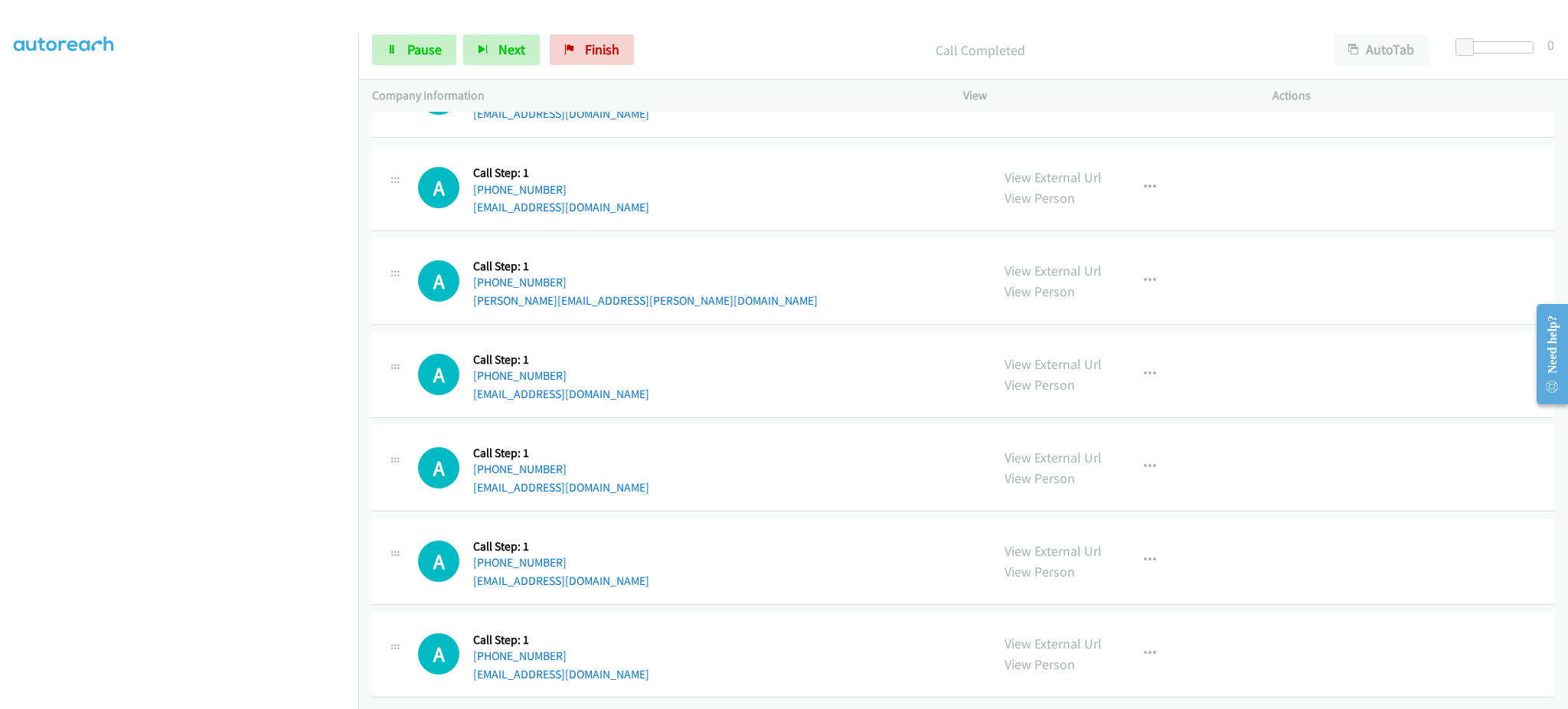
click at [589, 573] on div "A Callback Scheduled Call Step: 1 America/New_York +1 419-345-9491 cwsuter@bex.…" at bounding box center [697, 561] width 559 height 58
click at [622, 667] on div "A Callback Scheduled Call Step: 1 America/New_York +1 860-709-2167 tcyates07@ic…" at bounding box center [697, 653] width 559 height 58
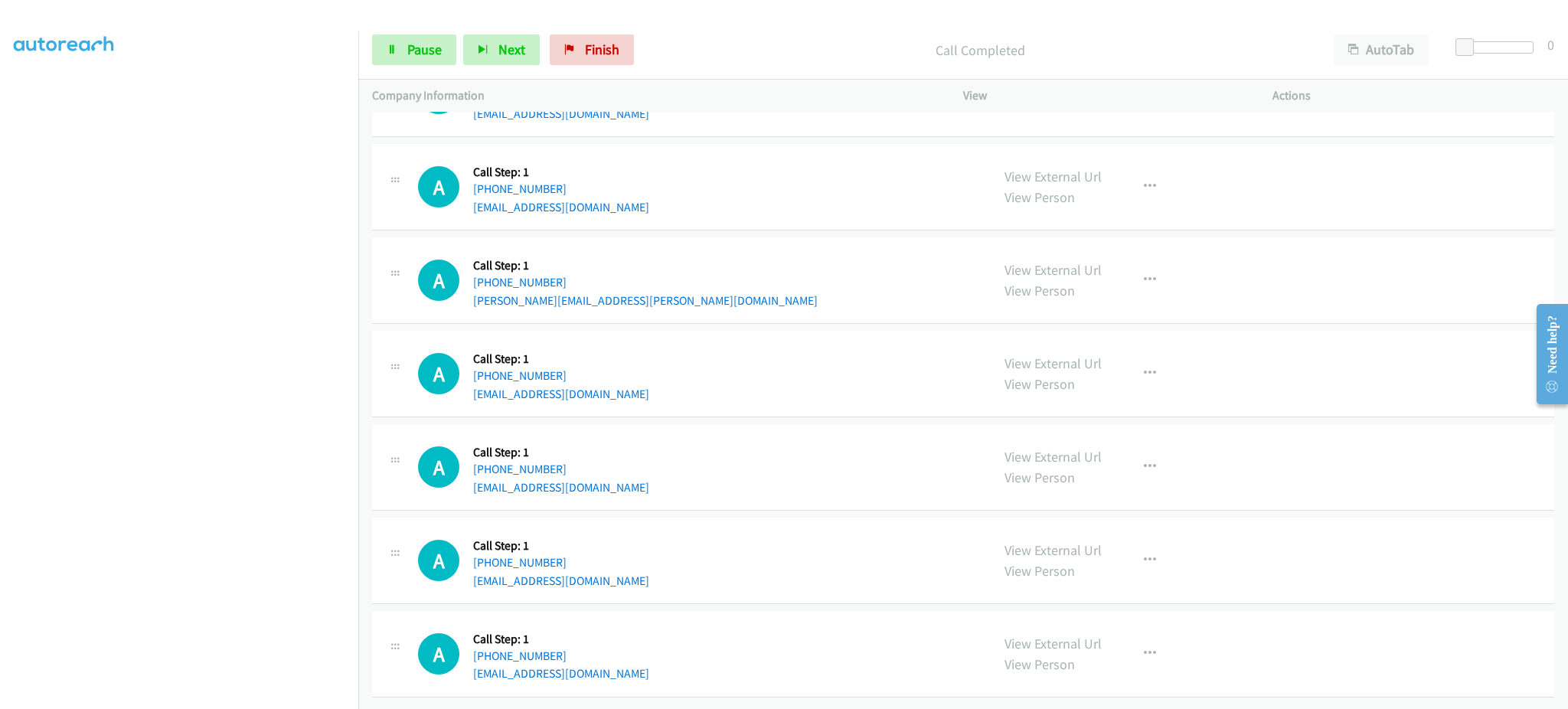
click at [622, 667] on div "A Callback Scheduled Call Step: 1 America/New_York +1 860-709-2167 tcyates07@ic…" at bounding box center [697, 653] width 559 height 58
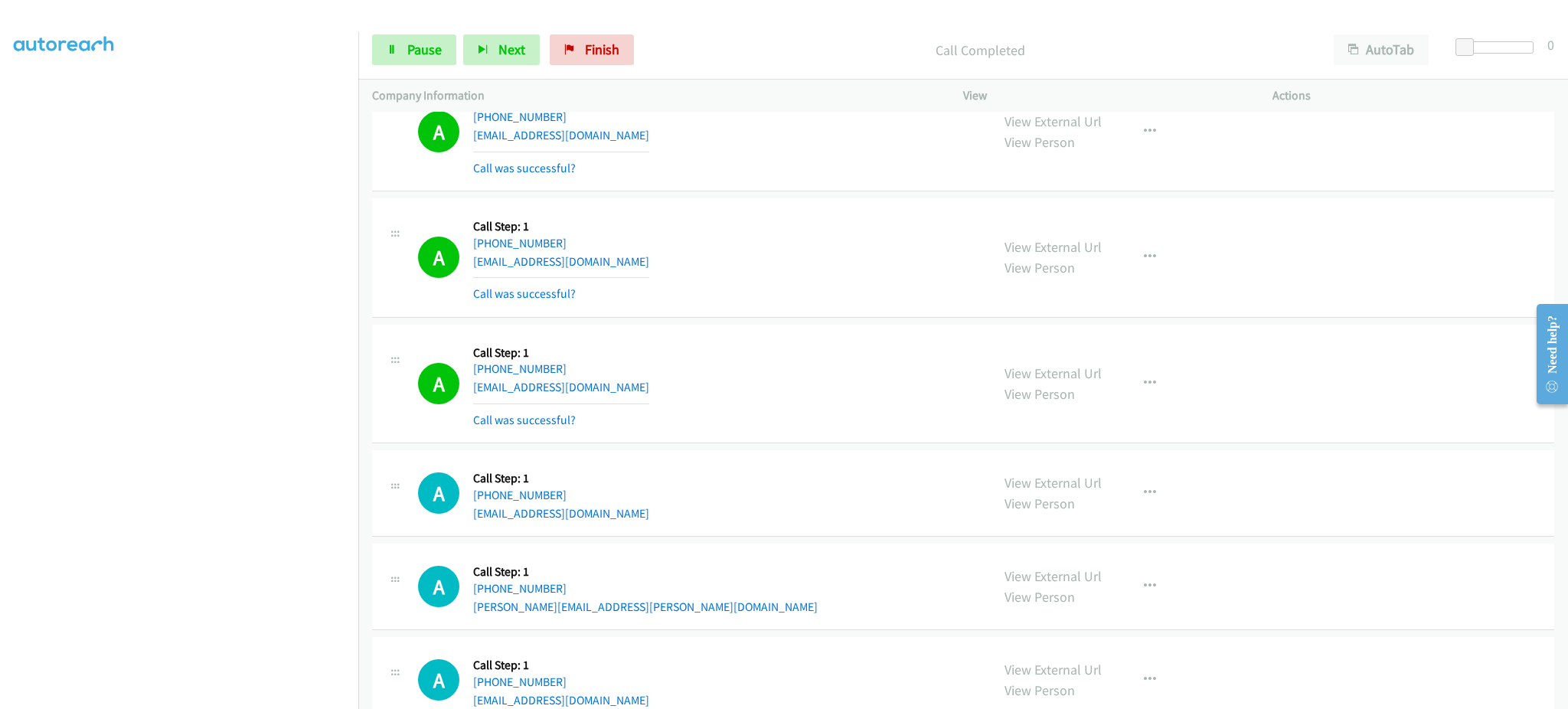
scroll to position [2734, 0]
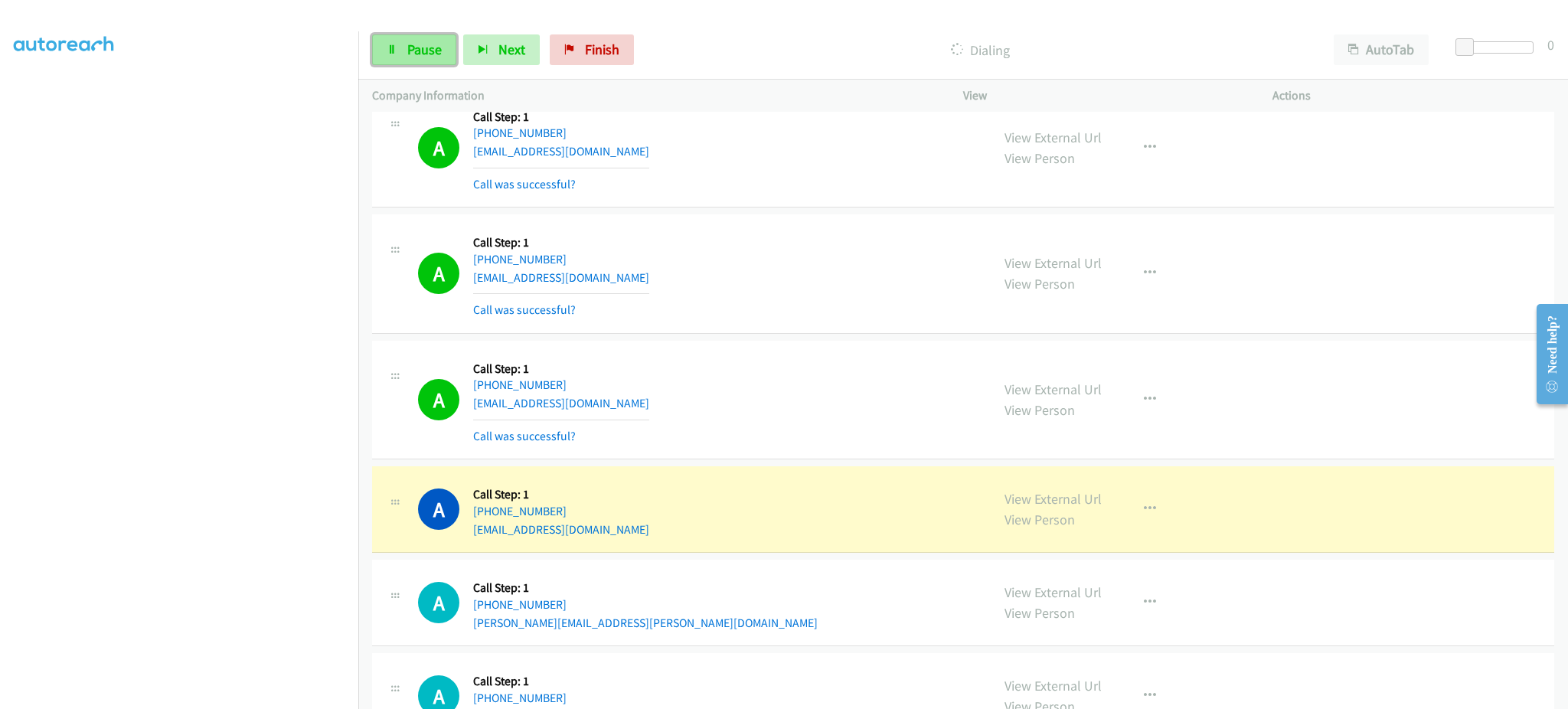
click at [444, 59] on link "Pause" at bounding box center [415, 50] width 84 height 31
click at [1044, 506] on link "View External Url" at bounding box center [1054, 499] width 98 height 17
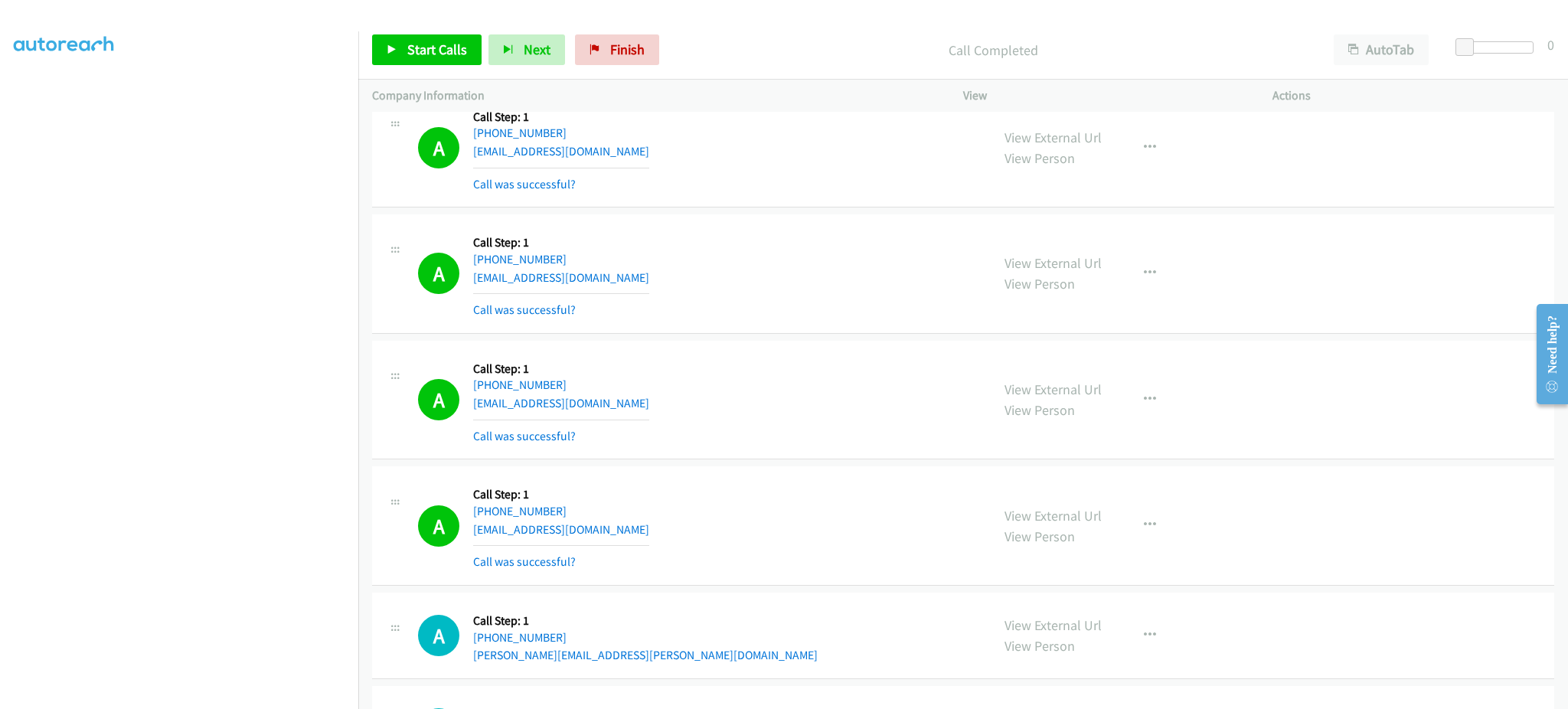
scroll to position [3041, 0]
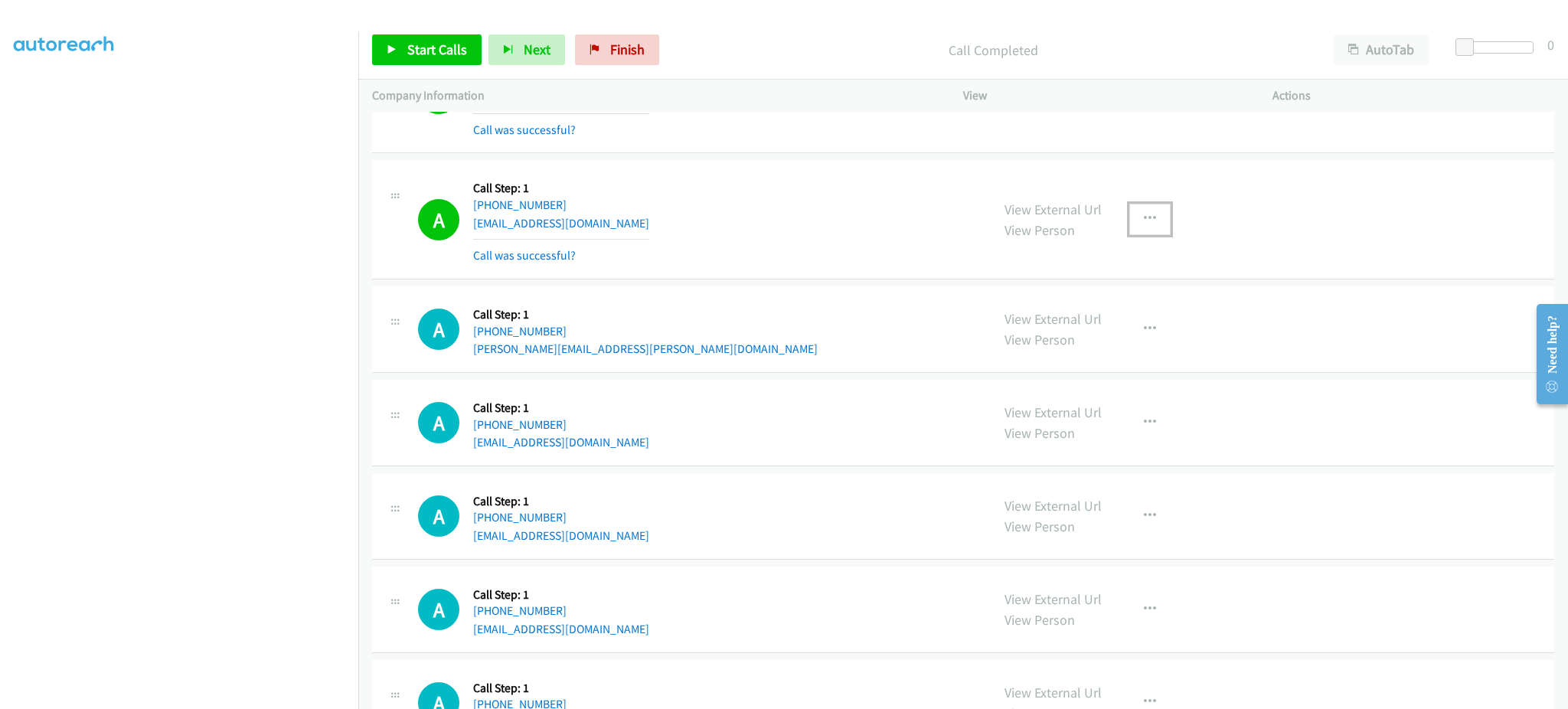
click at [1138, 228] on button "button" at bounding box center [1149, 219] width 41 height 31
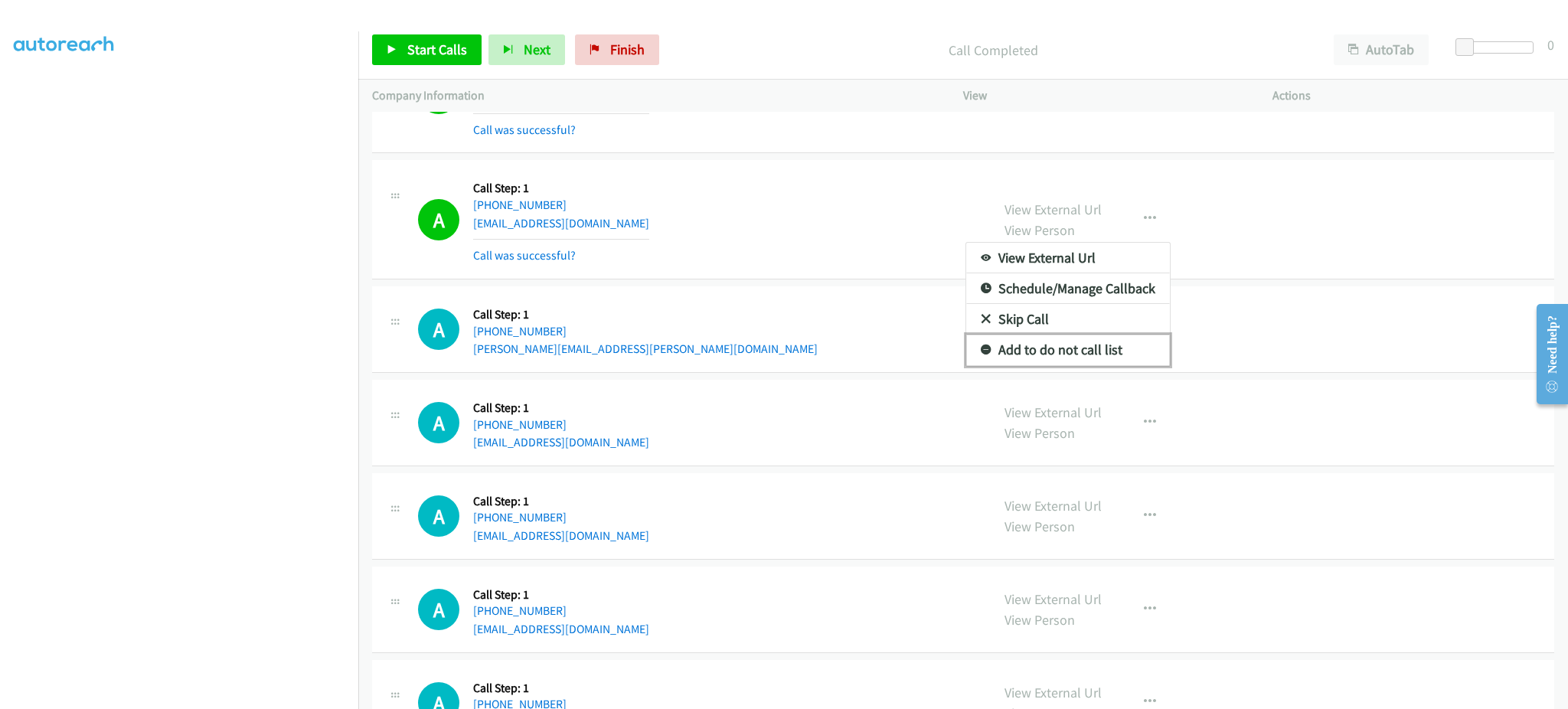
click at [1094, 354] on link "Add to do not call list" at bounding box center [1068, 350] width 204 height 31
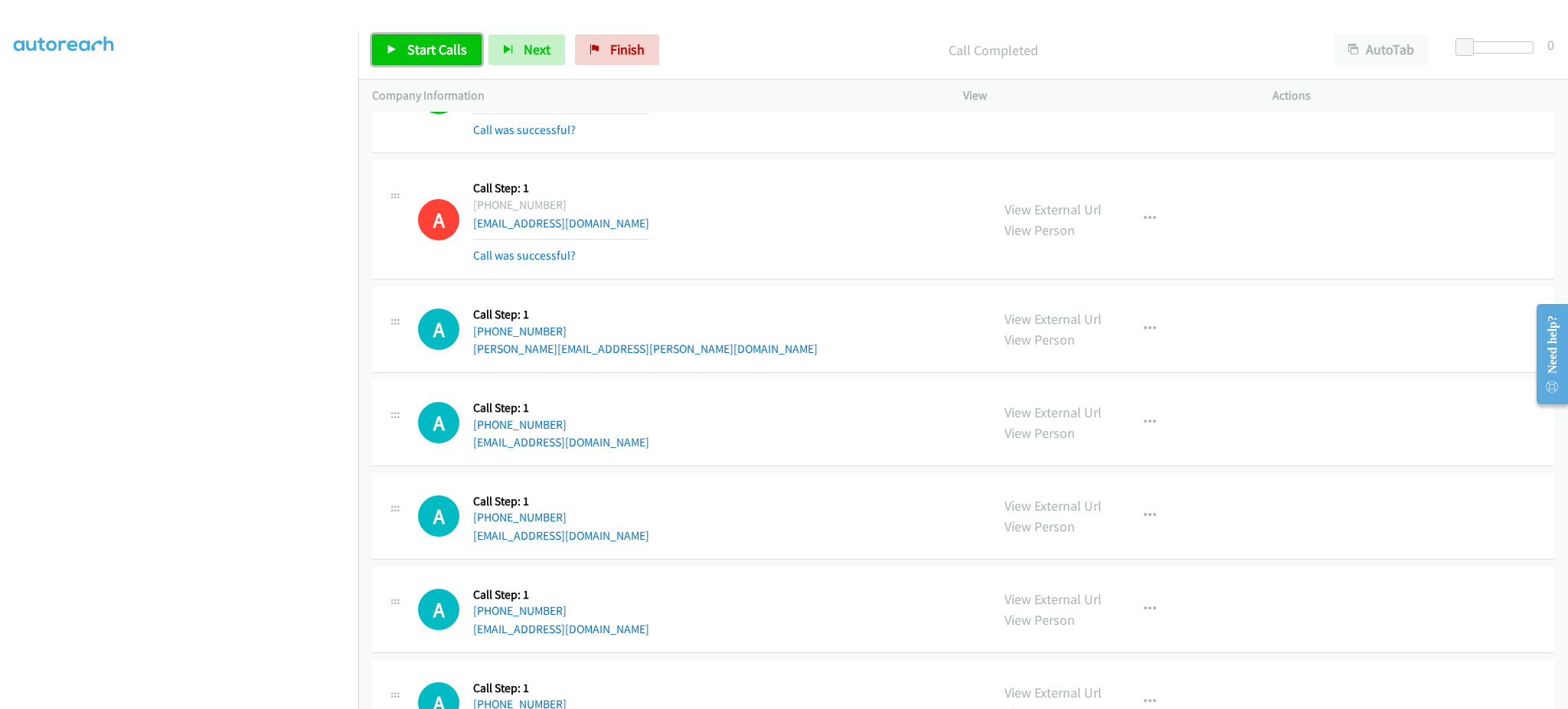
click at [429, 43] on span "Start Calls" at bounding box center [437, 49] width 59 height 17
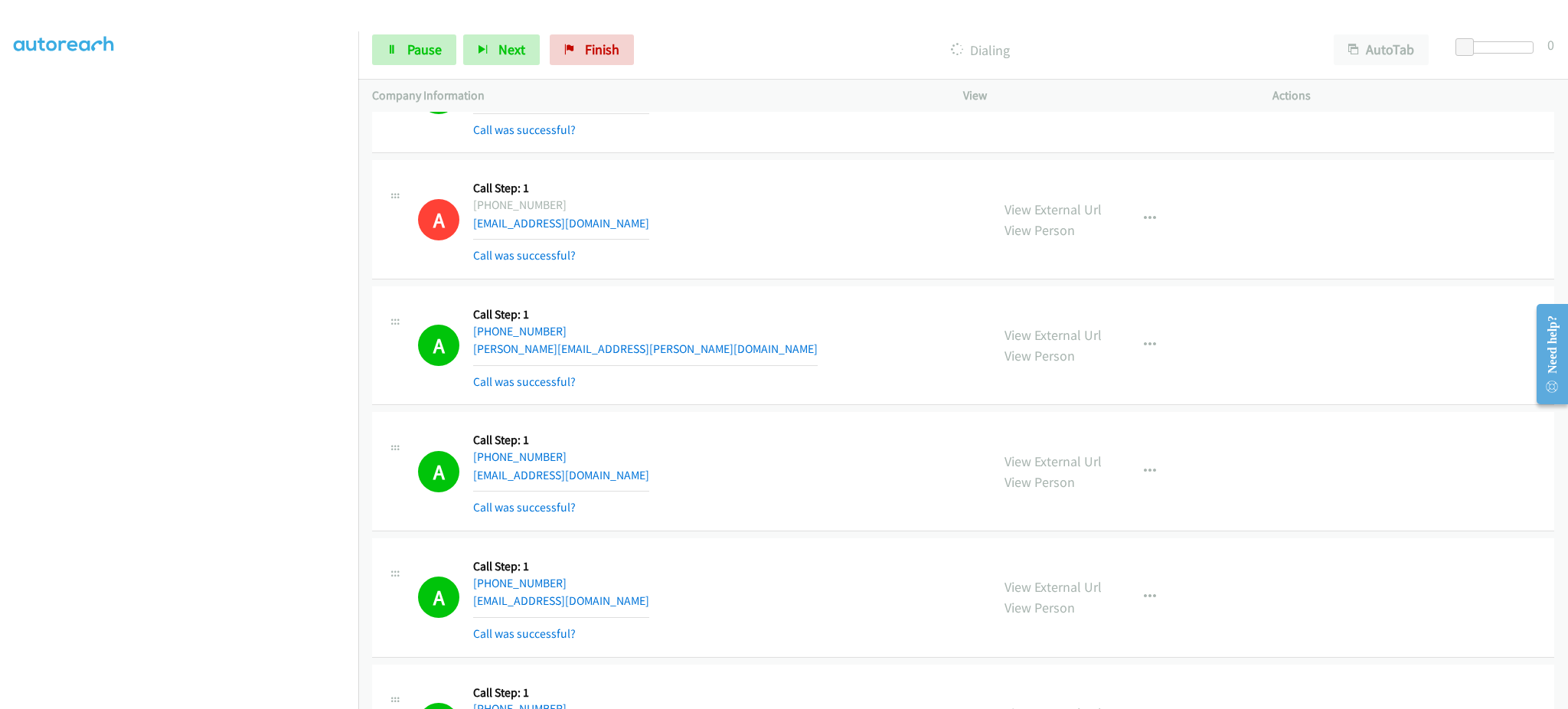
scroll to position [3347, 0]
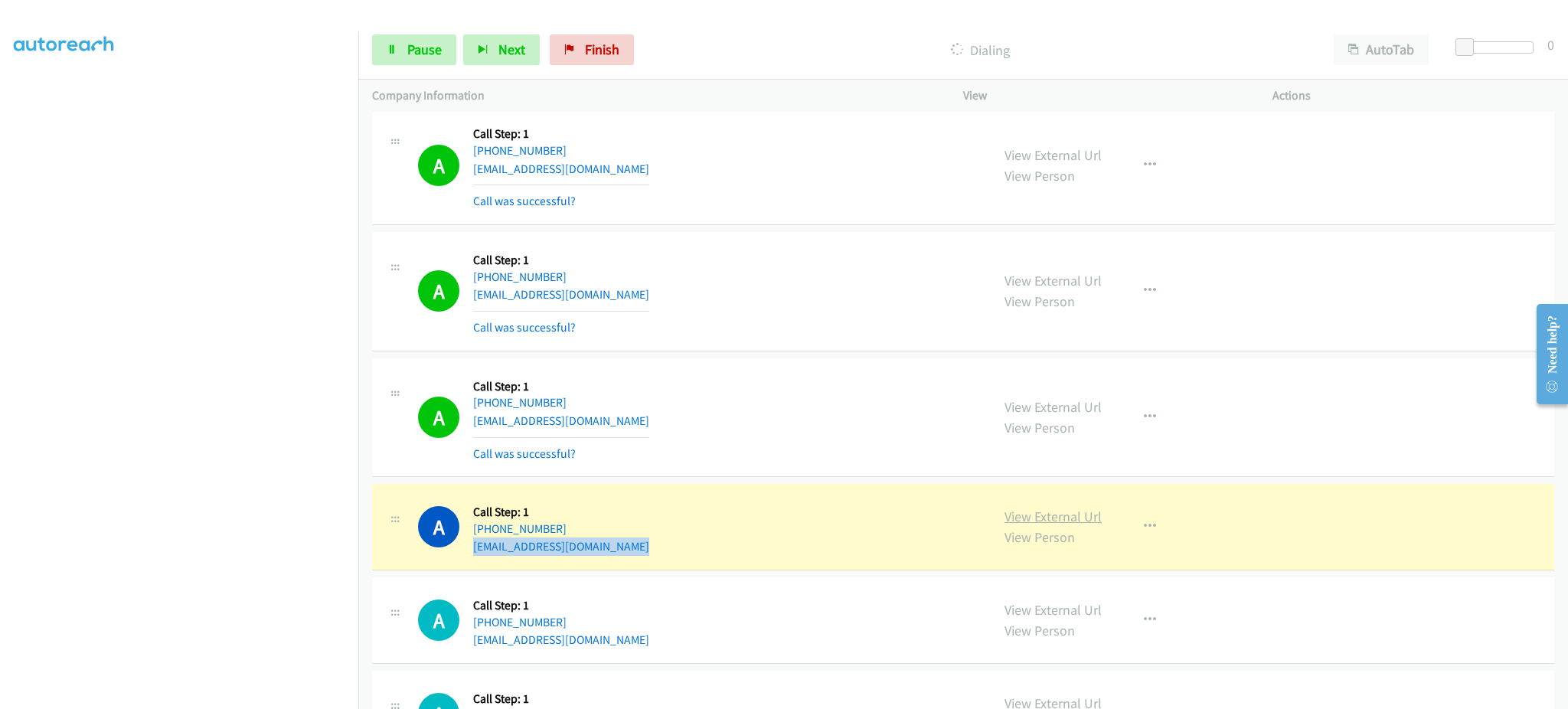
click at [1079, 521] on link "View External Url" at bounding box center [1054, 516] width 98 height 17
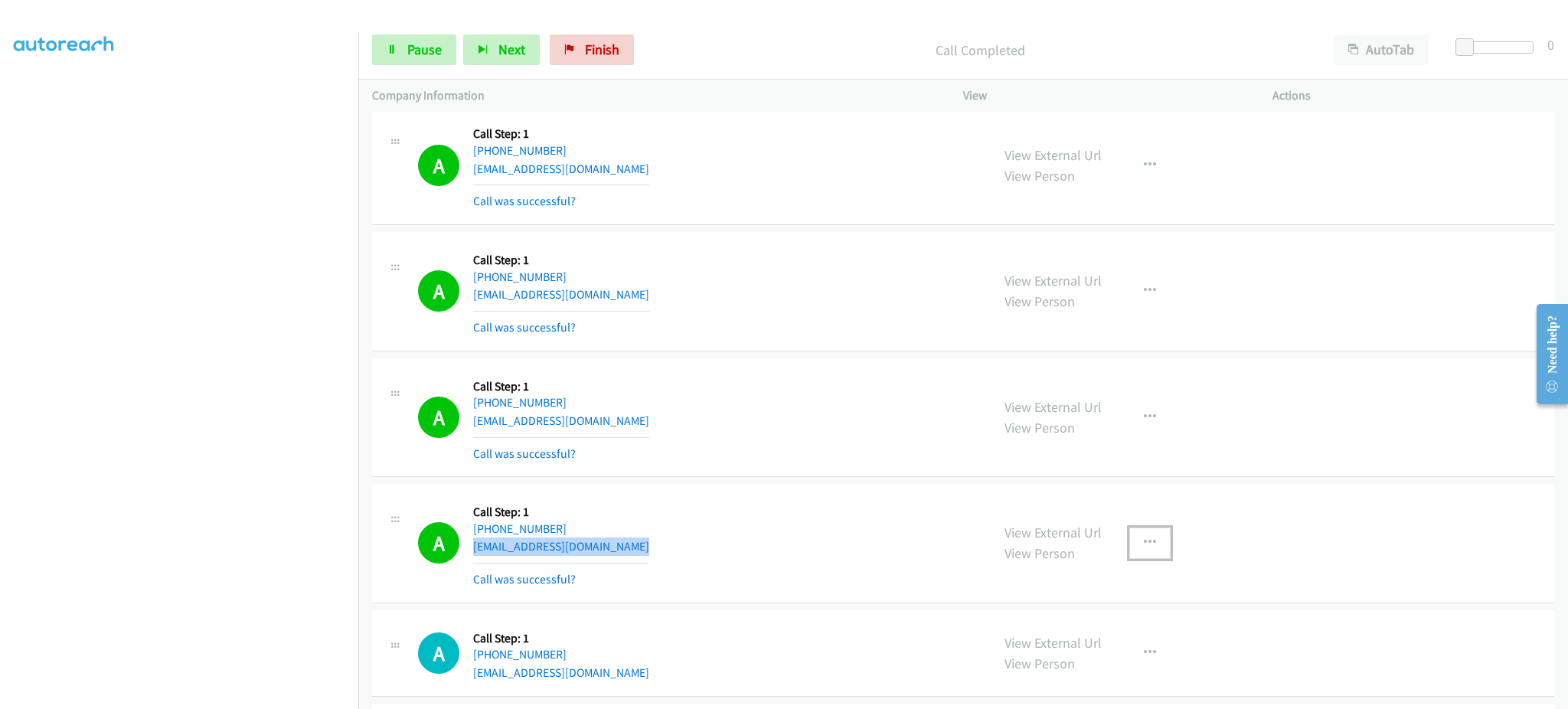
click at [1144, 544] on icon "button" at bounding box center [1149, 542] width 12 height 12
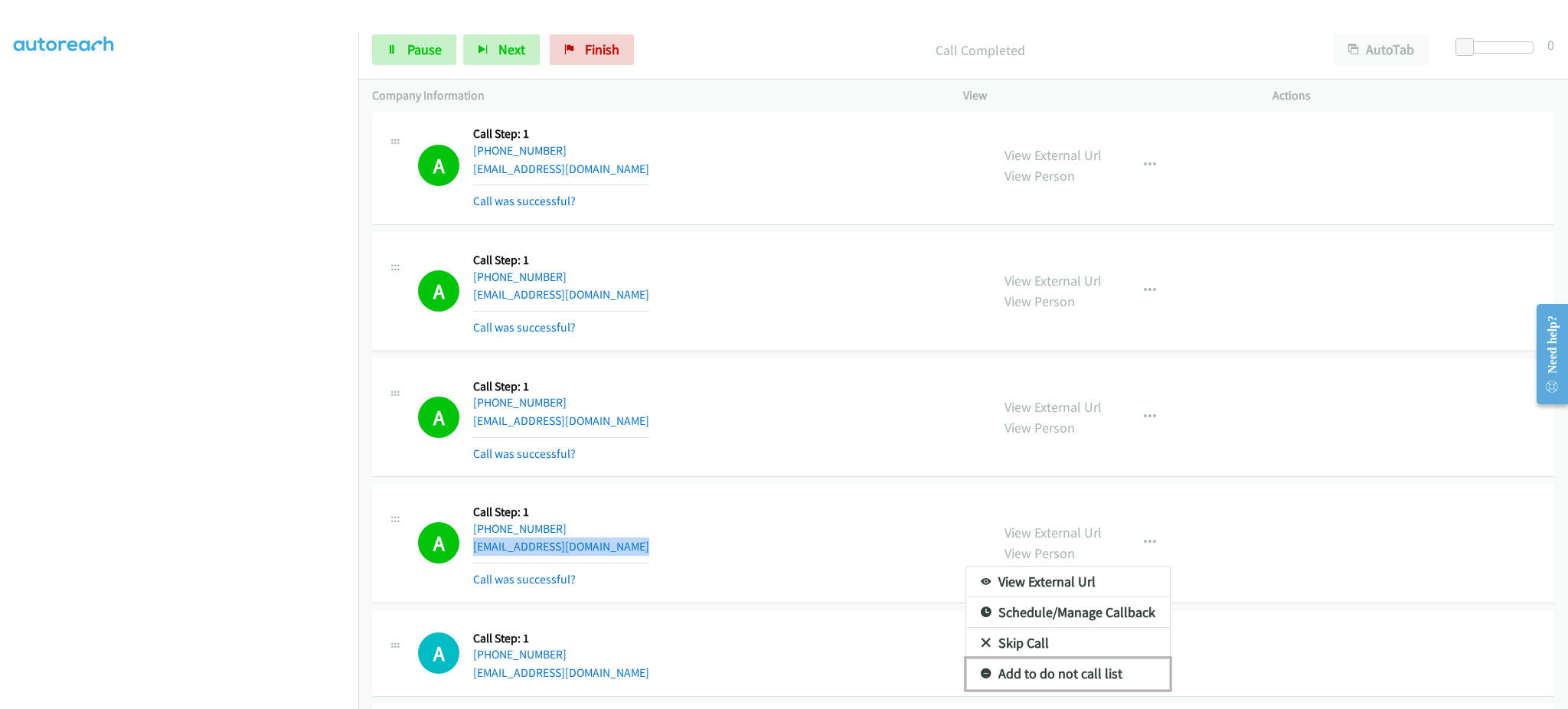
click at [1110, 669] on link "Add to do not call list" at bounding box center [1068, 674] width 204 height 31
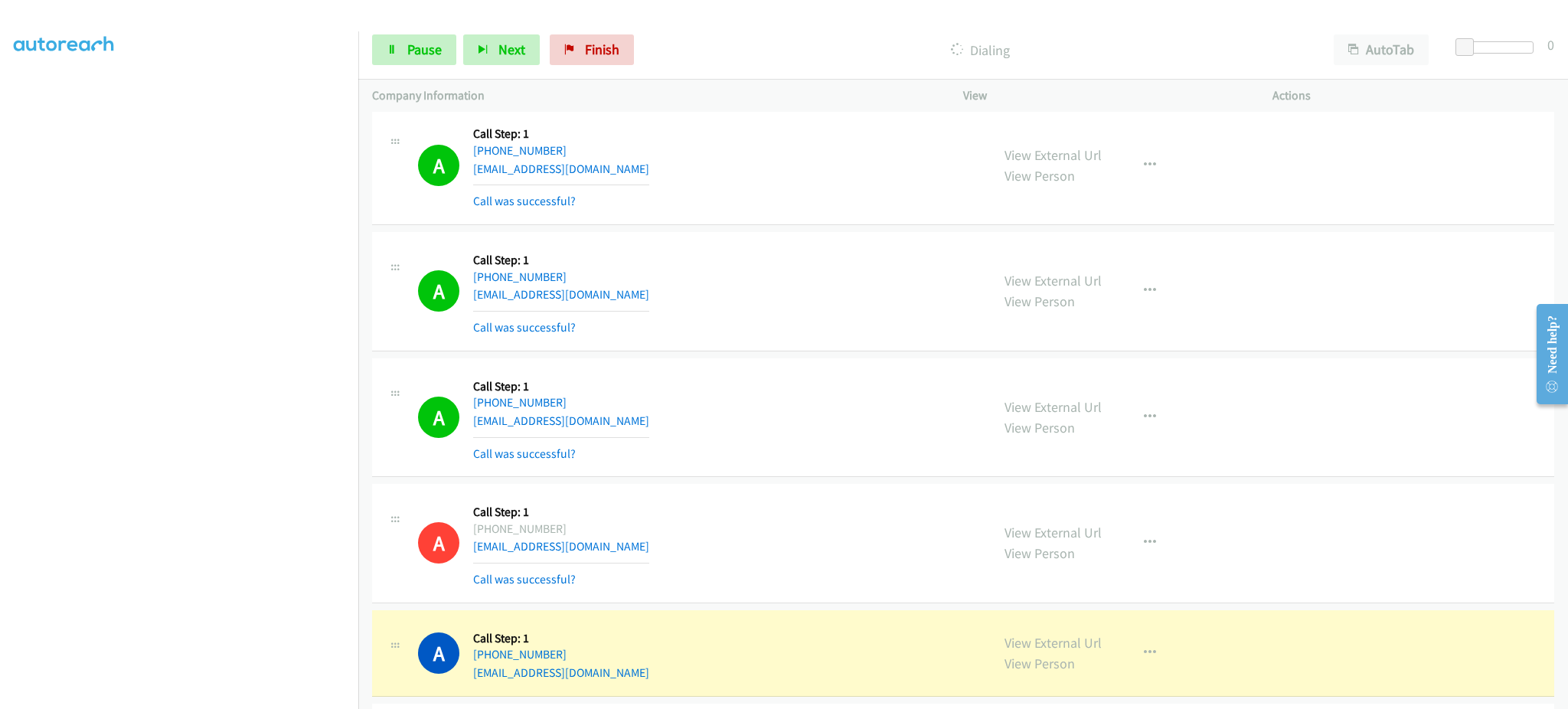
click at [904, 458] on div "A Callback Scheduled Call Step: 1 America/New_York +1 419-345-9491 cwsuter@bex.…" at bounding box center [697, 418] width 559 height 91
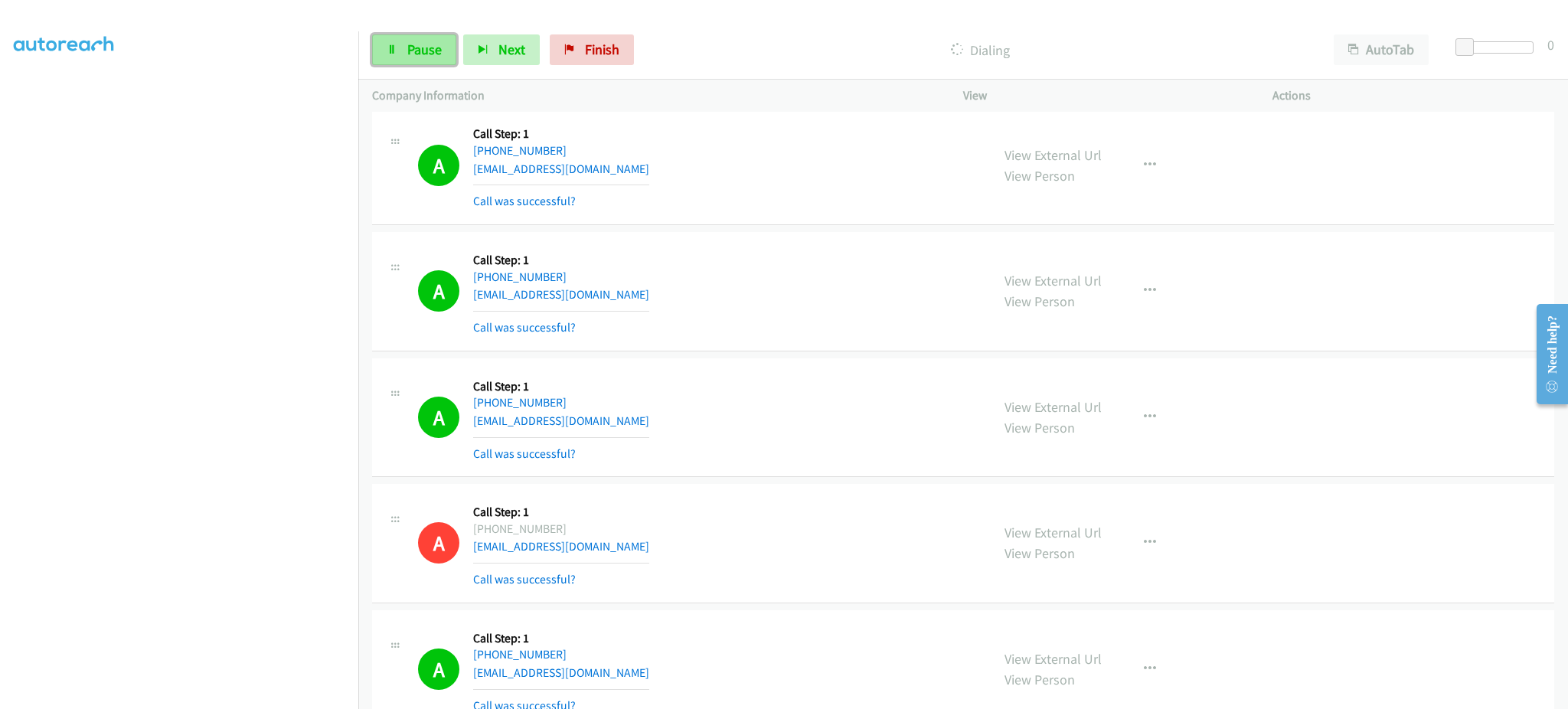
click at [420, 57] on span "Pause" at bounding box center [424, 49] width 34 height 17
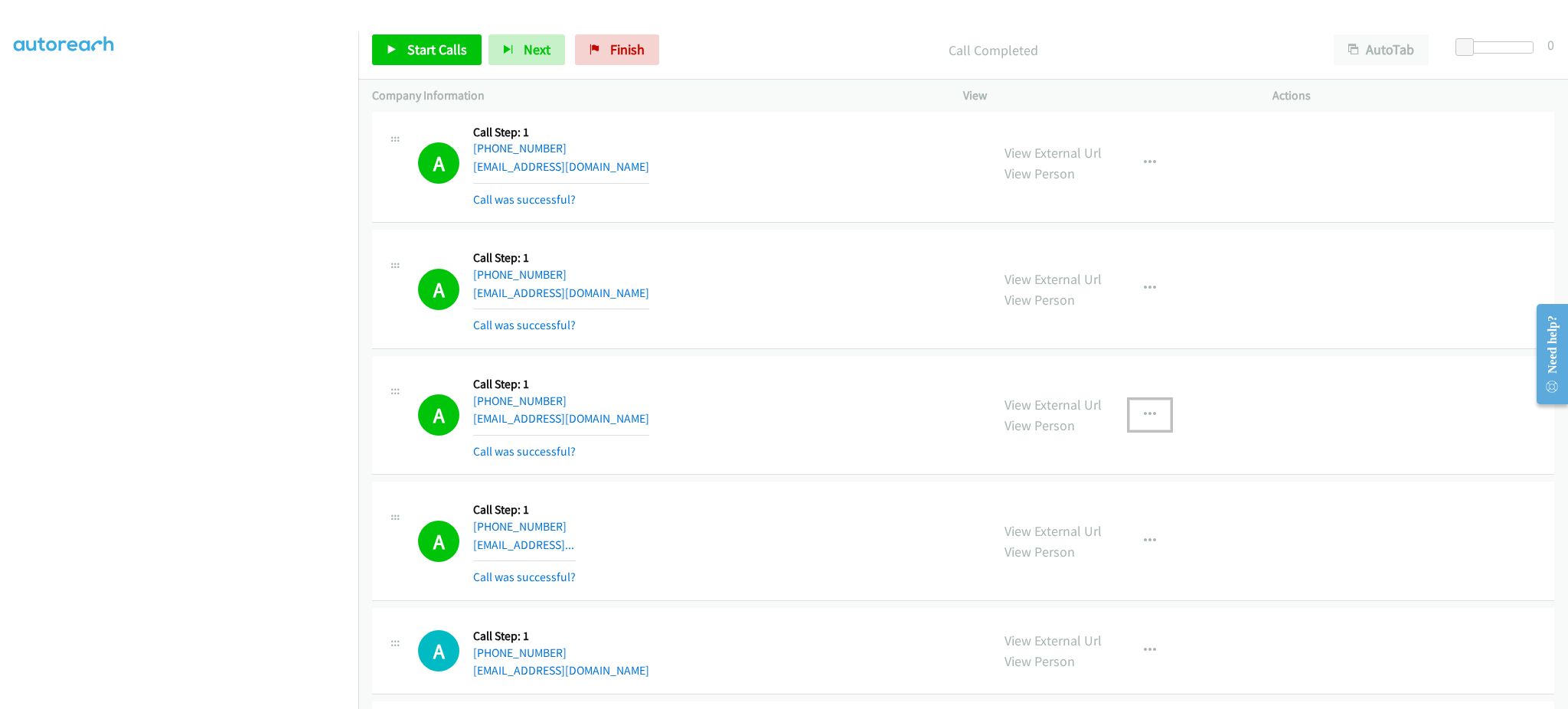
click at [1140, 403] on button "button" at bounding box center [1149, 415] width 41 height 31
click at [1102, 548] on link "Add to do not call list" at bounding box center [1068, 546] width 204 height 31
drag, startPoint x: 449, startPoint y: 60, endPoint x: 483, endPoint y: 51, distance: 35.2
click at [449, 60] on link "Start Calls" at bounding box center [427, 50] width 109 height 31
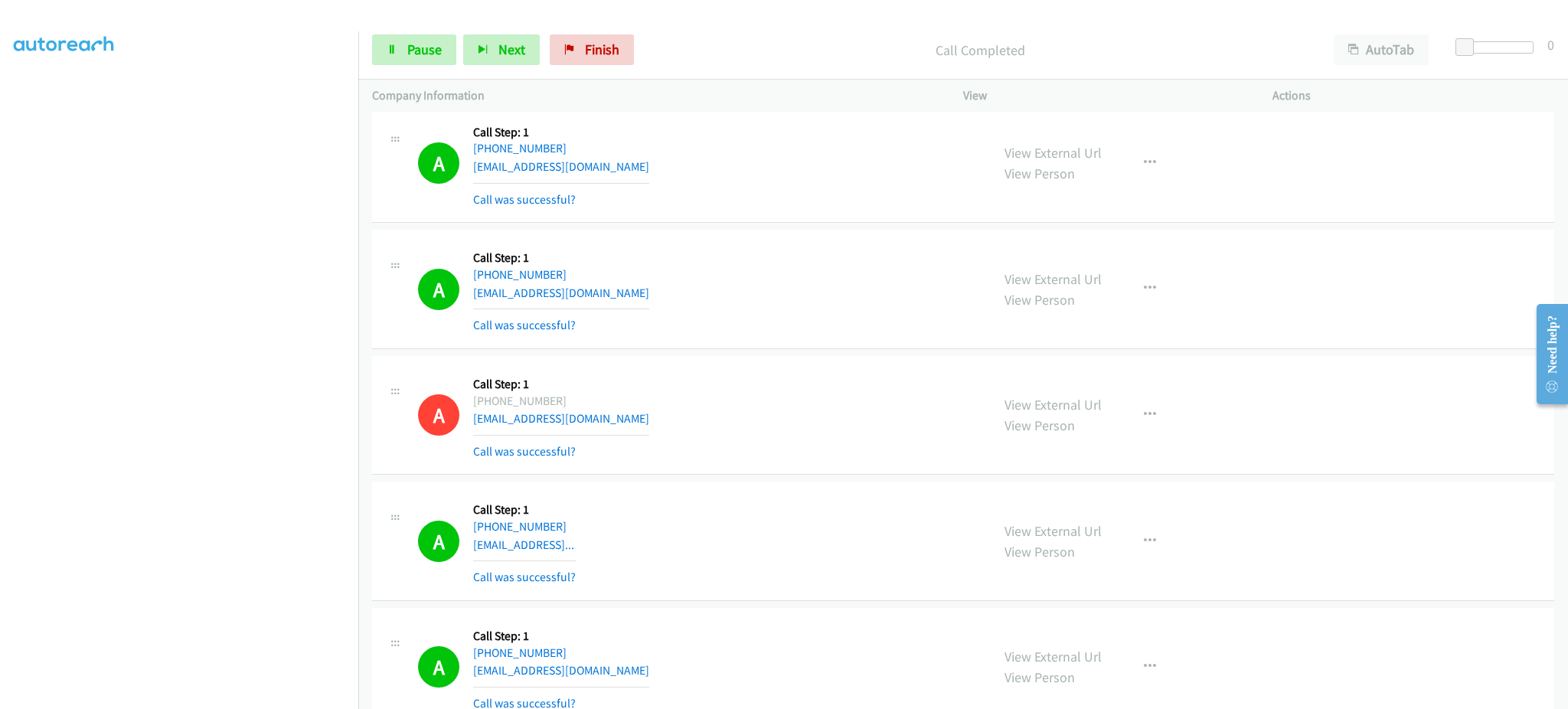
click at [812, 307] on div "A Callback Scheduled Call Step: 1 America/Los_Angeles +1 408-507-1314 jimmydtra…" at bounding box center [697, 288] width 559 height 91
click at [399, 46] on link "Pause" at bounding box center [415, 50] width 84 height 31
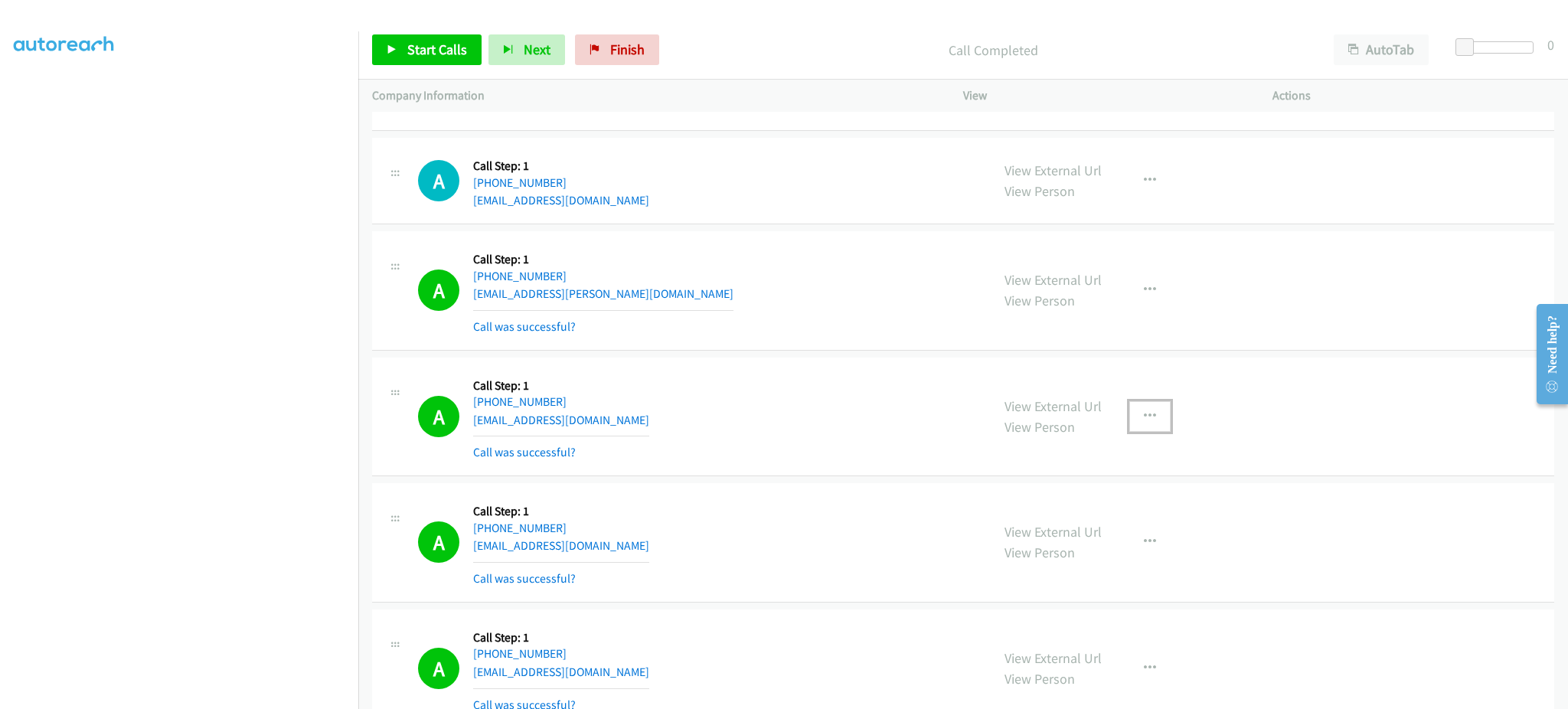
click at [1144, 412] on icon "button" at bounding box center [1149, 416] width 12 height 12
click at [1125, 557] on link "Add to do not call list" at bounding box center [1068, 548] width 204 height 31
click at [415, 48] on span "Start Calls" at bounding box center [437, 49] width 59 height 17
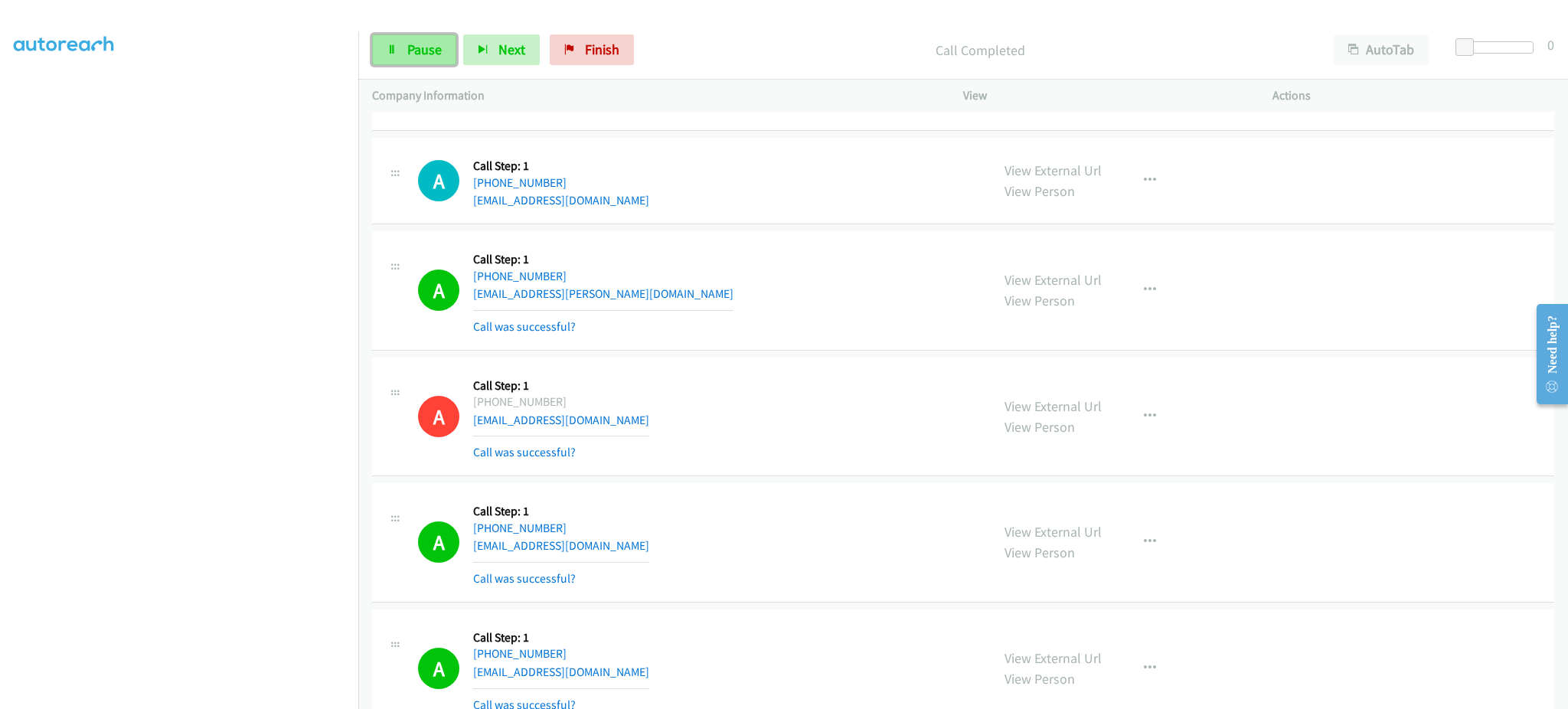
click at [443, 44] on link "Pause" at bounding box center [415, 50] width 84 height 31
click at [418, 54] on span "Start Calls" at bounding box center [437, 49] width 59 height 17
click at [412, 55] on span "Pause" at bounding box center [424, 49] width 34 height 17
click at [439, 37] on link "Start Calls" at bounding box center [427, 50] width 109 height 31
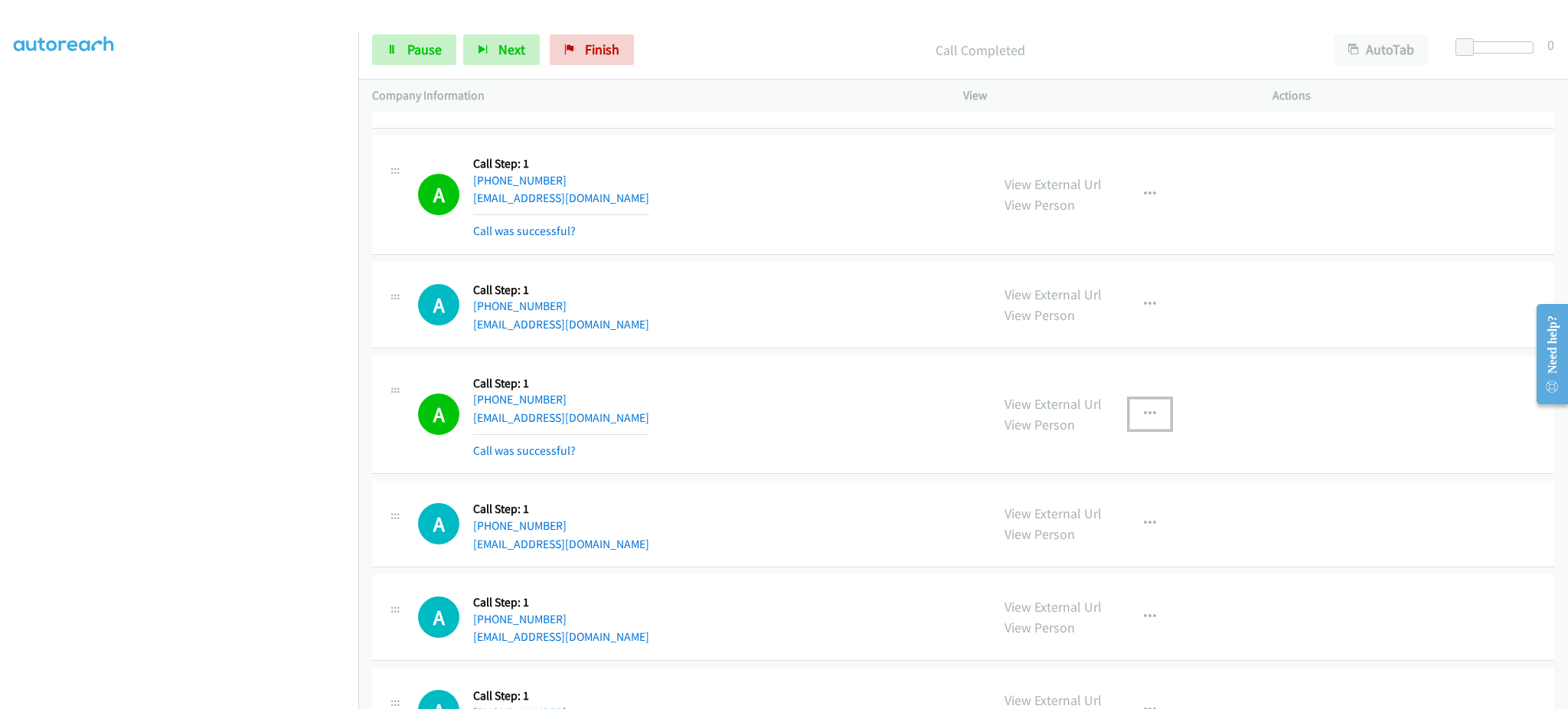
drag, startPoint x: 1131, startPoint y: 409, endPoint x: 1111, endPoint y: 448, distance: 43.8
click at [1131, 409] on button "button" at bounding box center [1149, 414] width 41 height 31
click at [1070, 551] on link "Add to do not call list" at bounding box center [1068, 545] width 204 height 31
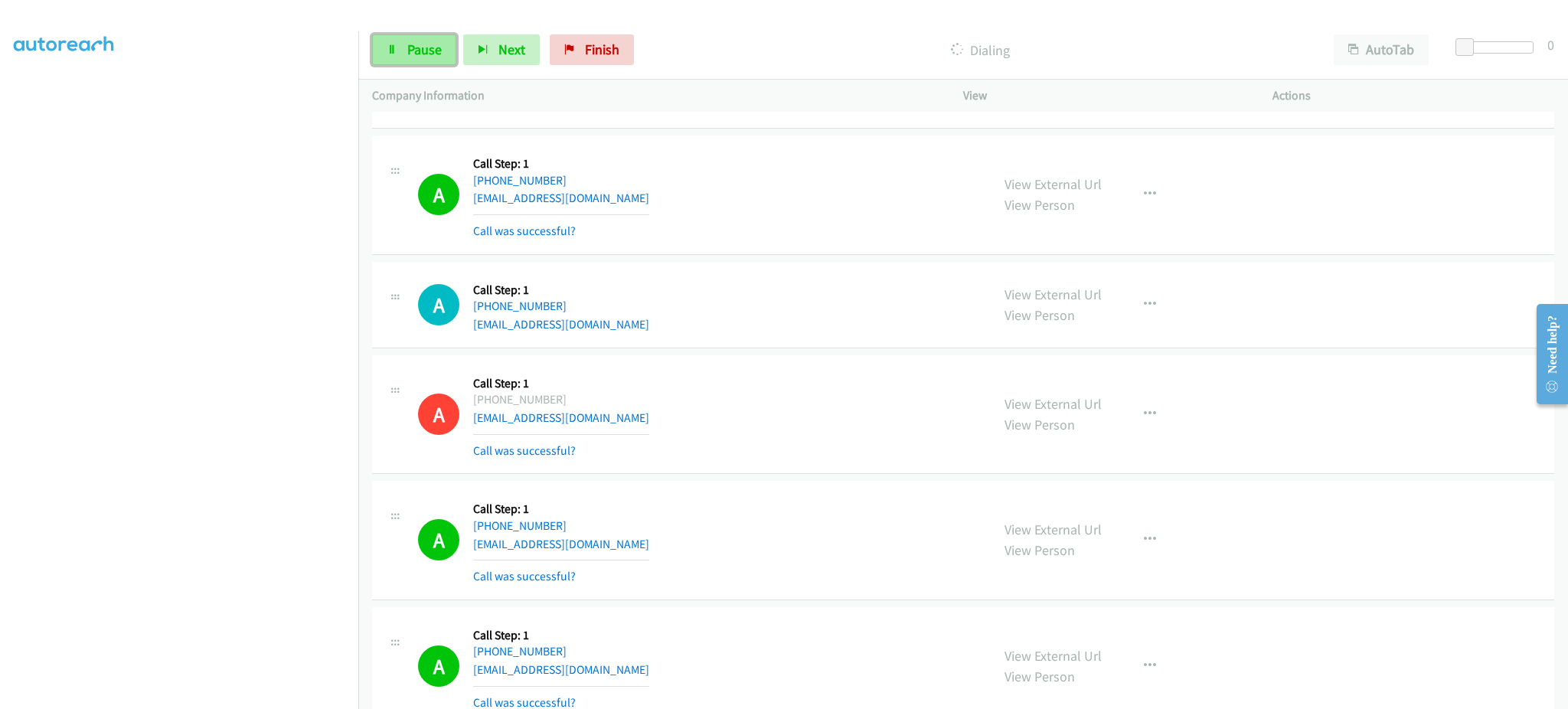
drag, startPoint x: 387, startPoint y: 44, endPoint x: 384, endPoint y: 64, distance: 20.2
click at [387, 45] on icon at bounding box center [392, 50] width 11 height 11
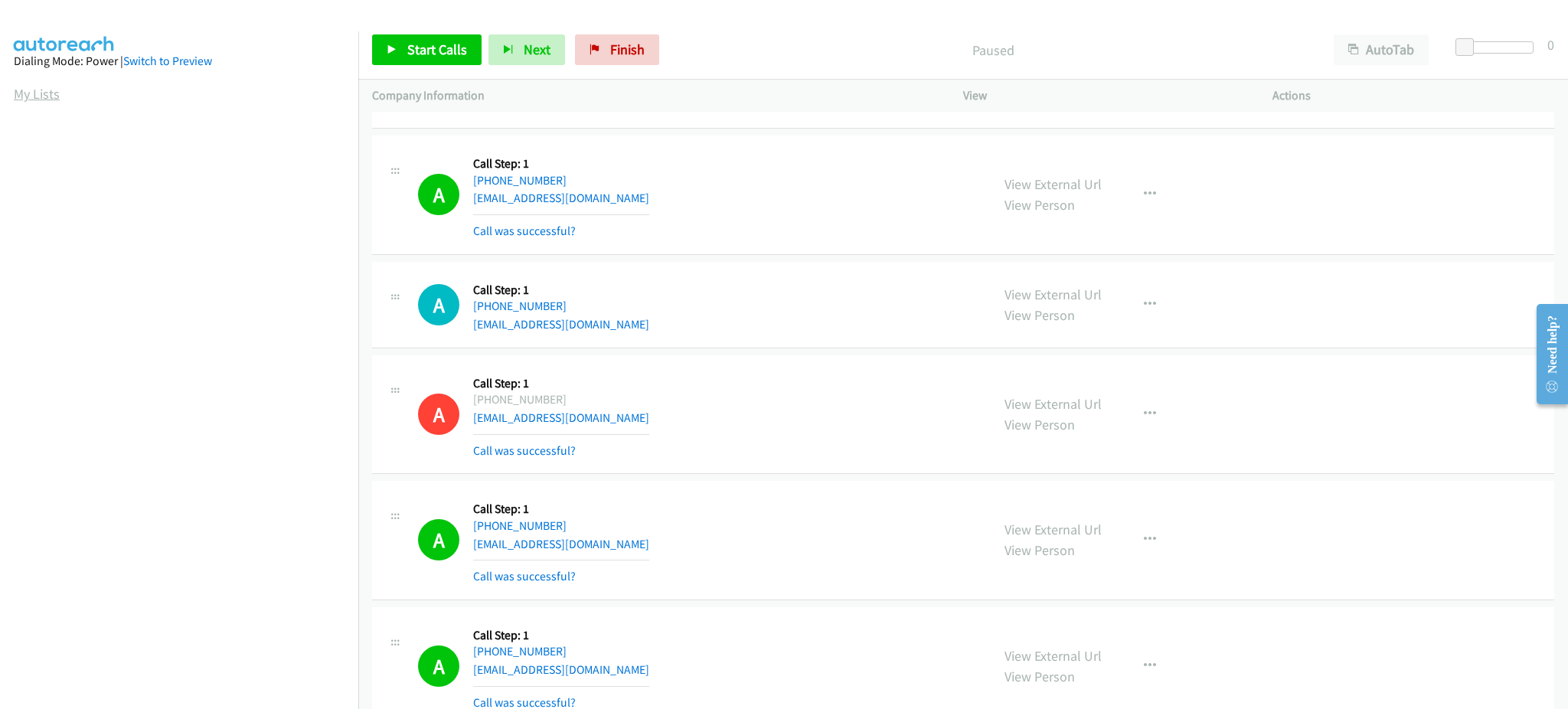
click at [44, 95] on link "My Lists" at bounding box center [36, 94] width 46 height 17
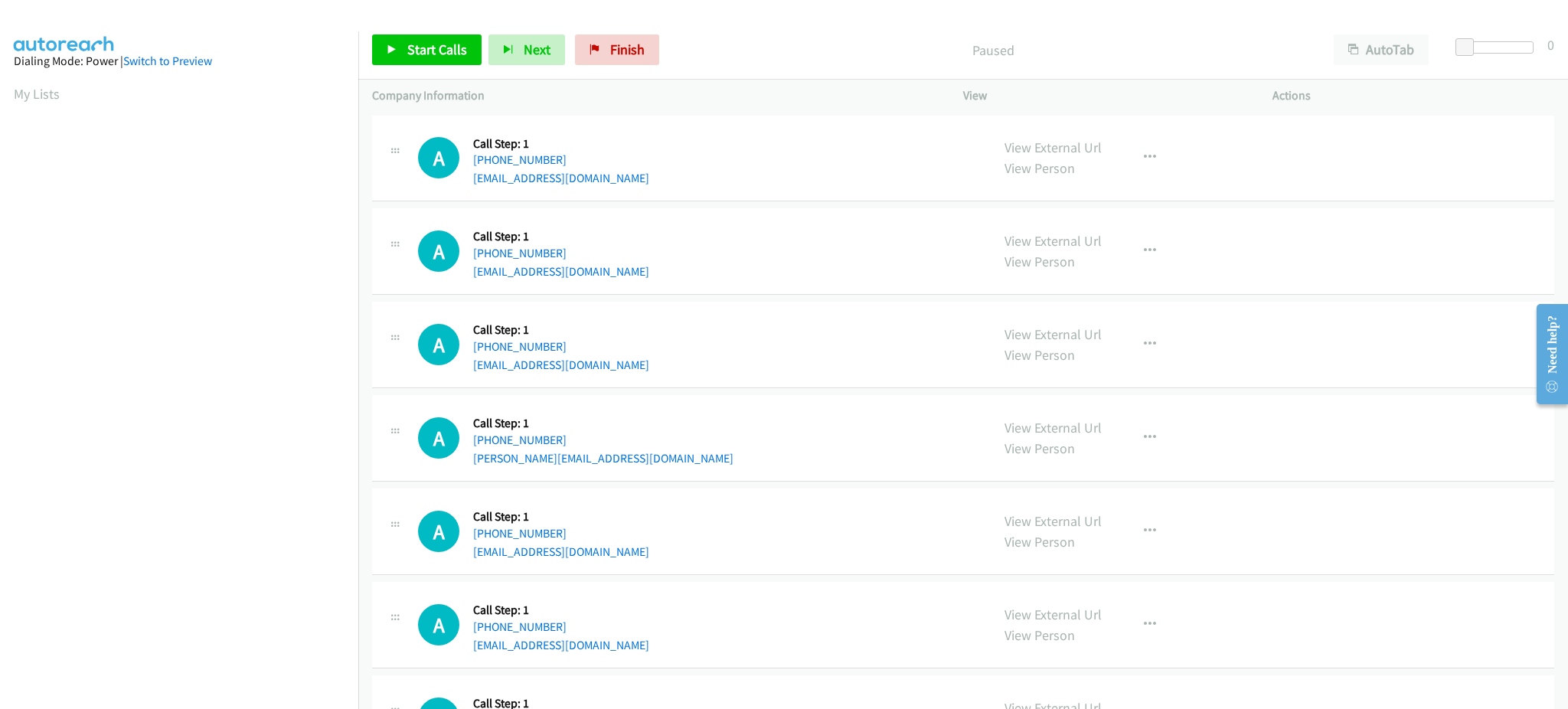
click at [850, 417] on div "A Callback Scheduled Call Step: 1 America/New_York [PHONE_NUMBER] [PERSON_NAME]…" at bounding box center [697, 438] width 559 height 58
click at [447, 41] on span "Start Calls" at bounding box center [437, 49] width 59 height 17
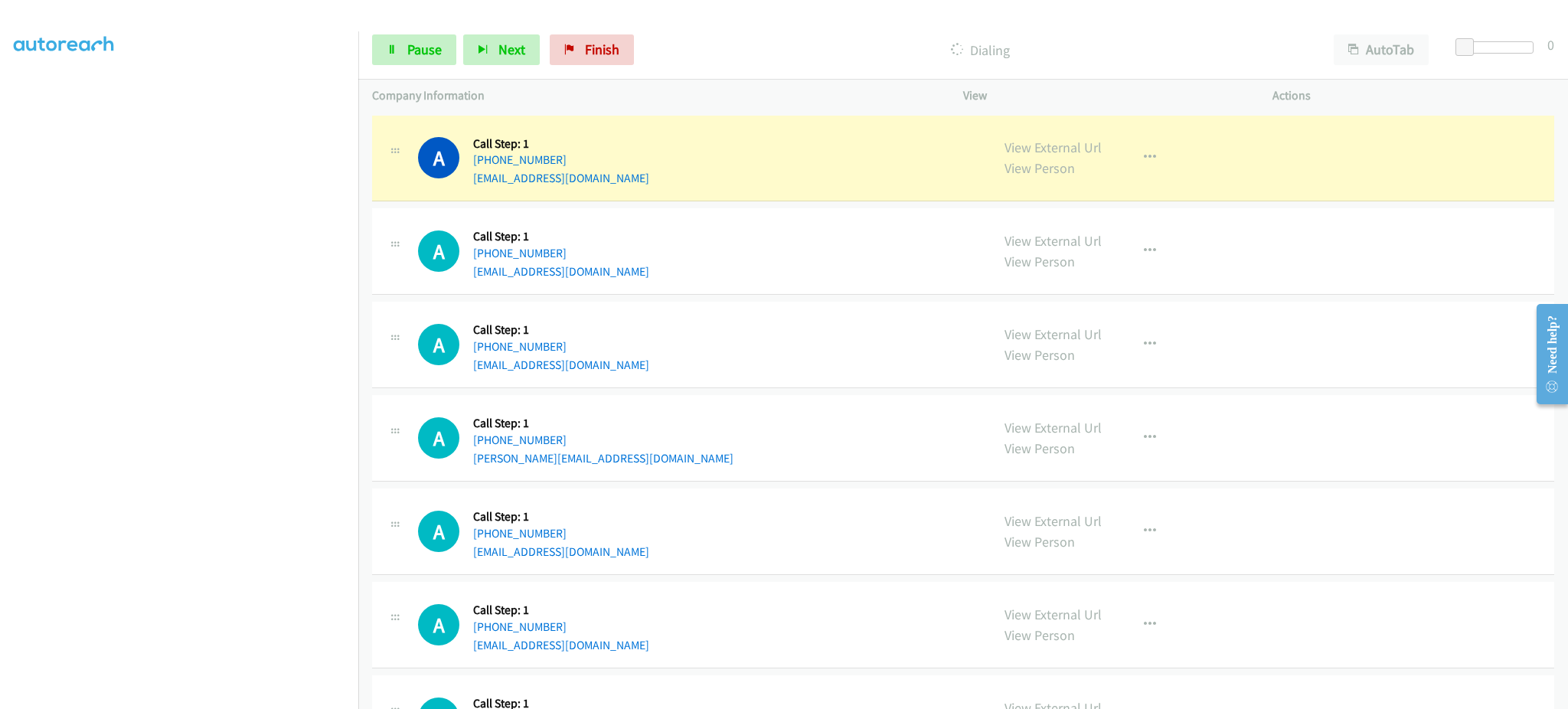
scroll to position [153, 0]
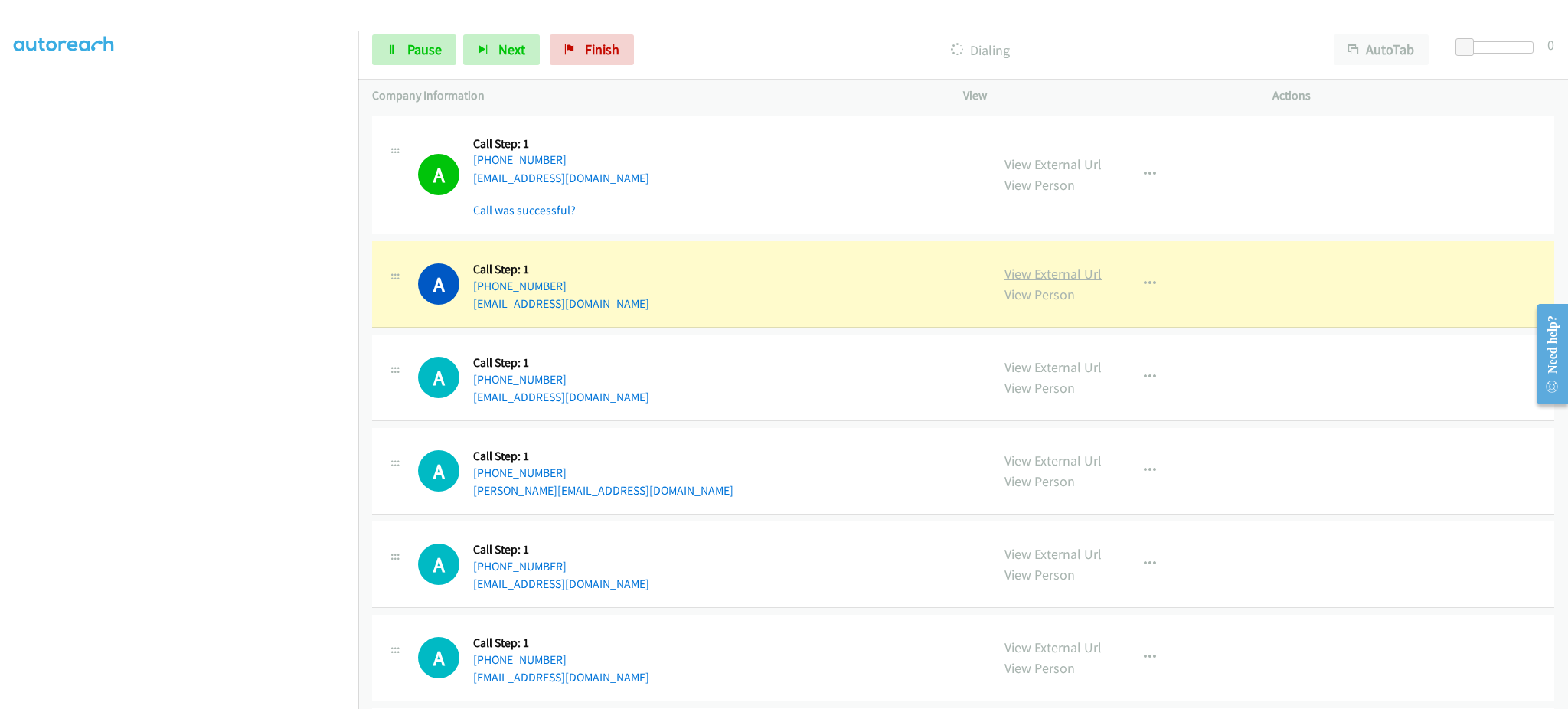
click at [1072, 269] on link "View External Url" at bounding box center [1054, 274] width 98 height 17
click at [407, 50] on span "Pause" at bounding box center [424, 49] width 34 height 17
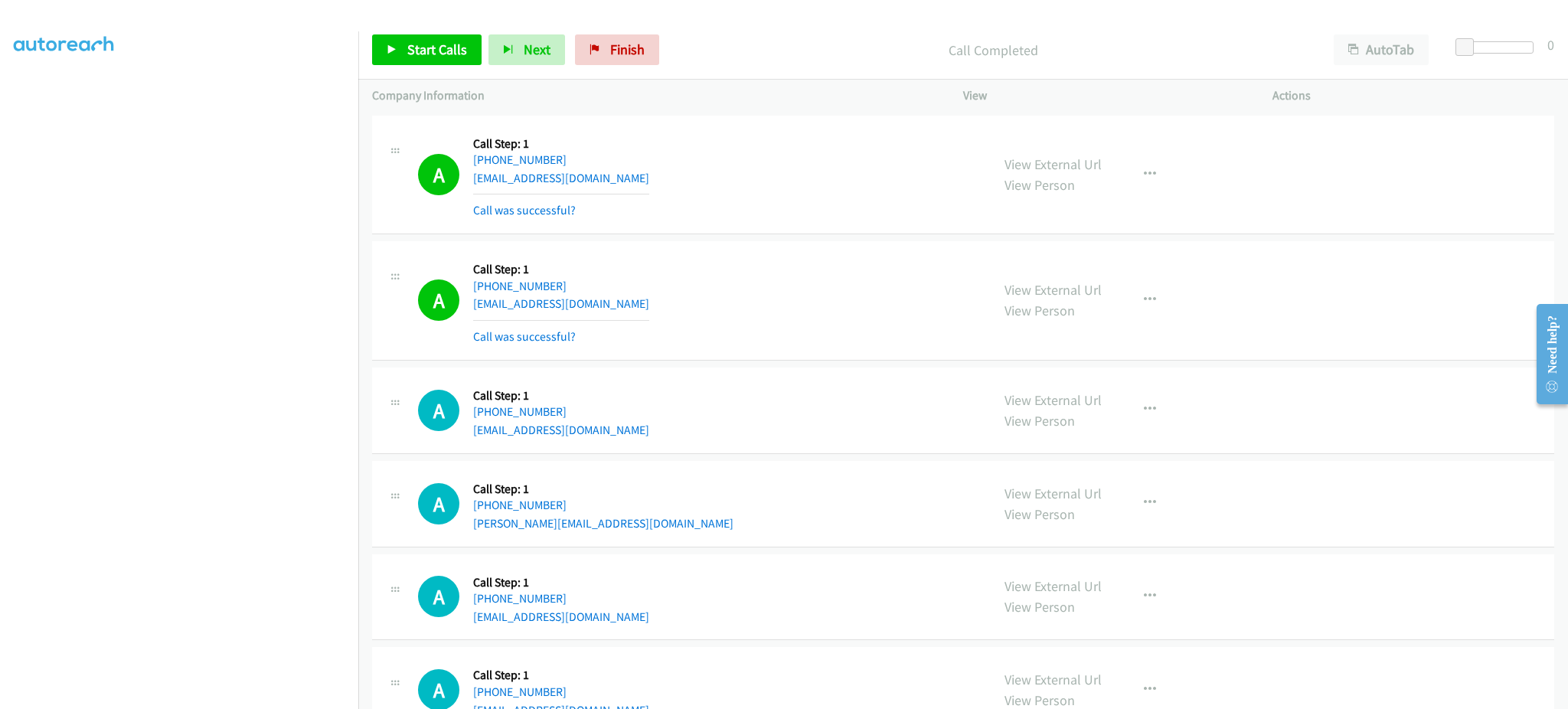
click at [1173, 300] on div "View External Url View Person View External Url Email Schedule/Manage Callback …" at bounding box center [1151, 300] width 323 height 91
click at [1164, 300] on div "View External Url View Person View External Url Email Schedule/Manage Callback …" at bounding box center [1151, 300] width 323 height 91
click at [1144, 301] on icon "button" at bounding box center [1149, 300] width 12 height 12
drag, startPoint x: 1113, startPoint y: 427, endPoint x: 1046, endPoint y: 647, distance: 230.0
click at [1113, 427] on link "Add to do not call list" at bounding box center [1068, 431] width 204 height 31
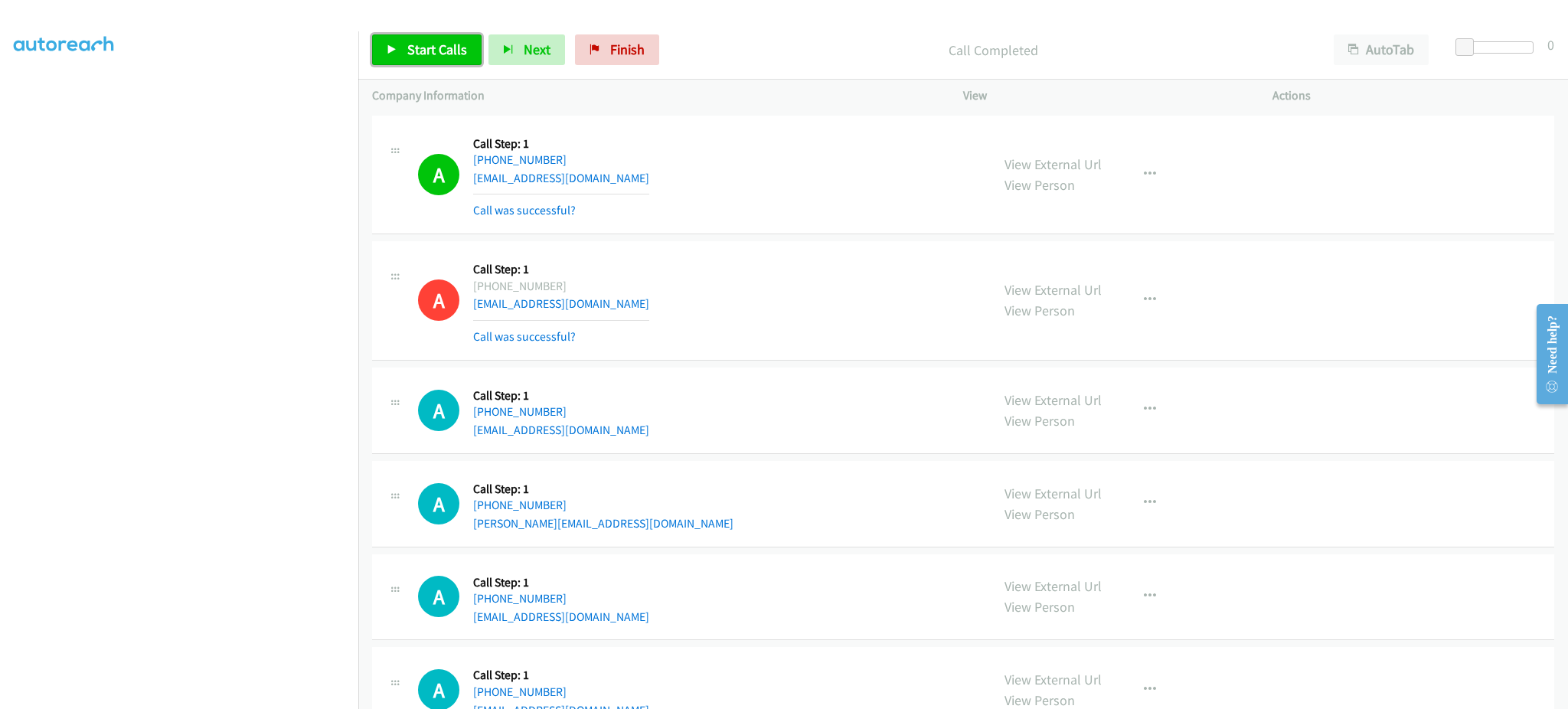
click at [390, 55] on icon at bounding box center [392, 50] width 11 height 11
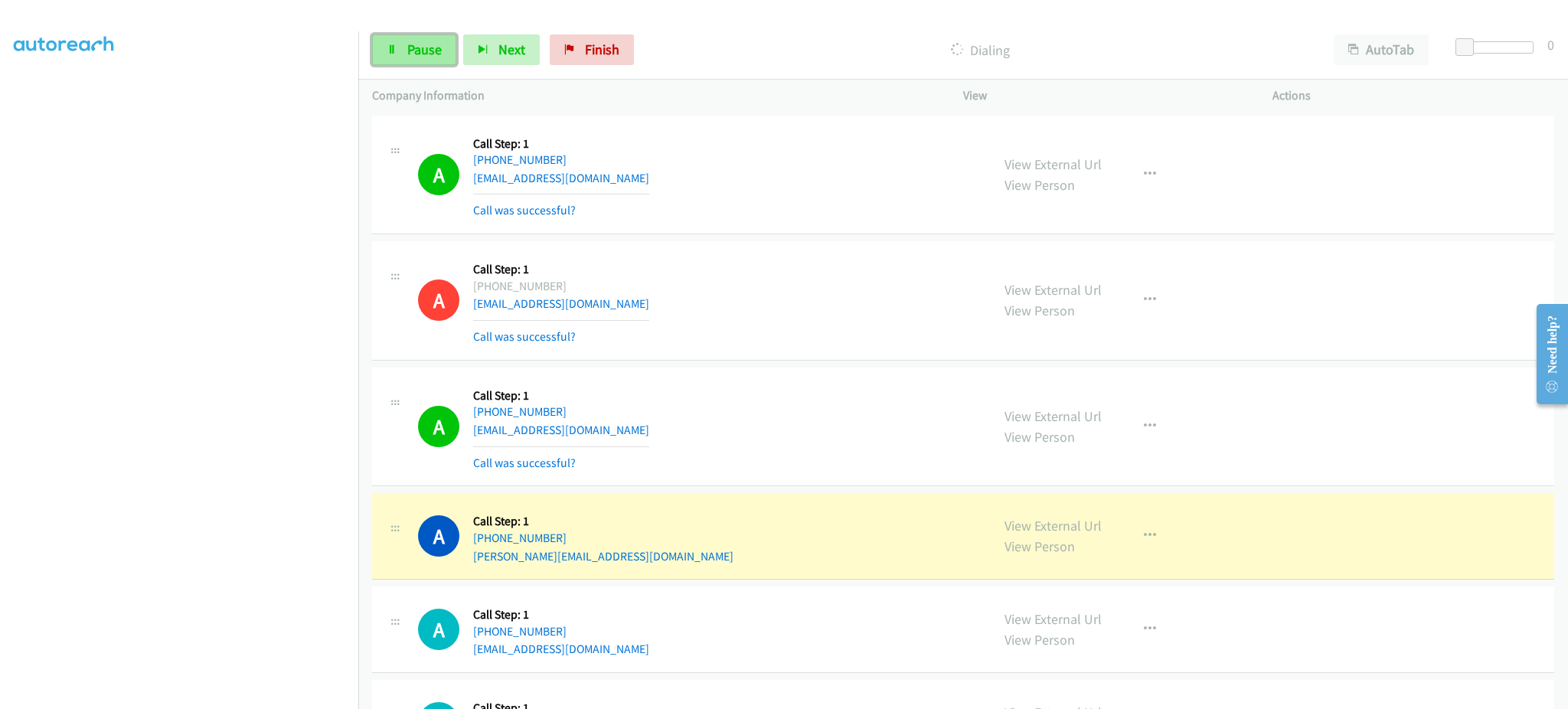
click at [432, 52] on span "Pause" at bounding box center [424, 49] width 34 height 17
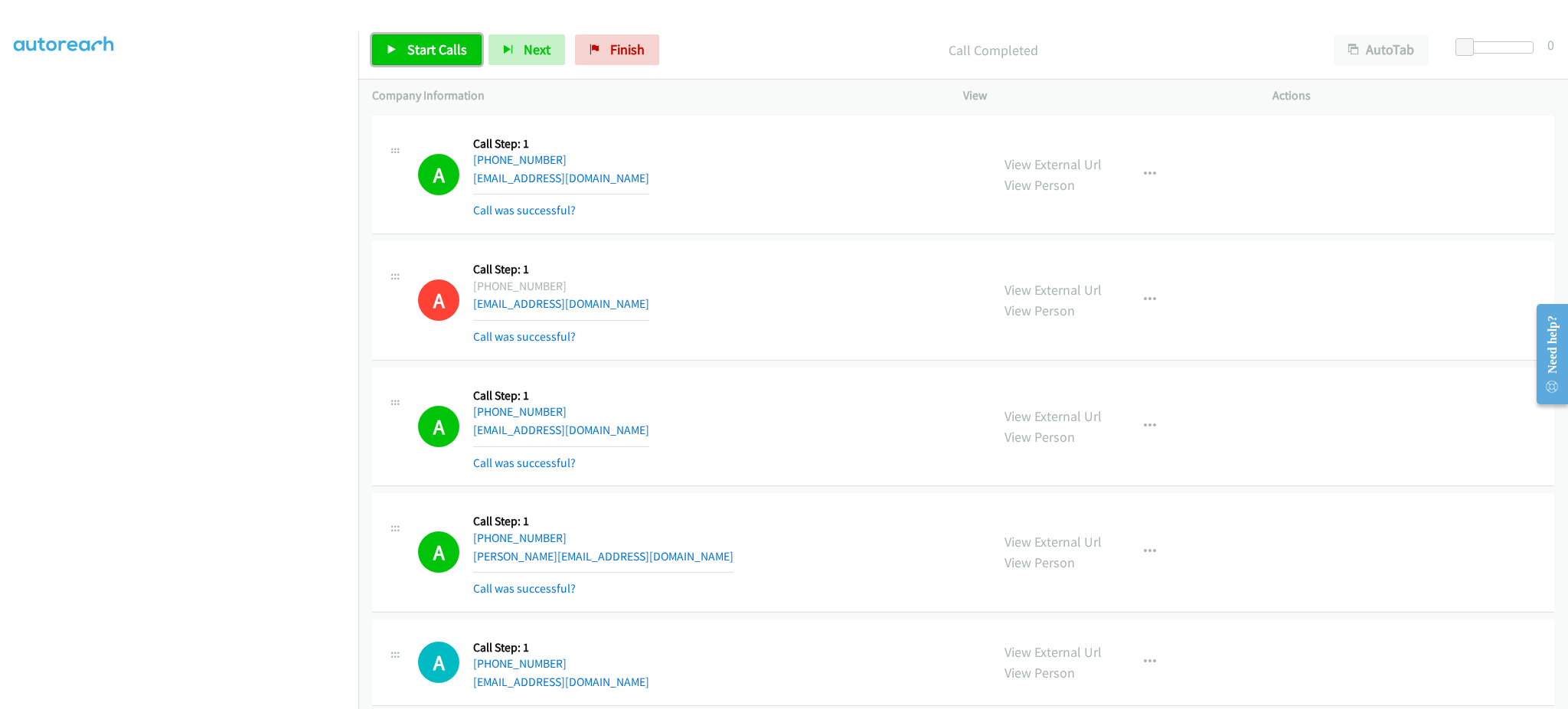
click at [434, 45] on span "Start Calls" at bounding box center [437, 49] width 59 height 17
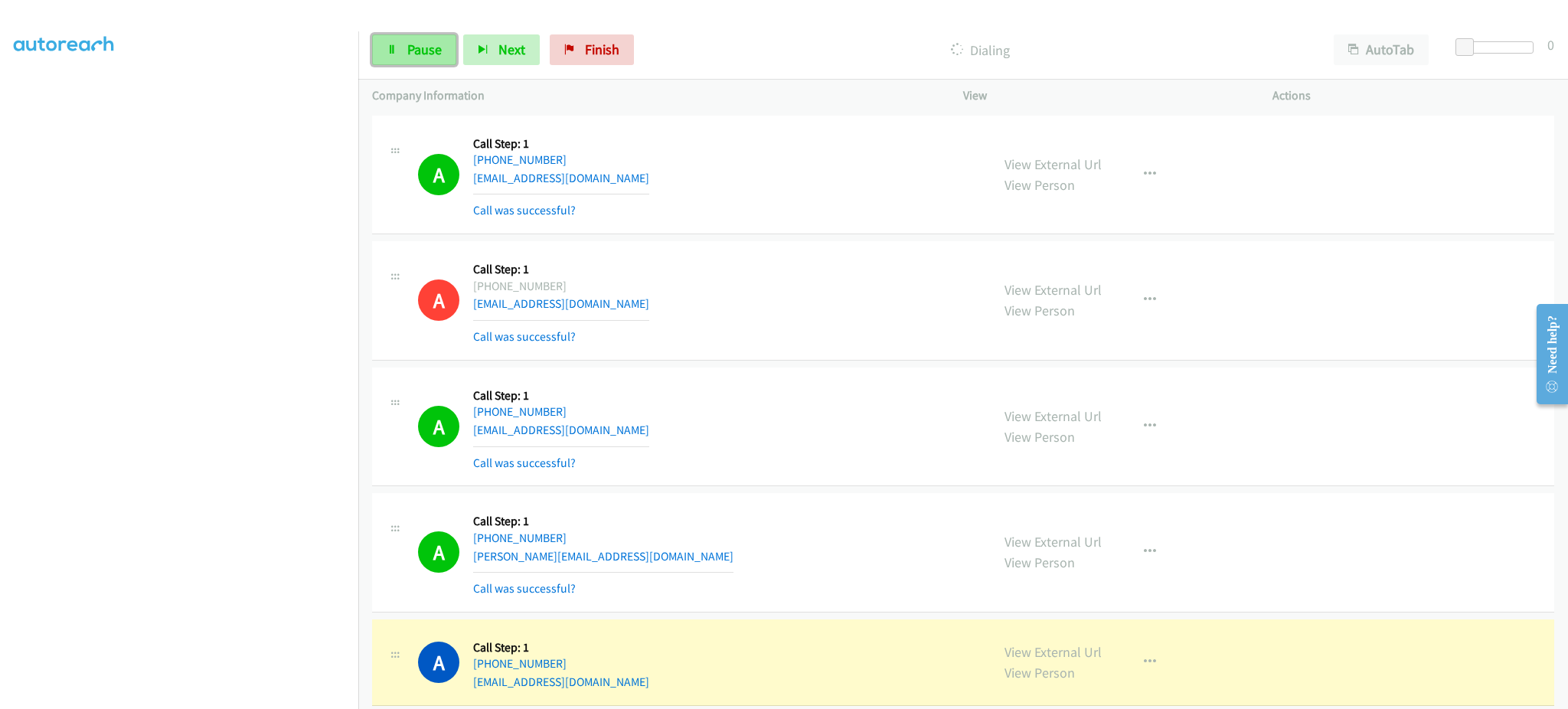
click at [432, 52] on span "Pause" at bounding box center [424, 49] width 34 height 17
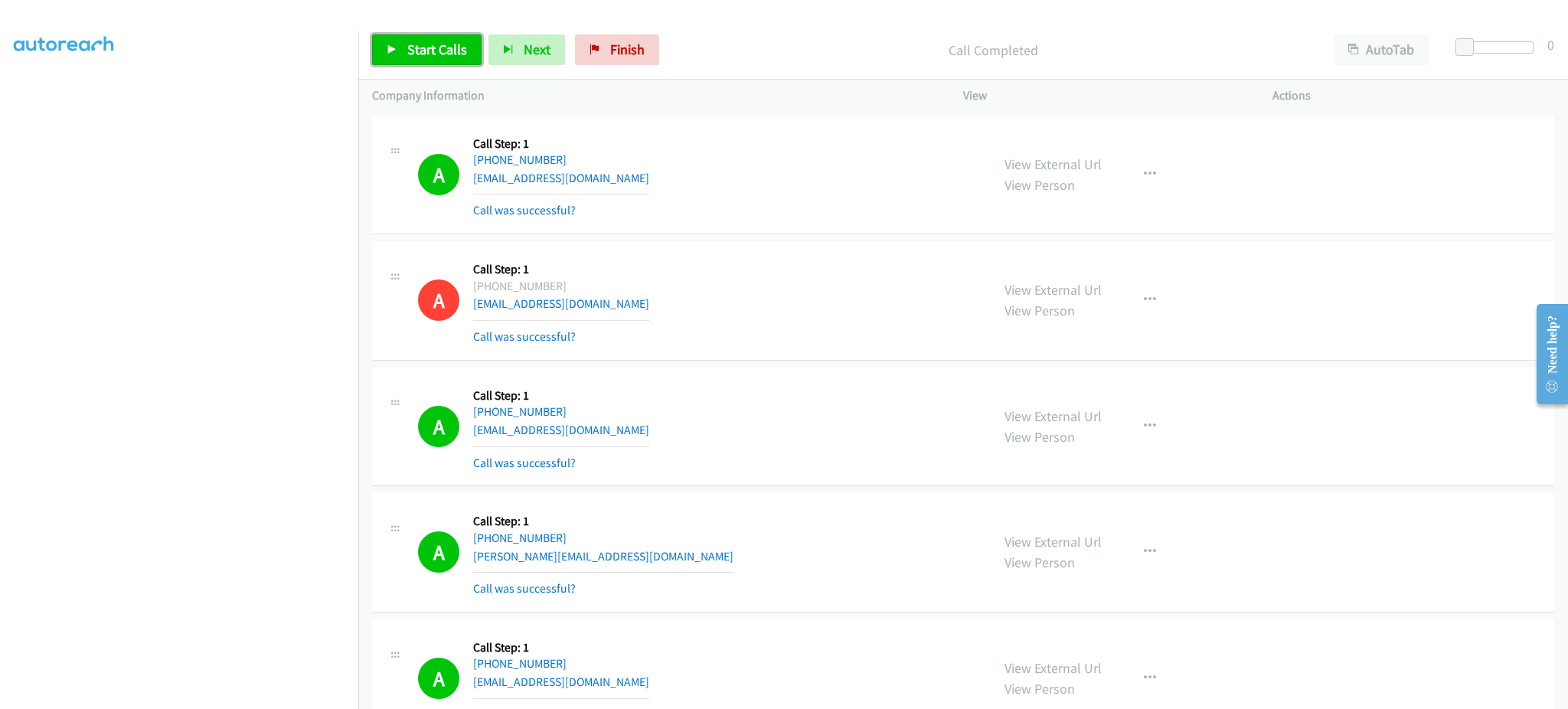
click at [444, 54] on span "Start Calls" at bounding box center [437, 49] width 59 height 17
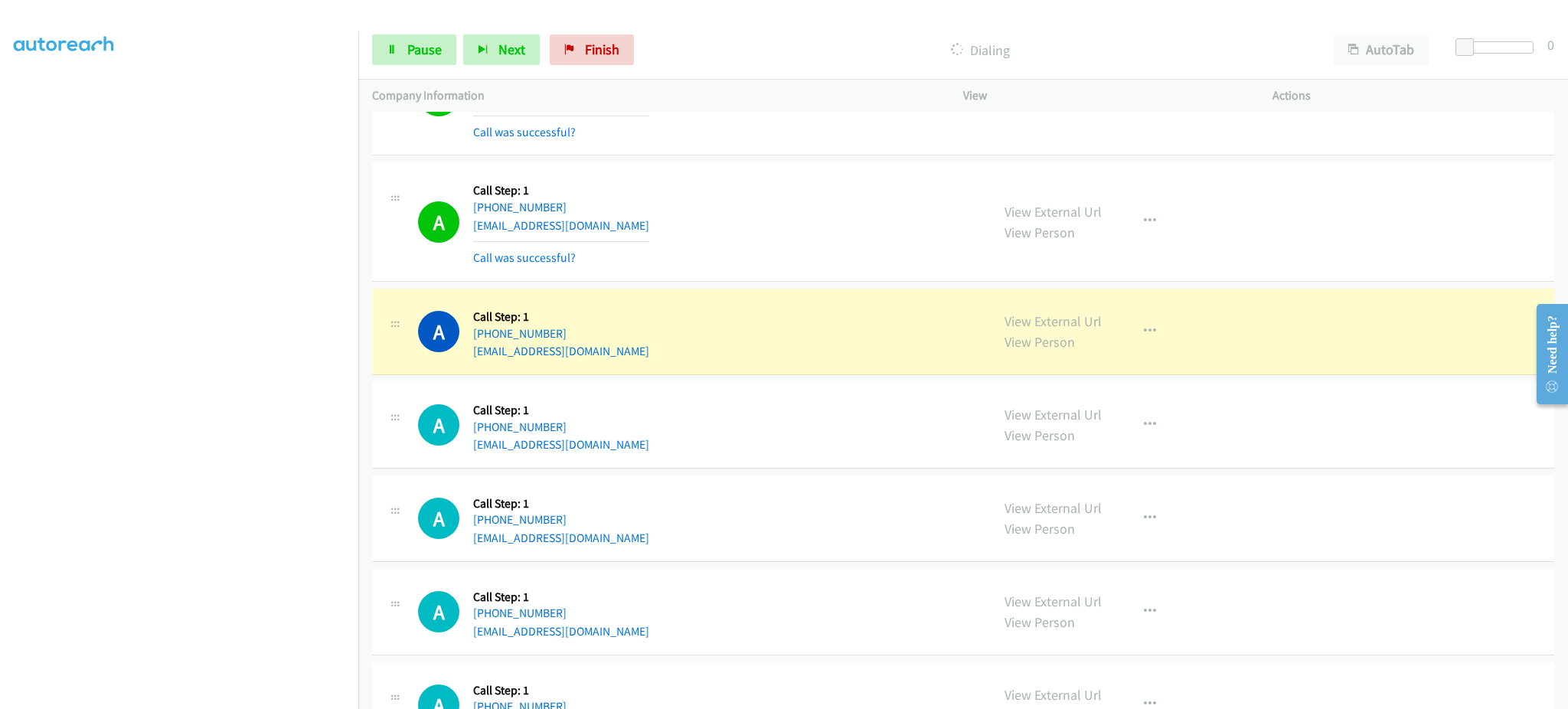
scroll to position [613, 0]
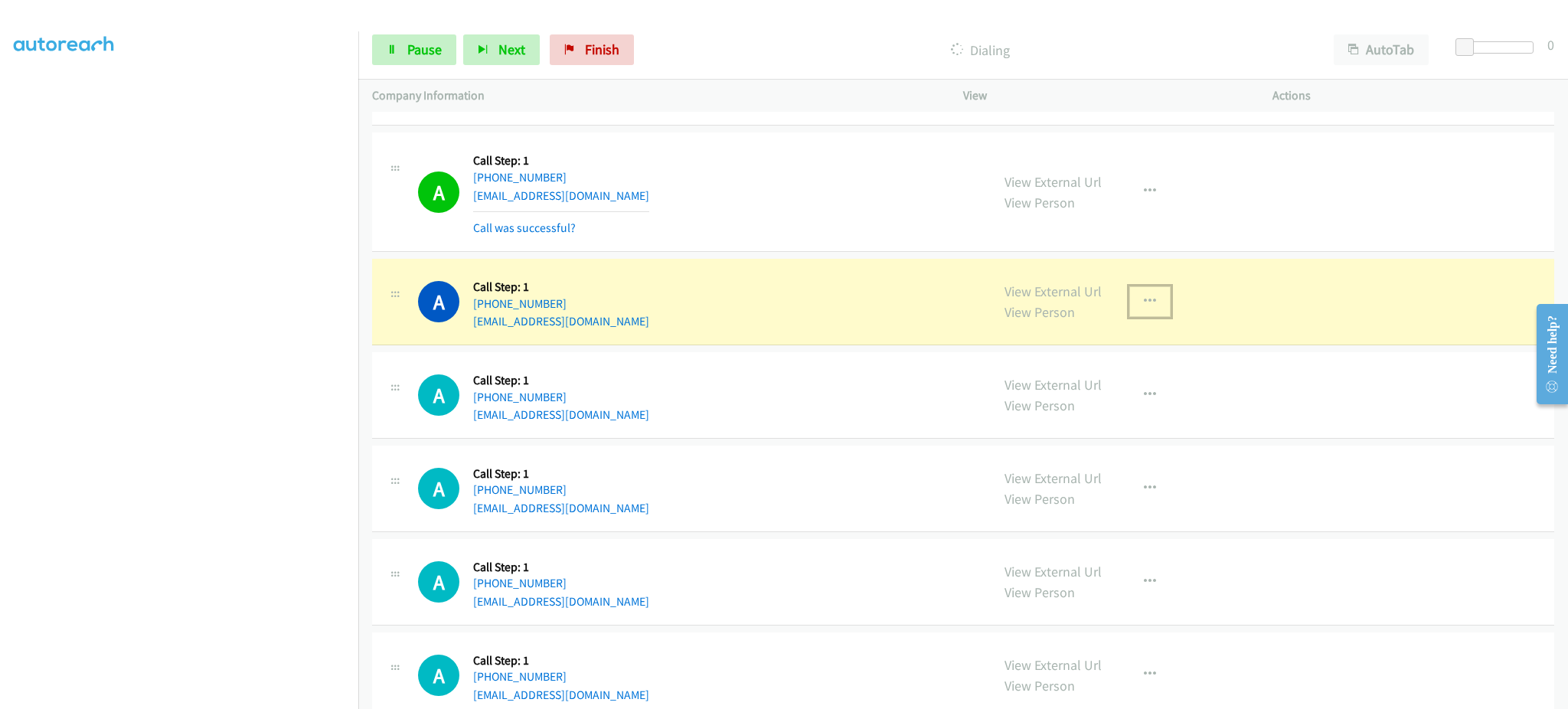
click at [1129, 311] on button "button" at bounding box center [1149, 302] width 41 height 31
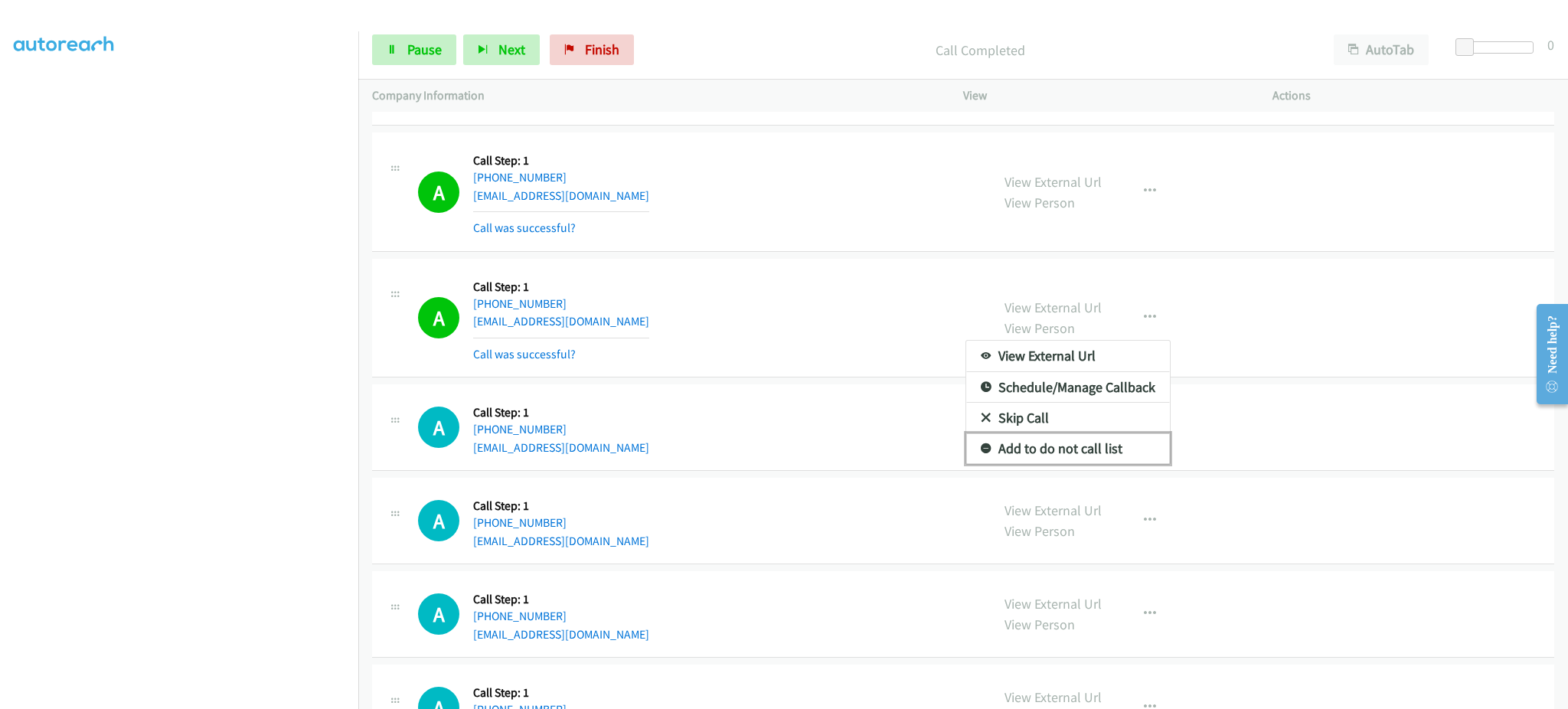
drag, startPoint x: 1093, startPoint y: 445, endPoint x: 994, endPoint y: 567, distance: 157.1
click at [1092, 445] on link "Add to do not call list" at bounding box center [1068, 448] width 204 height 31
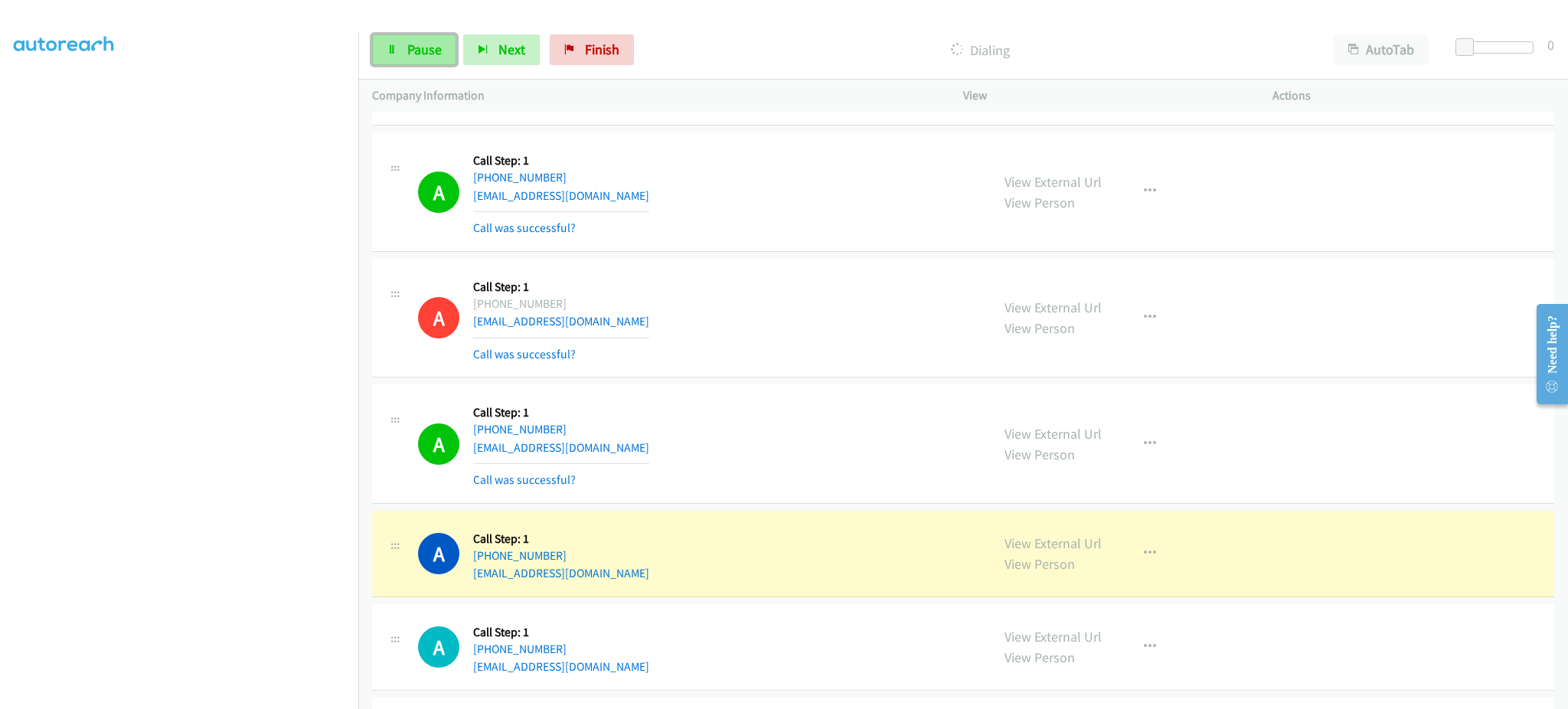
click at [438, 57] on span "Pause" at bounding box center [424, 49] width 34 height 17
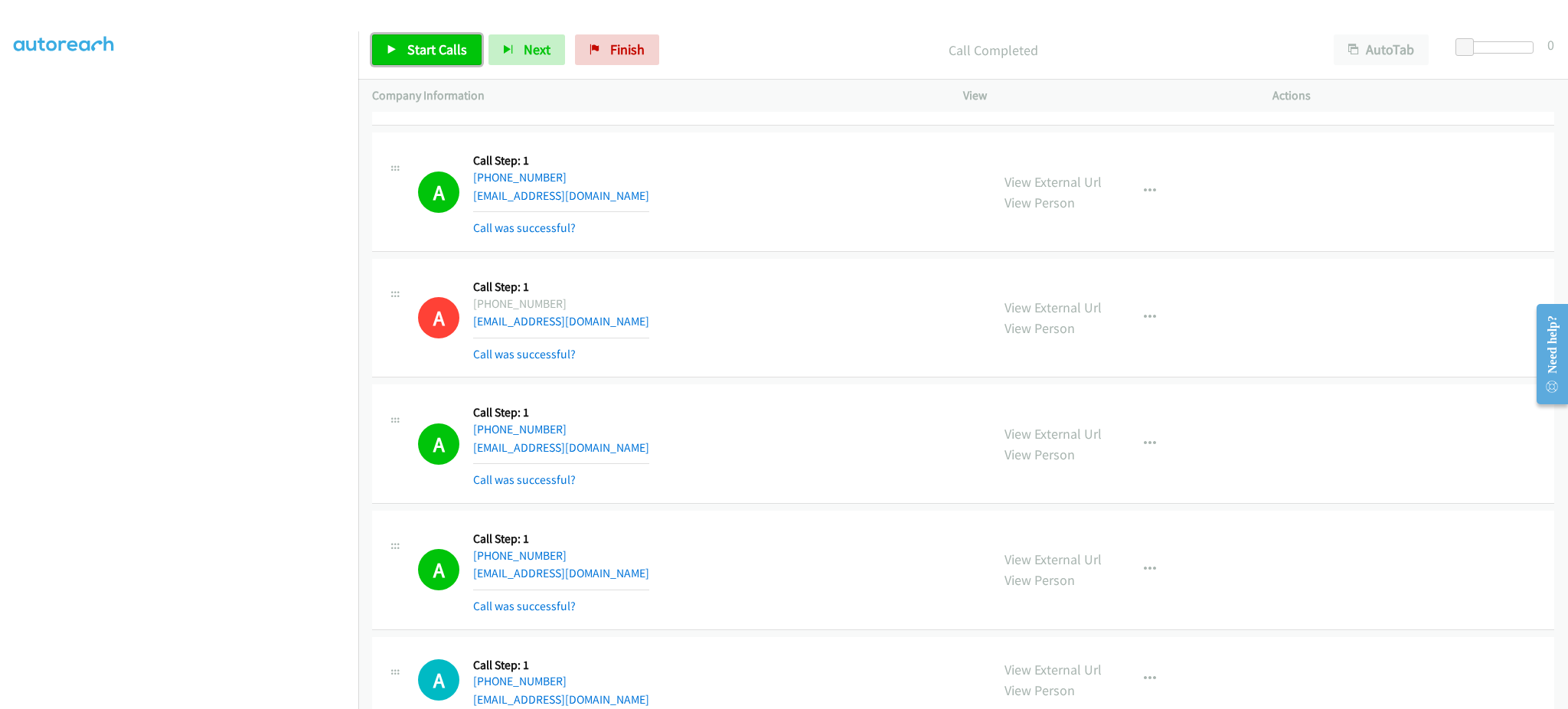
drag, startPoint x: 457, startPoint y: 40, endPoint x: 437, endPoint y: 13, distance: 33.6
click at [457, 40] on span "Start Calls" at bounding box center [437, 49] width 59 height 17
click at [413, 53] on span "Pause" at bounding box center [424, 49] width 34 height 17
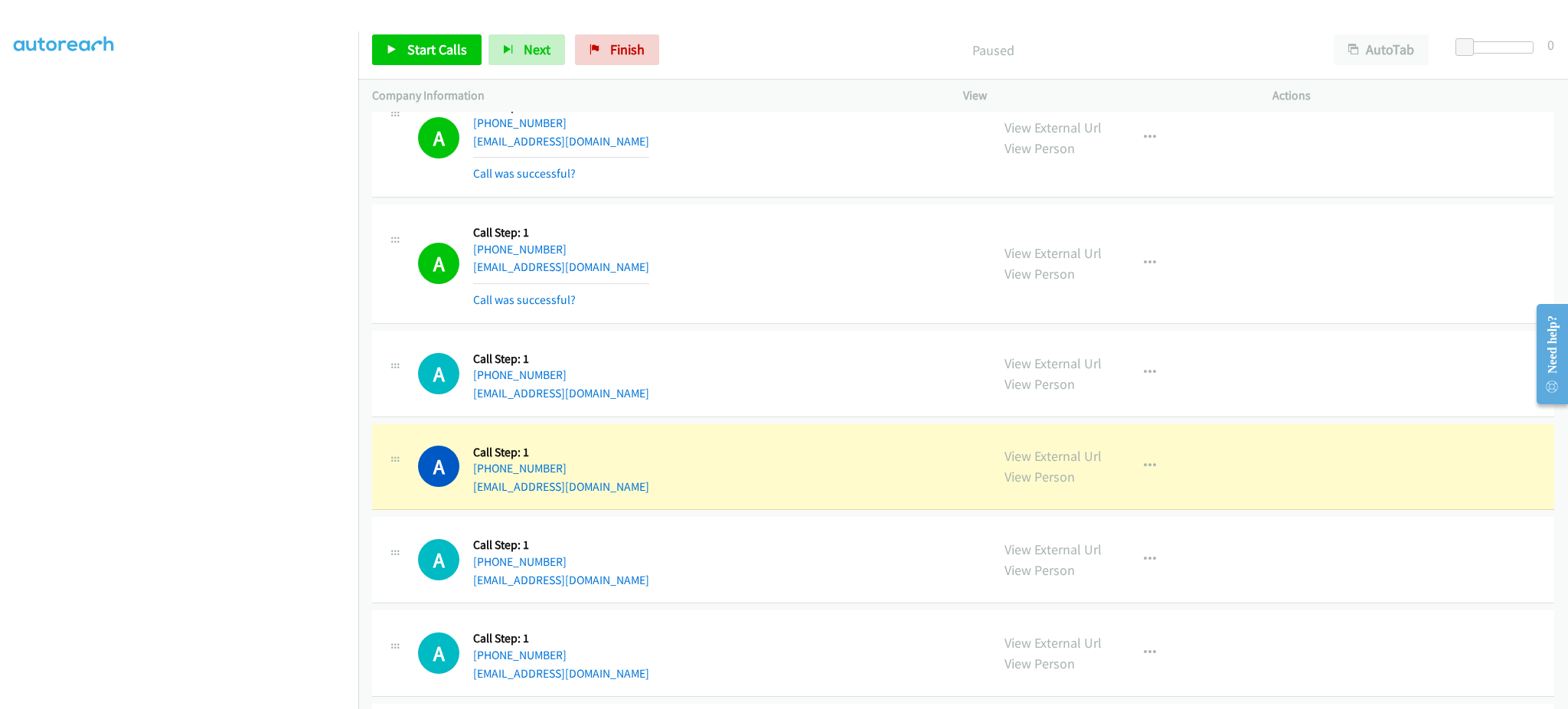
scroll to position [1225, 0]
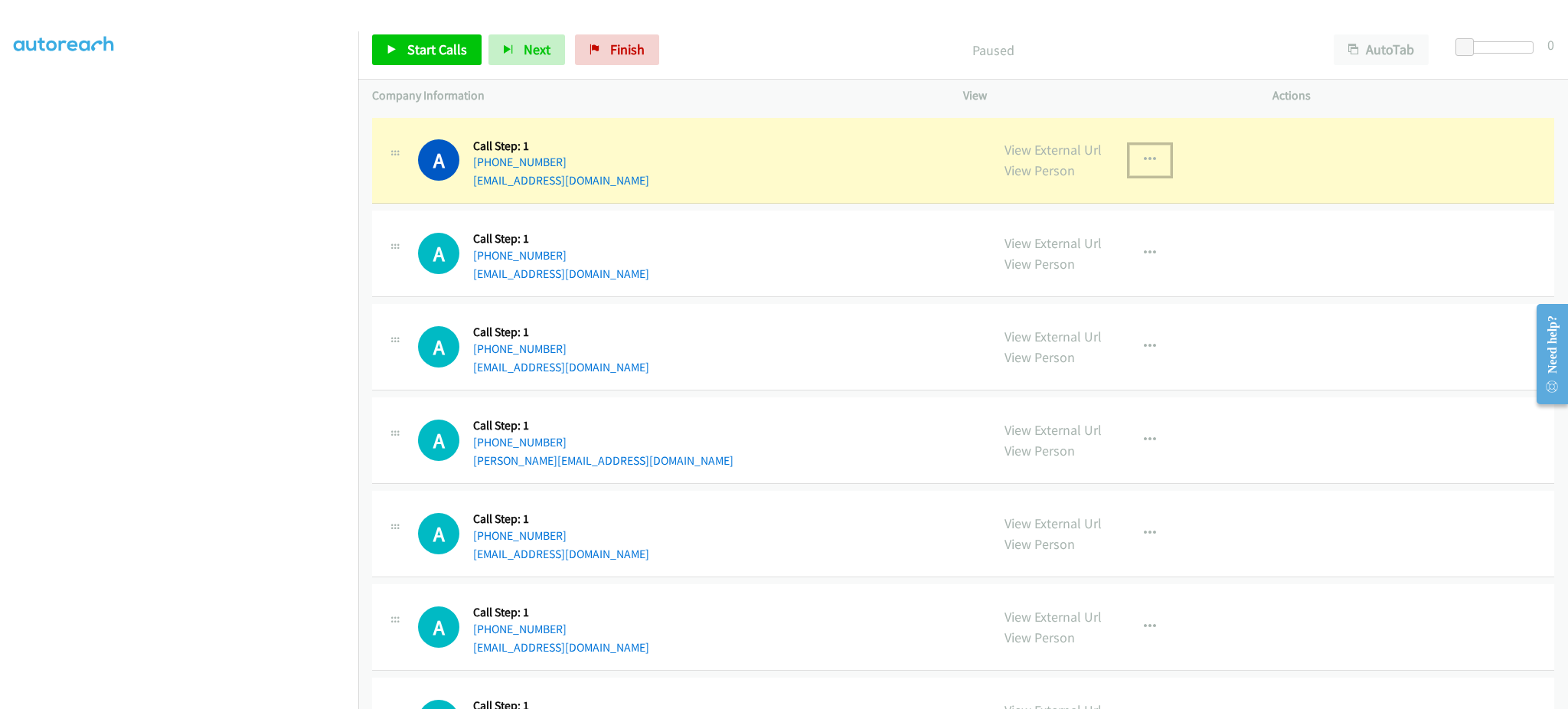
click at [1129, 154] on button "button" at bounding box center [1149, 160] width 41 height 31
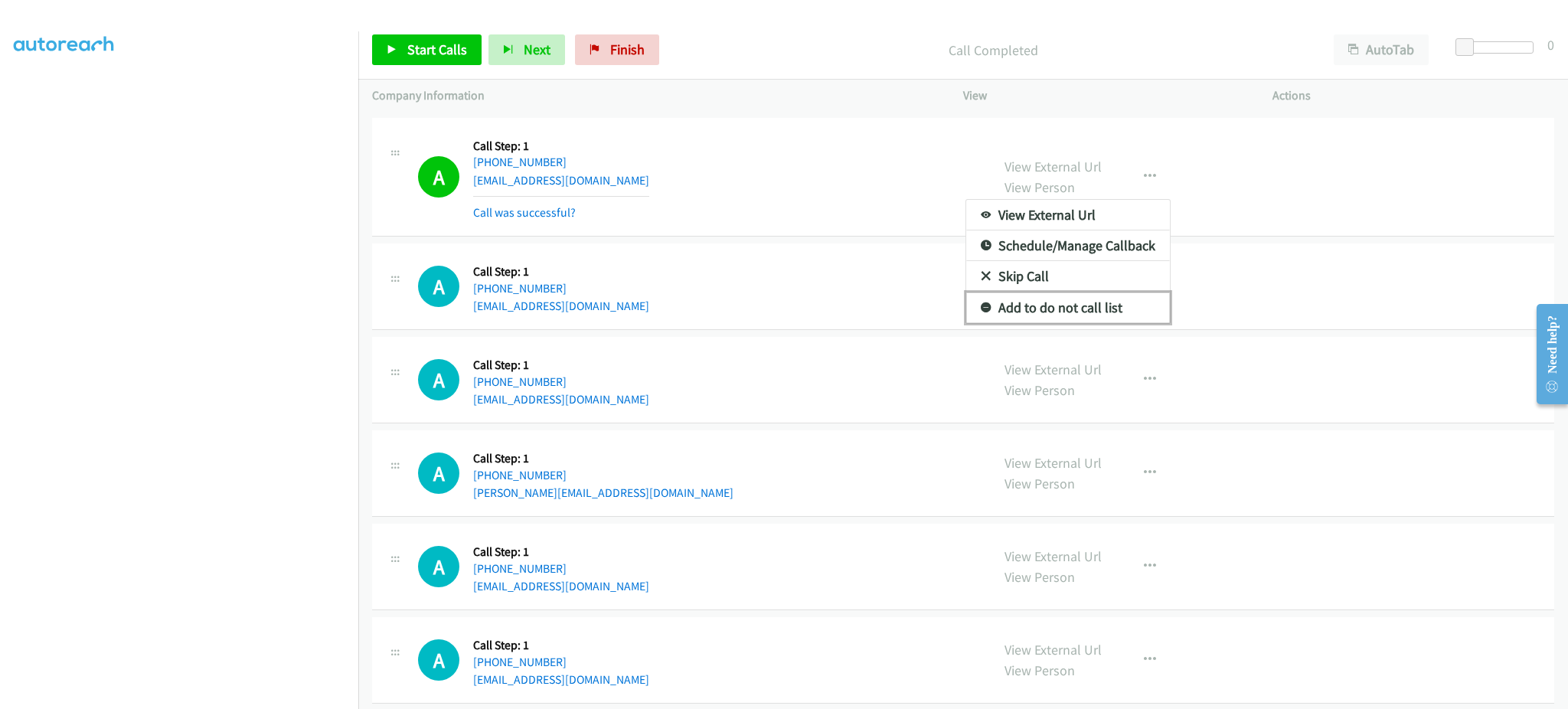
click at [1103, 315] on link "Add to do not call list" at bounding box center [1068, 308] width 204 height 31
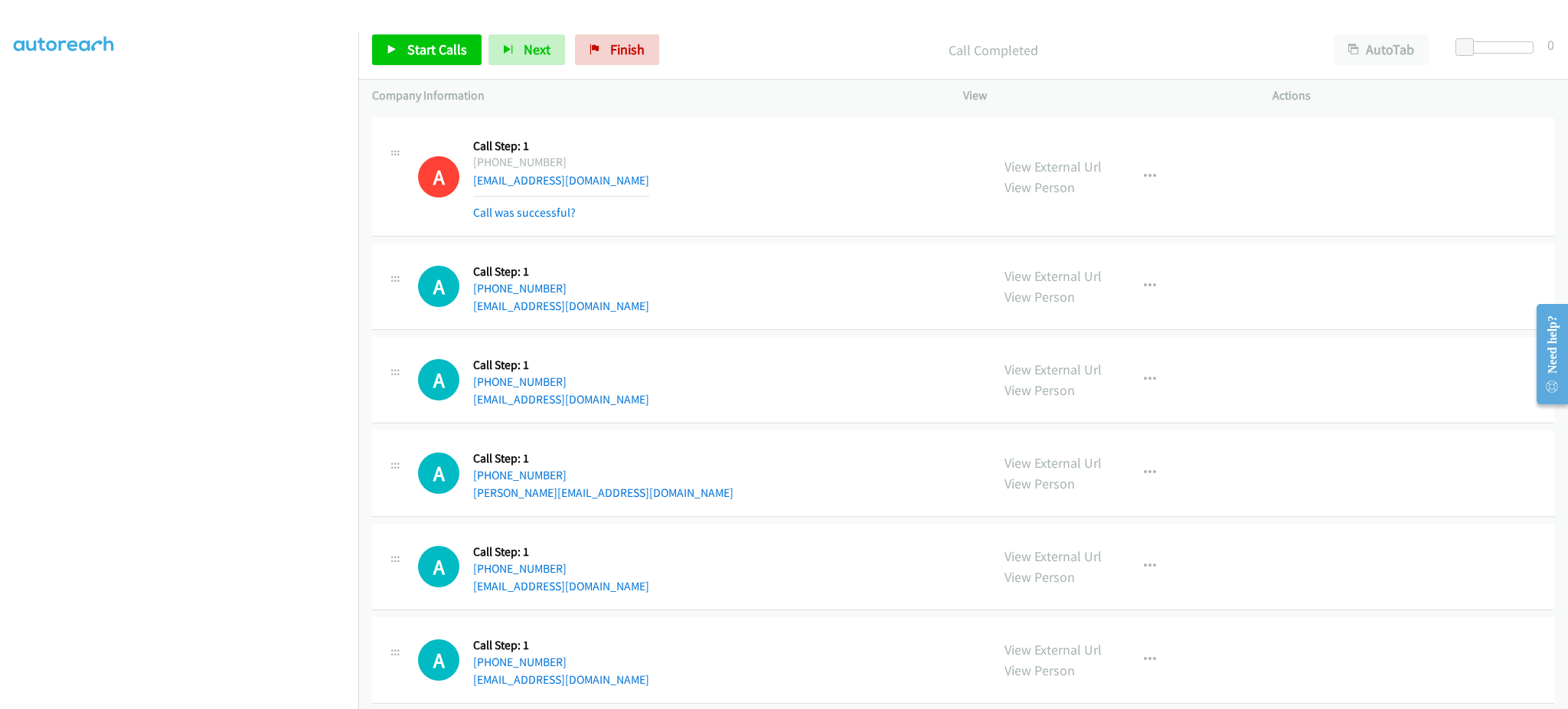
click at [425, 29] on div "Start Calls Pause Next Finish Call Completed AutoTab AutoTab 0" at bounding box center [963, 51] width 1210 height 59
click at [426, 37] on link "Start Calls" at bounding box center [427, 50] width 109 height 31
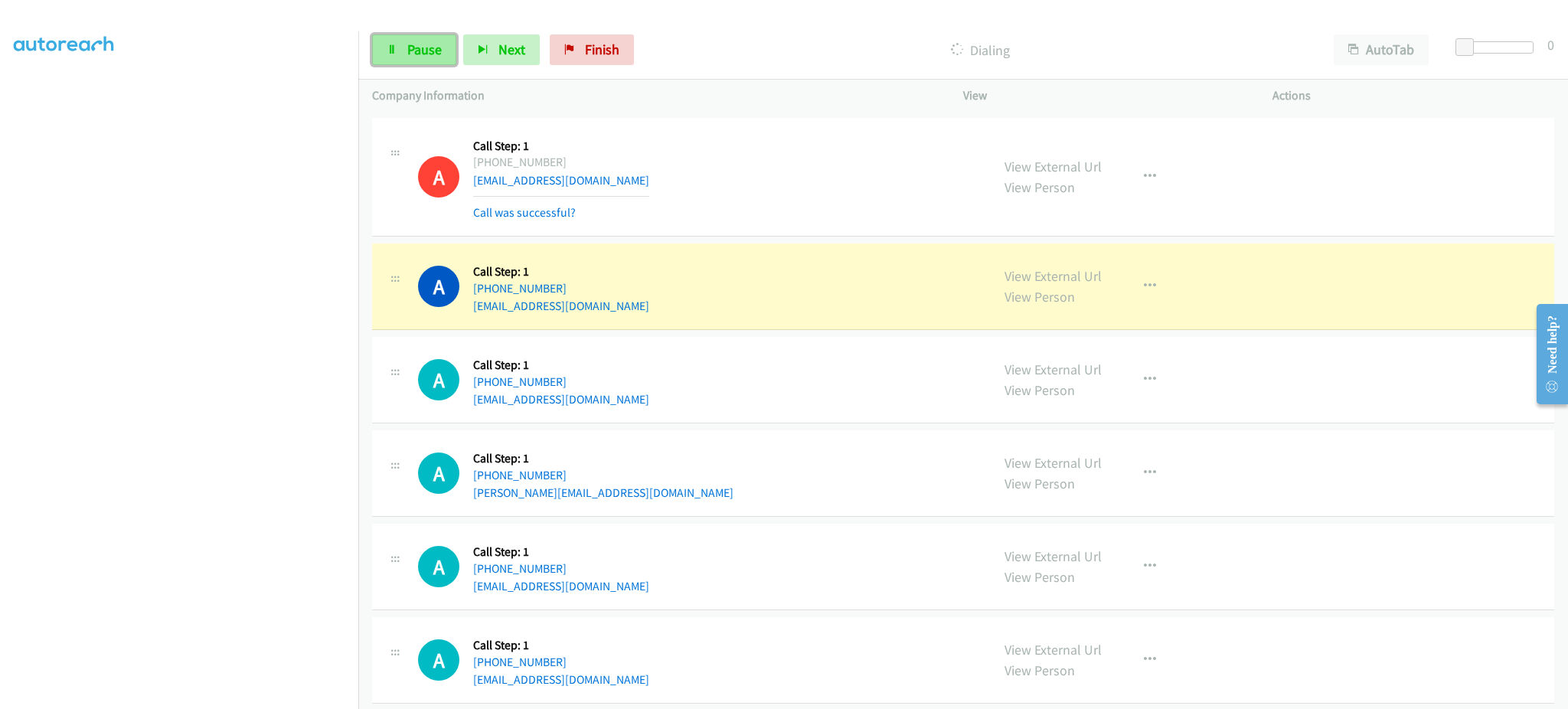
click at [421, 56] on span "Pause" at bounding box center [424, 49] width 34 height 17
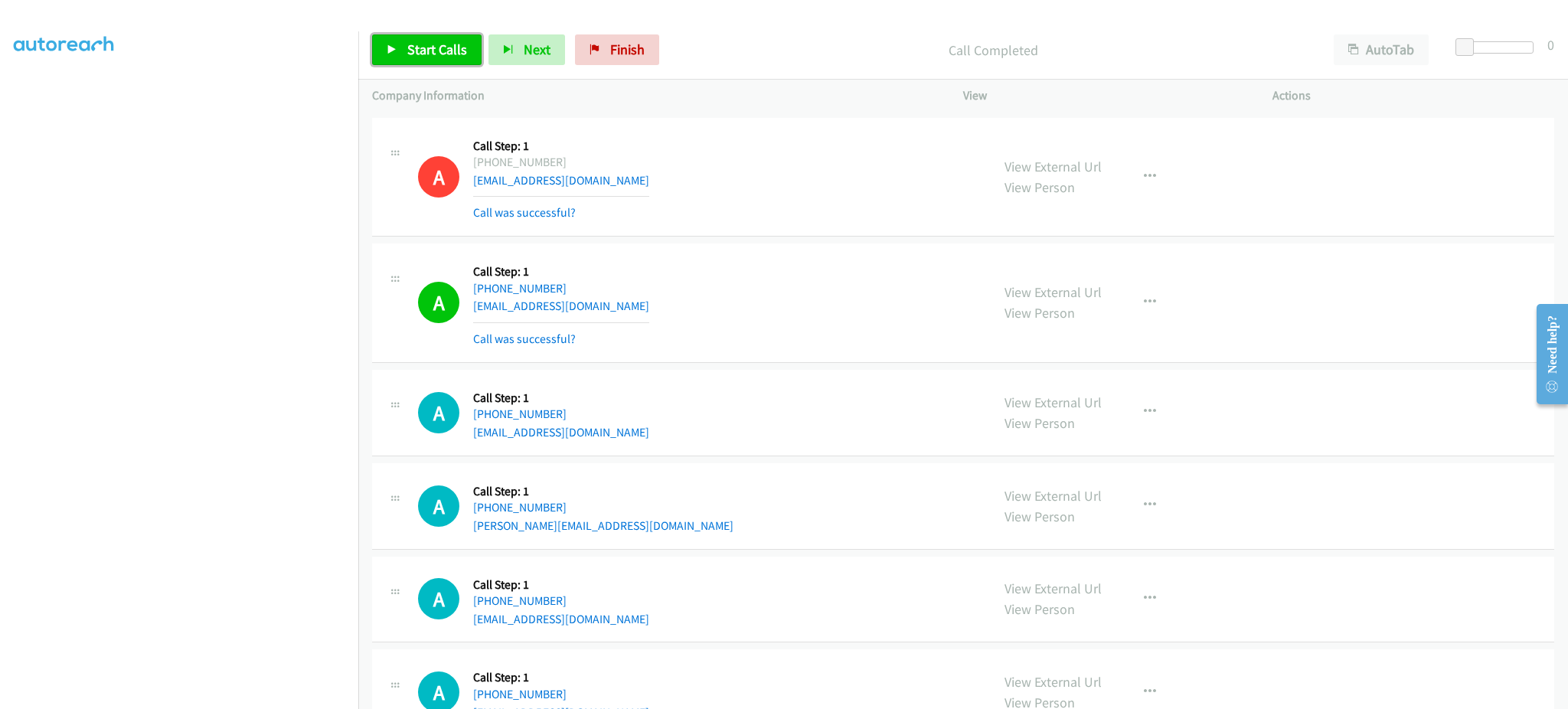
click at [451, 52] on span "Start Calls" at bounding box center [437, 49] width 59 height 17
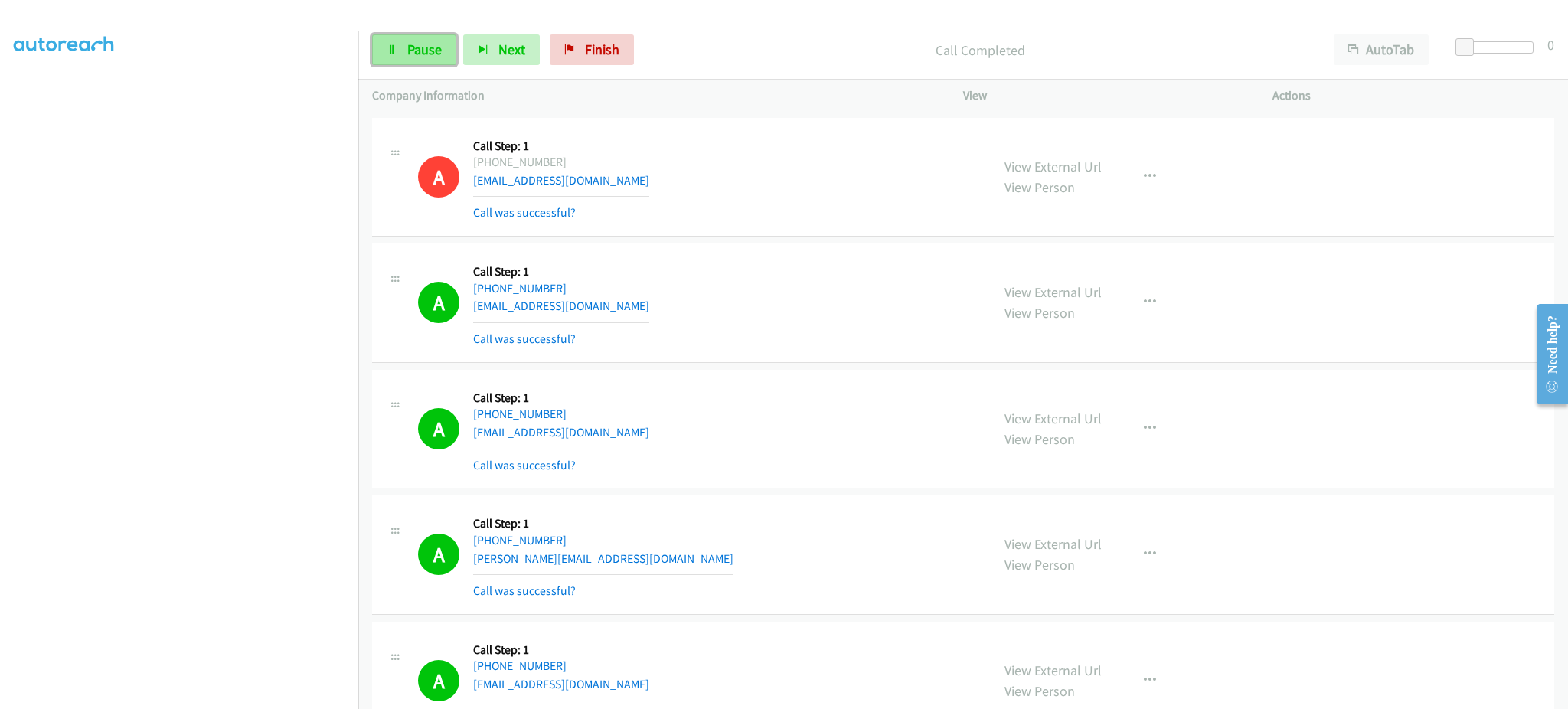
click at [419, 49] on span "Pause" at bounding box center [424, 49] width 34 height 17
click at [448, 62] on link "Start Calls" at bounding box center [427, 50] width 109 height 31
click at [417, 50] on span "Pause" at bounding box center [424, 49] width 34 height 17
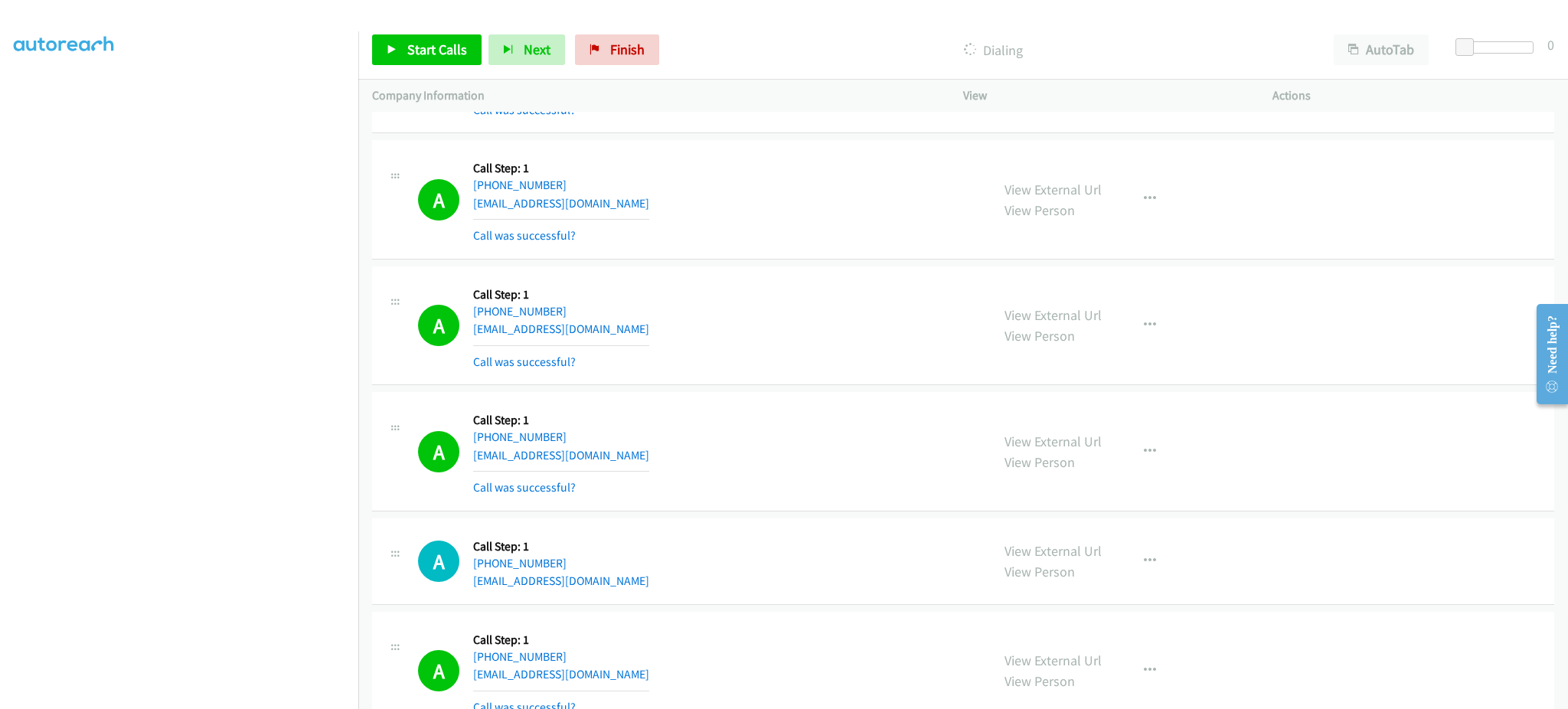
scroll to position [1839, 0]
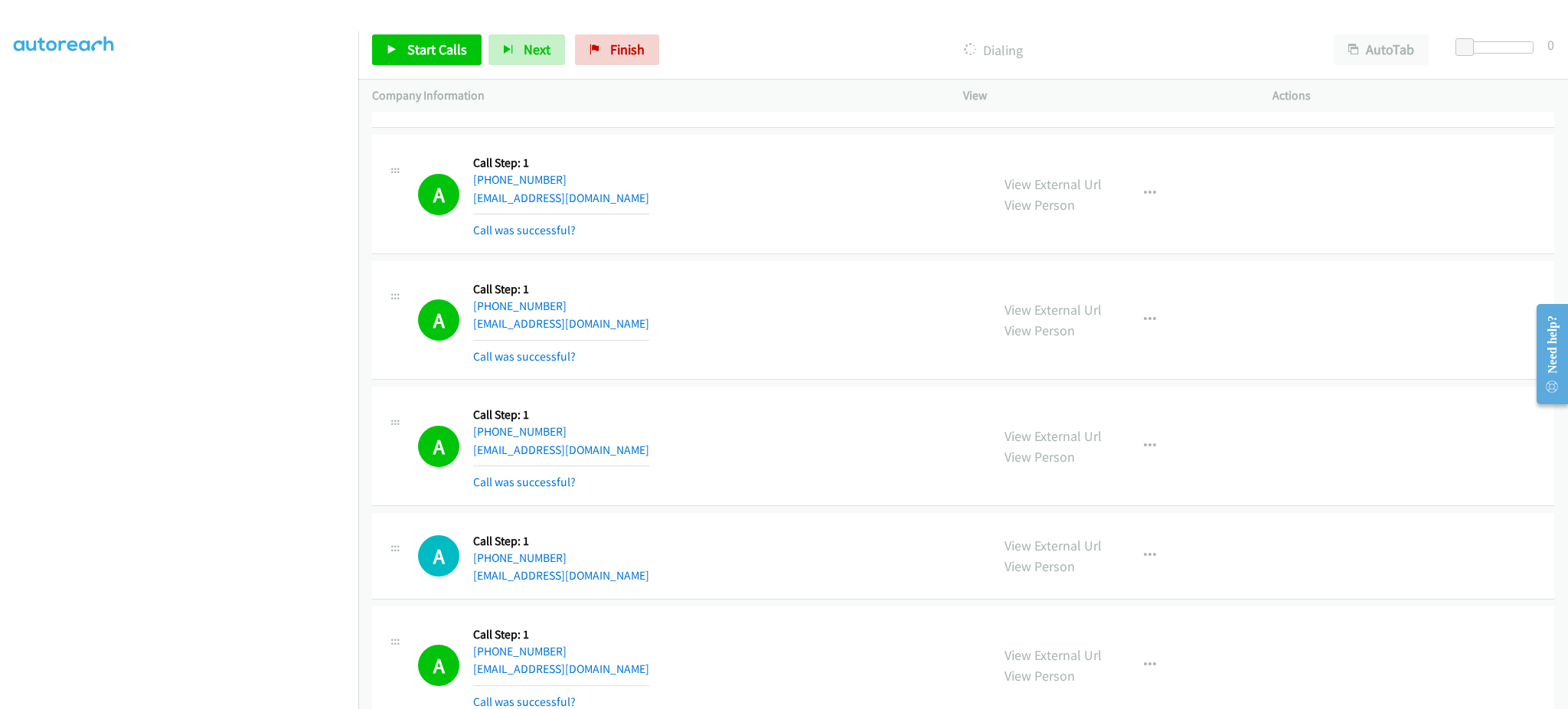
click at [609, 447] on div "A Callback Scheduled Call Step: 1 America/Los_Angeles +1 310-357-8556 sofiatber…" at bounding box center [697, 446] width 559 height 91
copy div "sofiatbertino@gmail.com"
click at [592, 325] on div "A Callback Scheduled Call Step: 1 America/New_York +1 216-443-5624 billapple@gm…" at bounding box center [697, 320] width 559 height 91
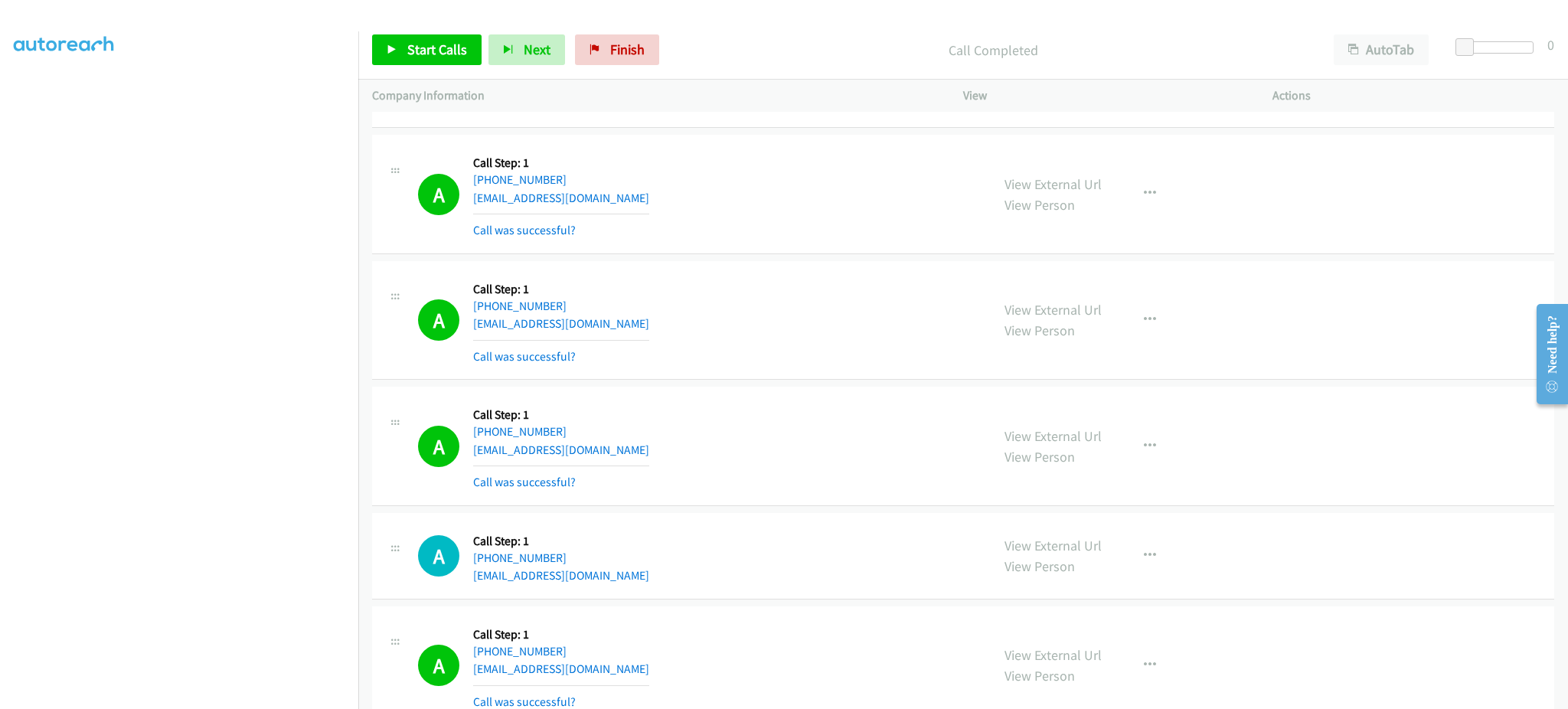
click at [592, 325] on div "A Callback Scheduled Call Step: 1 America/New_York +1 216-443-5624 billapple@gm…" at bounding box center [697, 320] width 559 height 91
copy div "billapple@gmail.com"
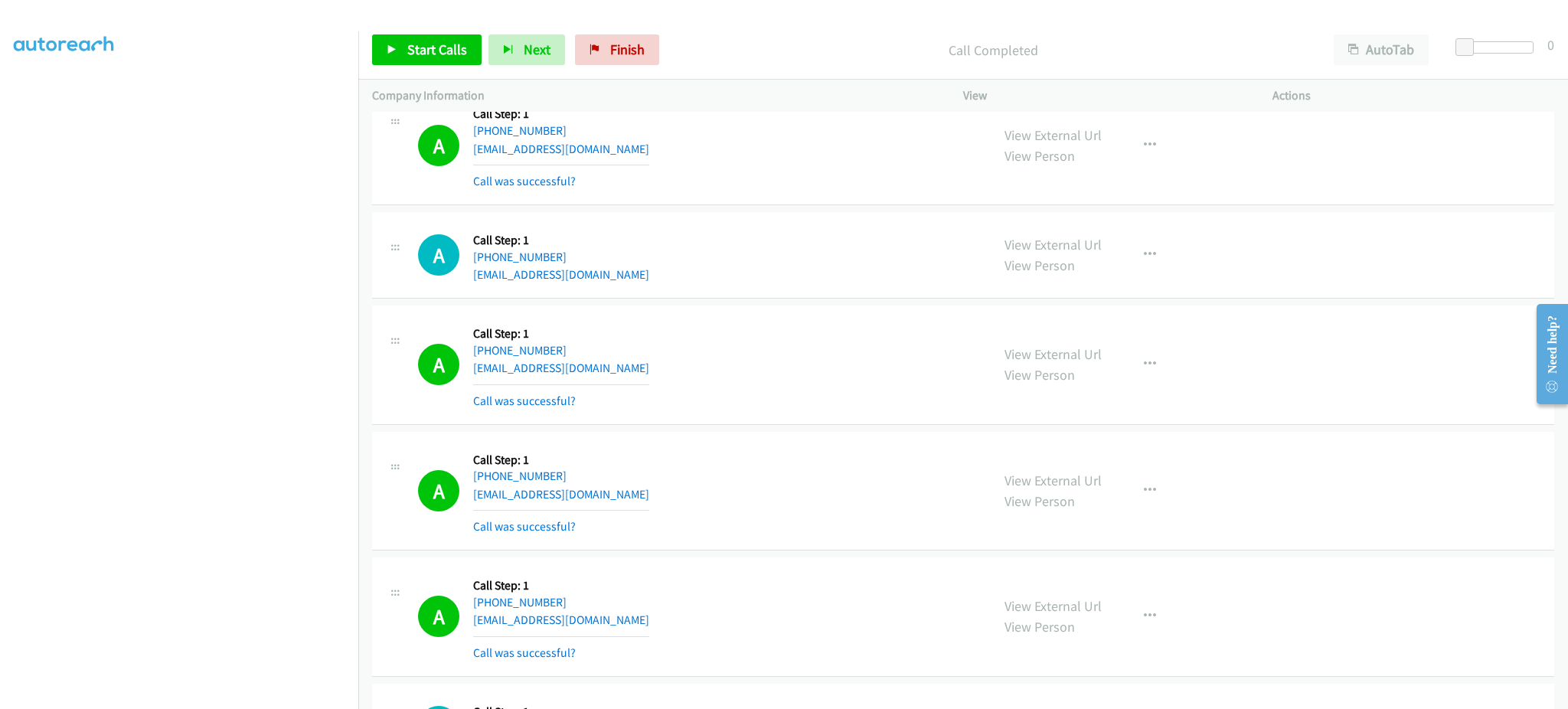
scroll to position [2144, 0]
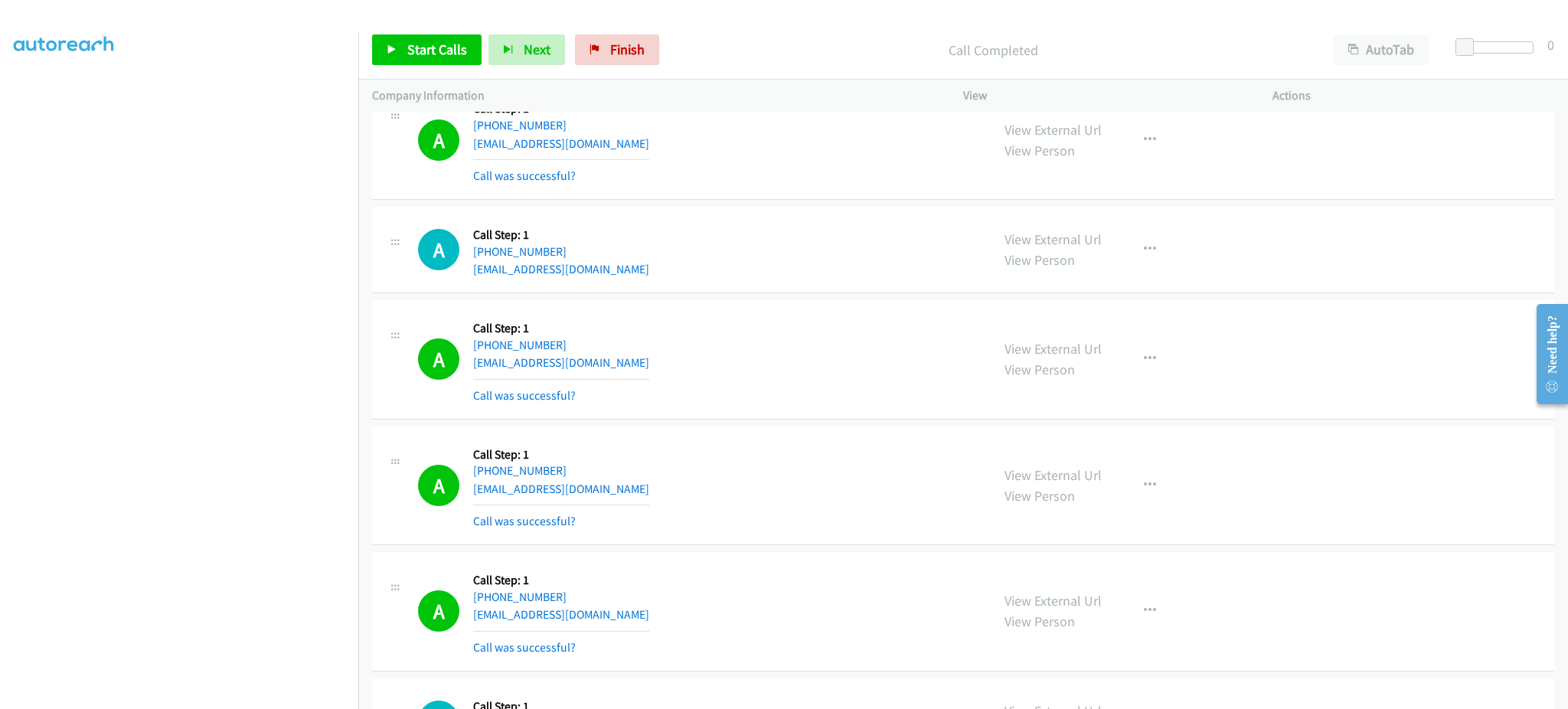
click at [635, 369] on div "A Callback Scheduled Call Step: 1 America/Denver +1 208-880-7394 garretttangerm…" at bounding box center [697, 359] width 559 height 91
click at [636, 369] on div "A Callback Scheduled Call Step: 1 America/Denver +1 208-880-7394 garretttangerm…" at bounding box center [697, 359] width 559 height 91
copy div "garretttangermann@yahoo.com"
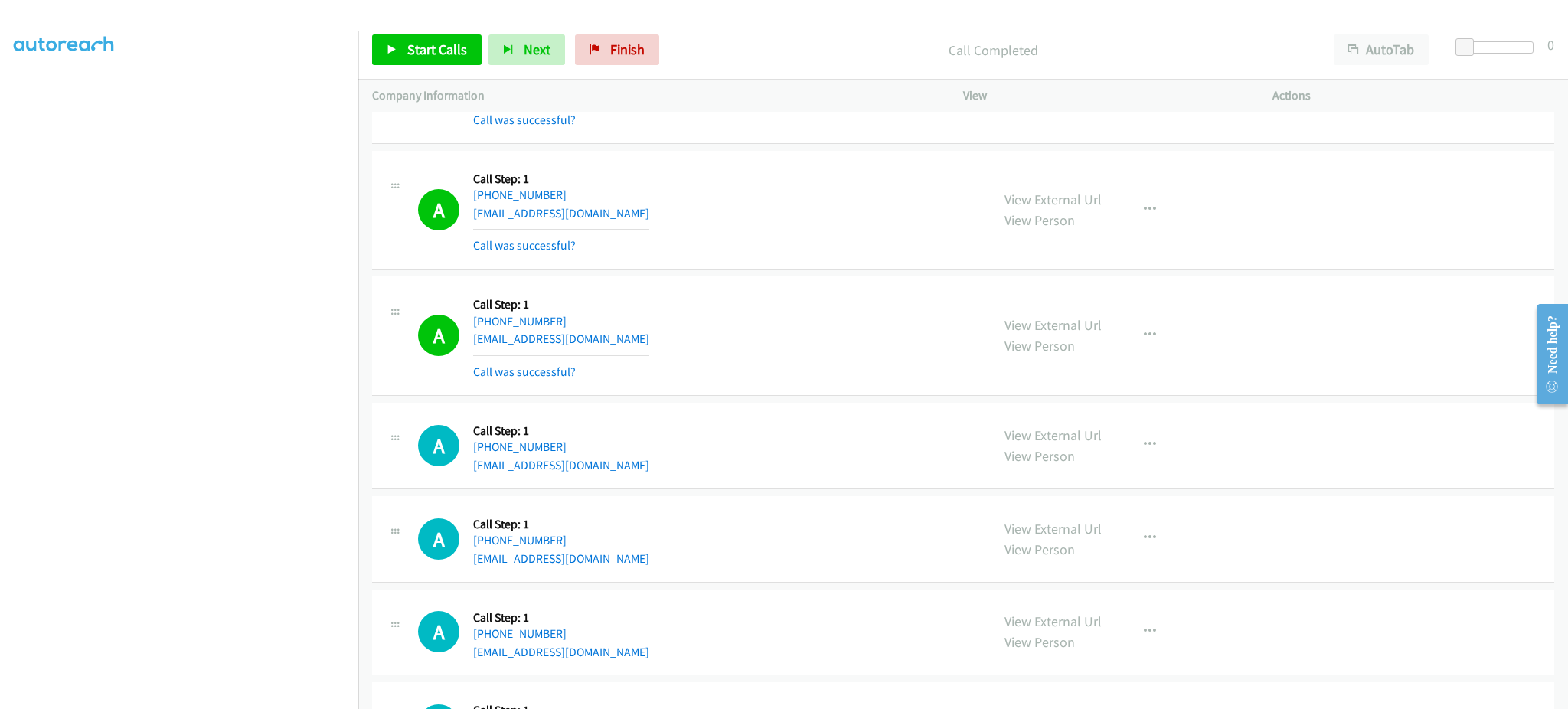
scroll to position [2451, 0]
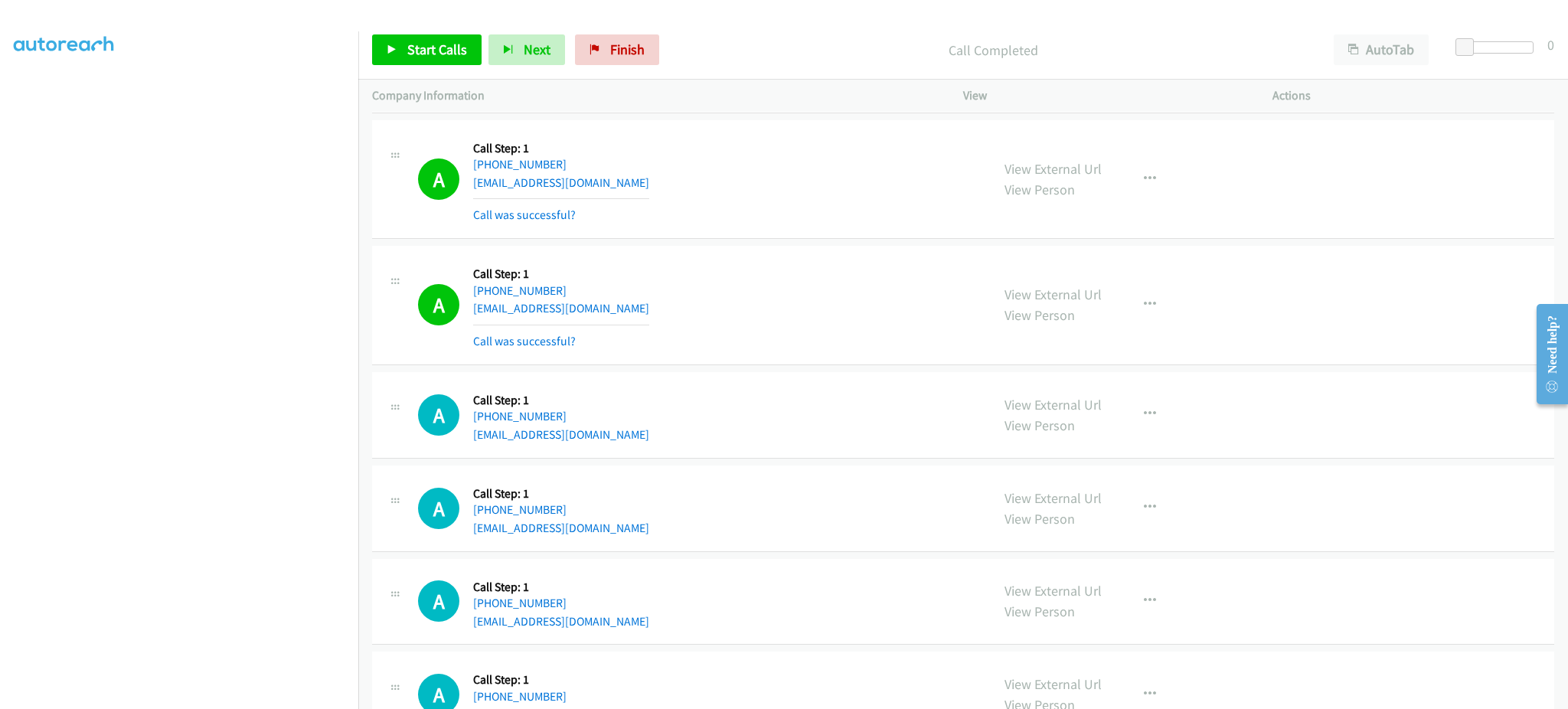
click at [660, 311] on div "A Callback Scheduled Call Step: 1 America/Los_Angeles +1 657-375-8634 jquintana…" at bounding box center [697, 305] width 559 height 91
copy div "jquintanamartinez48@icloud.com"
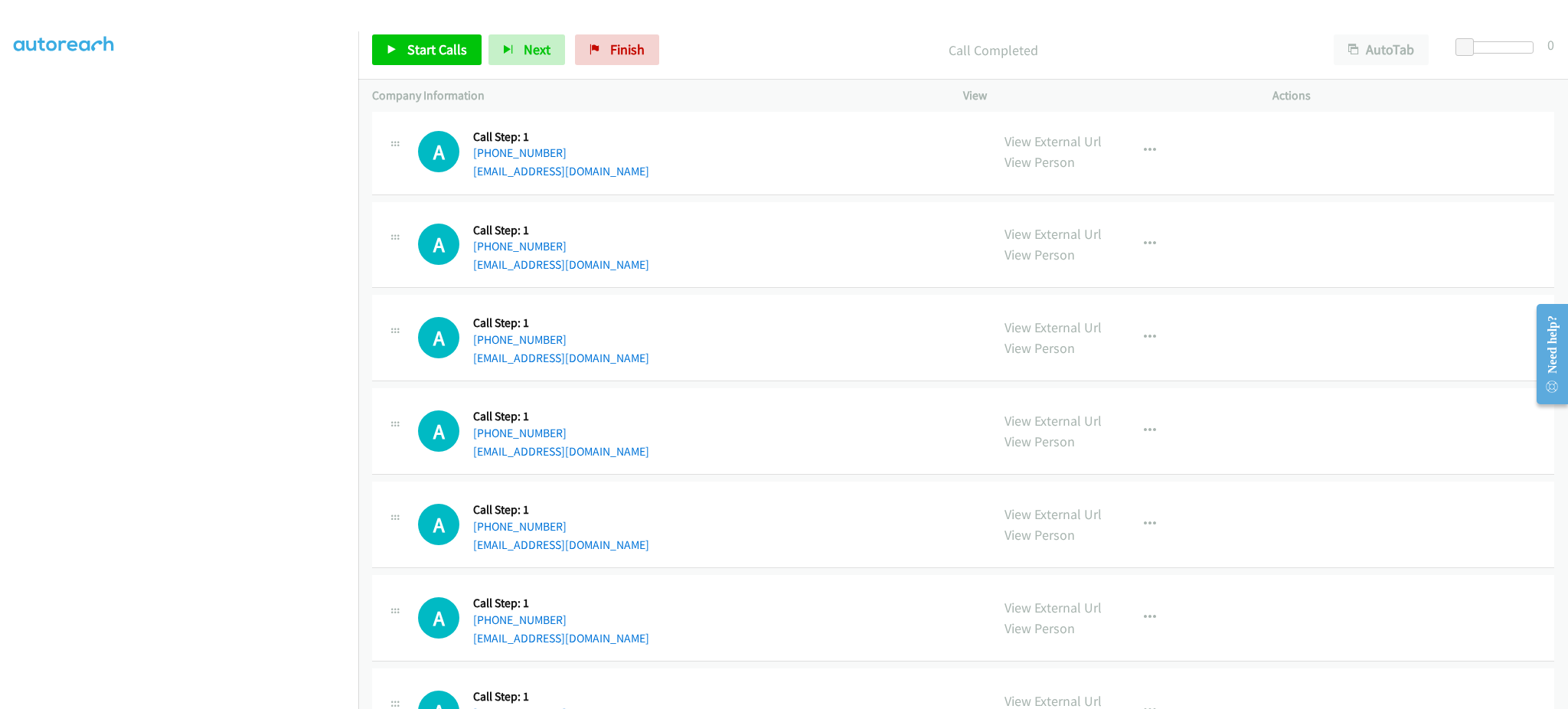
scroll to position [2975, 0]
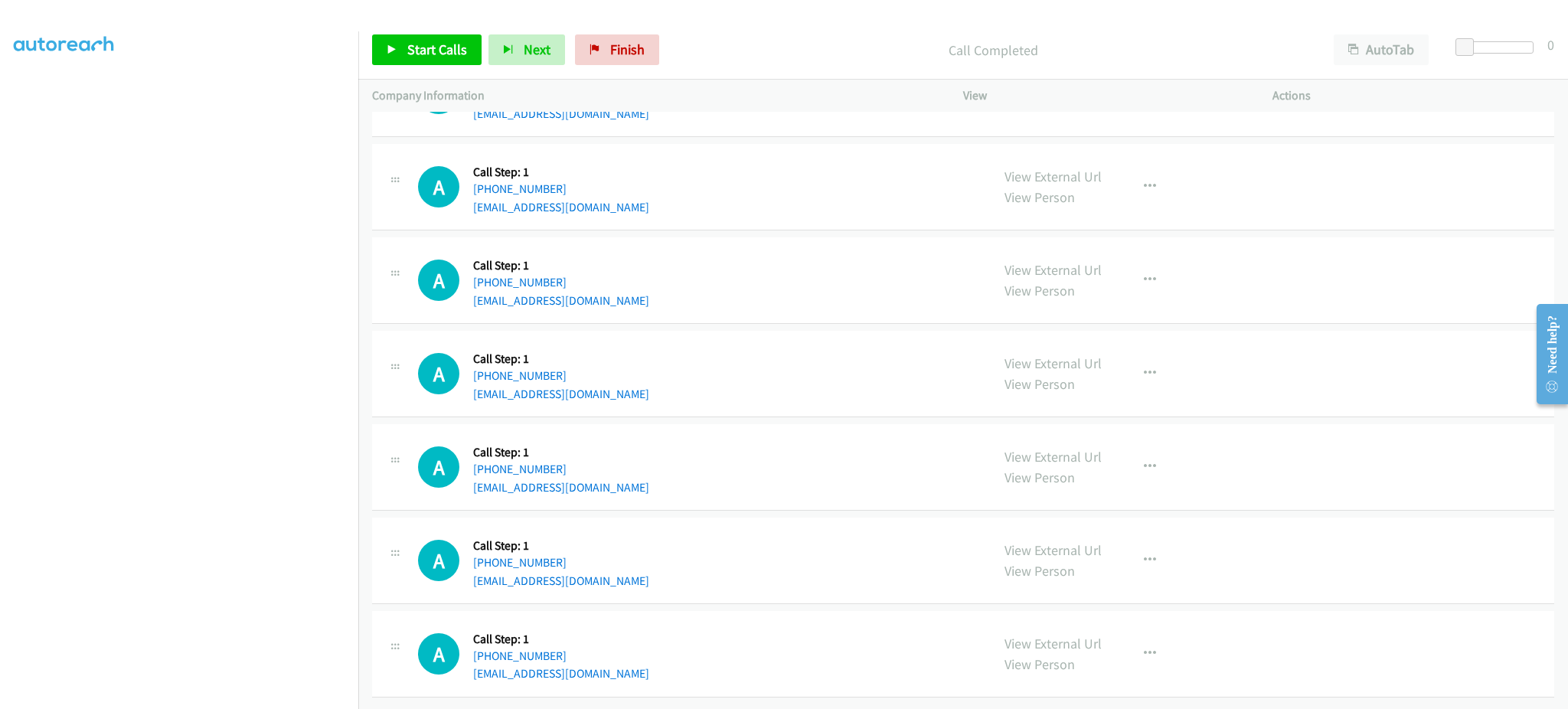
click at [628, 472] on div "A Callback Scheduled Call Step: 1 America/Chicago +1 312-504-1874 alimamoussa1@…" at bounding box center [697, 467] width 559 height 58
copy div "alimamoussa1@gmail.com"
click at [629, 583] on div "A Callback Scheduled Call Step: 1 America/Chicago +1 832-808-8998 vicnash217@ya…" at bounding box center [964, 560] width 1182 height 86
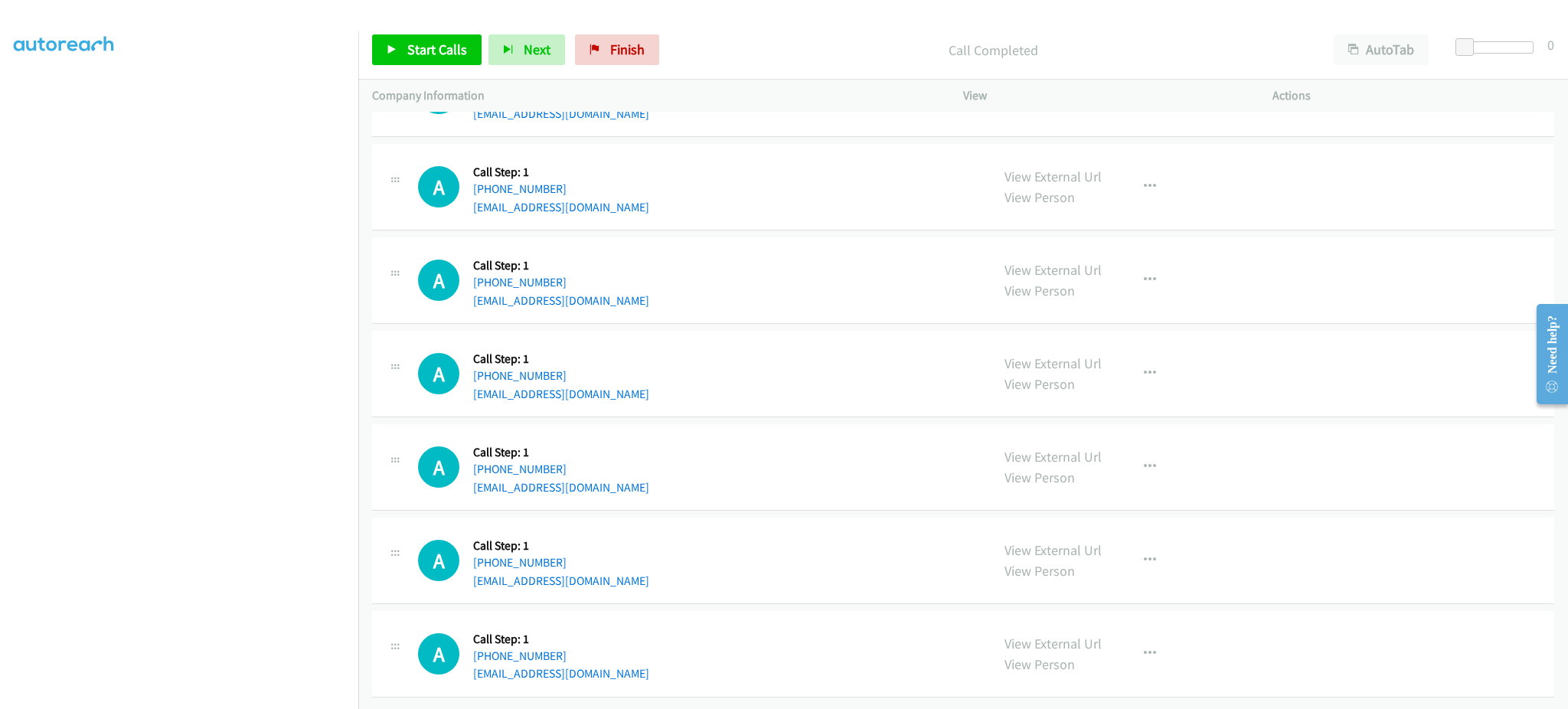
click at [629, 583] on div "A Callback Scheduled Call Step: 1 America/Chicago +1 832-808-8998 vicnash217@ya…" at bounding box center [964, 560] width 1182 height 86
copy div "vicnash217@yahoo.com"
click at [630, 670] on div "A Callback Scheduled Call Step: 1 America/Chicago +1 903-245-9906 walexander12@…" at bounding box center [964, 654] width 1182 height 86
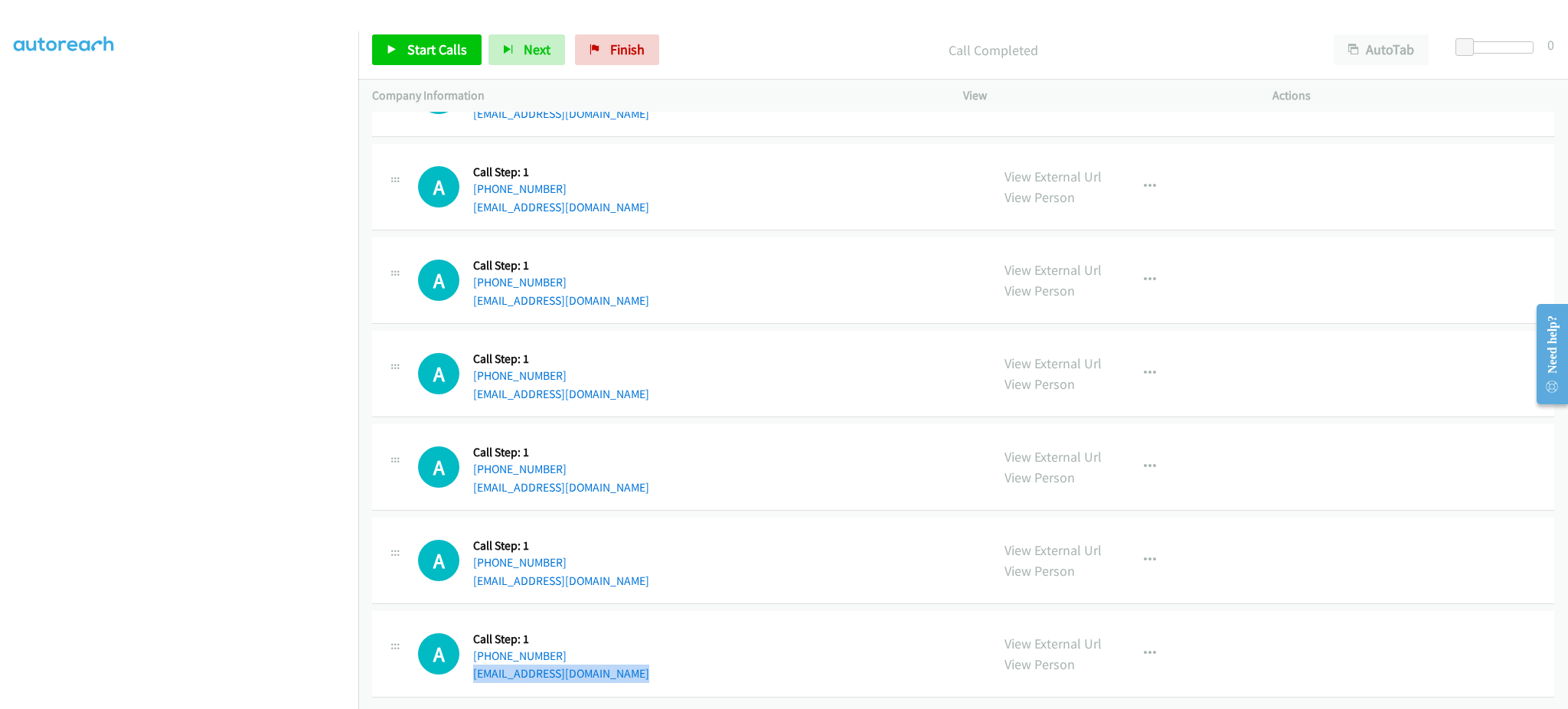
click at [630, 670] on div "A Callback Scheduled Call Step: 1 America/Chicago +1 903-245-9906 walexander12@…" at bounding box center [964, 654] width 1182 height 86
copy div "walexander12@gmail.com"
click at [414, 52] on span "Start Calls" at bounding box center [437, 49] width 59 height 17
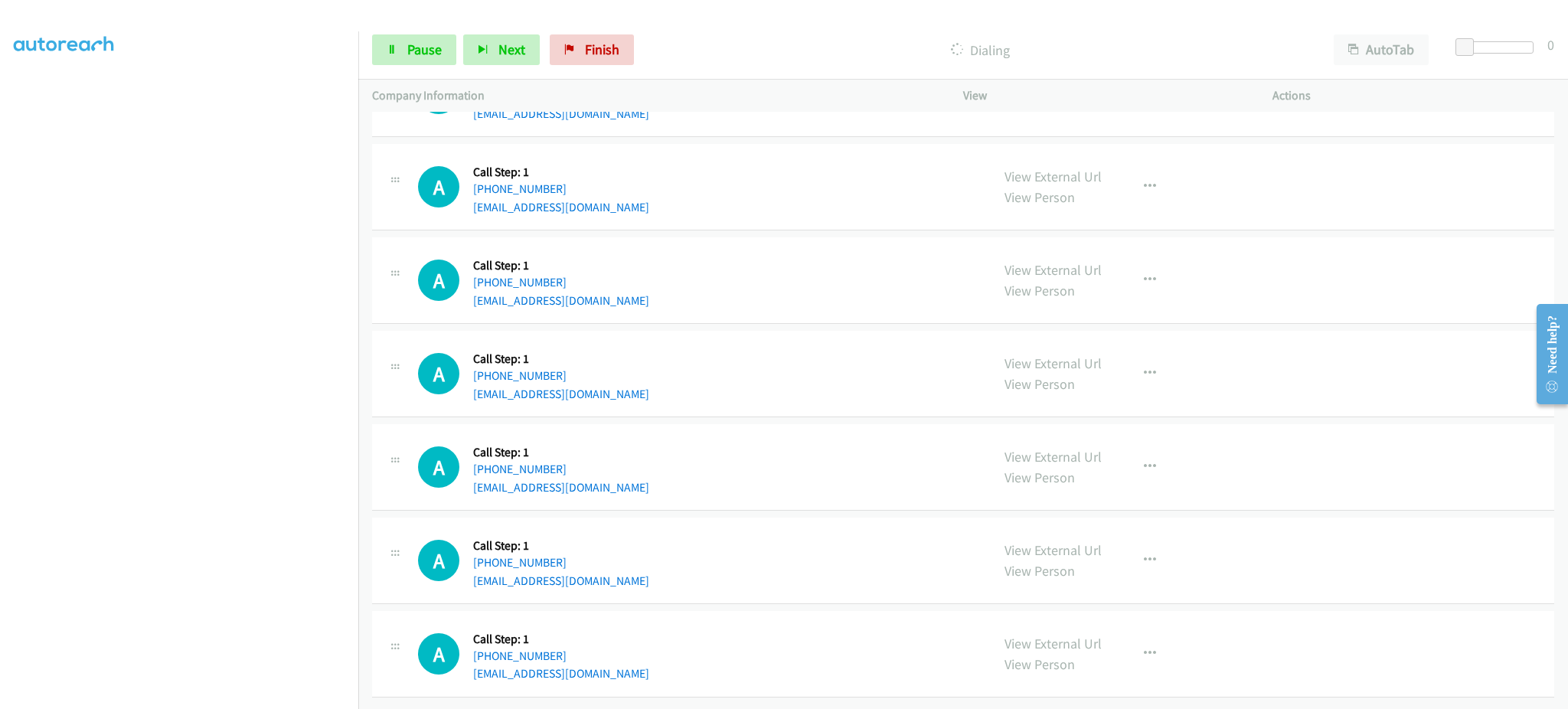
click at [840, 354] on div "A Callback Scheduled Call Step: 1 America/New_York +1 678-873-7999 dazanae125@i…" at bounding box center [697, 374] width 559 height 58
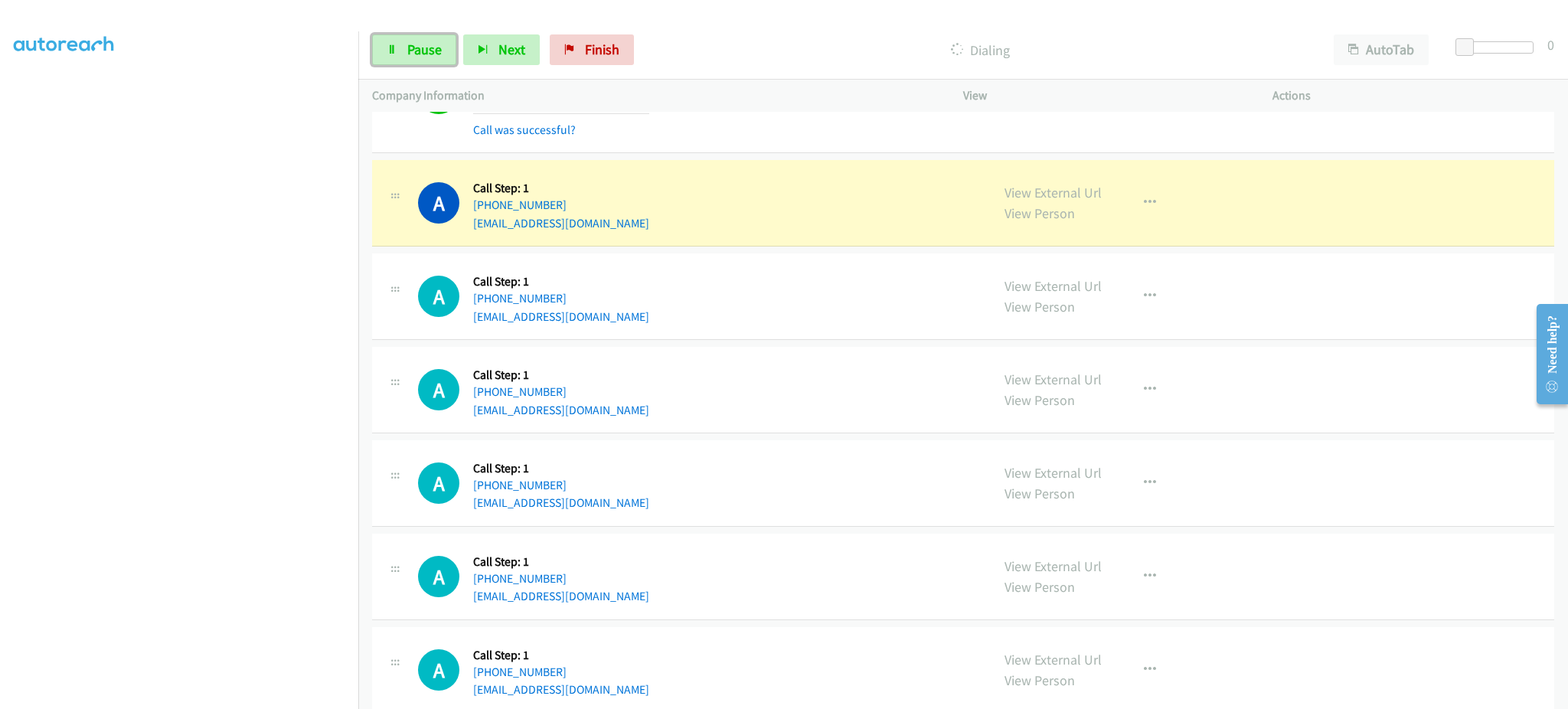
drag, startPoint x: 401, startPoint y: 44, endPoint x: 414, endPoint y: 71, distance: 30.0
click at [401, 44] on link "Pause" at bounding box center [415, 50] width 84 height 31
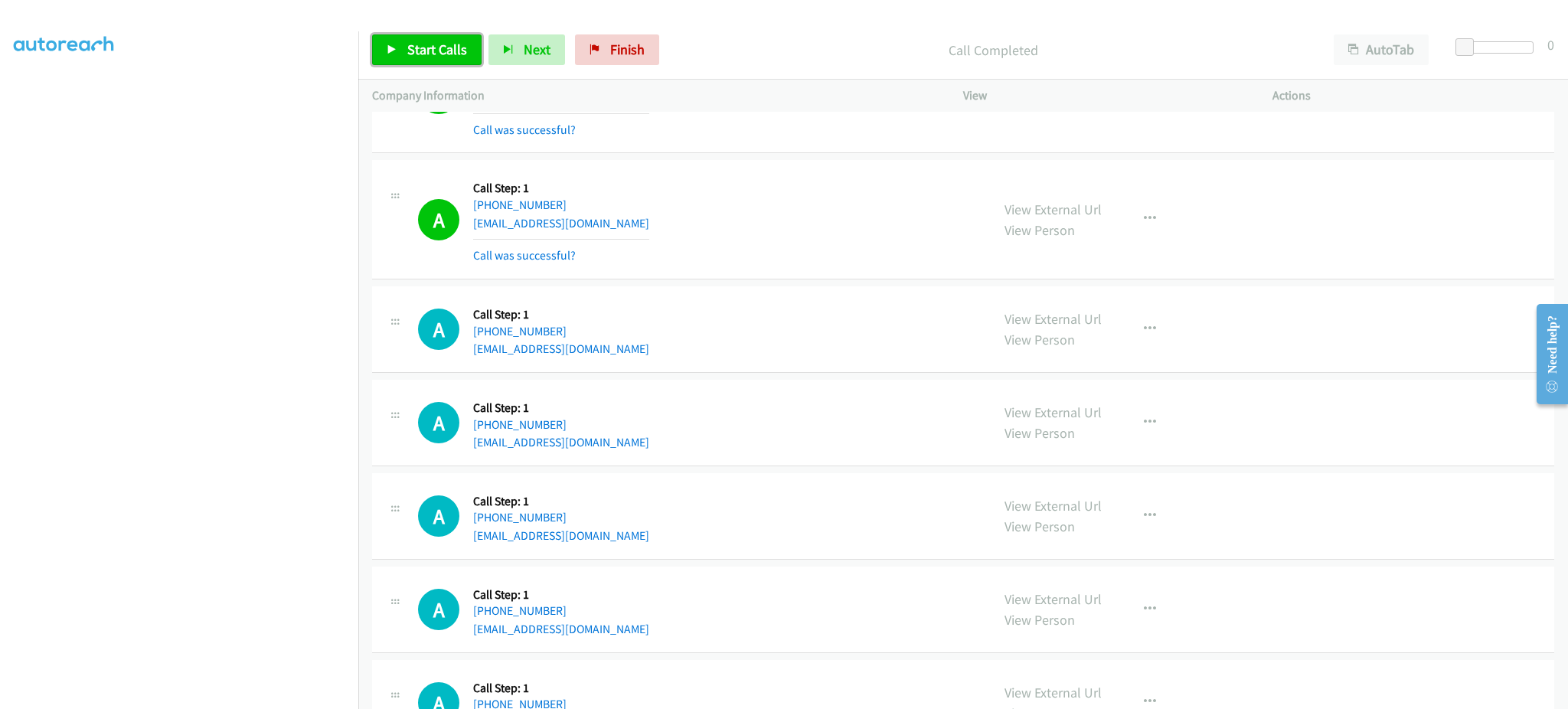
click at [459, 59] on link "Start Calls" at bounding box center [427, 50] width 109 height 31
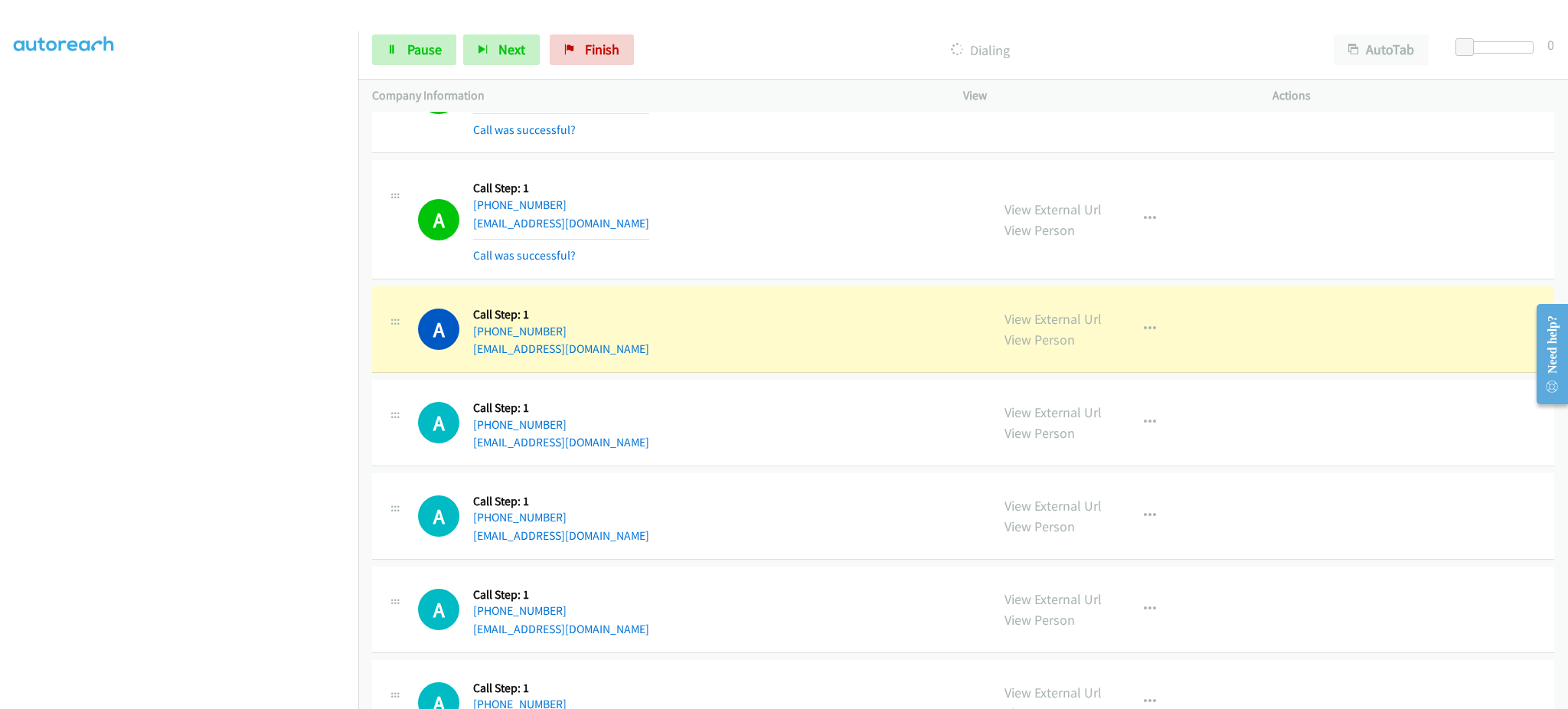
click at [1161, 354] on div "View External Url View Person View External Url Email Schedule/Manage Callback …" at bounding box center [1151, 329] width 323 height 58
click at [1152, 341] on button "button" at bounding box center [1149, 330] width 41 height 31
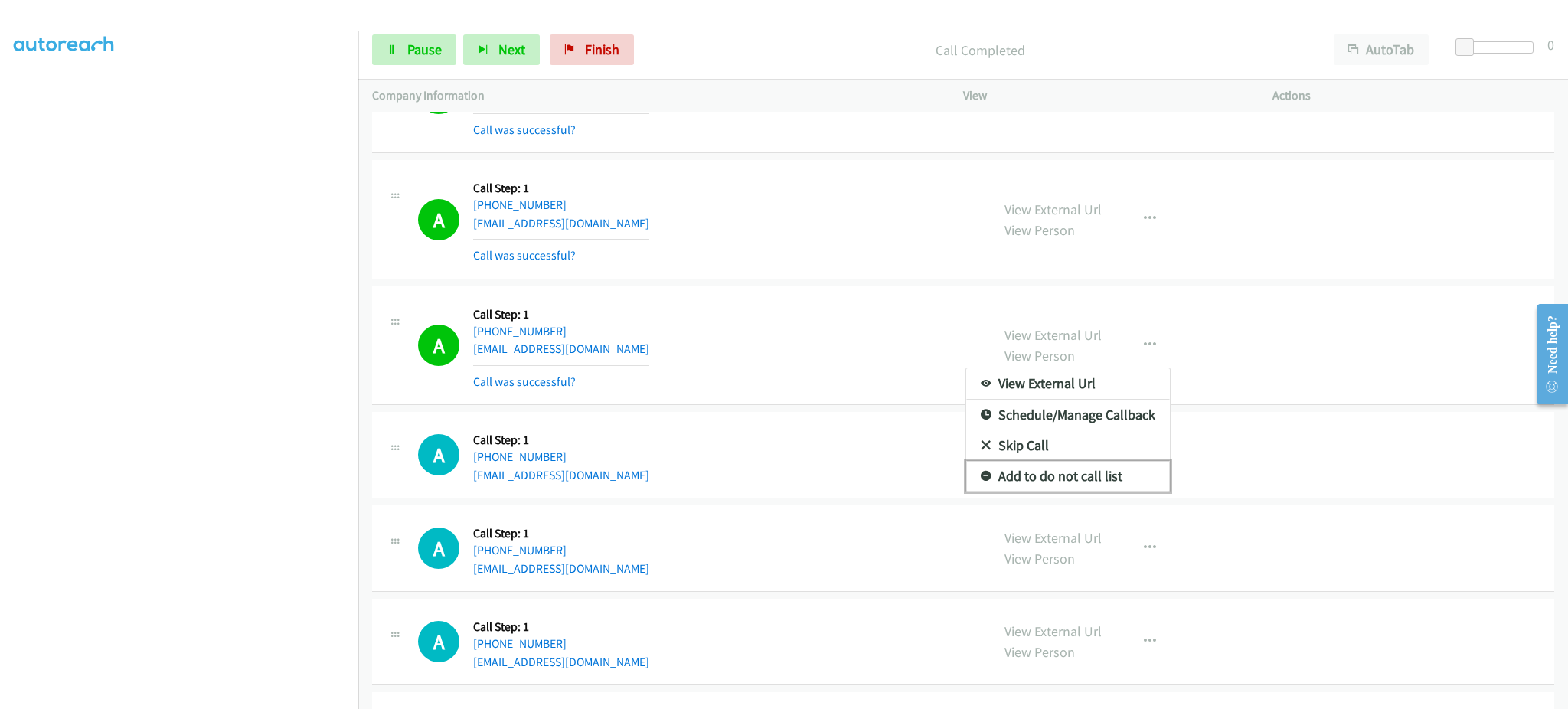
click at [1117, 479] on link "Add to do not call list" at bounding box center [1068, 476] width 204 height 31
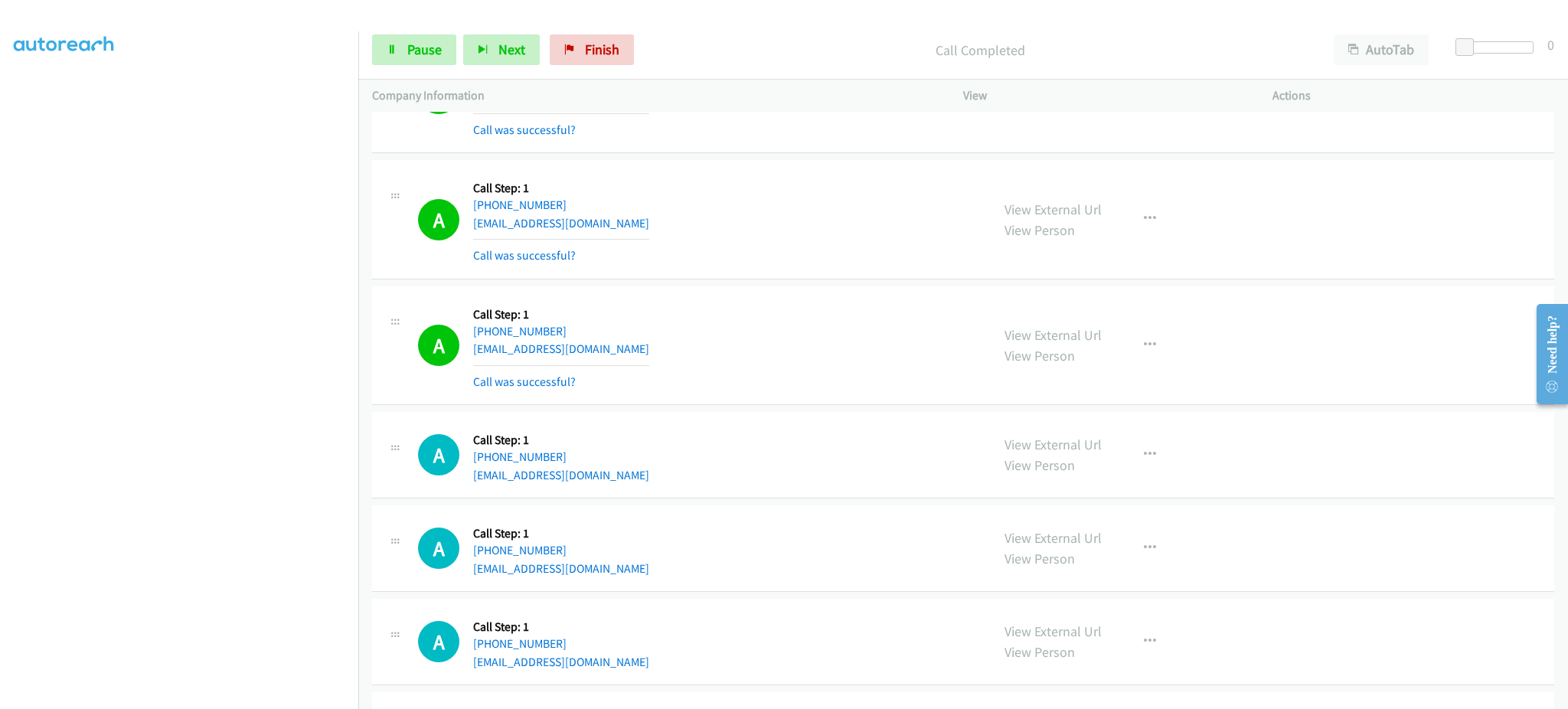
click at [853, 237] on div "A Callback Scheduled Call Step: 1 America/New_York +1 863-207-6865 asnively111@…" at bounding box center [697, 218] width 559 height 91
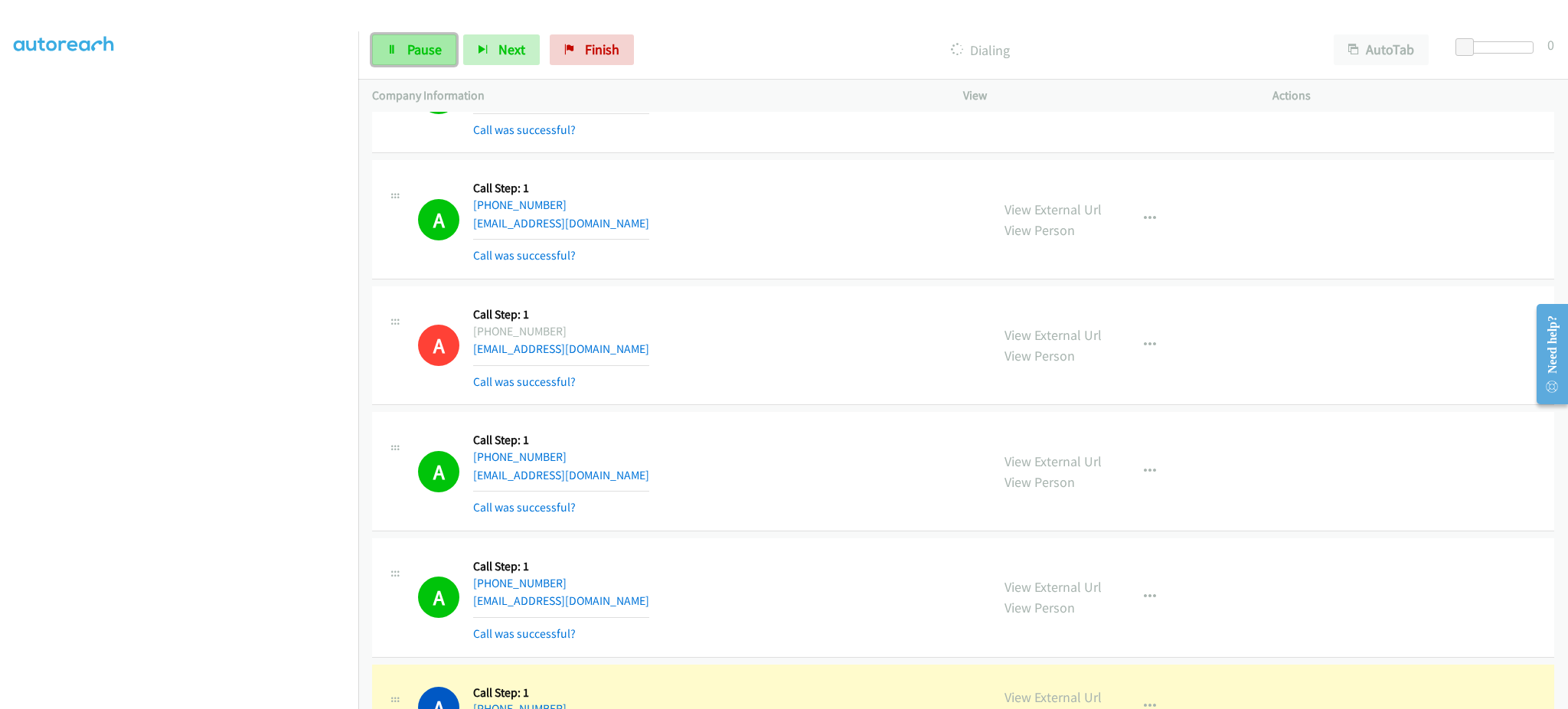
click at [447, 58] on link "Pause" at bounding box center [415, 50] width 84 height 31
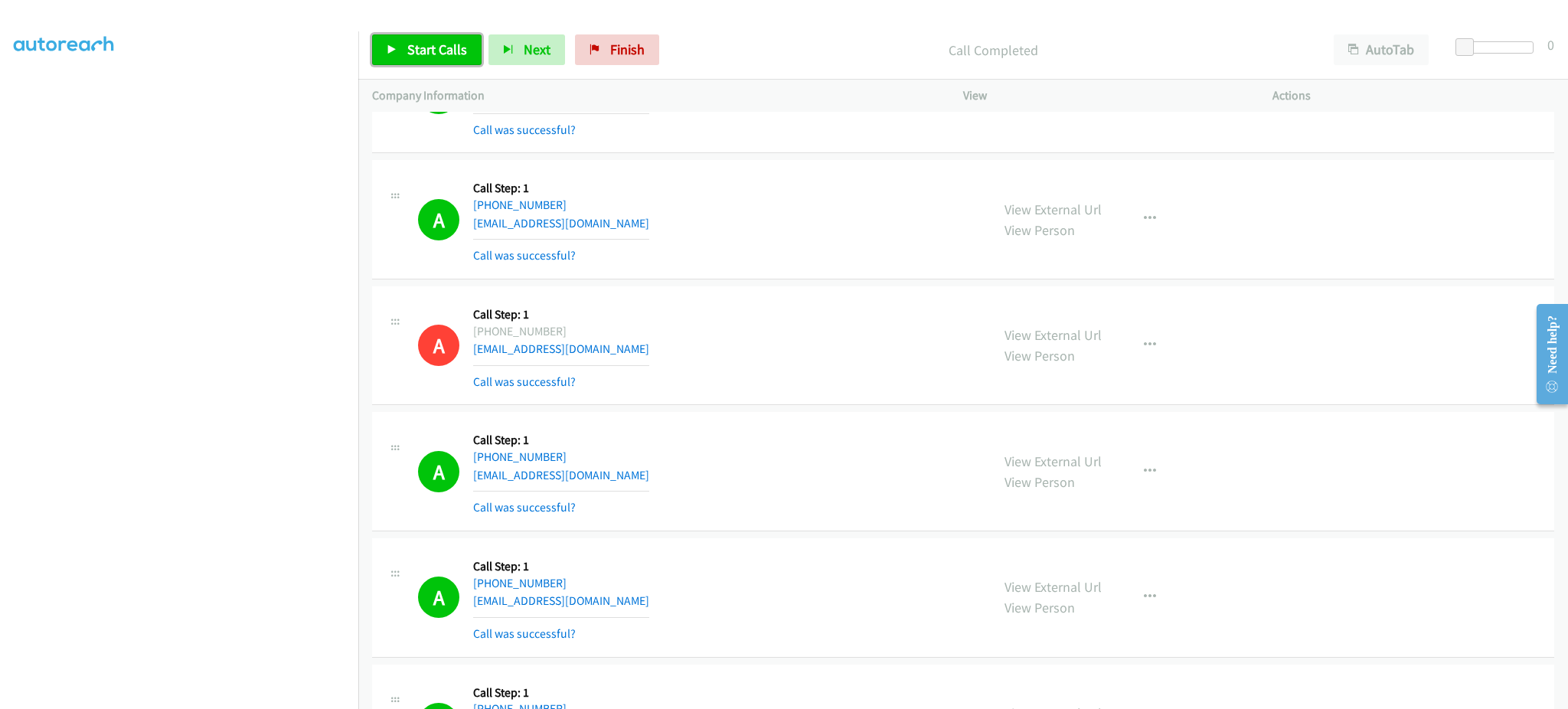
click at [430, 59] on link "Start Calls" at bounding box center [427, 50] width 109 height 31
click at [420, 50] on span "Pause" at bounding box center [424, 49] width 34 height 17
click at [460, 56] on span "Start Calls" at bounding box center [437, 49] width 59 height 17
click at [424, 42] on span "Pause" at bounding box center [424, 49] width 34 height 17
click at [398, 56] on link "Start Calls" at bounding box center [427, 50] width 109 height 31
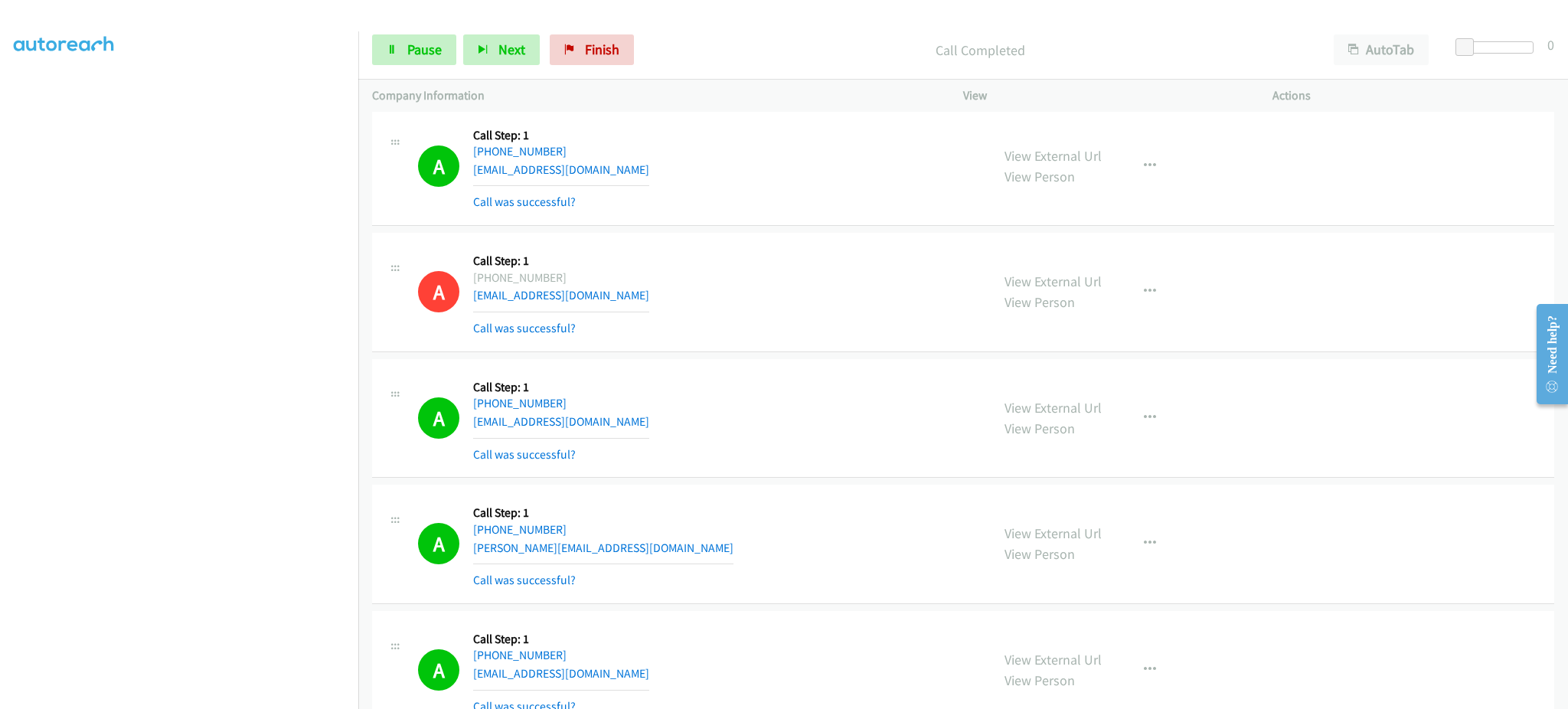
scroll to position [2592, 0]
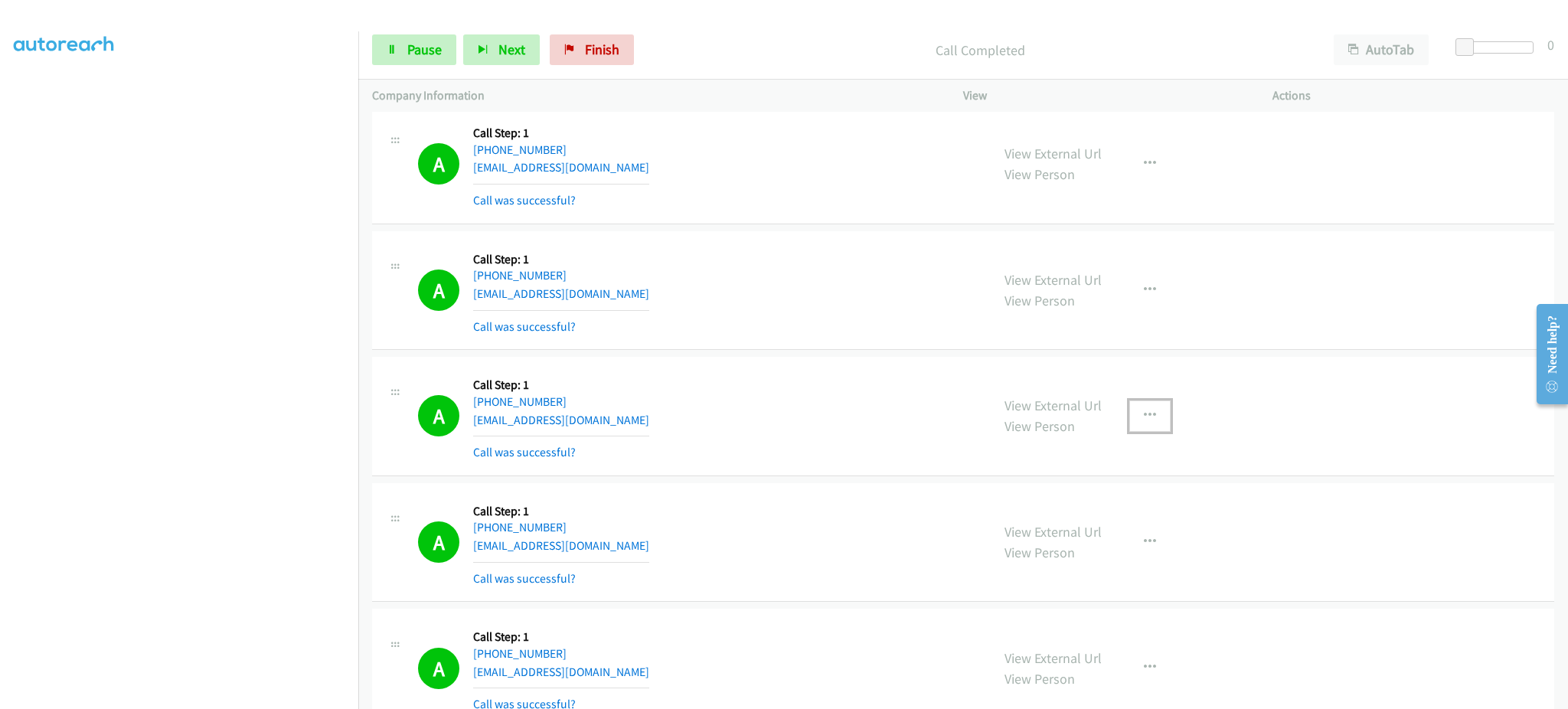
click at [1133, 420] on button "button" at bounding box center [1149, 416] width 41 height 31
click at [1123, 548] on link "Add to do not call list" at bounding box center [1068, 547] width 204 height 31
click at [394, 69] on div "Start Calls Pause Next Finish Dialing AutoTab AutoTab 0" at bounding box center [963, 51] width 1210 height 59
click at [407, 45] on span "Pause" at bounding box center [424, 49] width 34 height 17
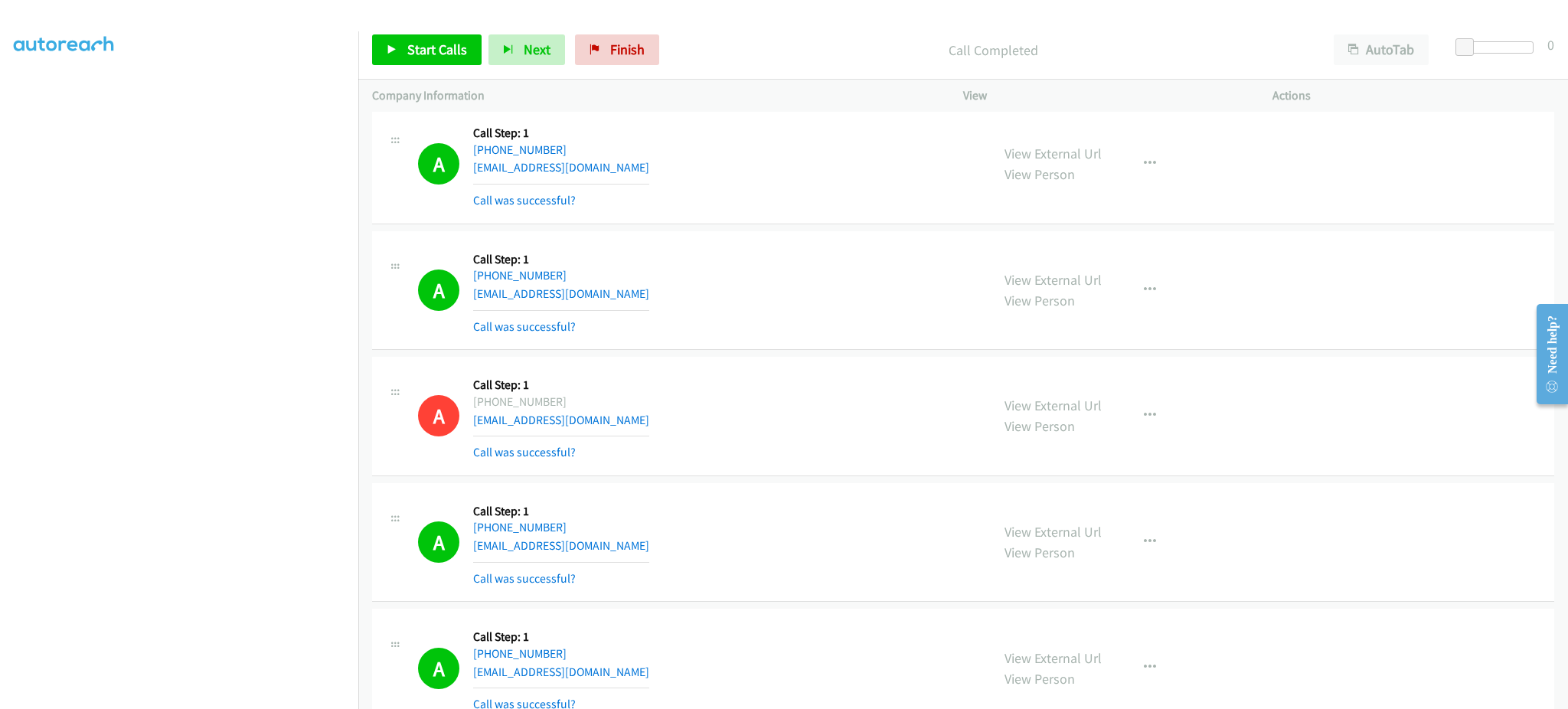
scroll to position [5334, 0]
click at [1164, 416] on div "View External Url View Person View External Url Email Schedule/Manage Callback …" at bounding box center [1151, 414] width 323 height 91
click at [1148, 425] on button "button" at bounding box center [1149, 414] width 41 height 31
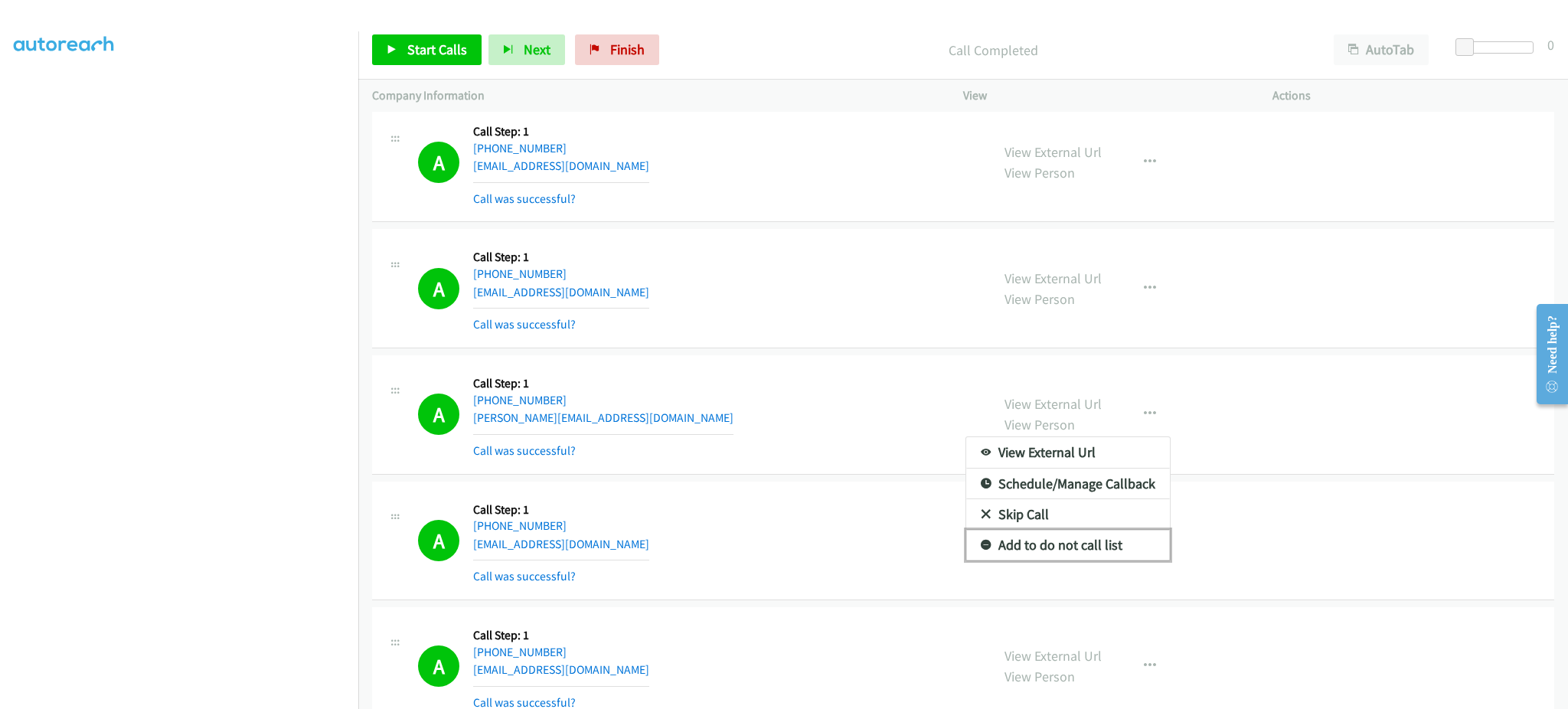
drag, startPoint x: 1118, startPoint y: 544, endPoint x: 1079, endPoint y: 454, distance: 98.1
click at [1118, 544] on link "Add to do not call list" at bounding box center [1068, 545] width 204 height 31
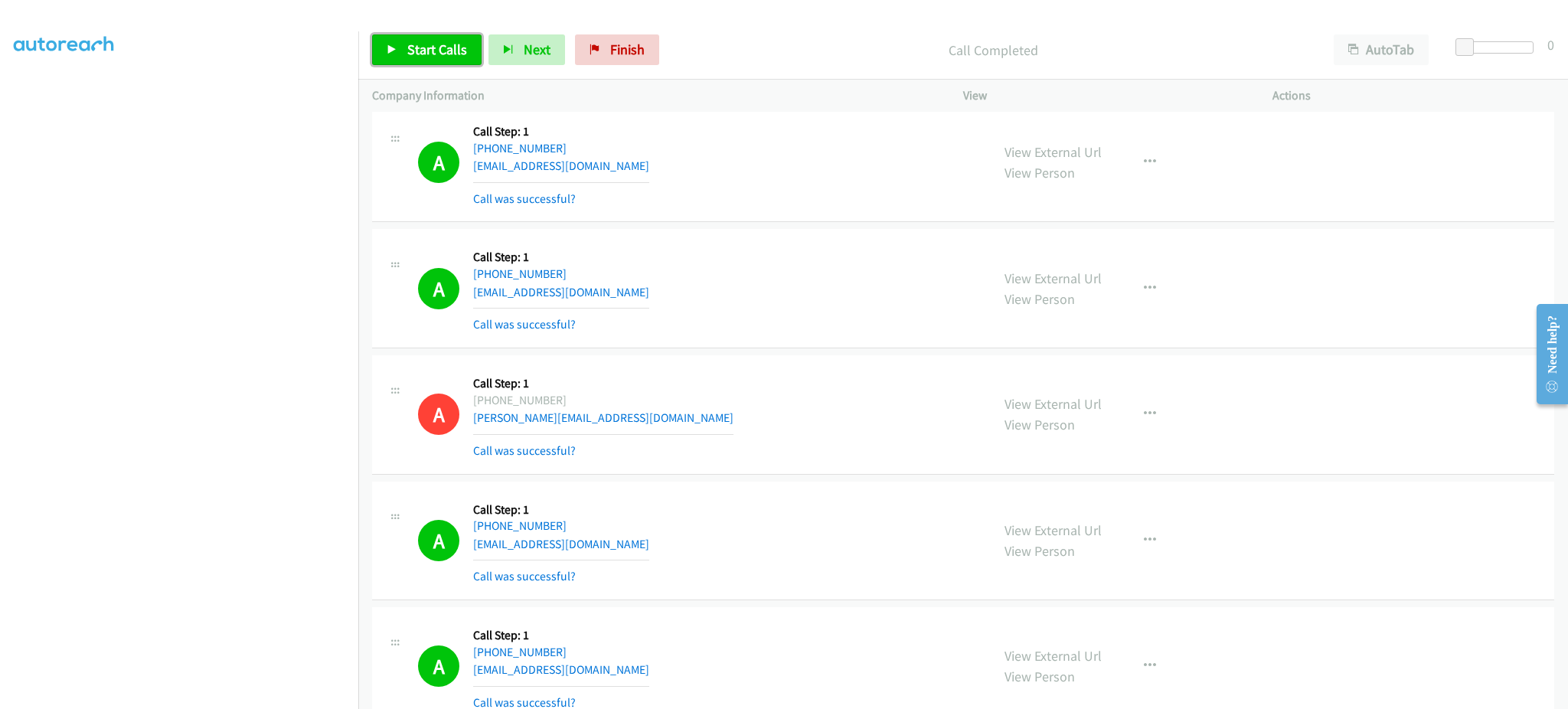
click at [384, 61] on link "Start Calls" at bounding box center [427, 50] width 109 height 31
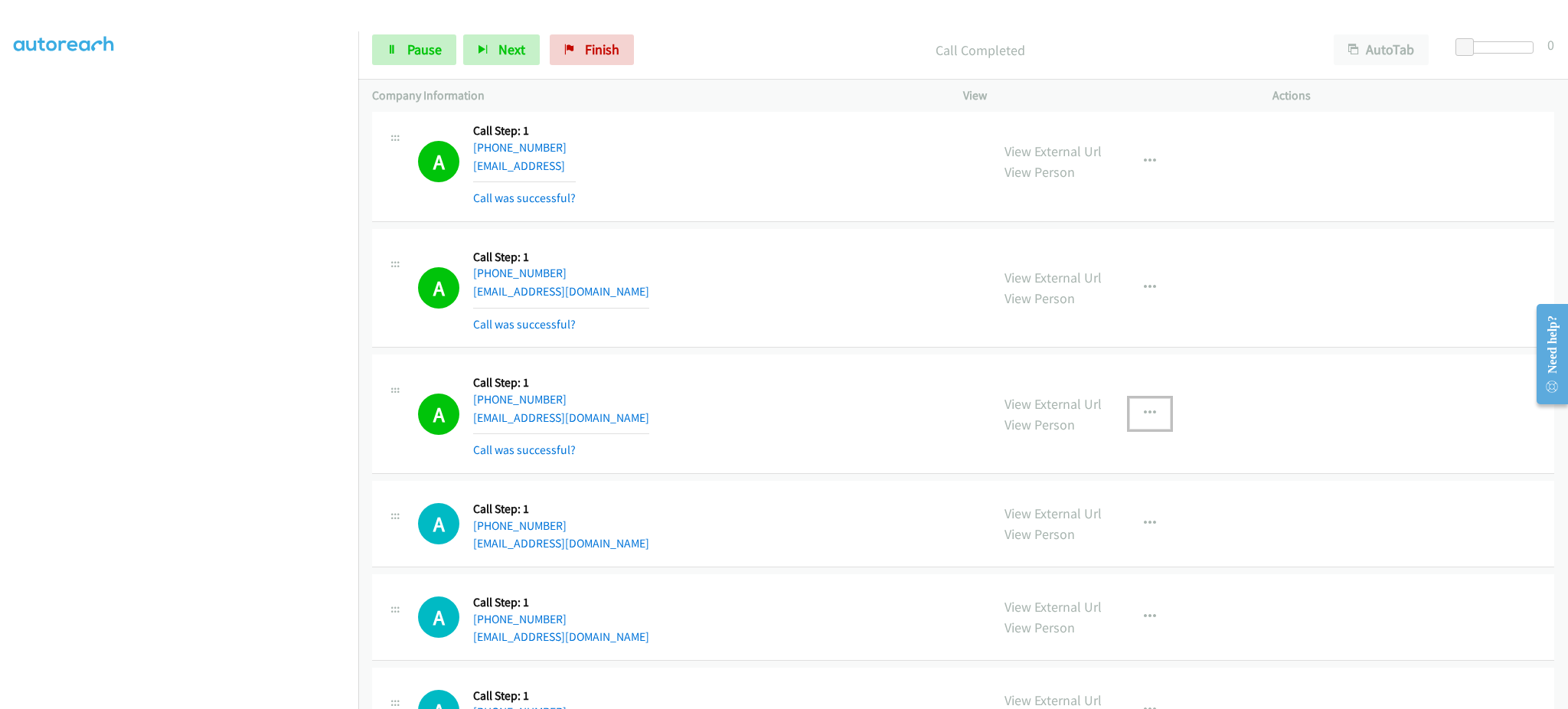
click at [1129, 409] on button "button" at bounding box center [1149, 414] width 41 height 31
click at [1118, 553] on link "Add to do not call list" at bounding box center [1068, 544] width 204 height 31
click at [427, 48] on span "Pause" at bounding box center [424, 49] width 34 height 17
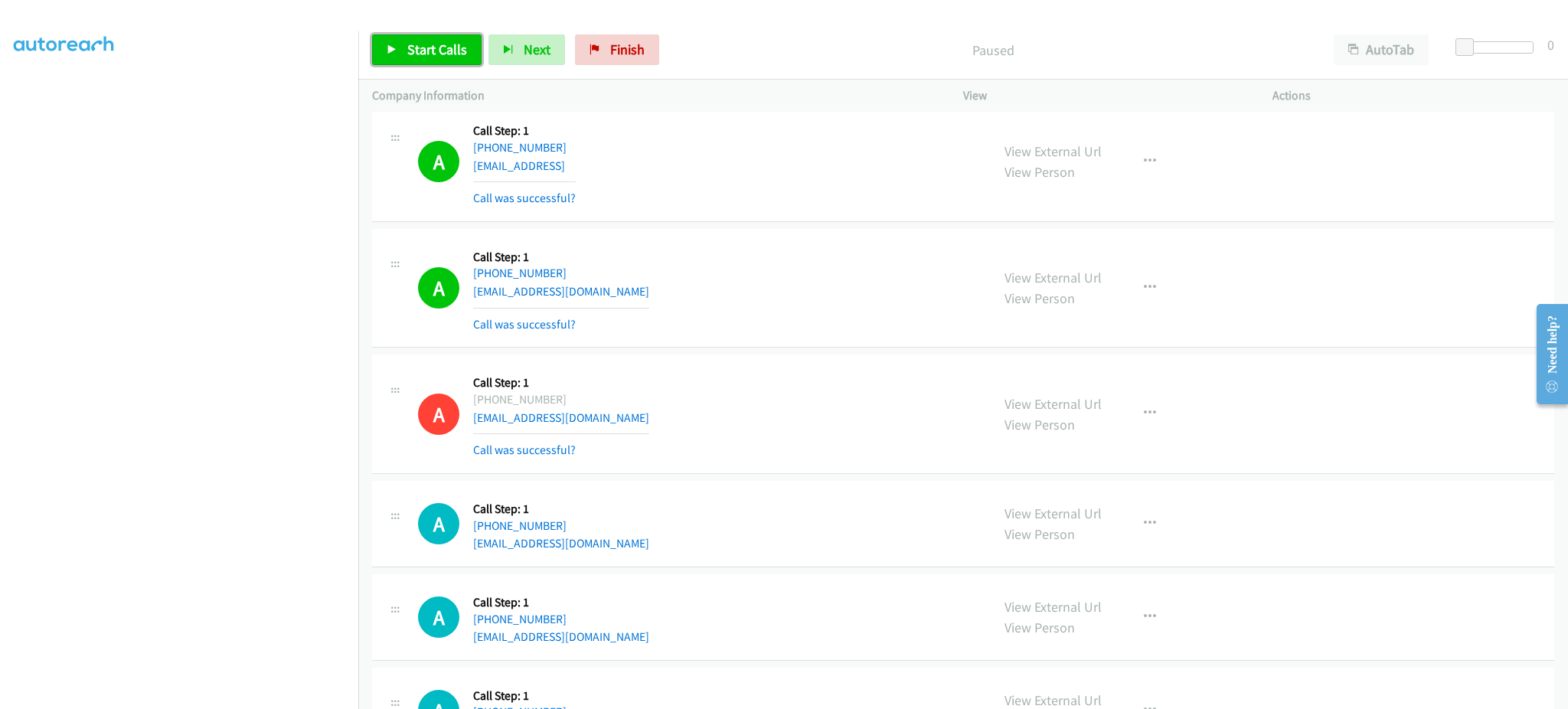
click at [413, 64] on link "Start Calls" at bounding box center [427, 50] width 109 height 31
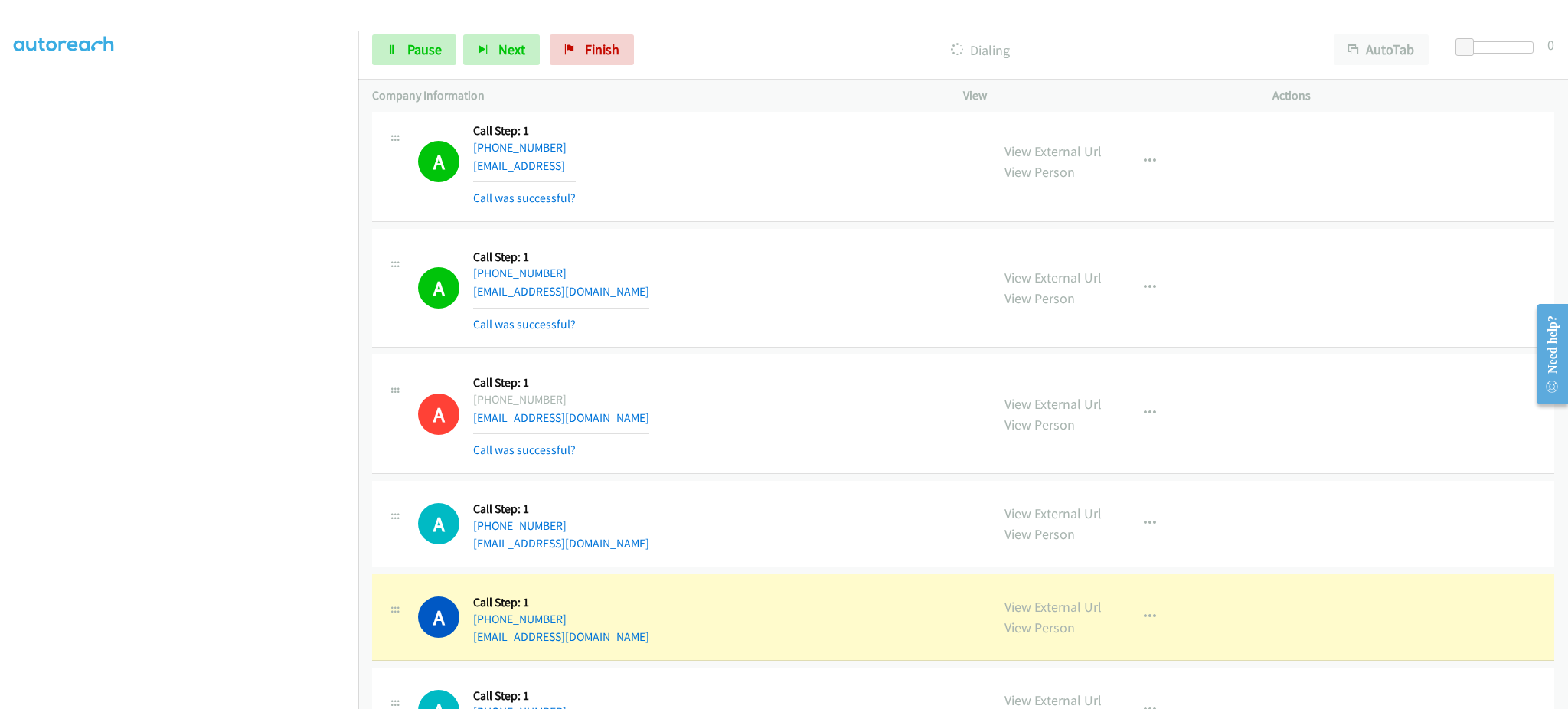
scroll to position [5460, 0]
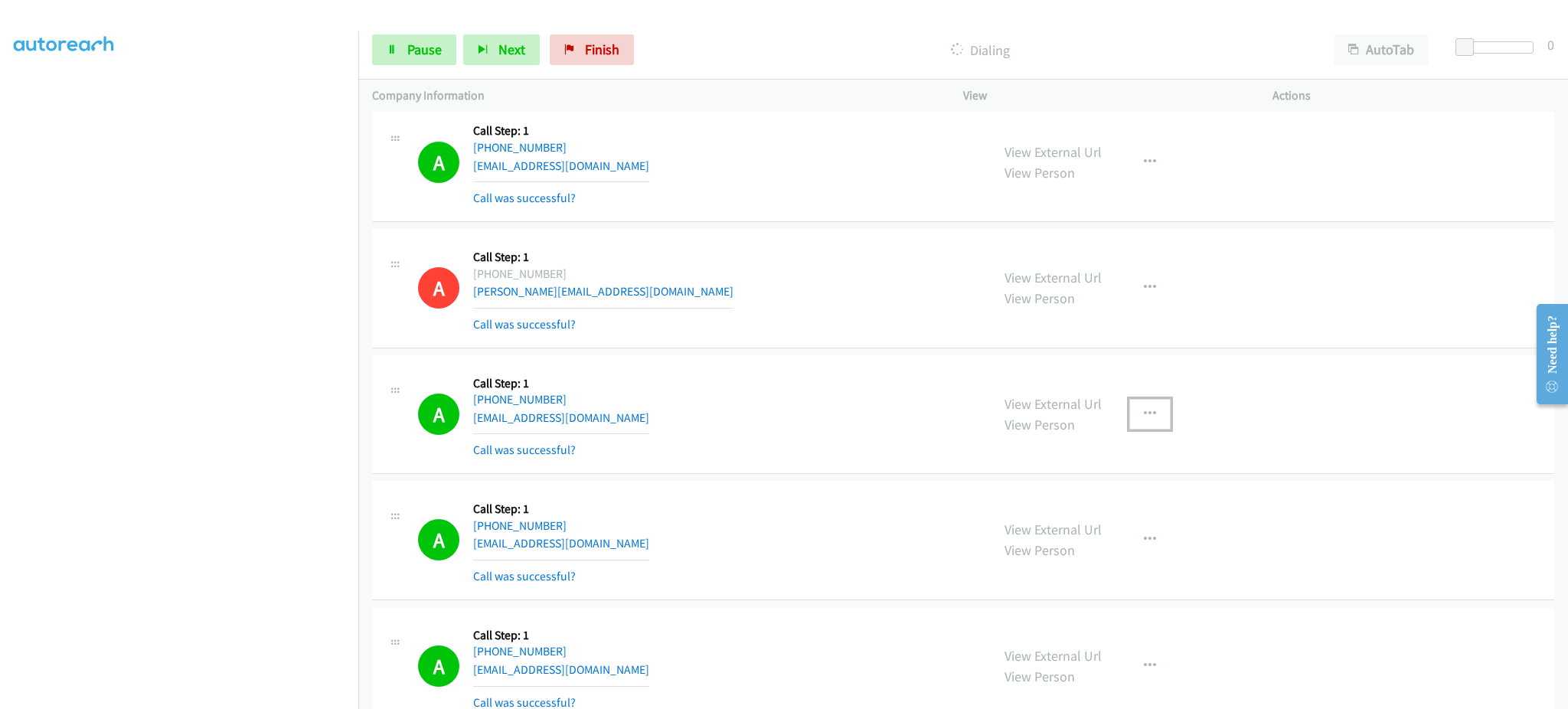
click at [1130, 420] on button "button" at bounding box center [1149, 414] width 41 height 31
click at [1055, 549] on link "Add to do not call list" at bounding box center [1068, 545] width 204 height 31
click at [418, 48] on span "Pause" at bounding box center [424, 49] width 34 height 17
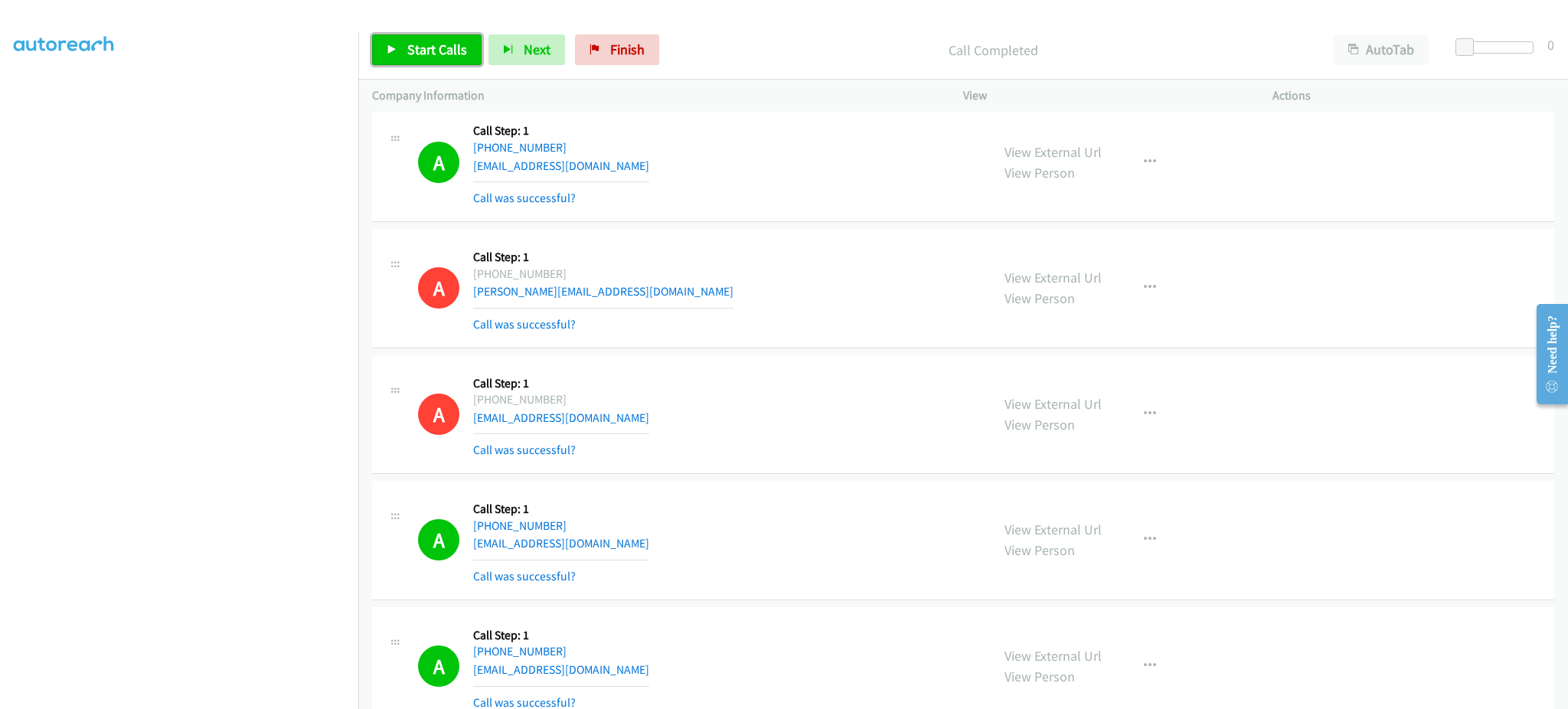
click at [438, 48] on span "Start Calls" at bounding box center [437, 49] width 59 height 17
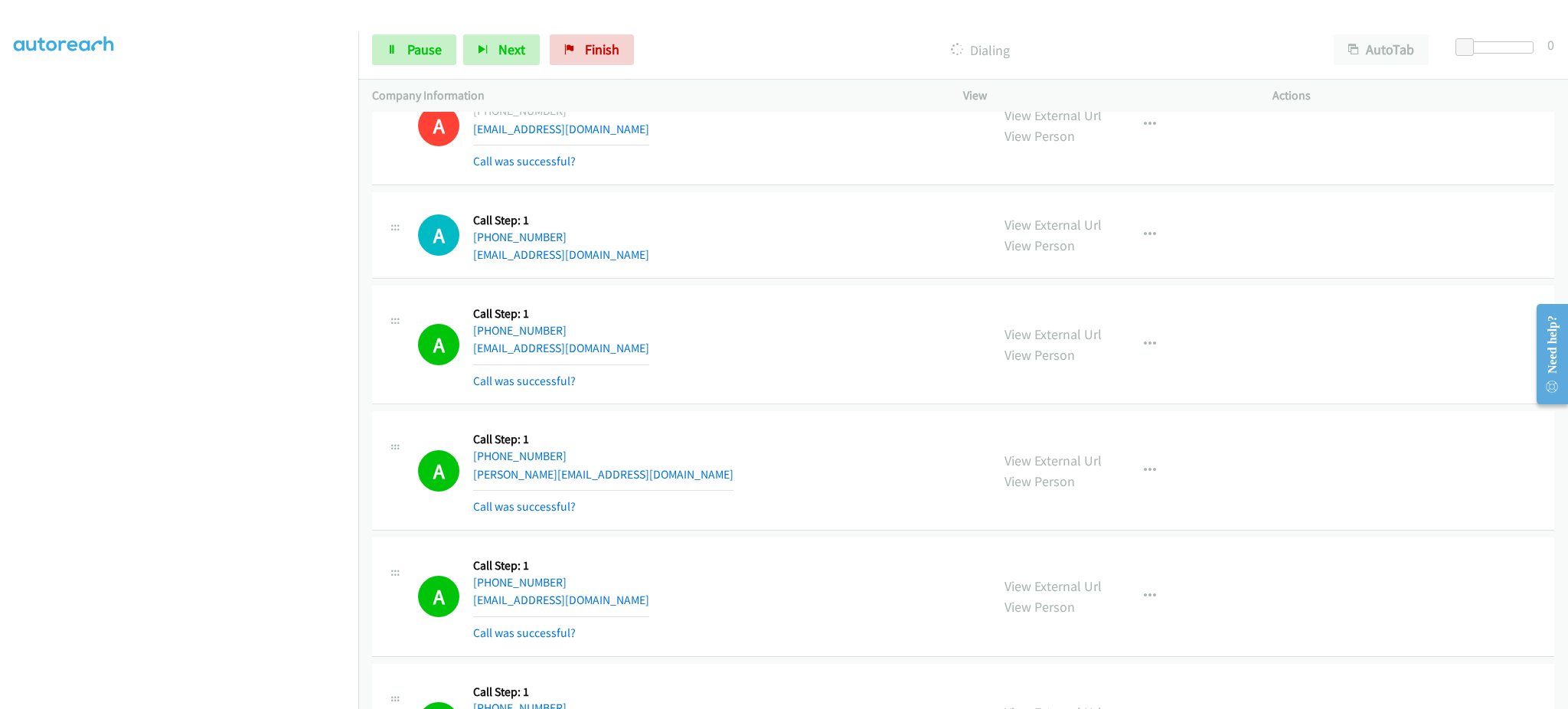
scroll to position [7043, 0]
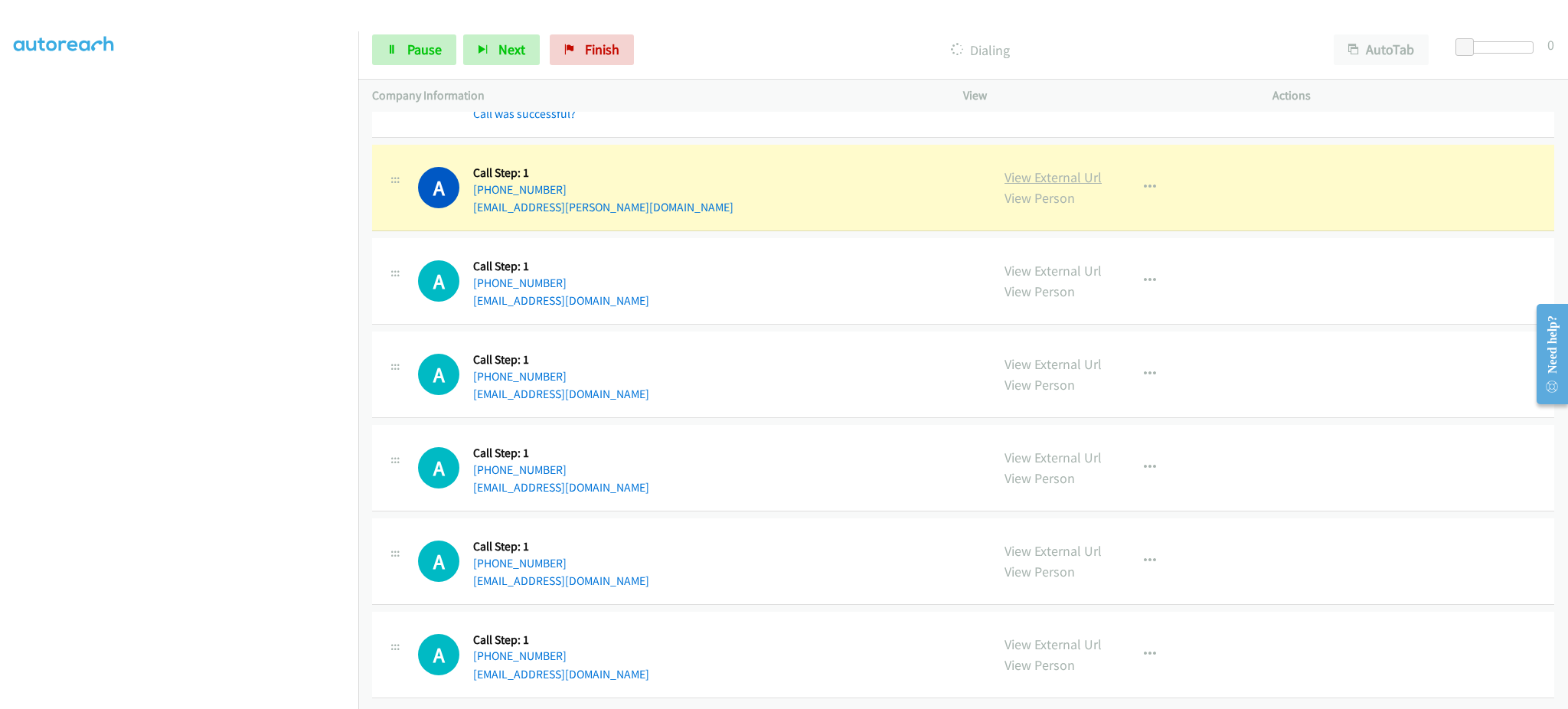
click at [1011, 169] on link "View External Url" at bounding box center [1054, 177] width 98 height 17
click at [408, 62] on link "Pause" at bounding box center [415, 50] width 84 height 31
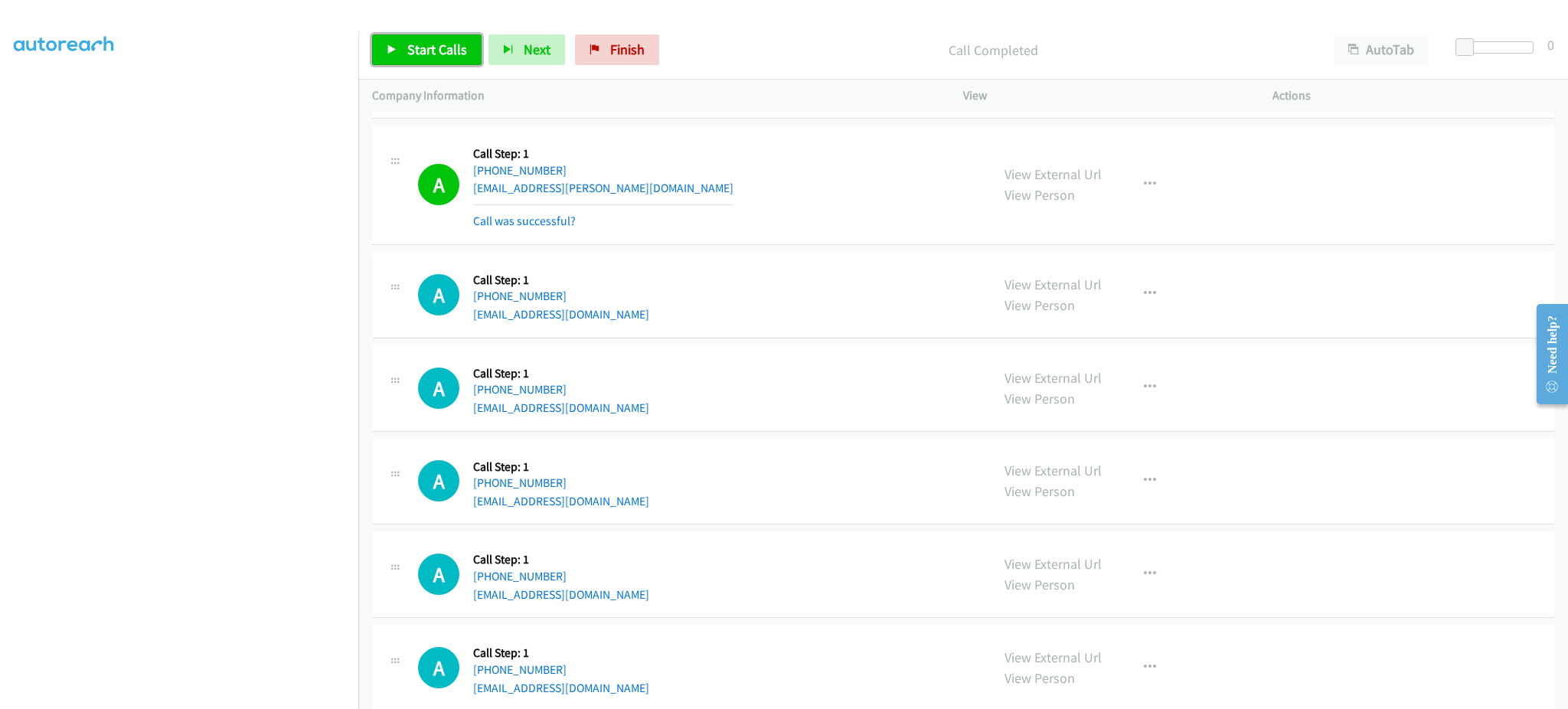
click at [407, 56] on span "Start Calls" at bounding box center [437, 49] width 59 height 17
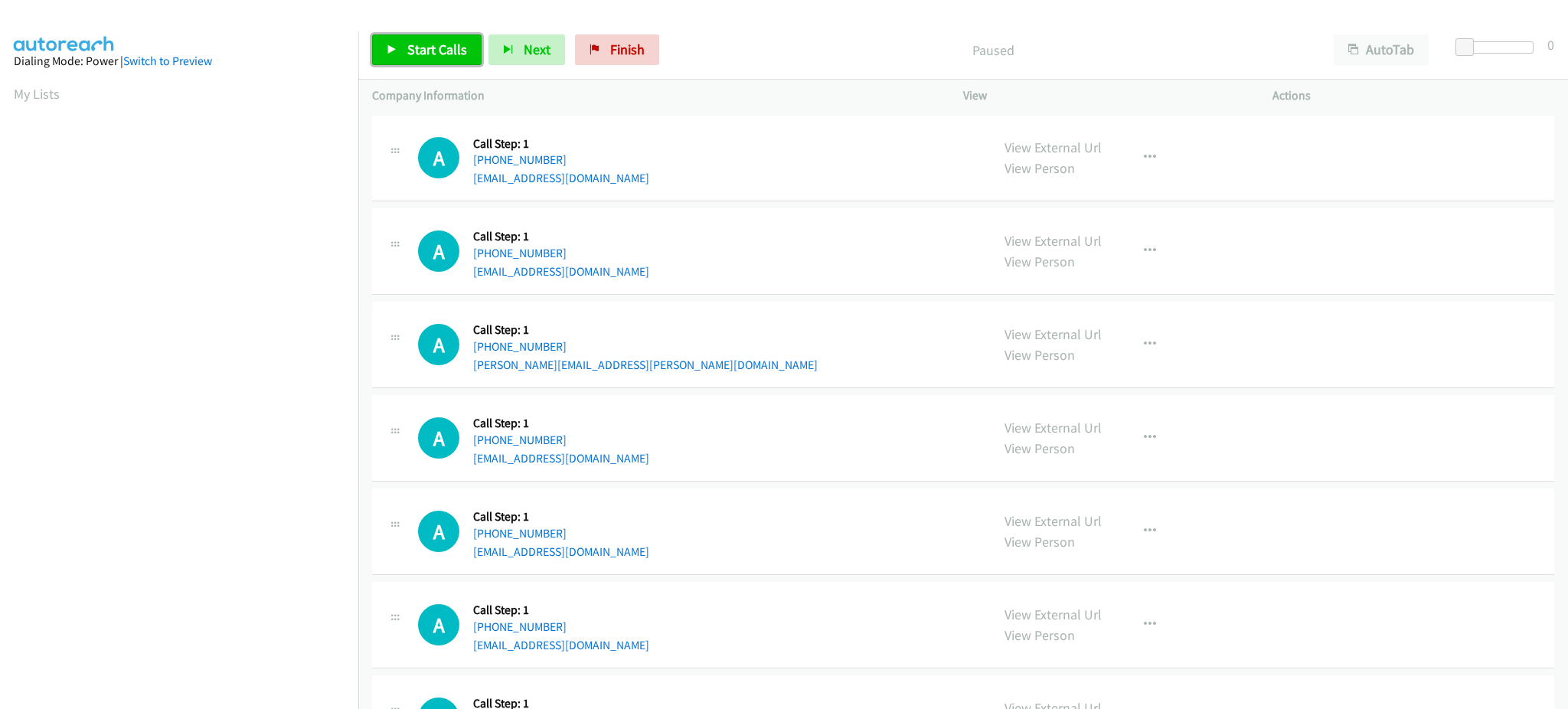
click at [442, 52] on span "Start Calls" at bounding box center [437, 49] width 59 height 17
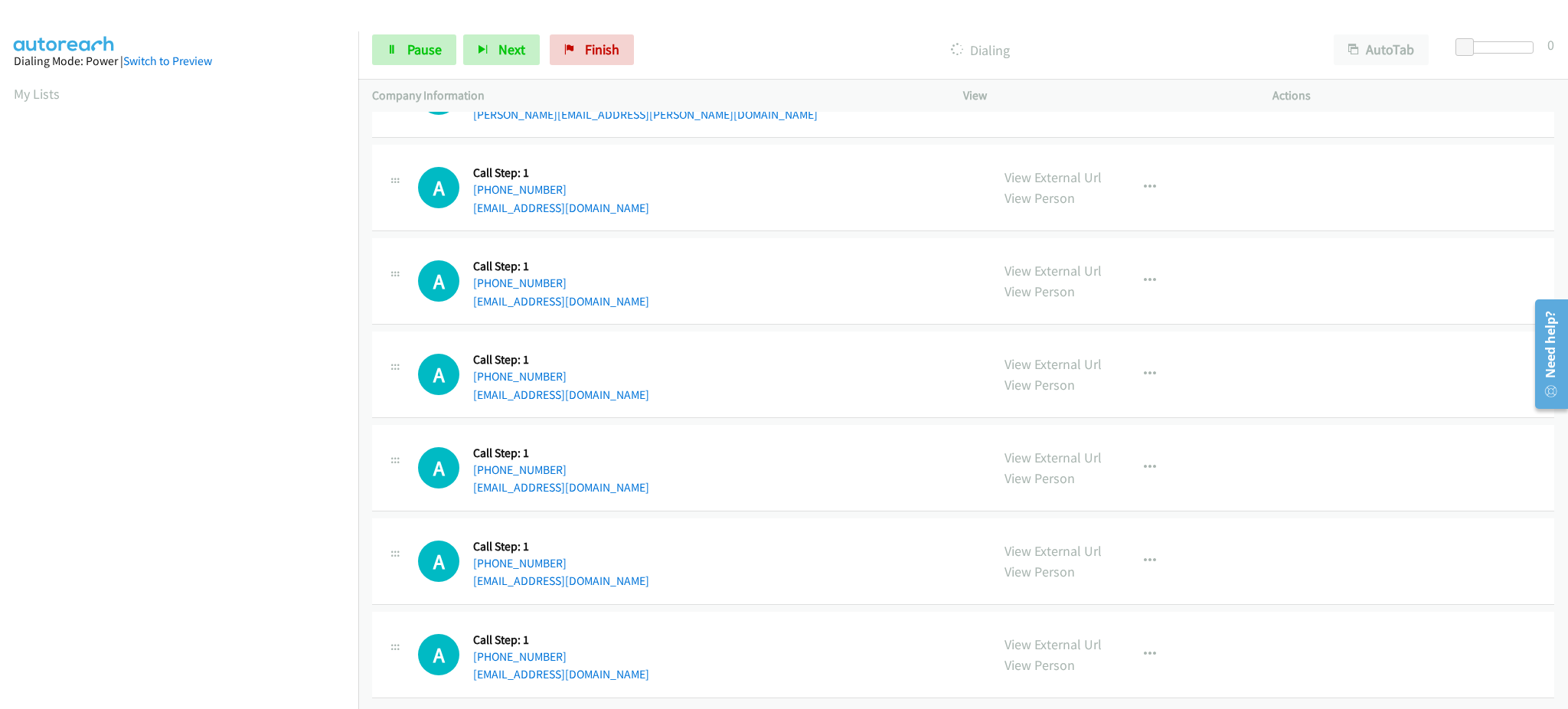
scroll to position [153, 0]
click at [433, 54] on span "Pause" at bounding box center [424, 49] width 34 height 17
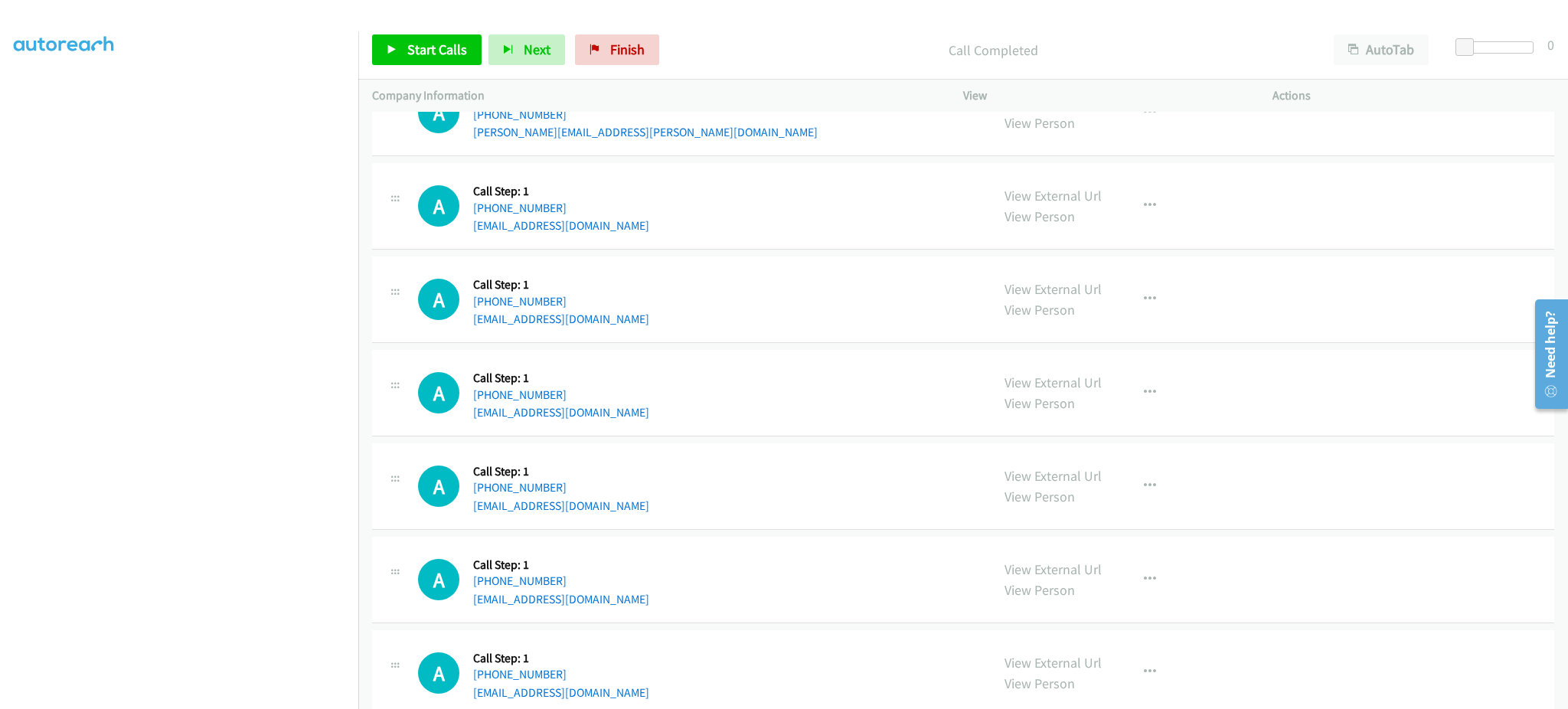
scroll to position [298, 0]
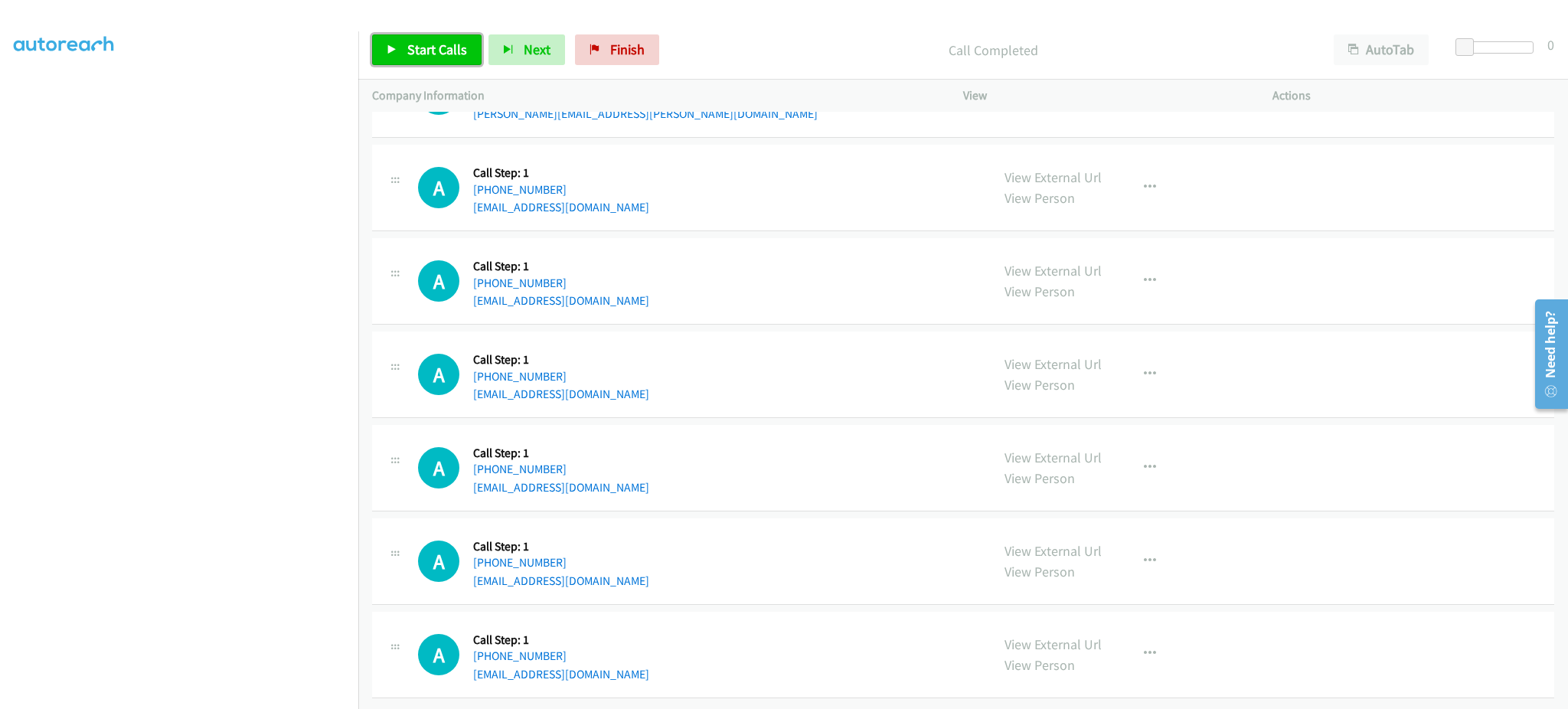
click at [397, 60] on link "Start Calls" at bounding box center [427, 50] width 109 height 31
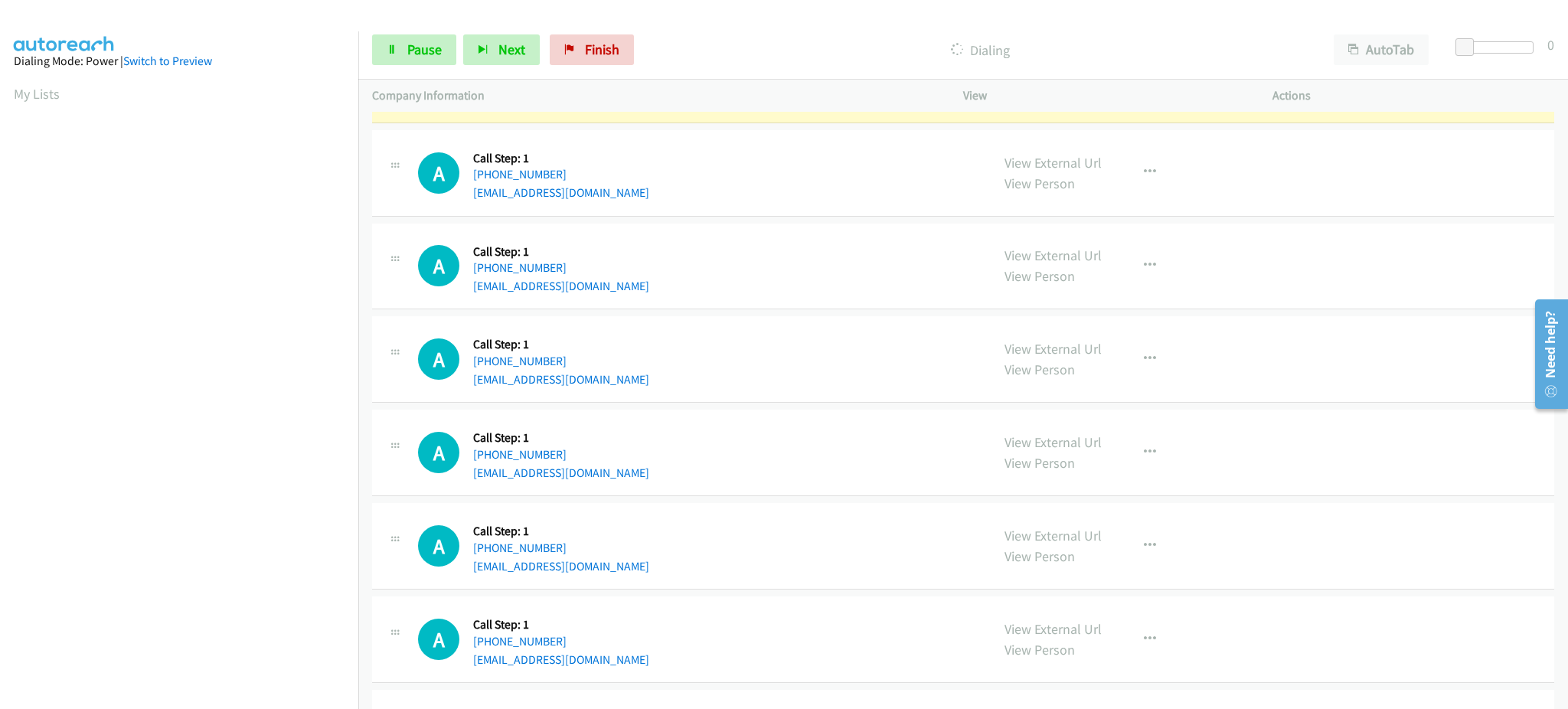
scroll to position [153, 4]
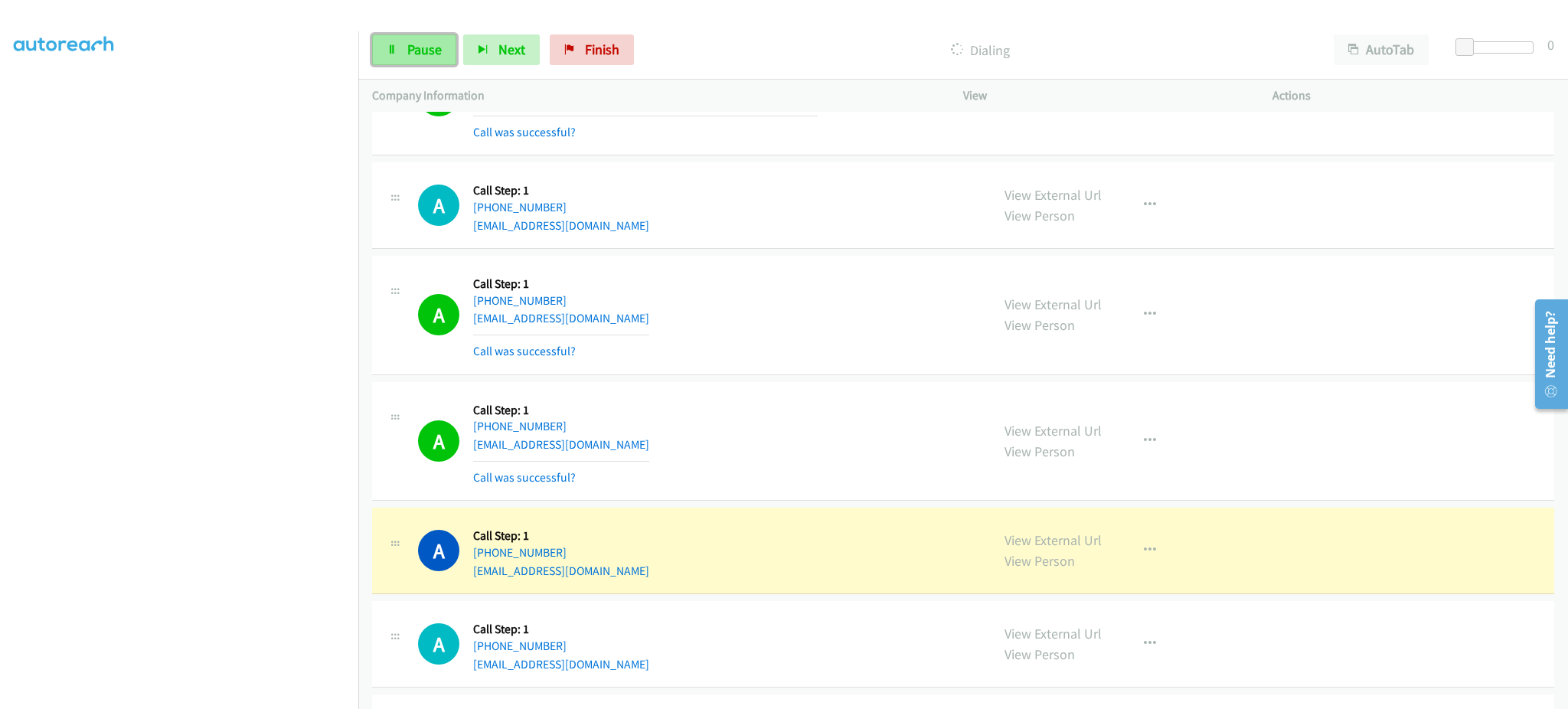
click at [437, 51] on span "Pause" at bounding box center [424, 49] width 34 height 17
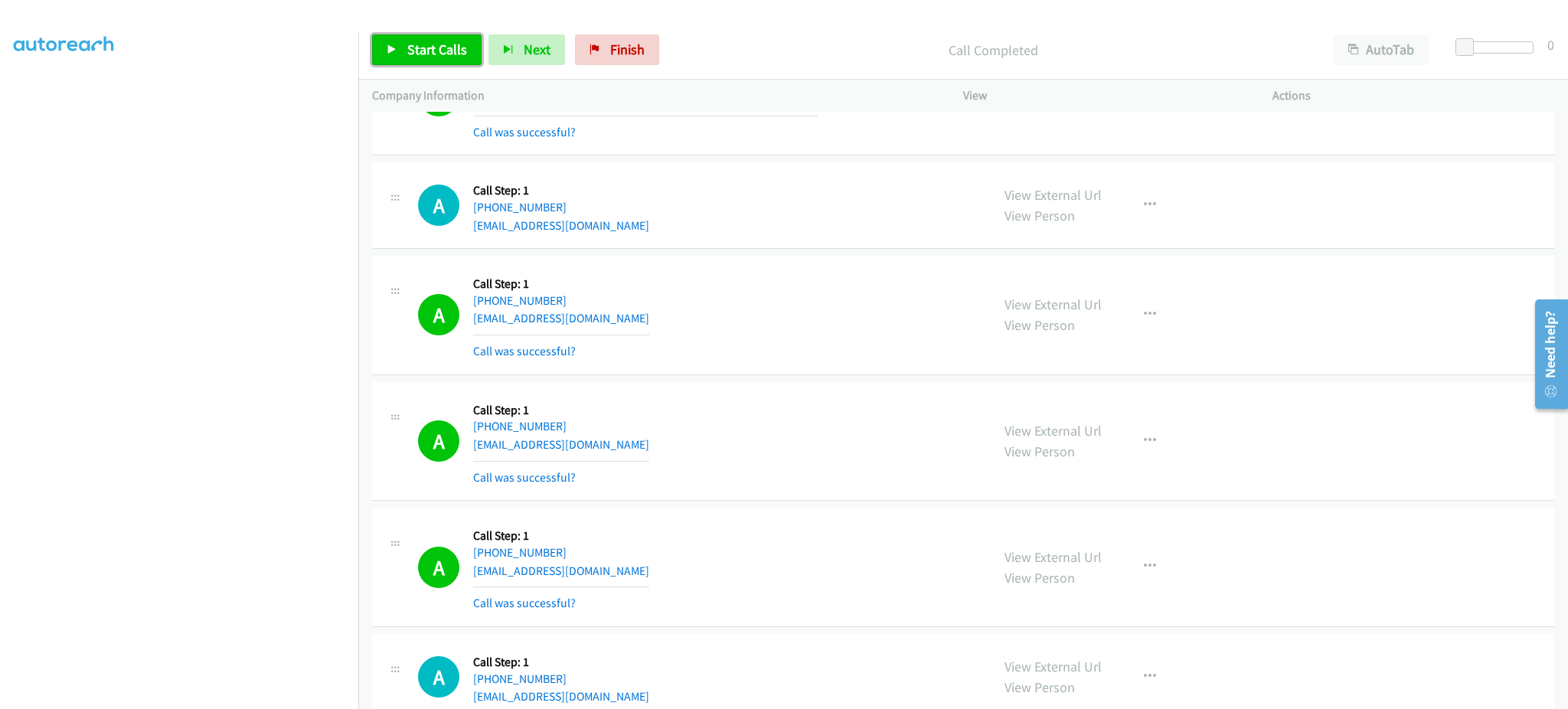
click at [436, 51] on span "Start Calls" at bounding box center [437, 49] width 59 height 17
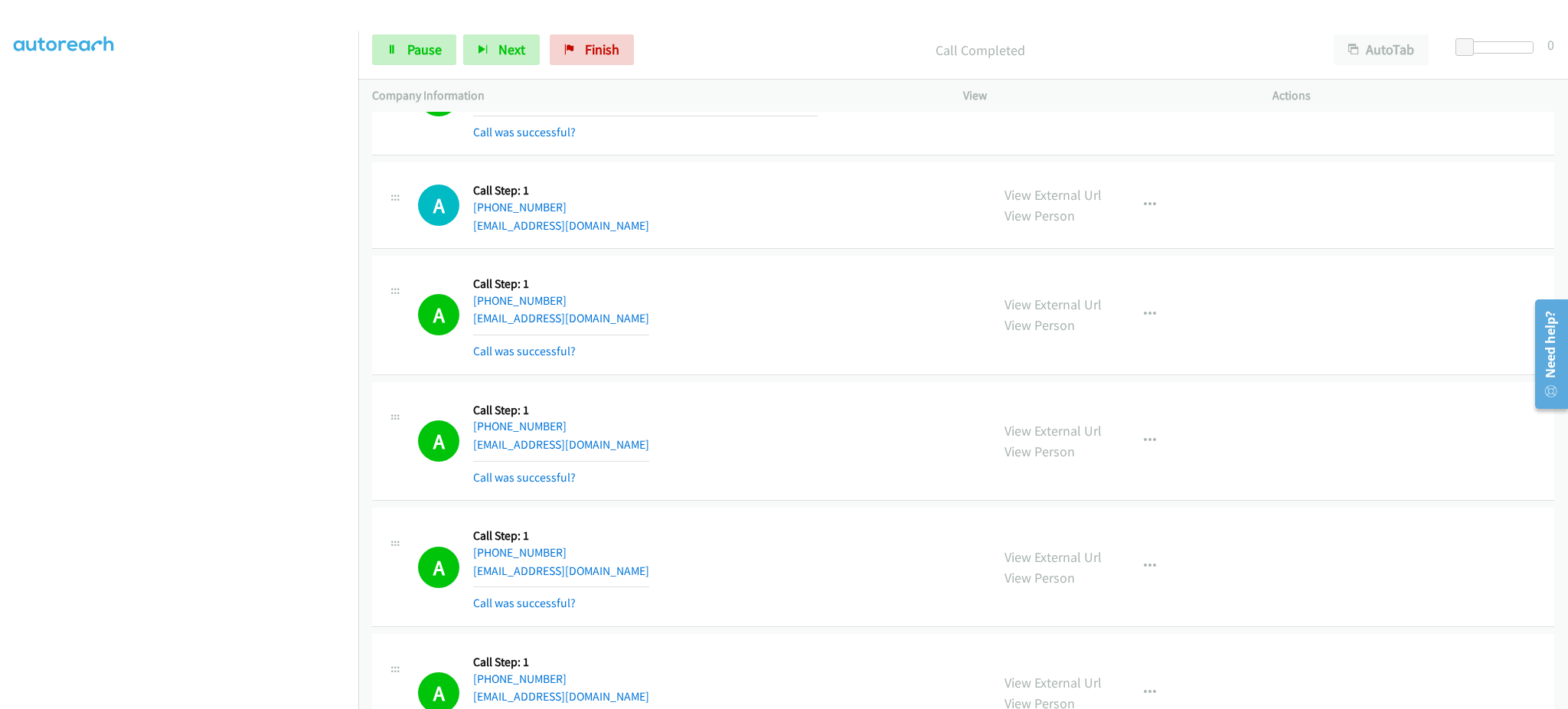
click at [406, 69] on div "Start Calls Pause Next Finish Call Completed AutoTab AutoTab 0" at bounding box center [963, 51] width 1210 height 59
click at [420, 60] on link "Pause" at bounding box center [415, 50] width 84 height 31
click at [1152, 453] on button "button" at bounding box center [1149, 441] width 41 height 31
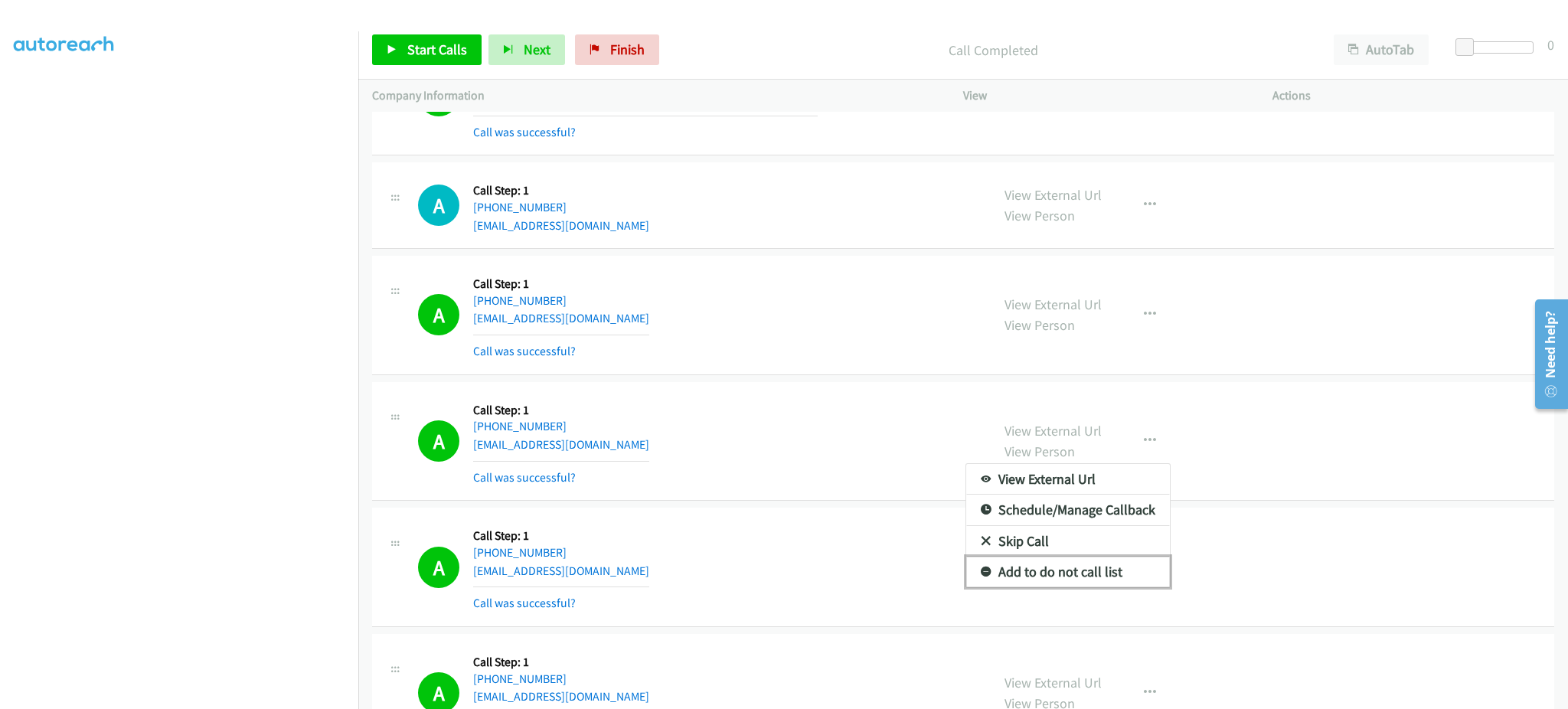
click at [1125, 581] on link "Add to do not call list" at bounding box center [1068, 572] width 204 height 31
